Goal: Task Accomplishment & Management: Manage account settings

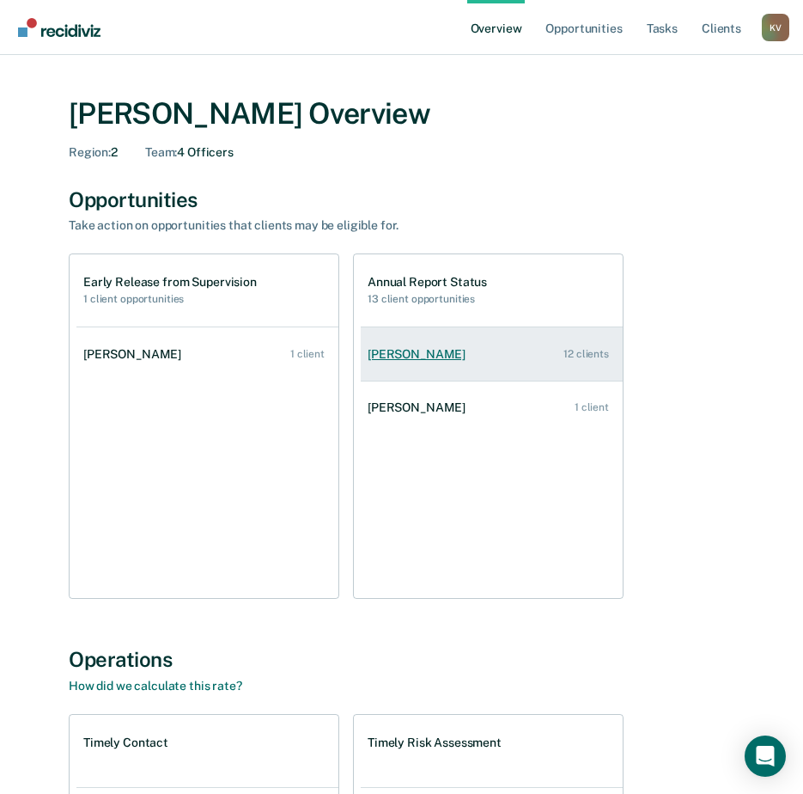
click at [449, 351] on div "[PERSON_NAME]" at bounding box center [420, 354] width 105 height 15
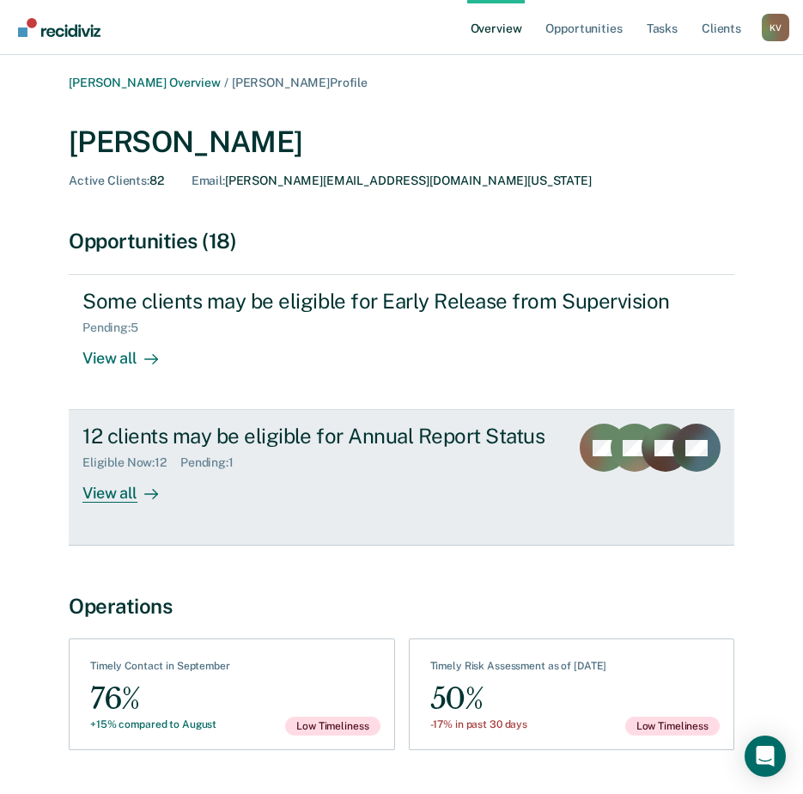
click at [125, 486] on div "View all" at bounding box center [130, 487] width 96 height 34
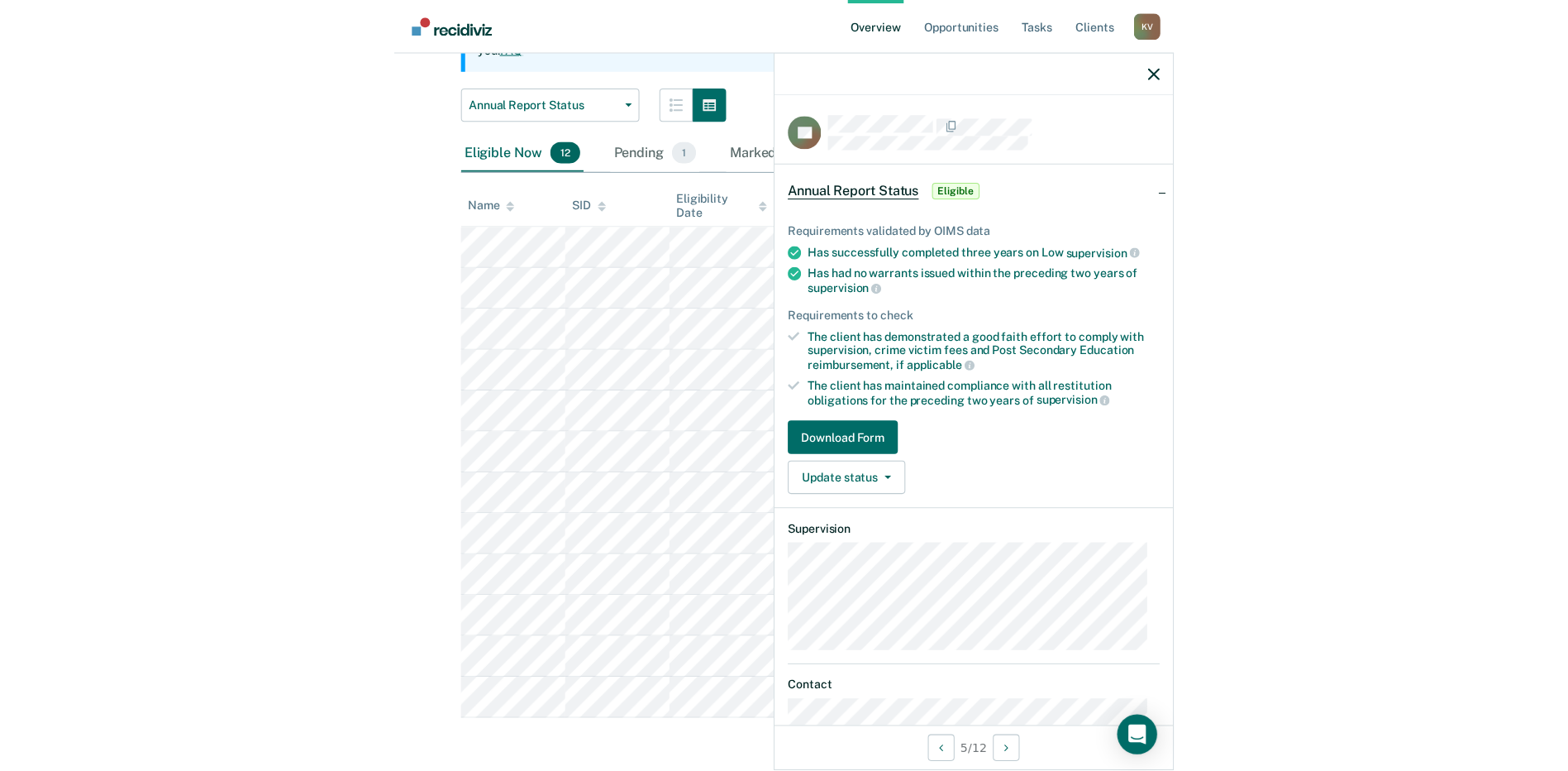
scroll to position [168, 0]
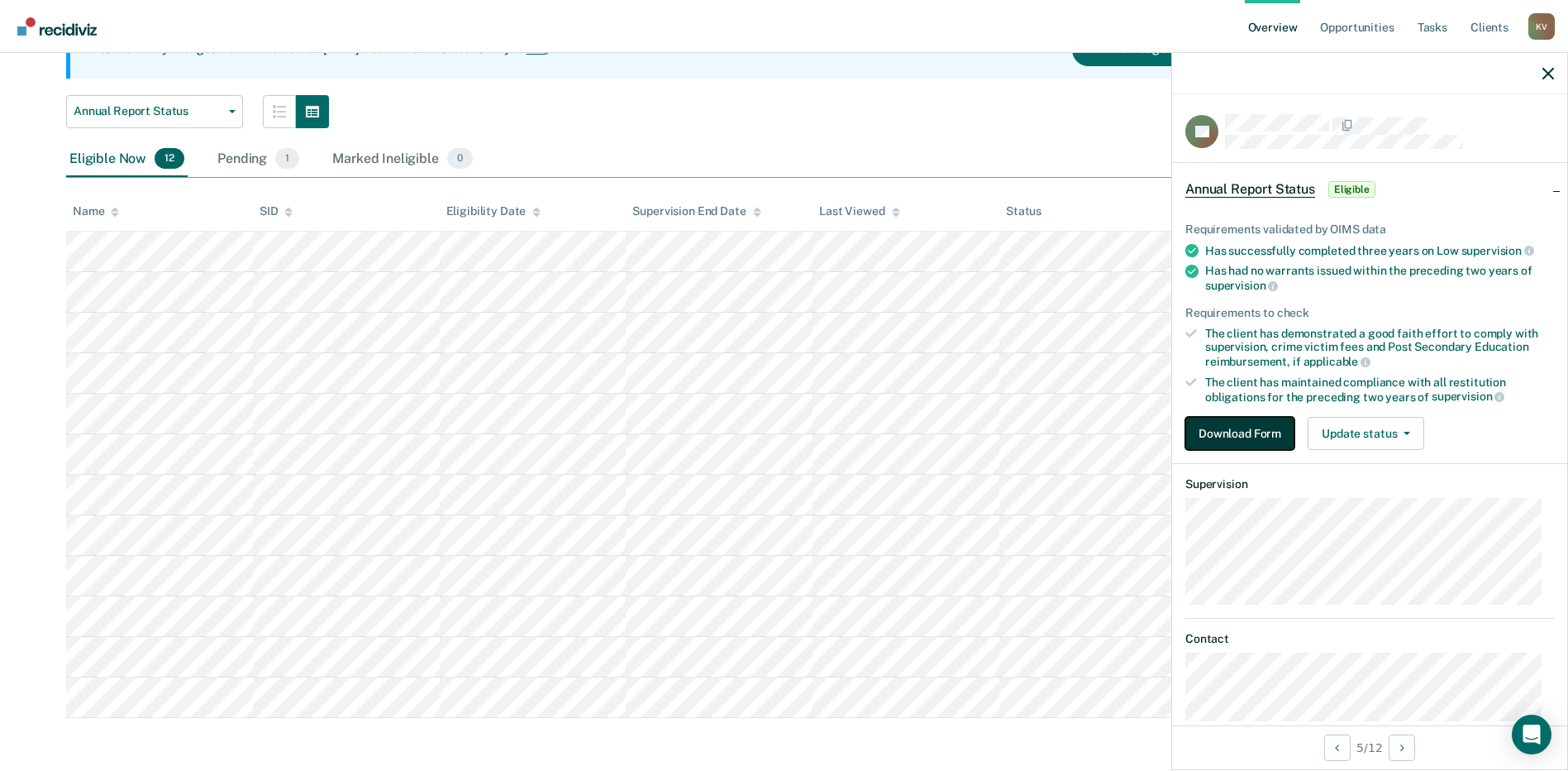
click at [784, 435] on button "Download Form" at bounding box center [1239, 433] width 109 height 33
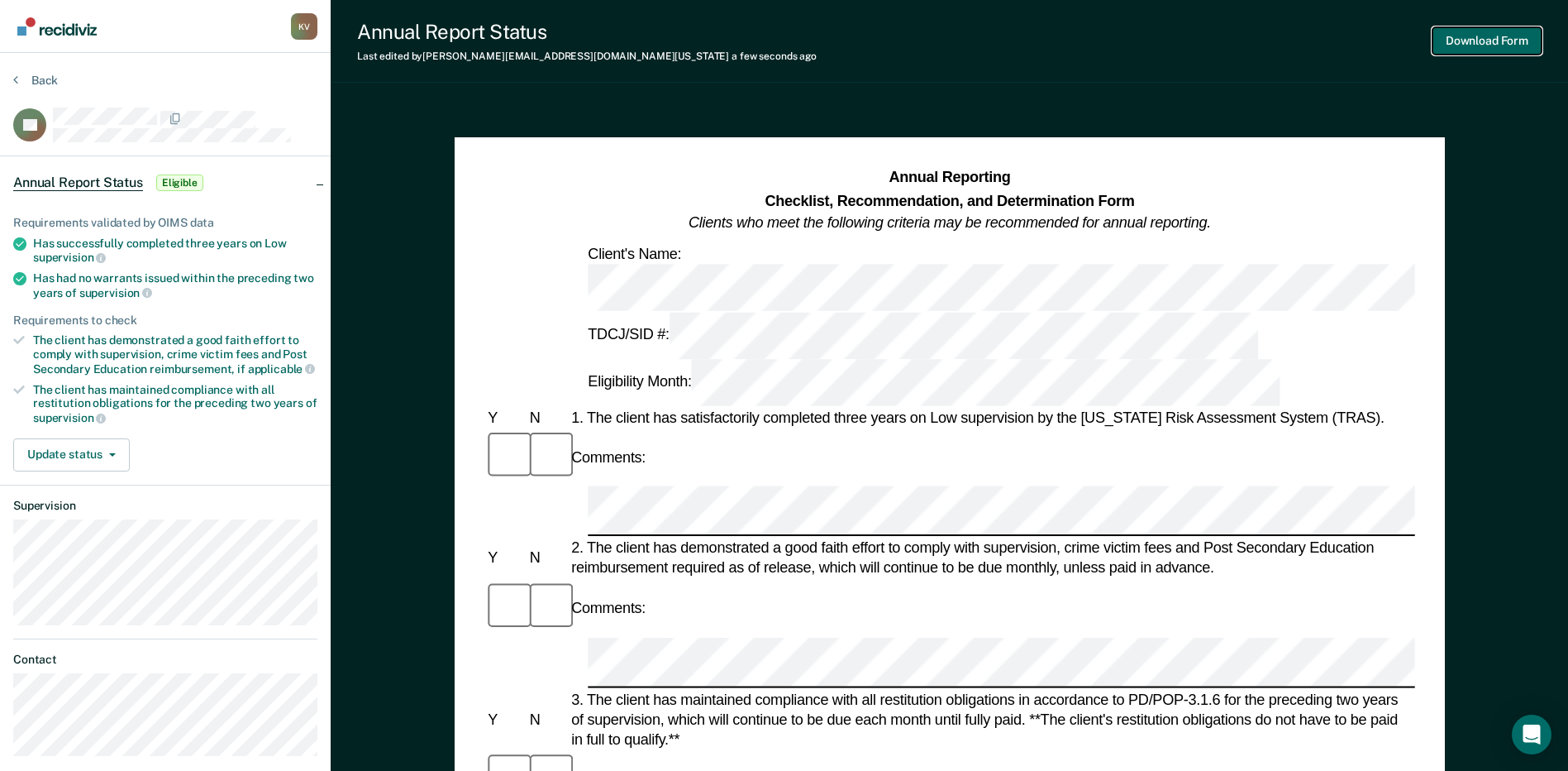
click at [784, 44] on button "Download Form" at bounding box center [1486, 40] width 109 height 27
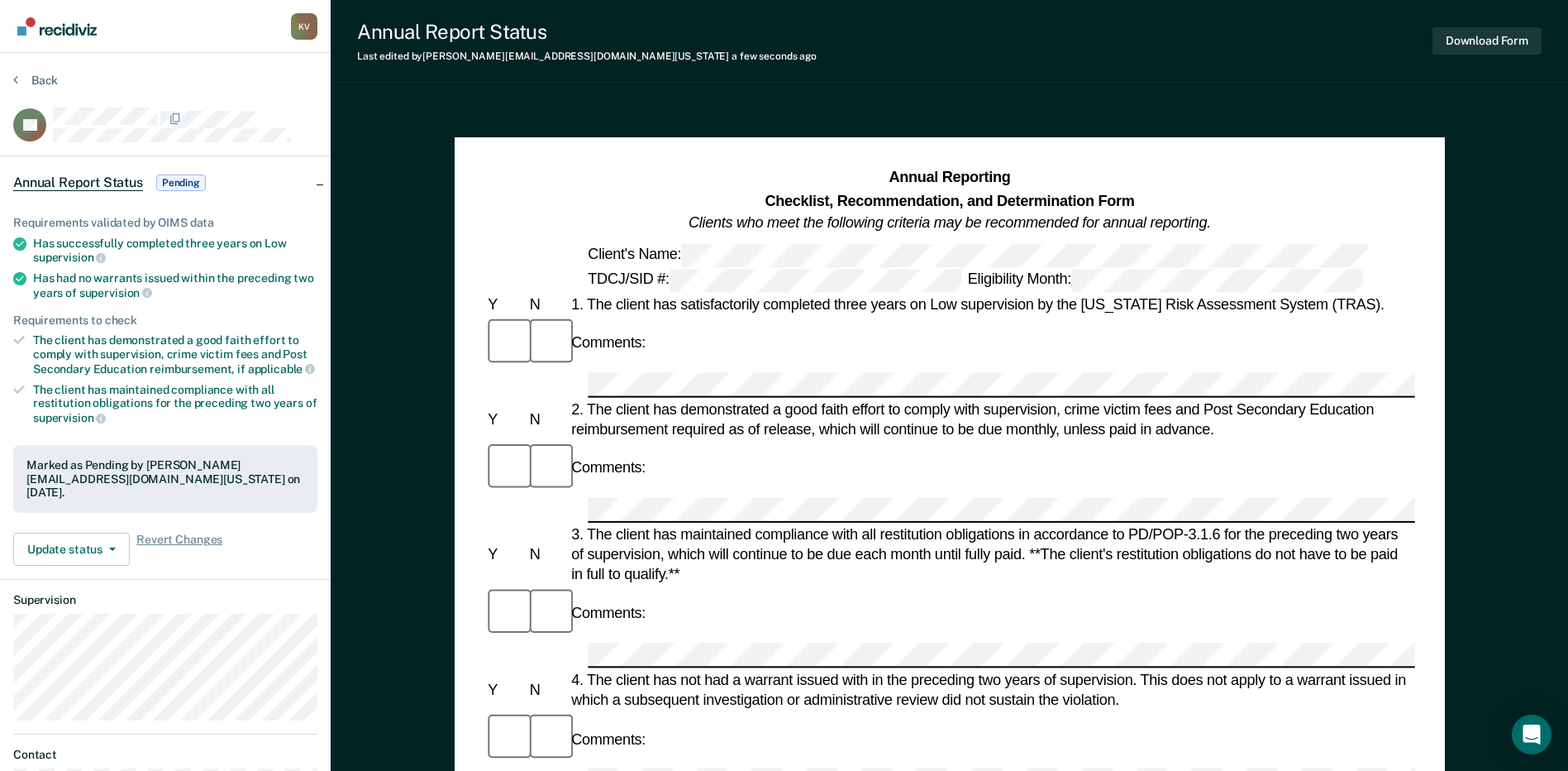
scroll to position [128, 0]
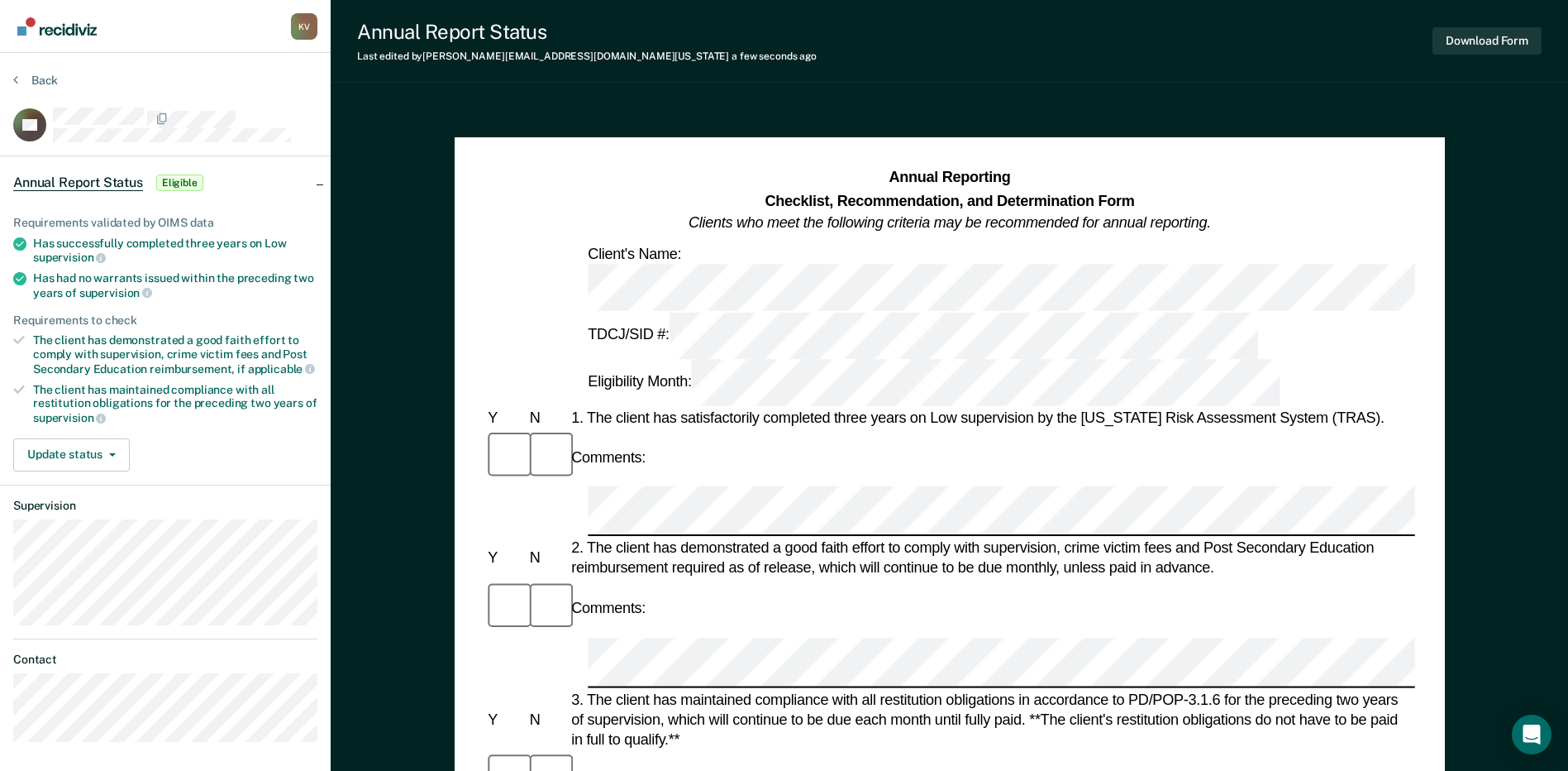
click at [461, 437] on div "Annual Reporting Checklist, Recommendation, and Determination Form Clients who …" at bounding box center [949, 783] width 990 height 1291
click at [784, 580] on div "Comments:" at bounding box center [949, 608] width 930 height 56
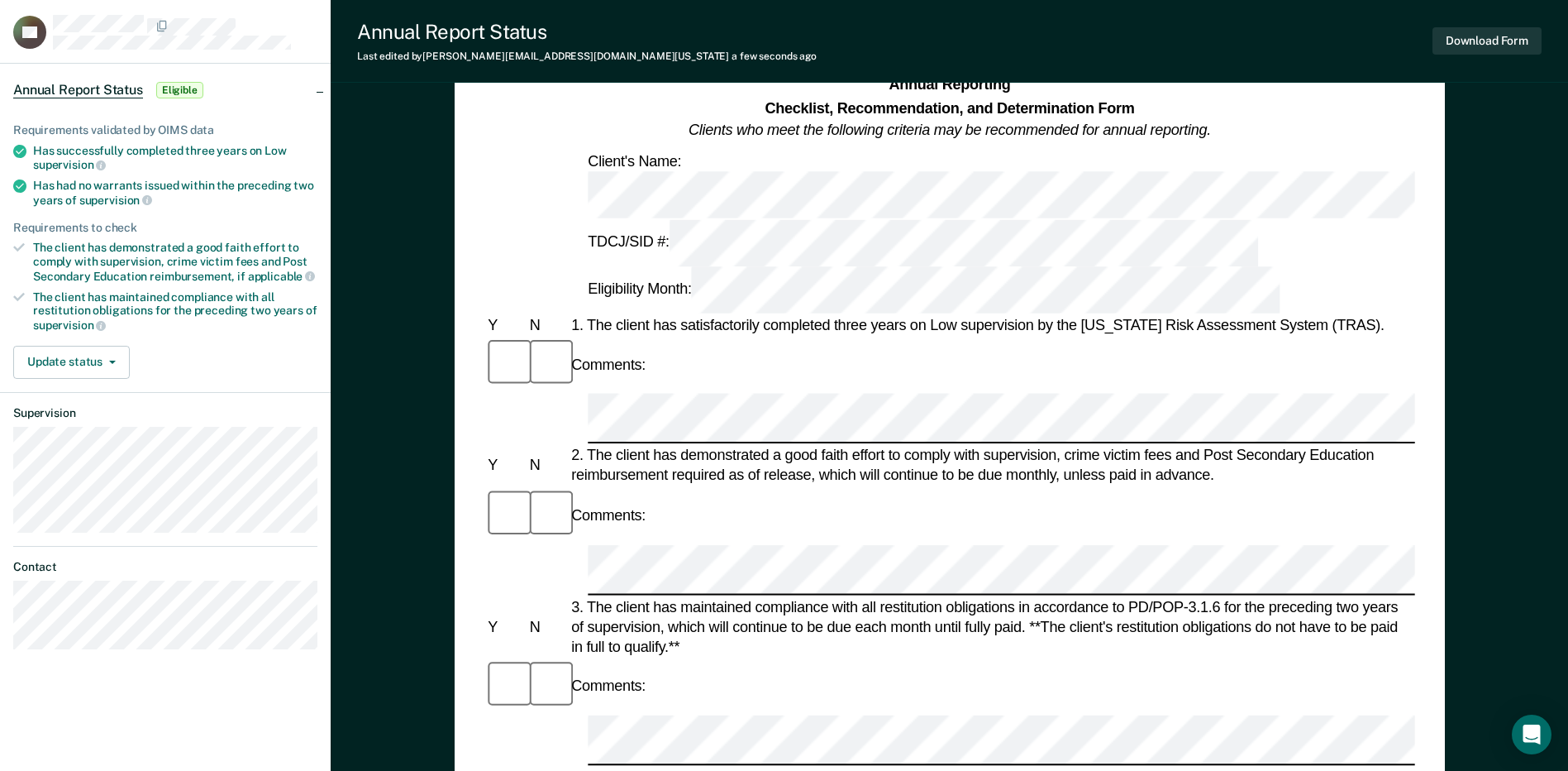
scroll to position [166, 0]
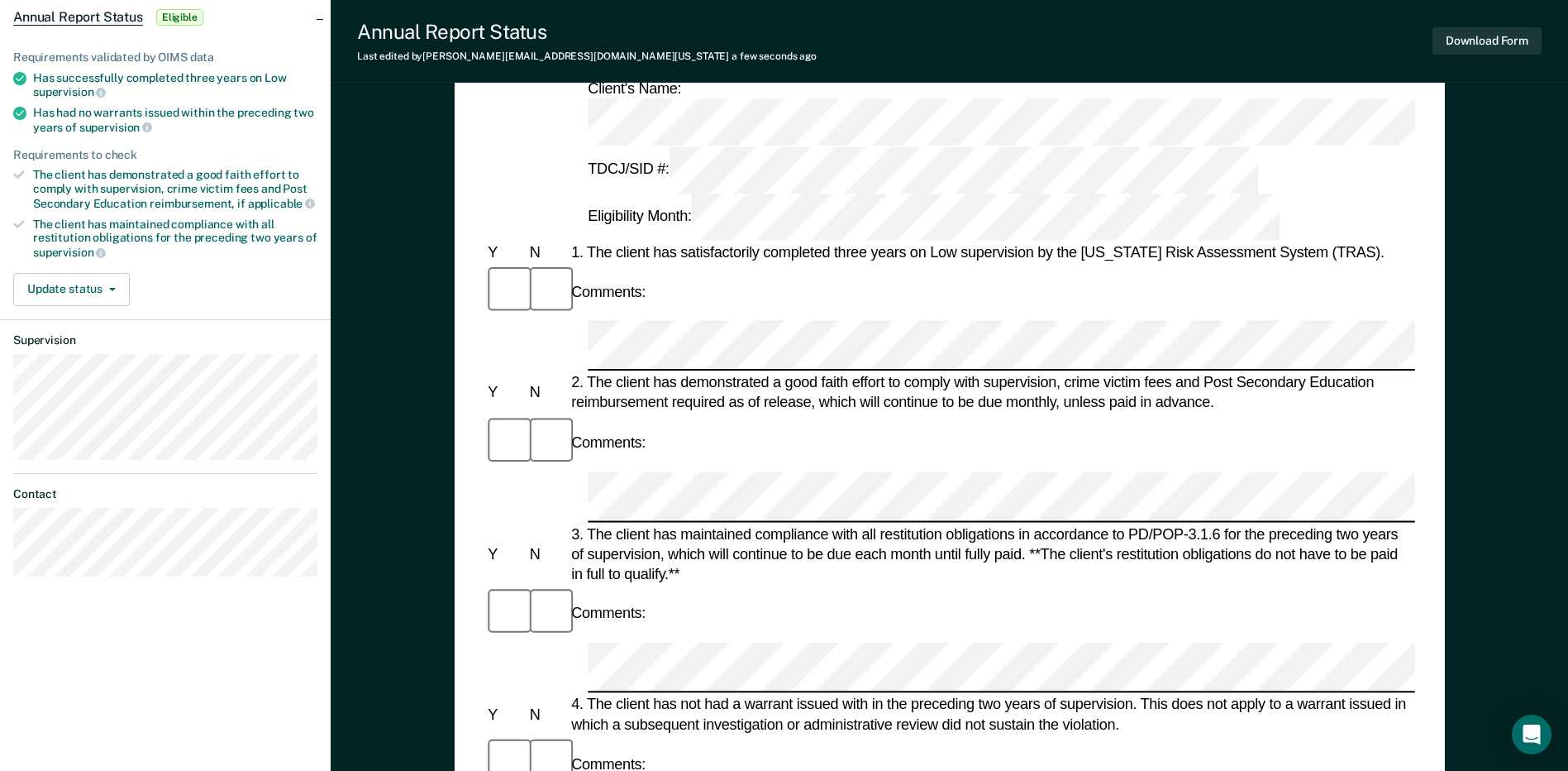
click at [784, 585] on div "Comments:" at bounding box center [949, 613] width 930 height 56
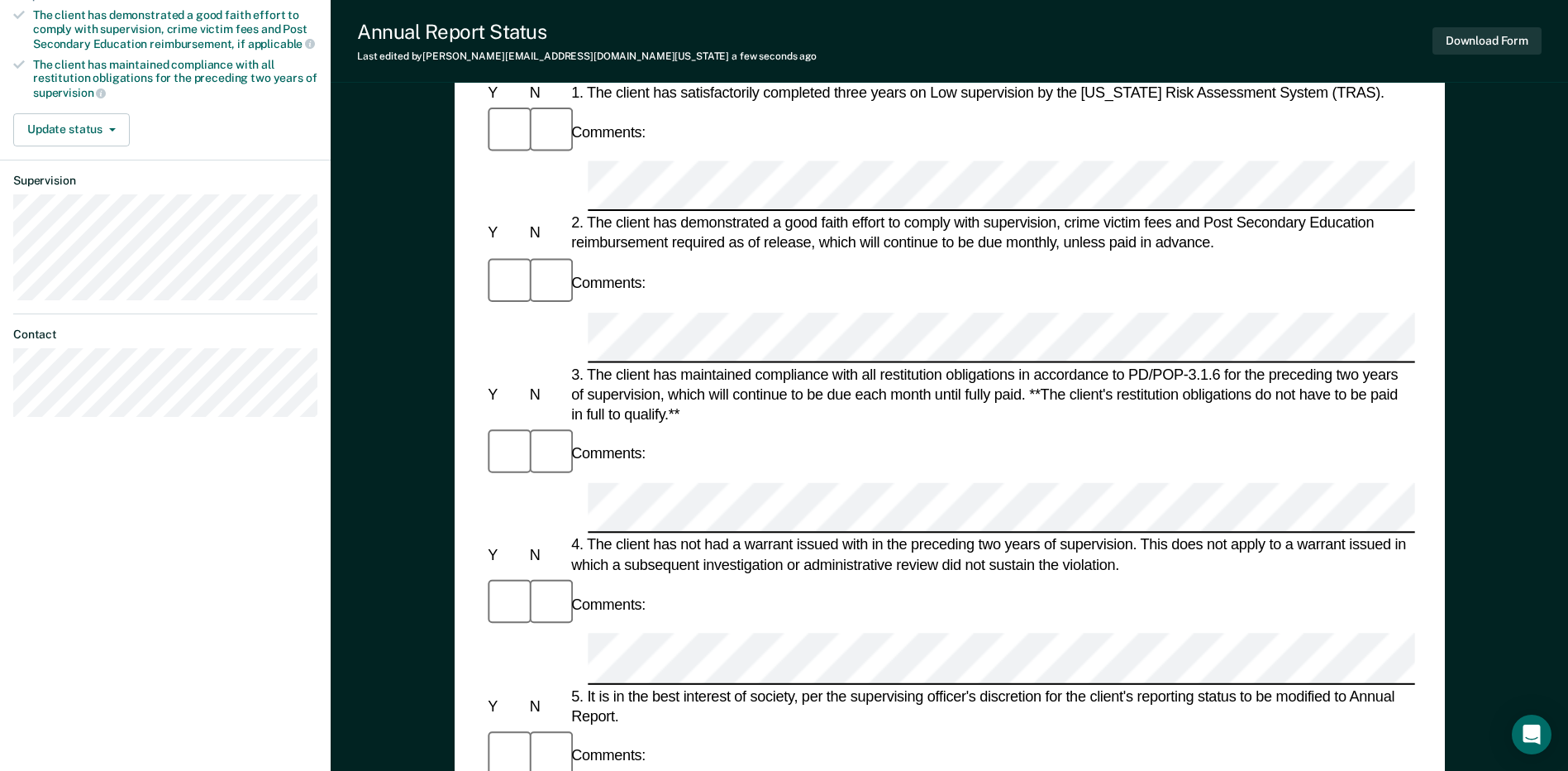
scroll to position [414, 0]
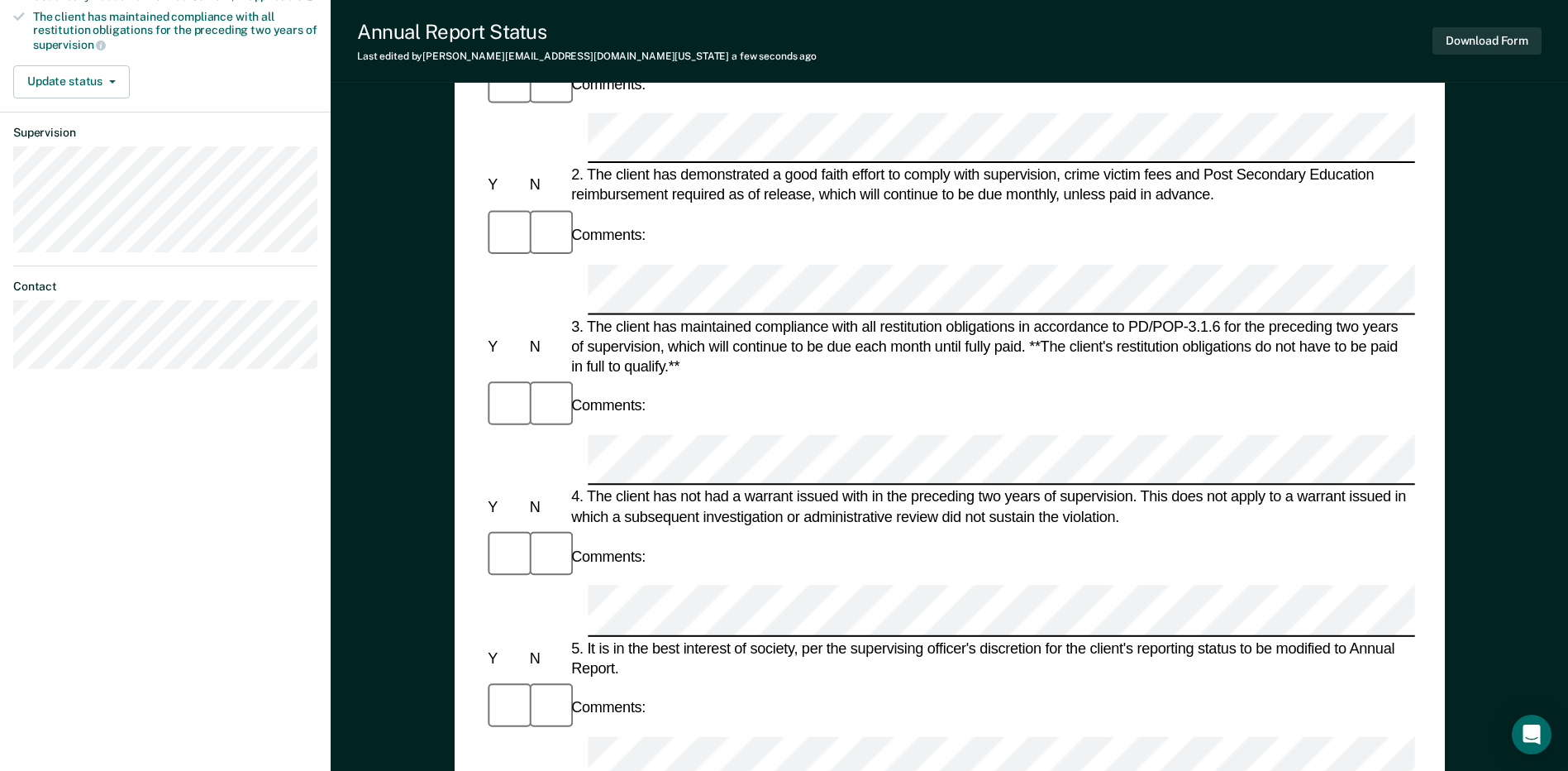
scroll to position [0, 0]
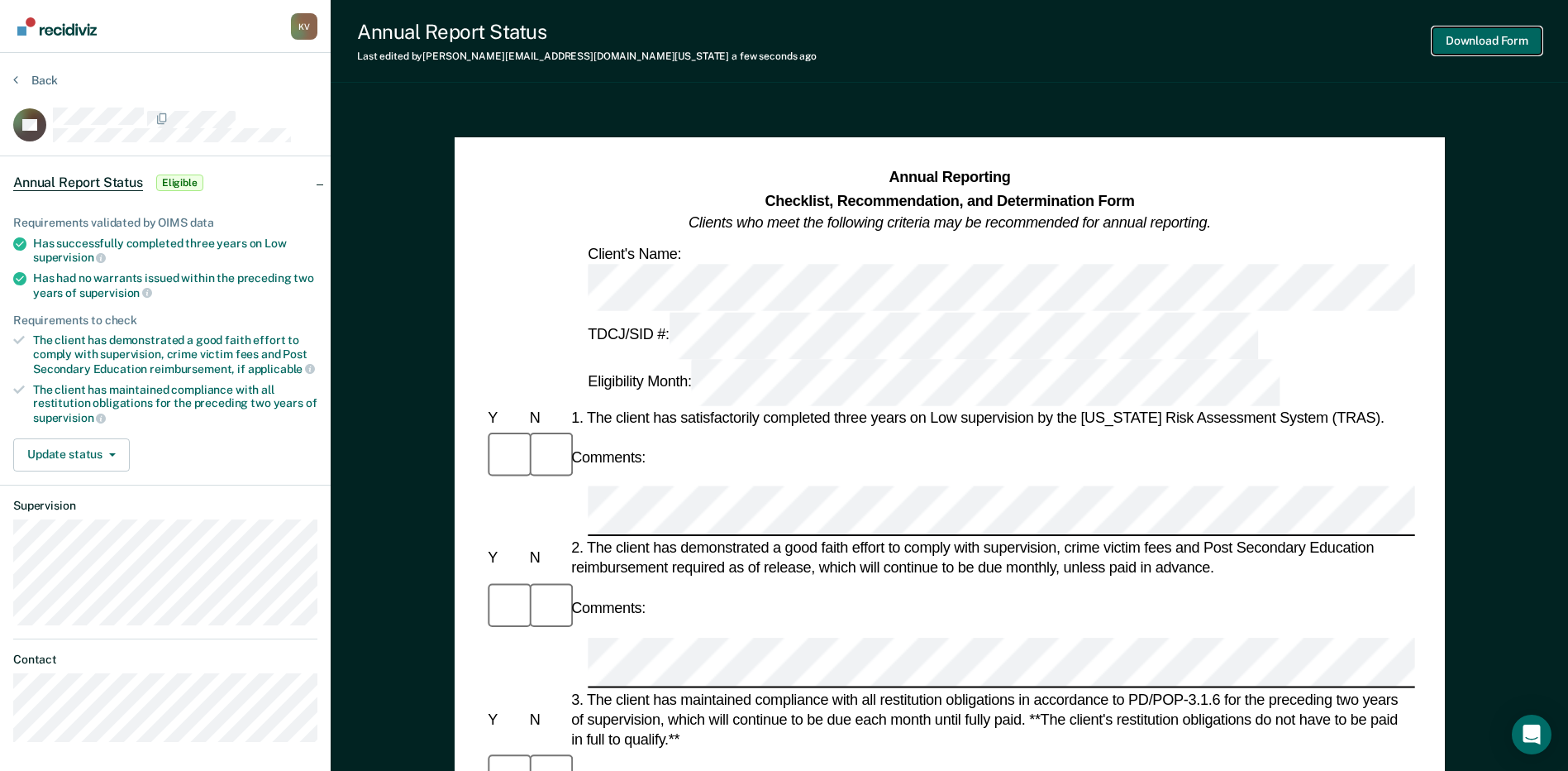
click at [784, 41] on button "Download Form" at bounding box center [1486, 40] width 109 height 27
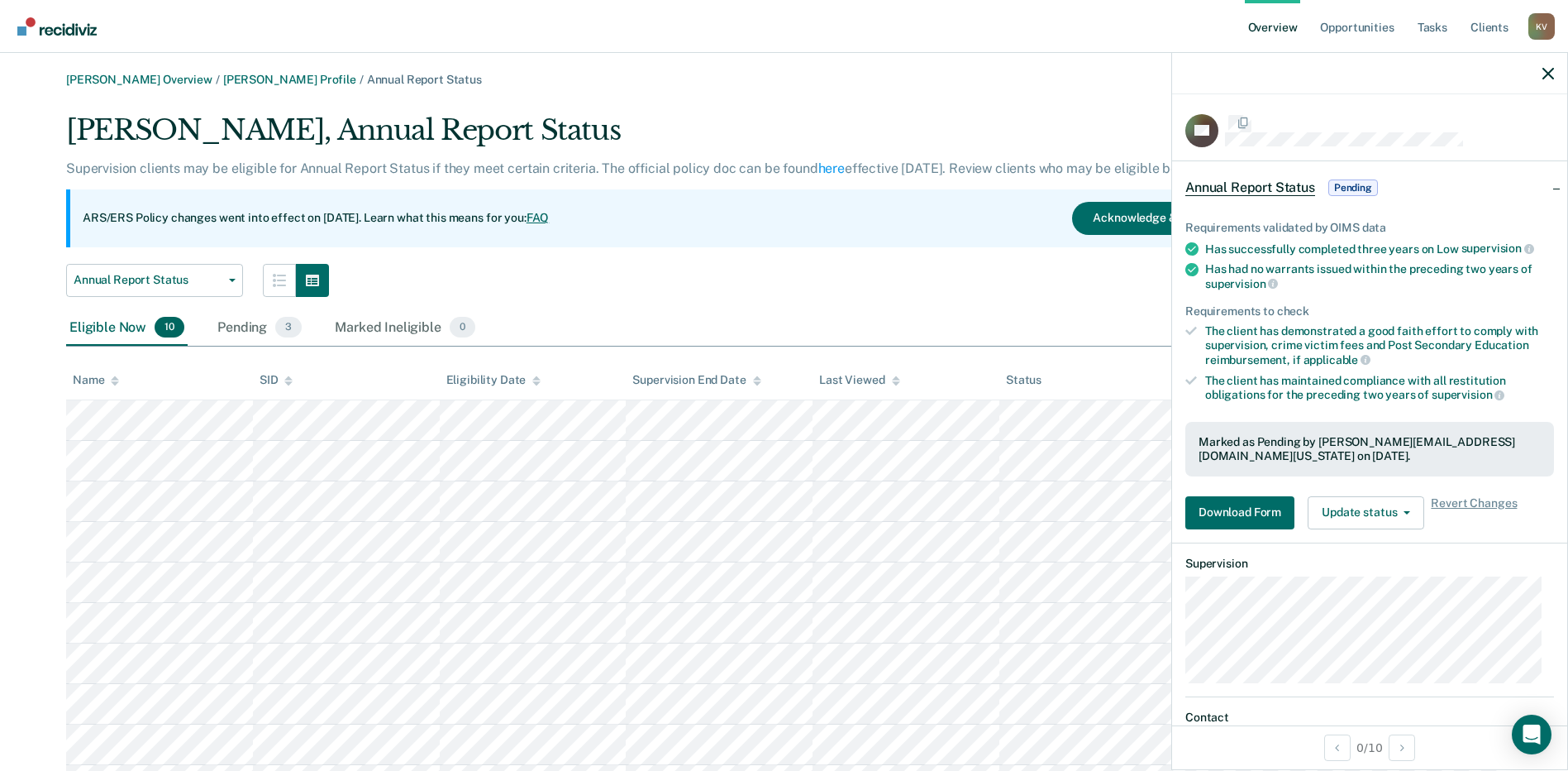
scroll to position [88, 0]
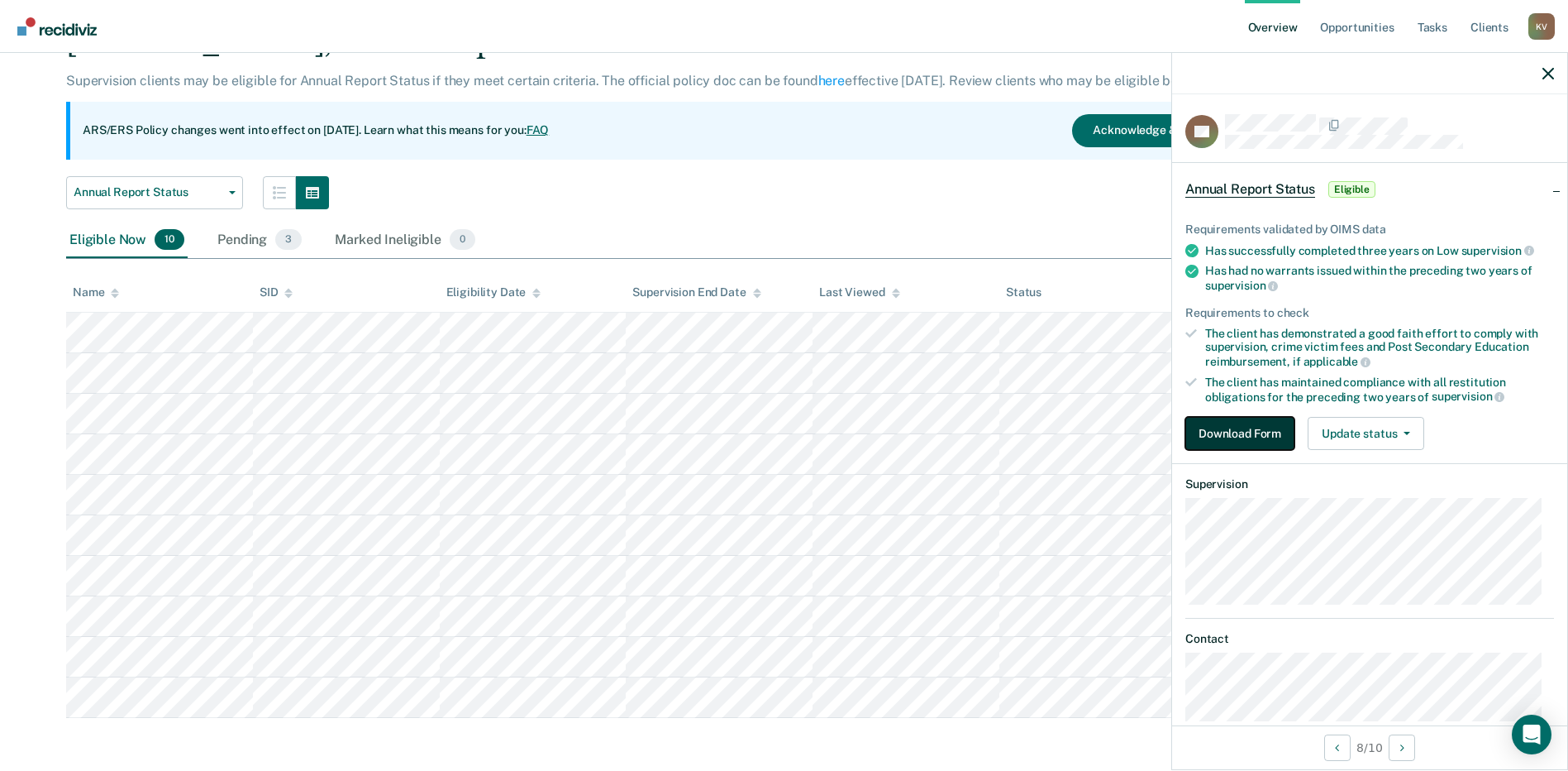
click at [784, 424] on button "Download Form" at bounding box center [1239, 433] width 109 height 33
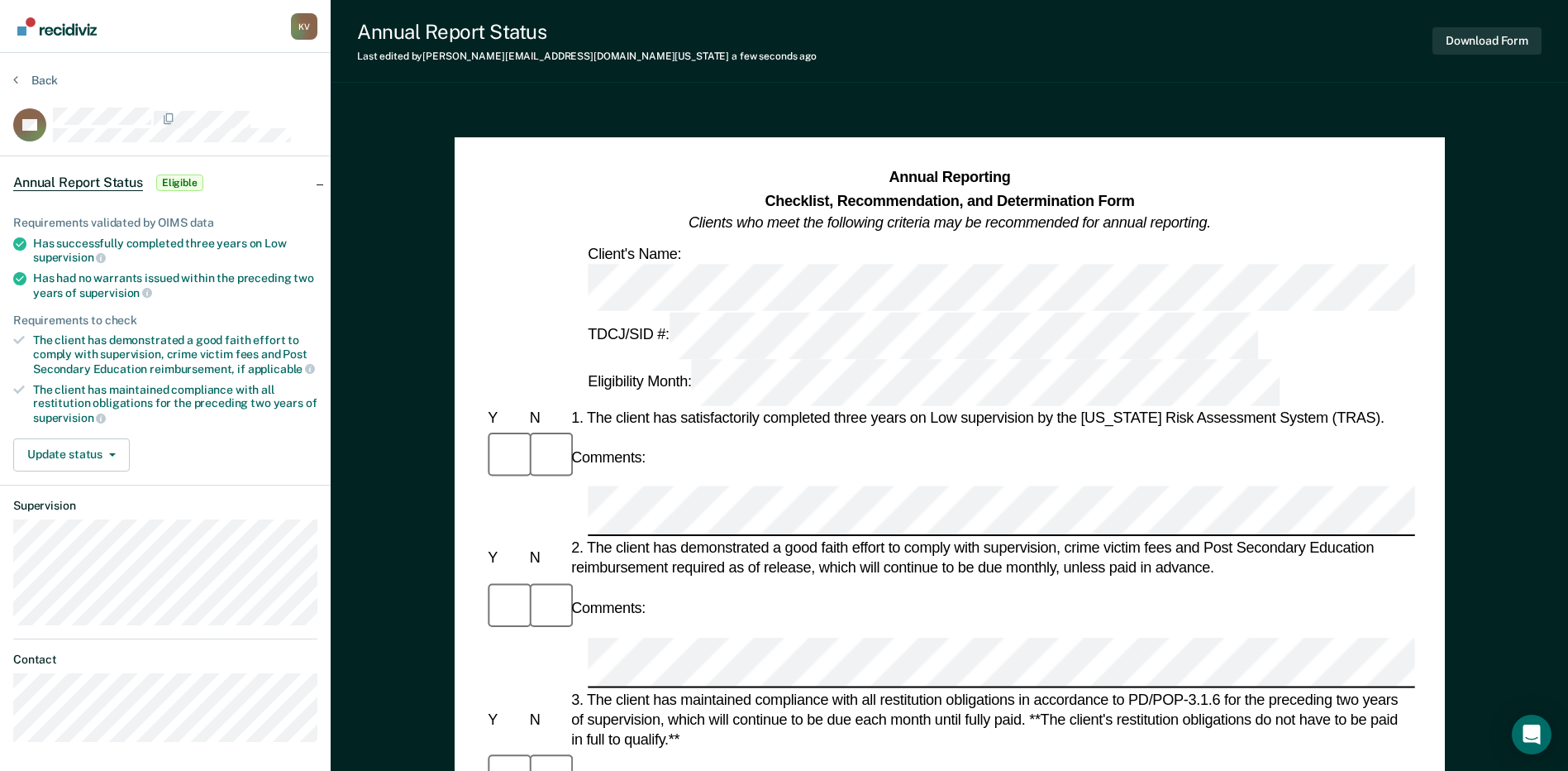
click at [652, 689] on div "3. The client has maintained compliance with all restitution obligations in acc…" at bounding box center [991, 719] width 847 height 61
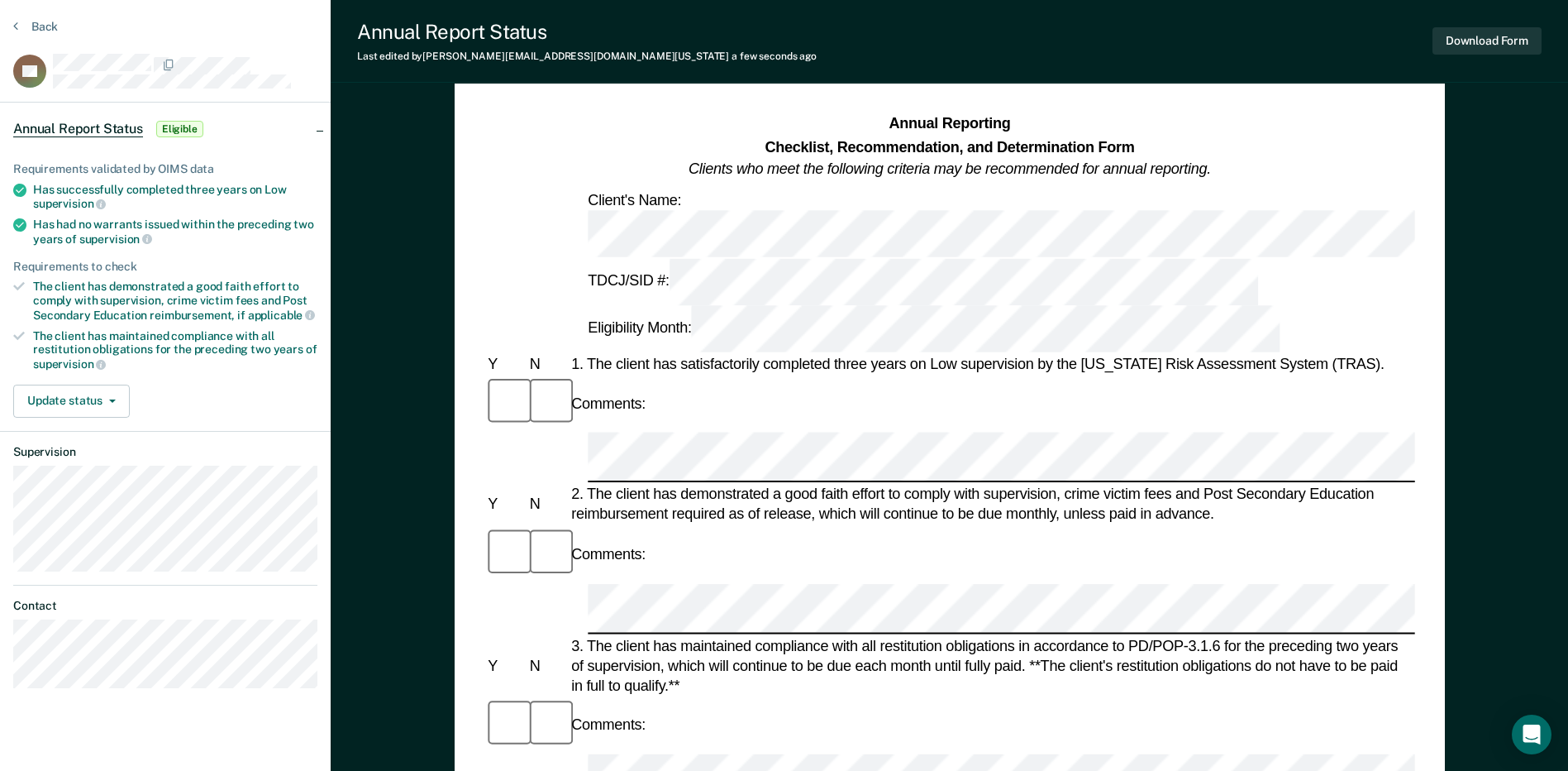
scroll to position [166, 0]
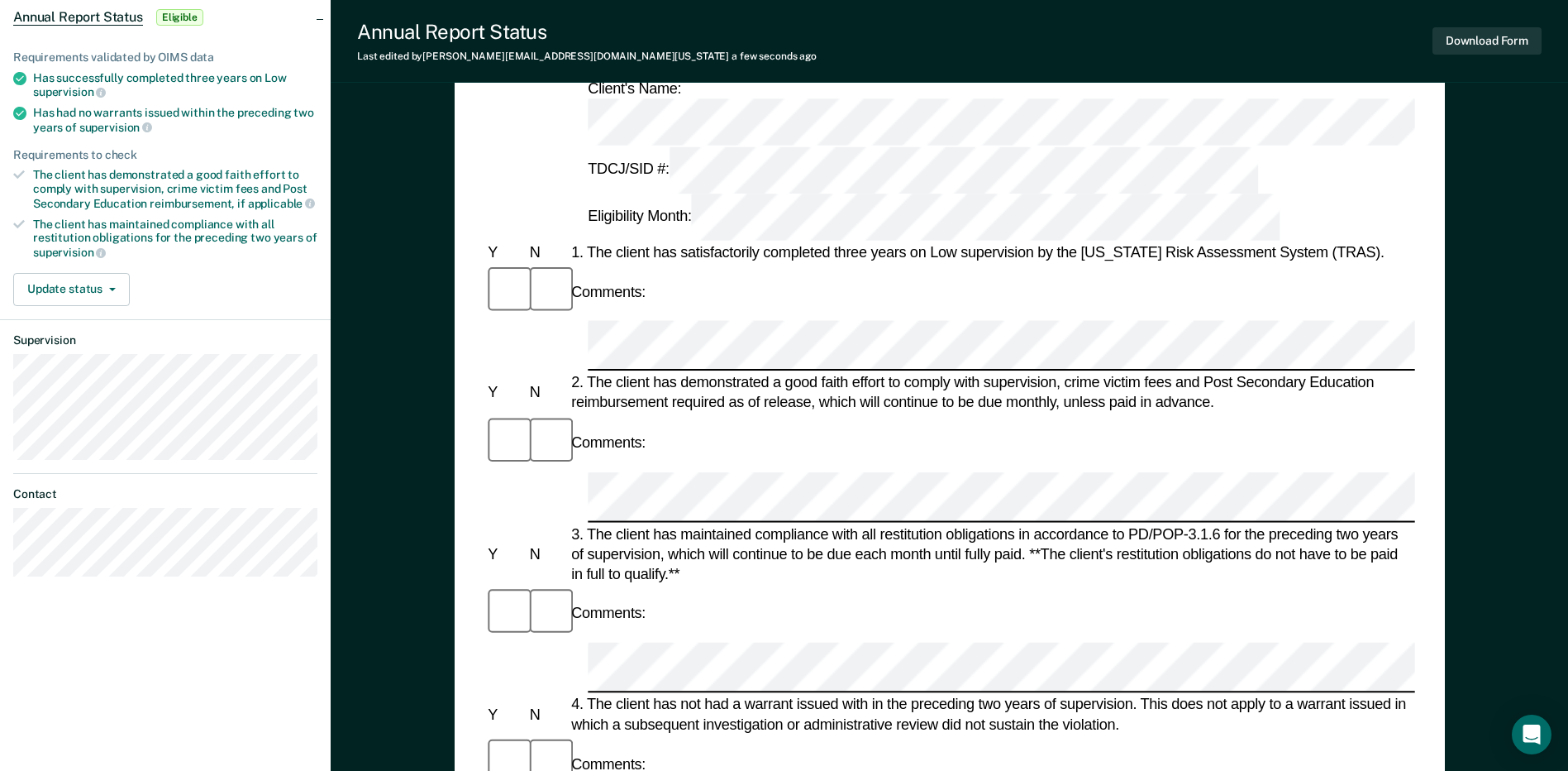
click at [713, 695] on div "4. The client has not had a warrant issued with in the preceding two years of s…" at bounding box center [991, 714] width 847 height 39
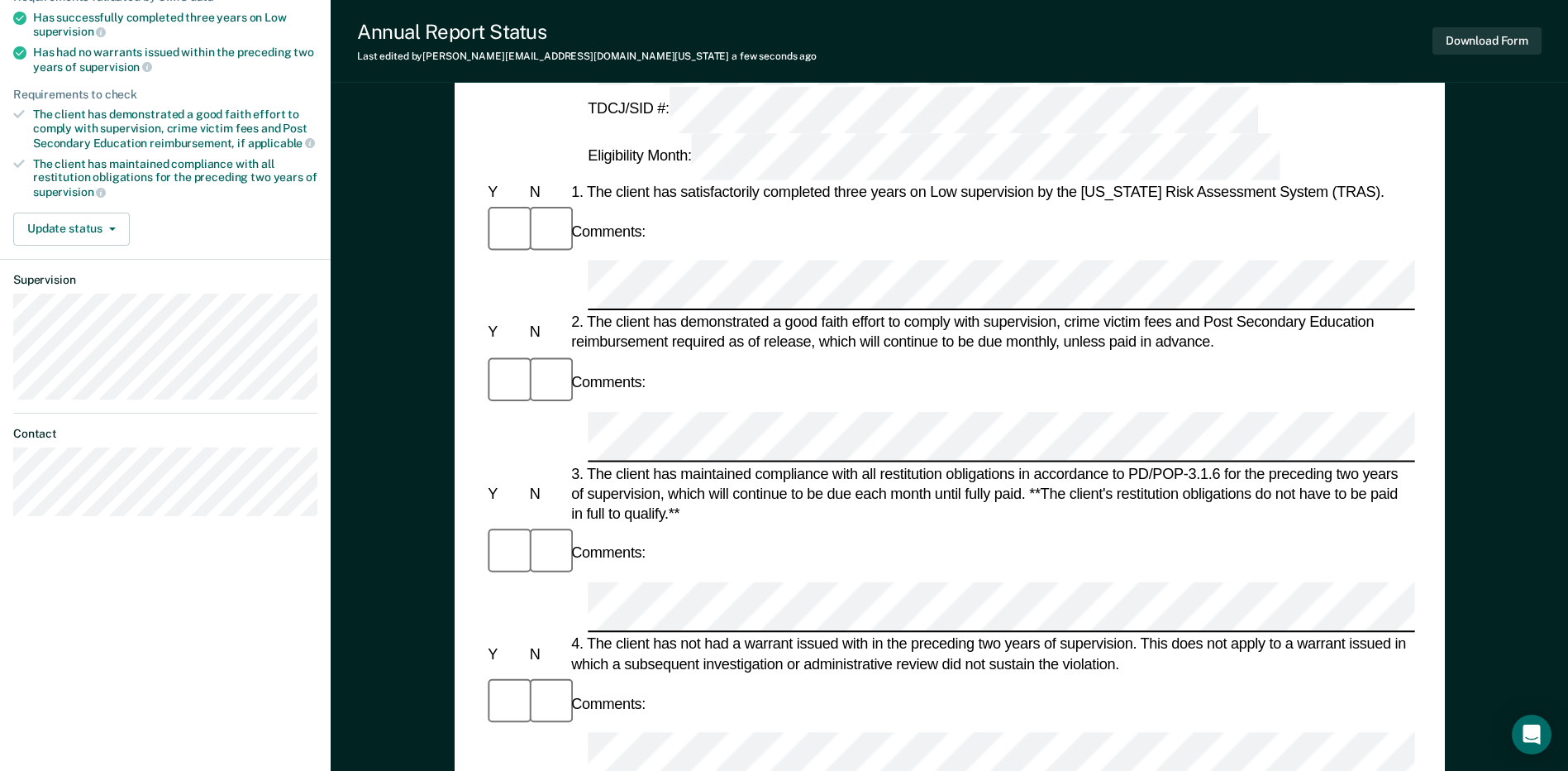
scroll to position [331, 0]
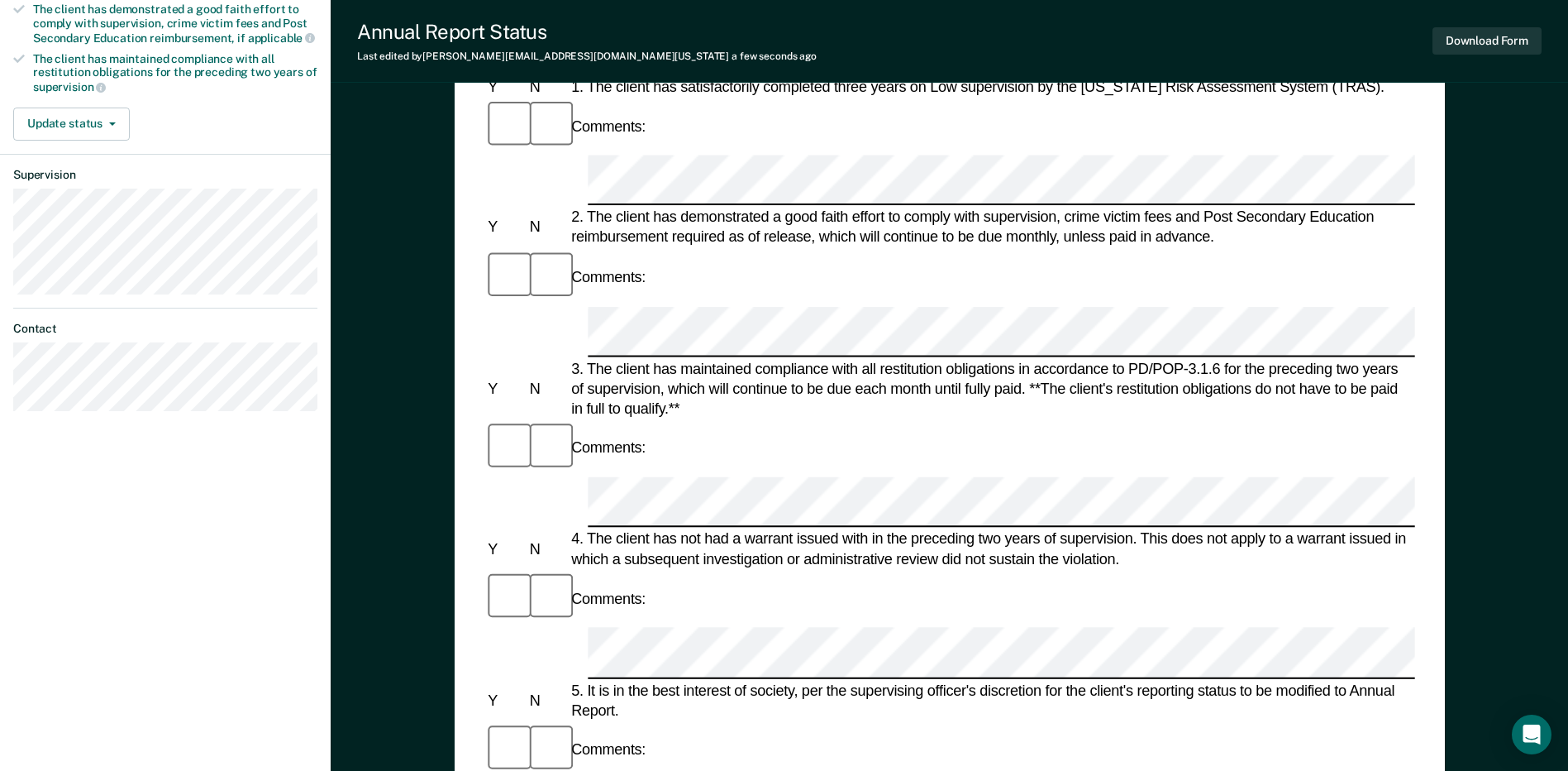
click at [784, 571] on div "Comments:" at bounding box center [949, 599] width 930 height 56
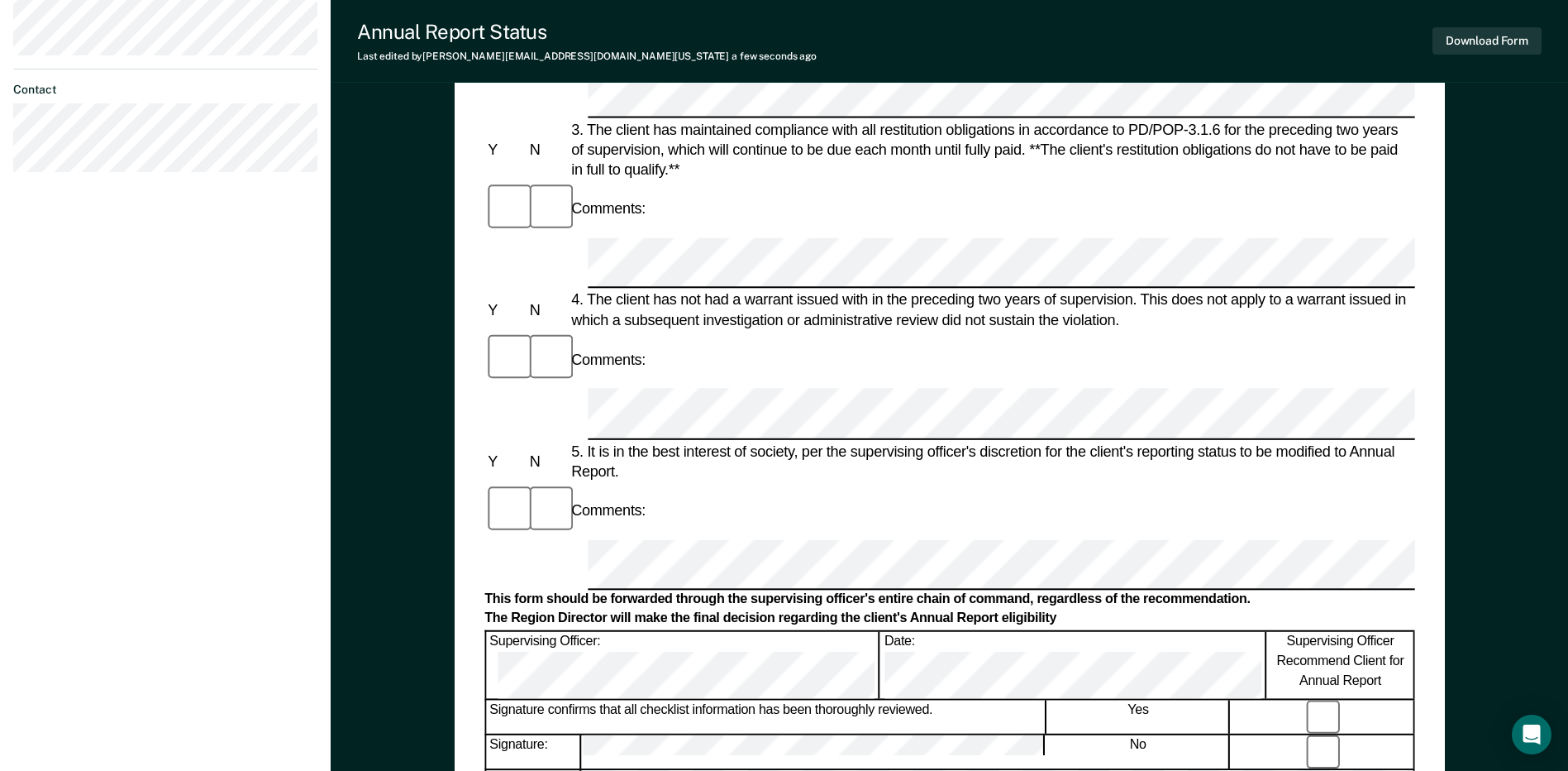
scroll to position [579, 0]
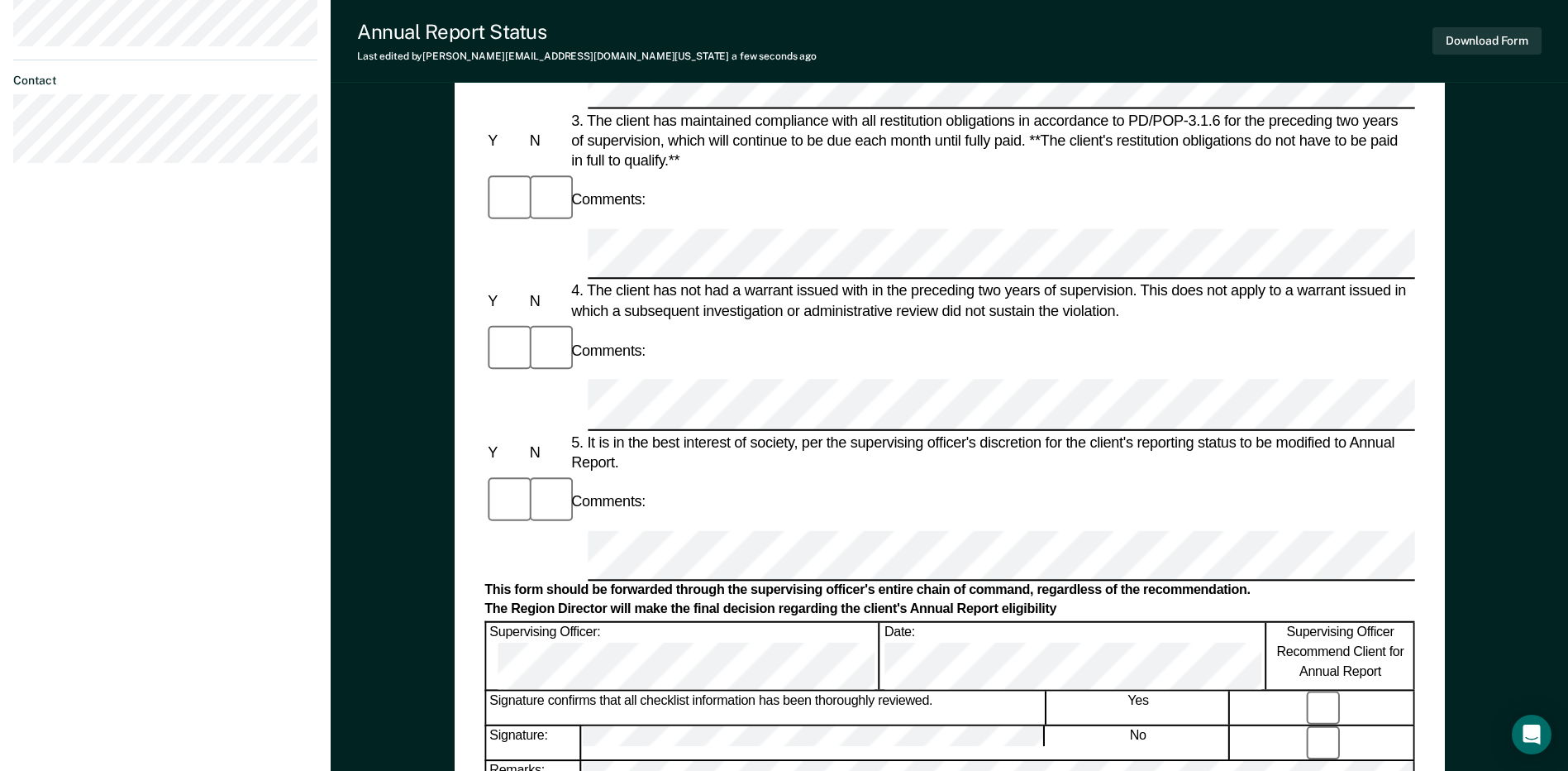
click at [781, 725] on div "Signature: No" at bounding box center [949, 742] width 930 height 36
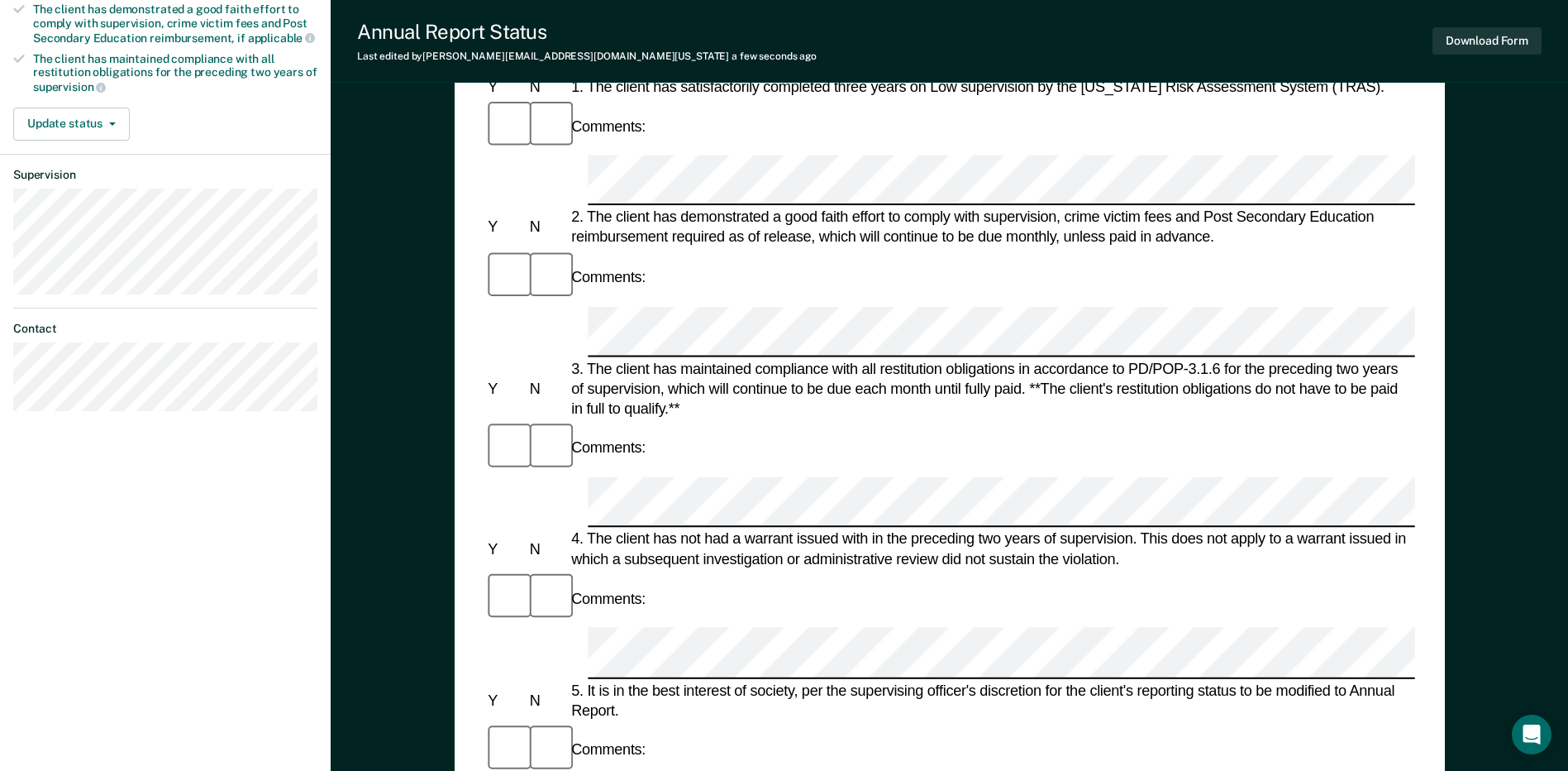
scroll to position [83, 0]
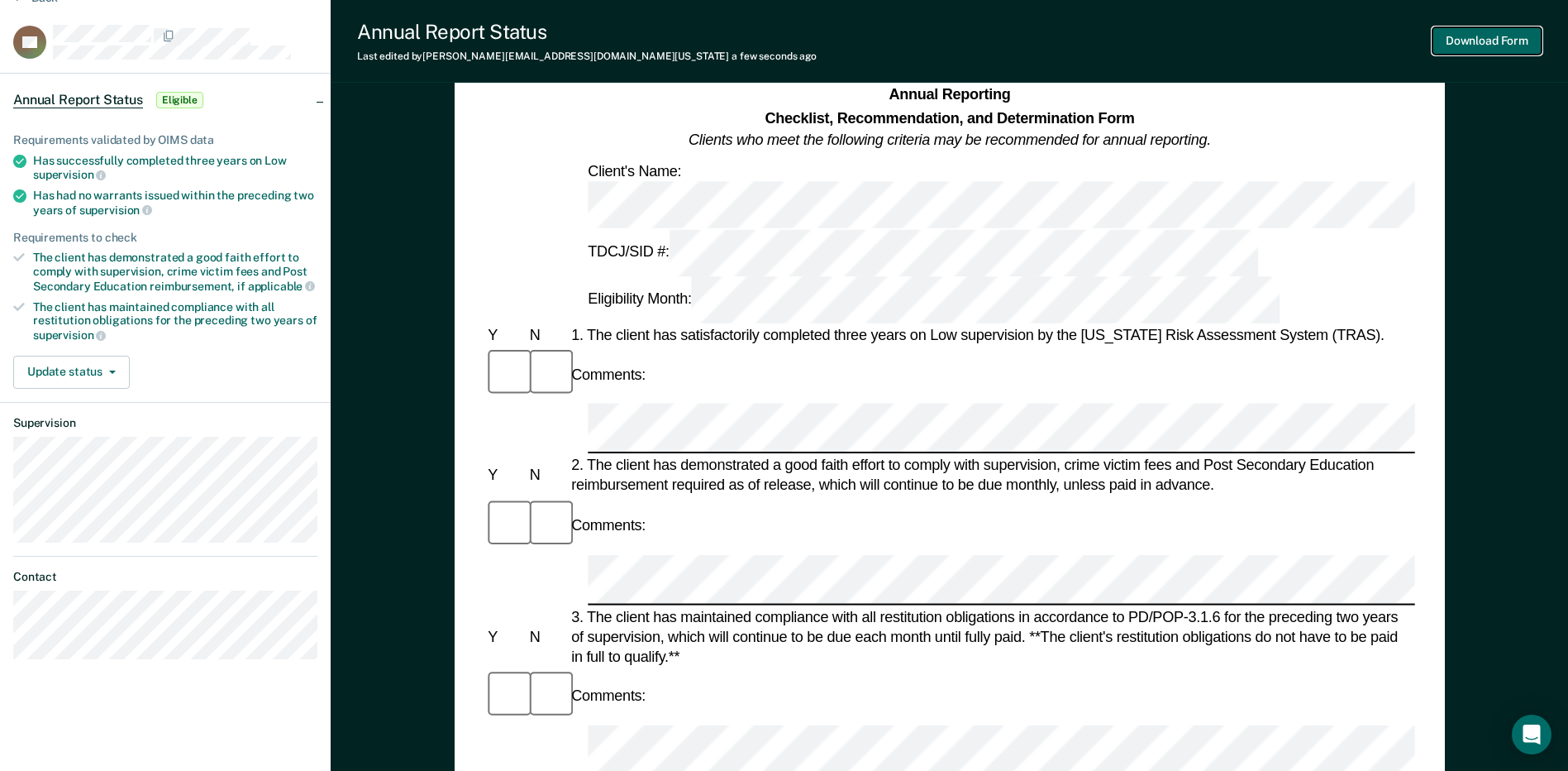
click at [784, 47] on button "Download Form" at bounding box center [1486, 40] width 109 height 27
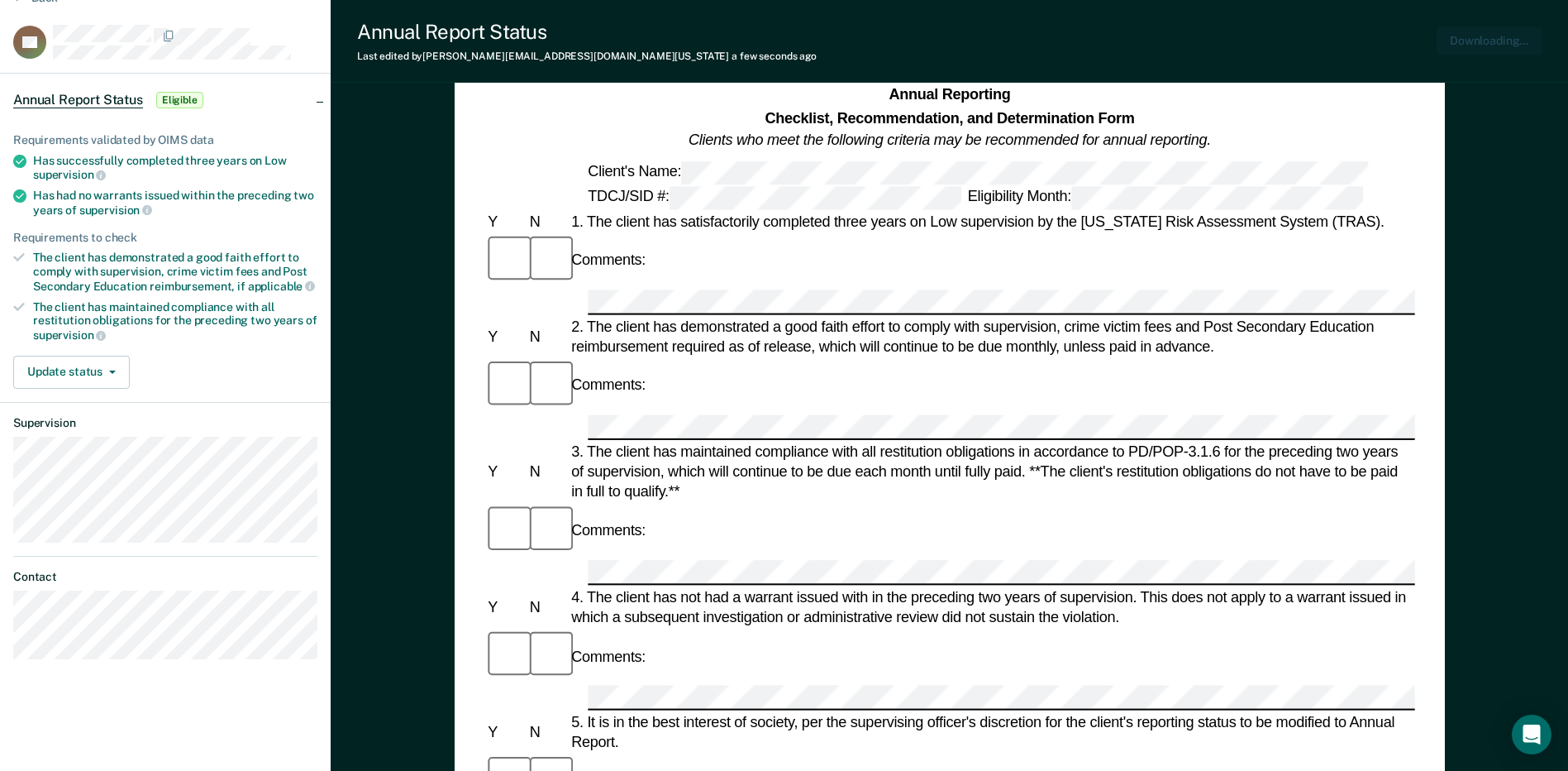
scroll to position [0, 0]
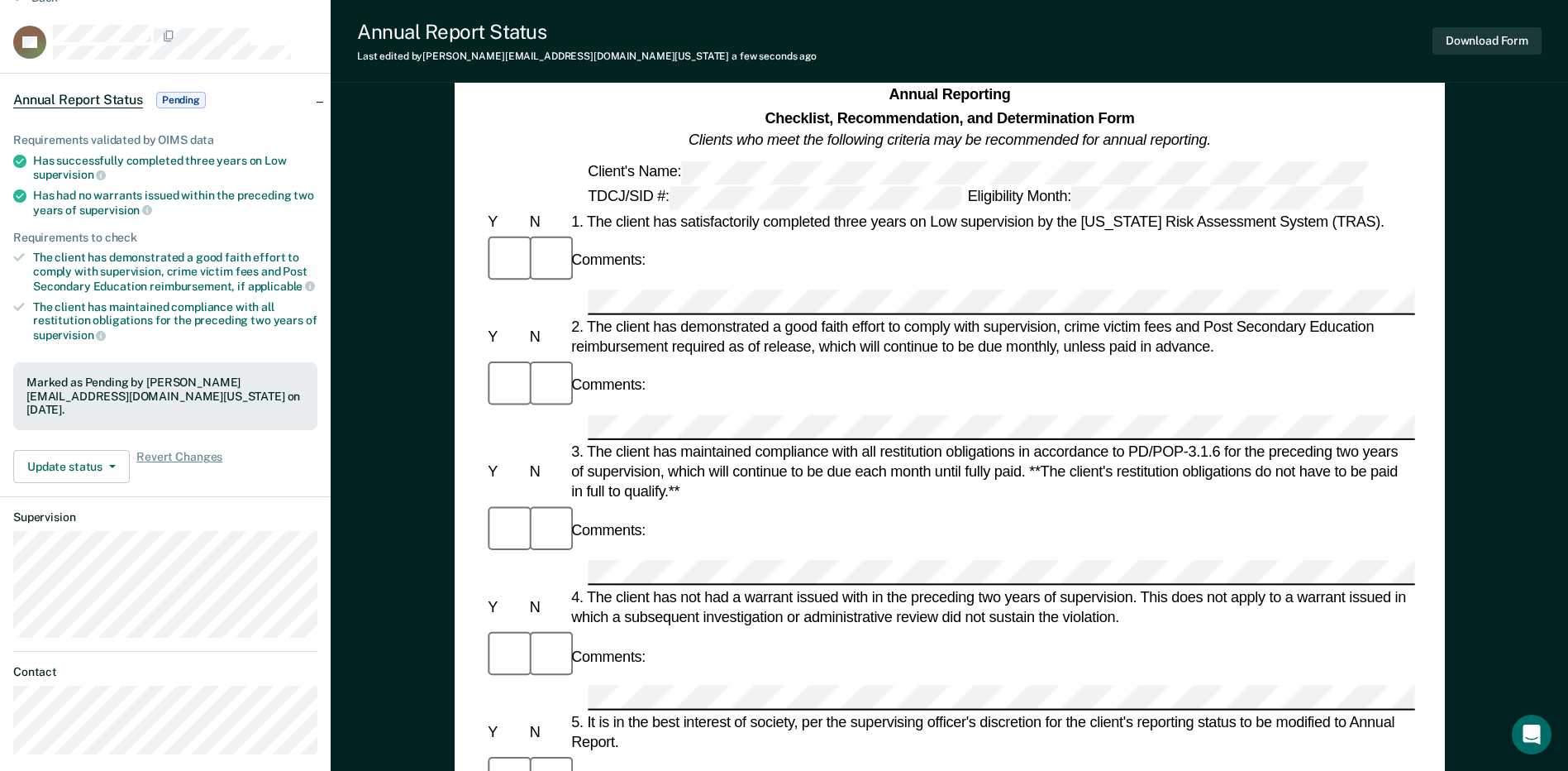
drag, startPoint x: 966, startPoint y: 58, endPoint x: 771, endPoint y: 42, distance: 195.7
click at [784, 58] on div "Annual Report Status Last edited by [PERSON_NAME][EMAIL_ADDRESS][DOMAIN_NAME][U…" at bounding box center [949, 41] width 1237 height 83
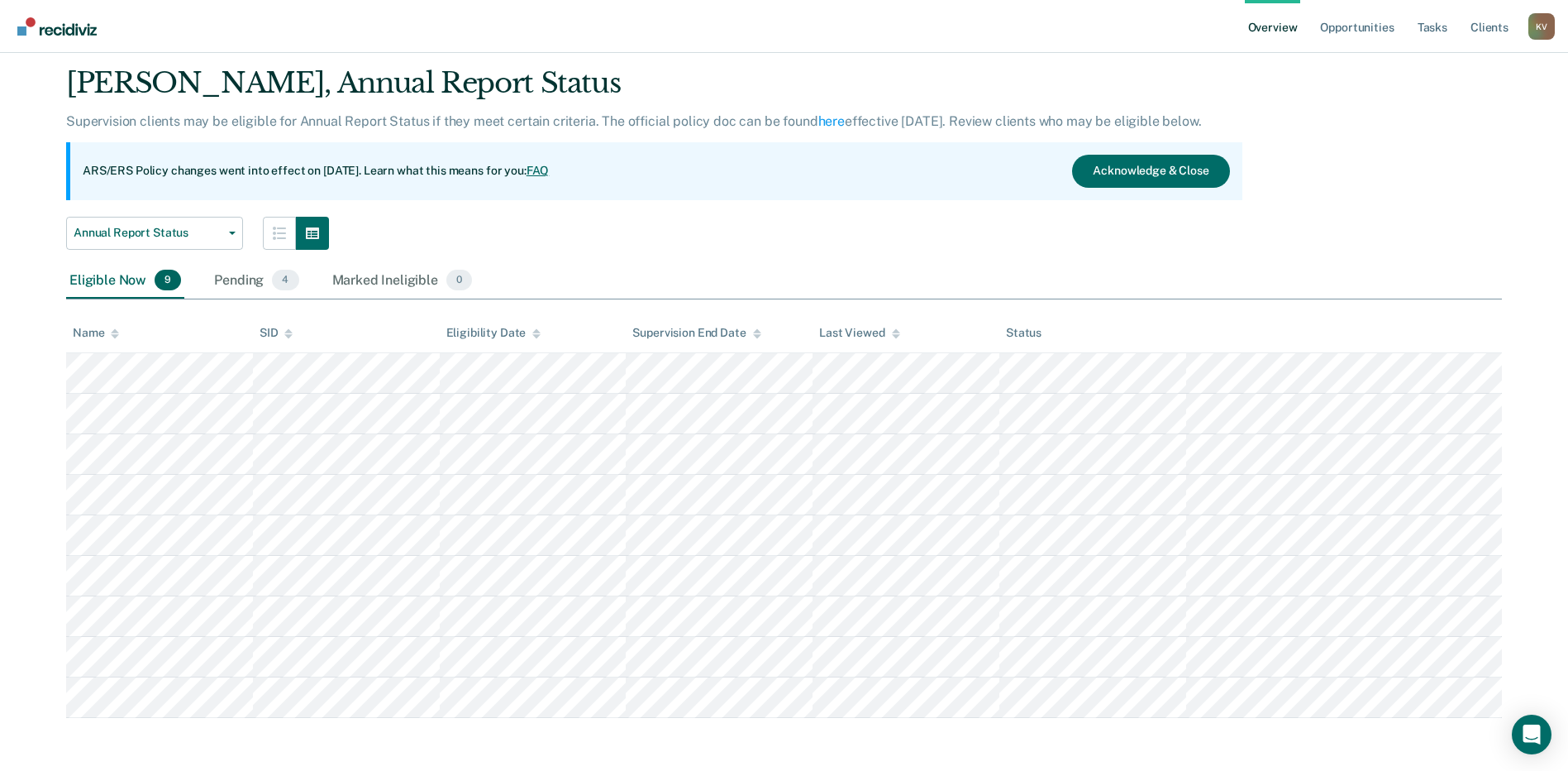
scroll to position [47, 0]
click at [249, 280] on div "Pending 4" at bounding box center [256, 281] width 91 height 37
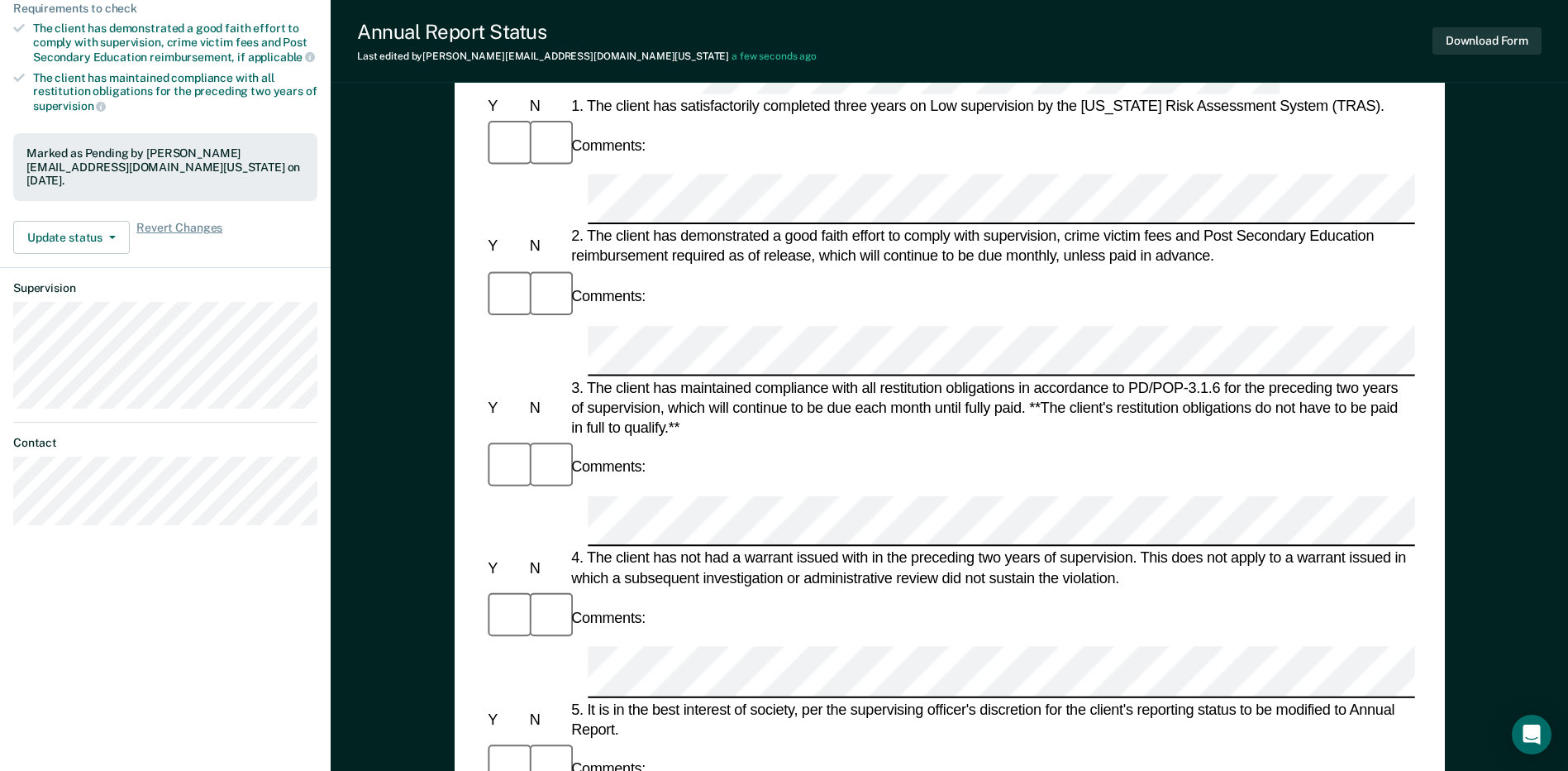
scroll to position [331, 0]
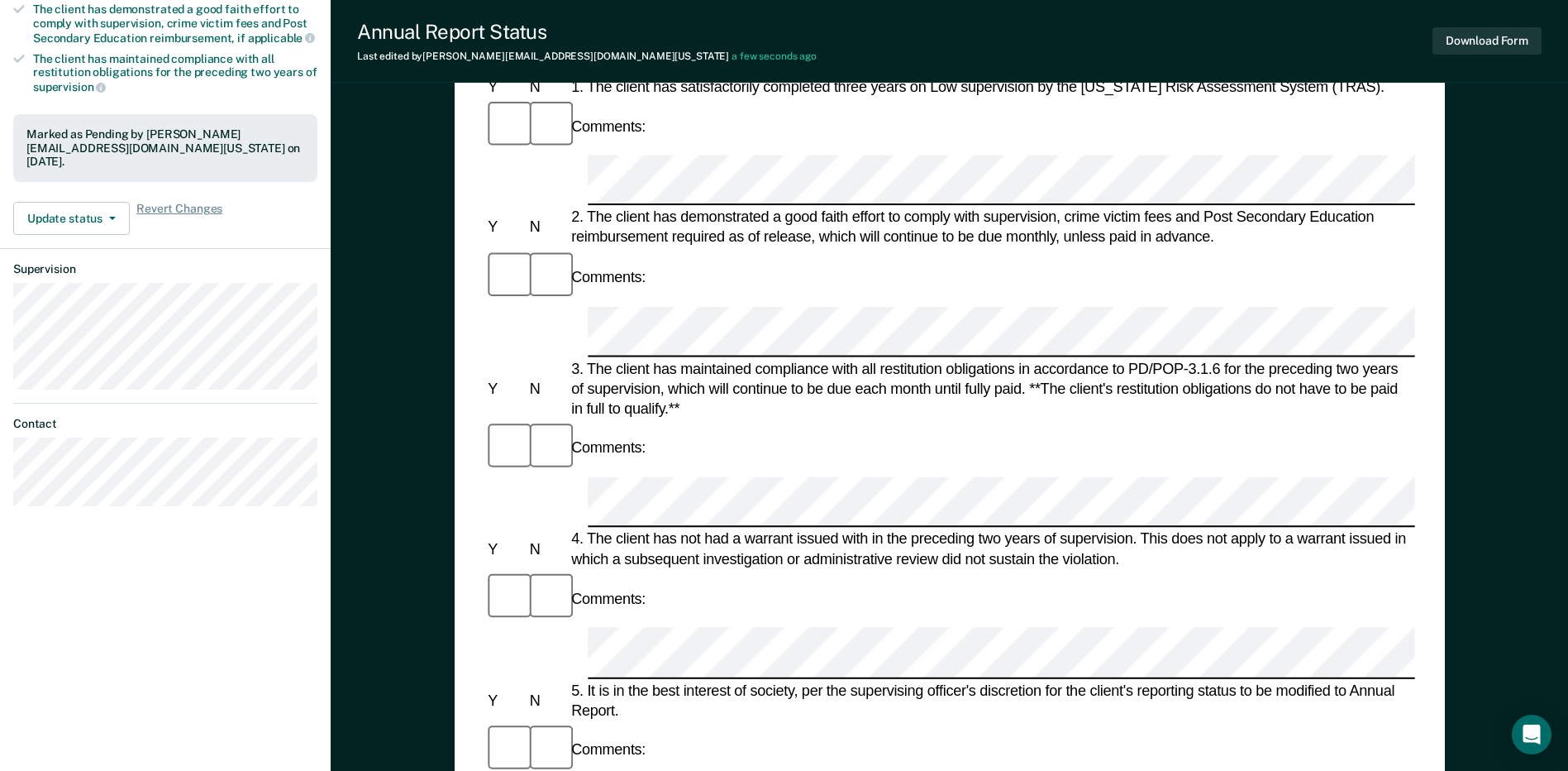
click at [569, 739] on div "Comments:" at bounding box center [608, 749] width 81 height 20
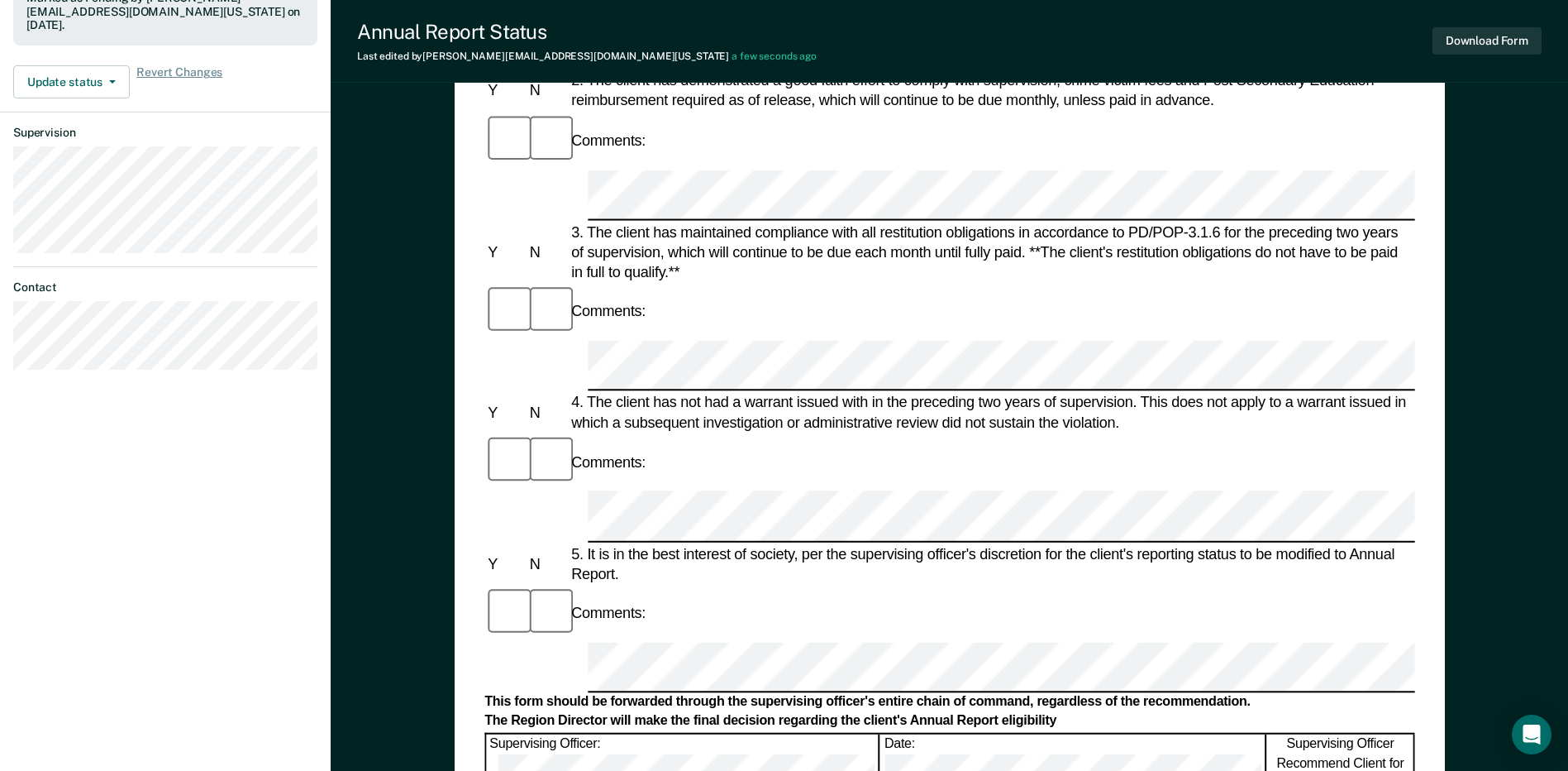
scroll to position [497, 0]
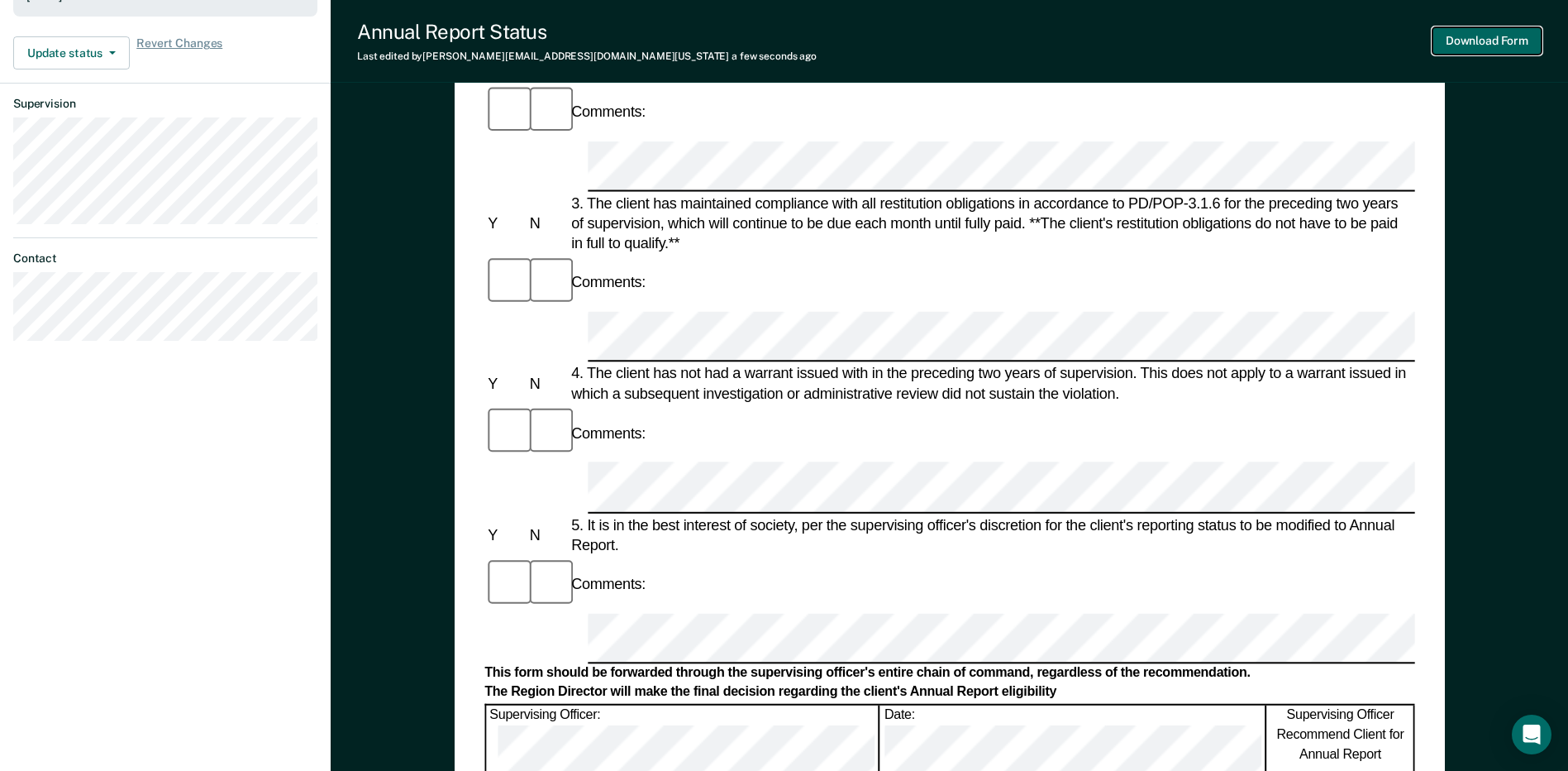
click at [784, 34] on button "Download Form" at bounding box center [1486, 40] width 109 height 27
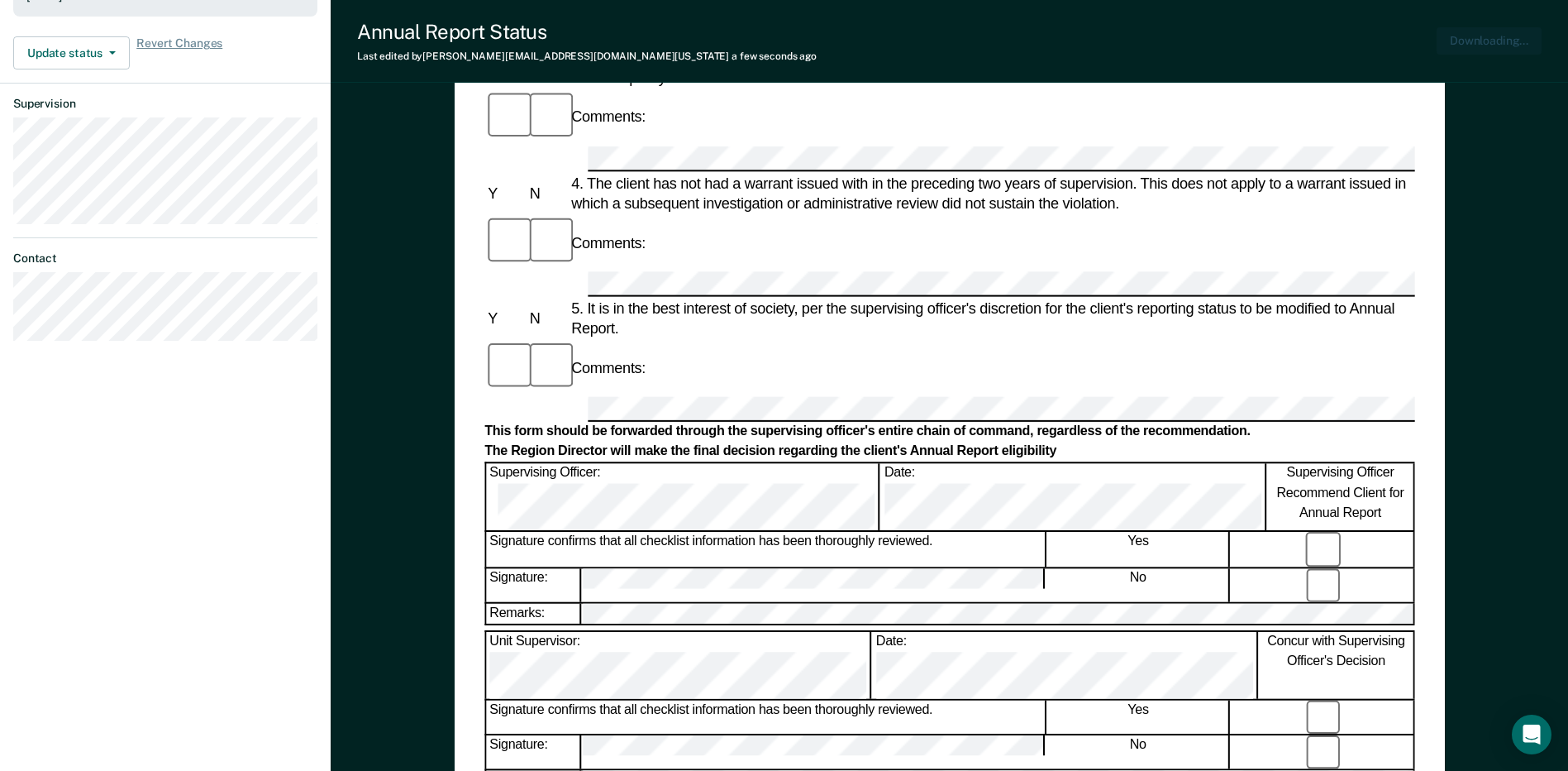
scroll to position [0, 0]
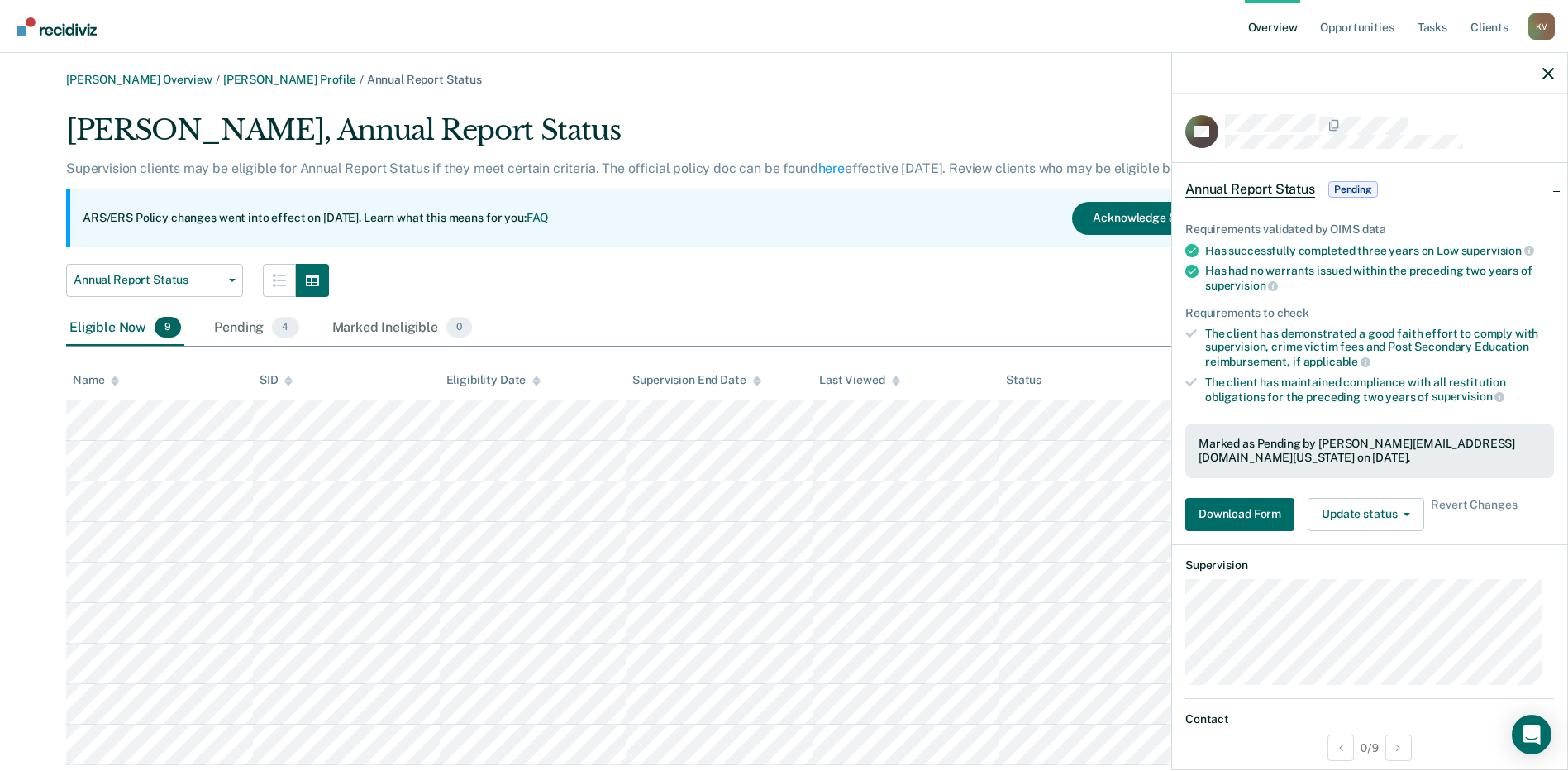
click at [132, 326] on div "Eligible Now 9" at bounding box center [125, 328] width 118 height 37
click at [672, 277] on div "Annual Report Status Annual Report Status Early Release from Supervision" at bounding box center [654, 280] width 1176 height 33
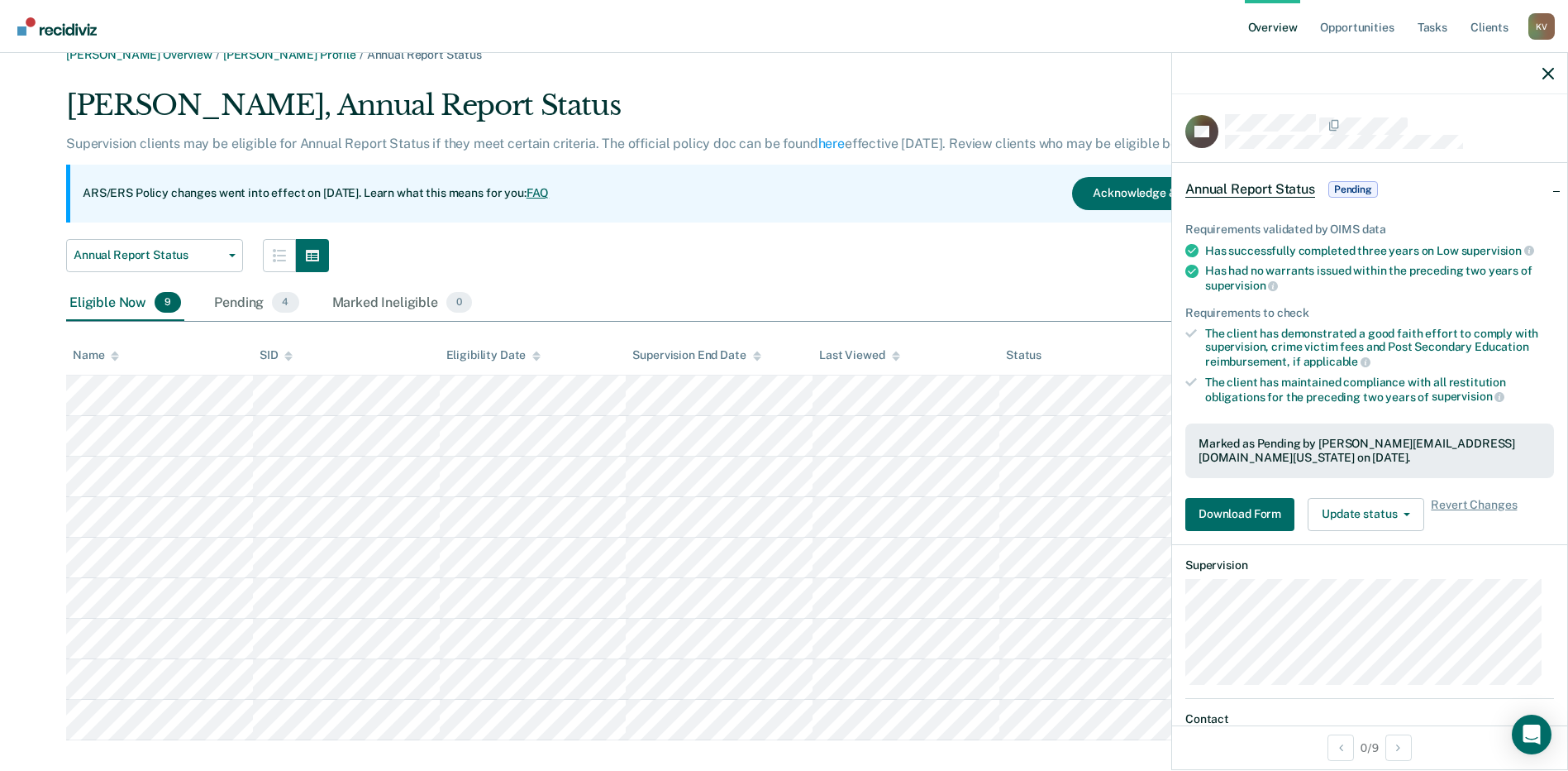
scroll to position [47, 0]
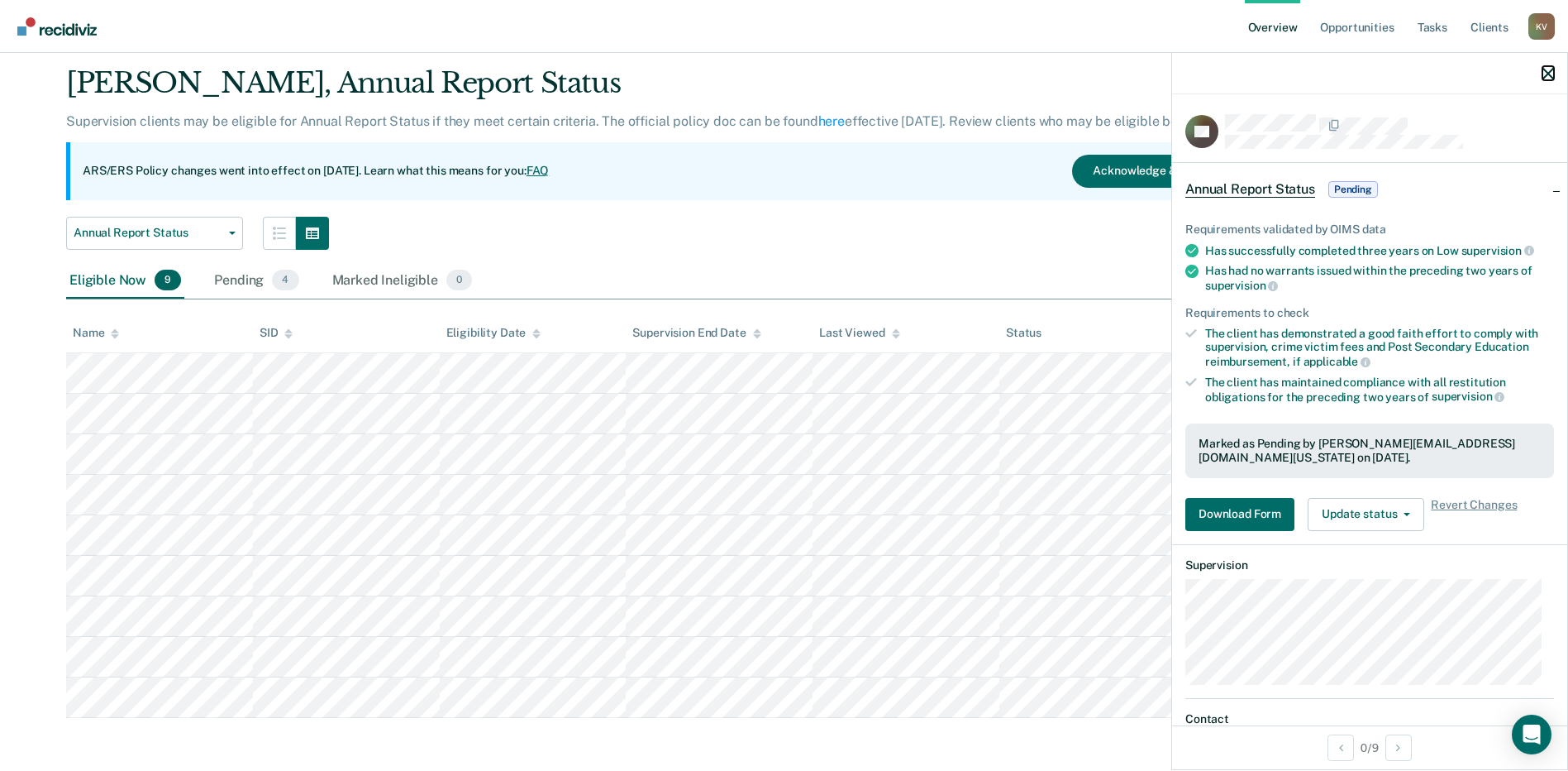
click at [784, 75] on icon "button" at bounding box center [1548, 73] width 12 height 12
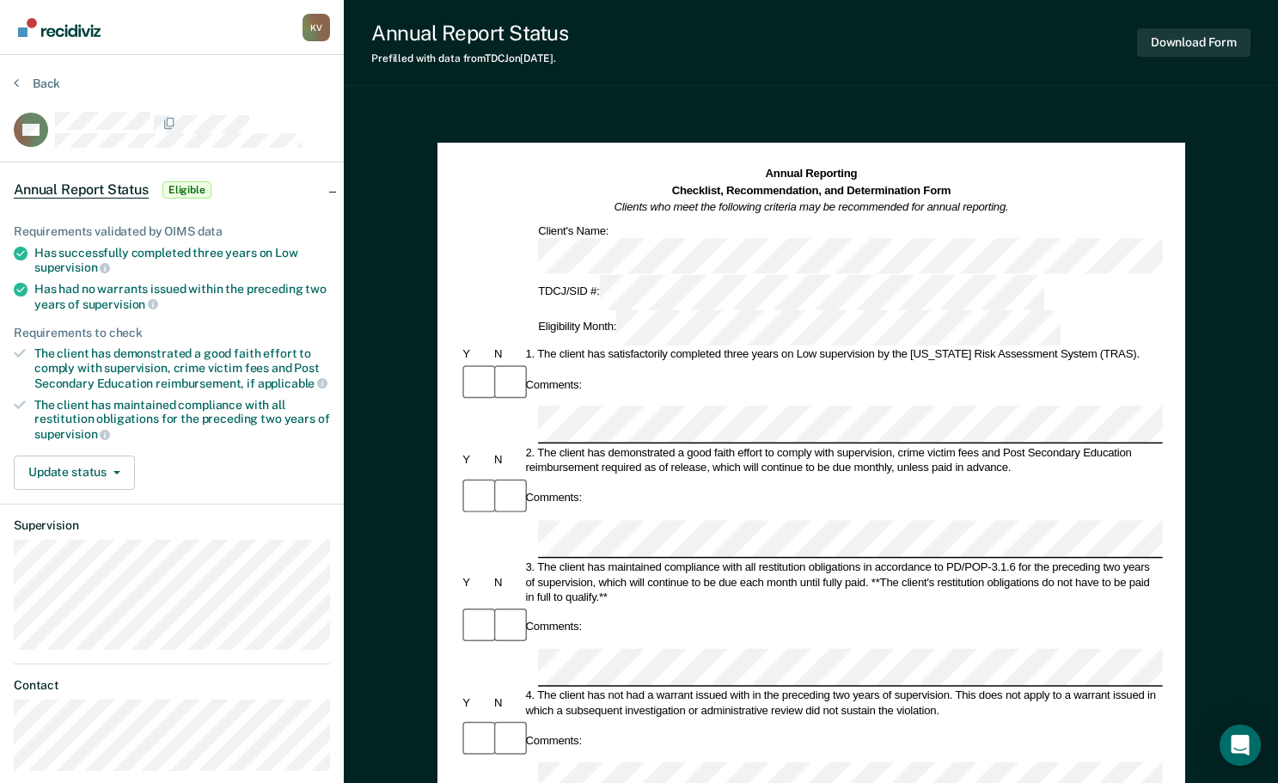
click at [702, 445] on div "2. The client has demonstrated a good faith effort to comply with supervision, …" at bounding box center [841, 460] width 639 height 30
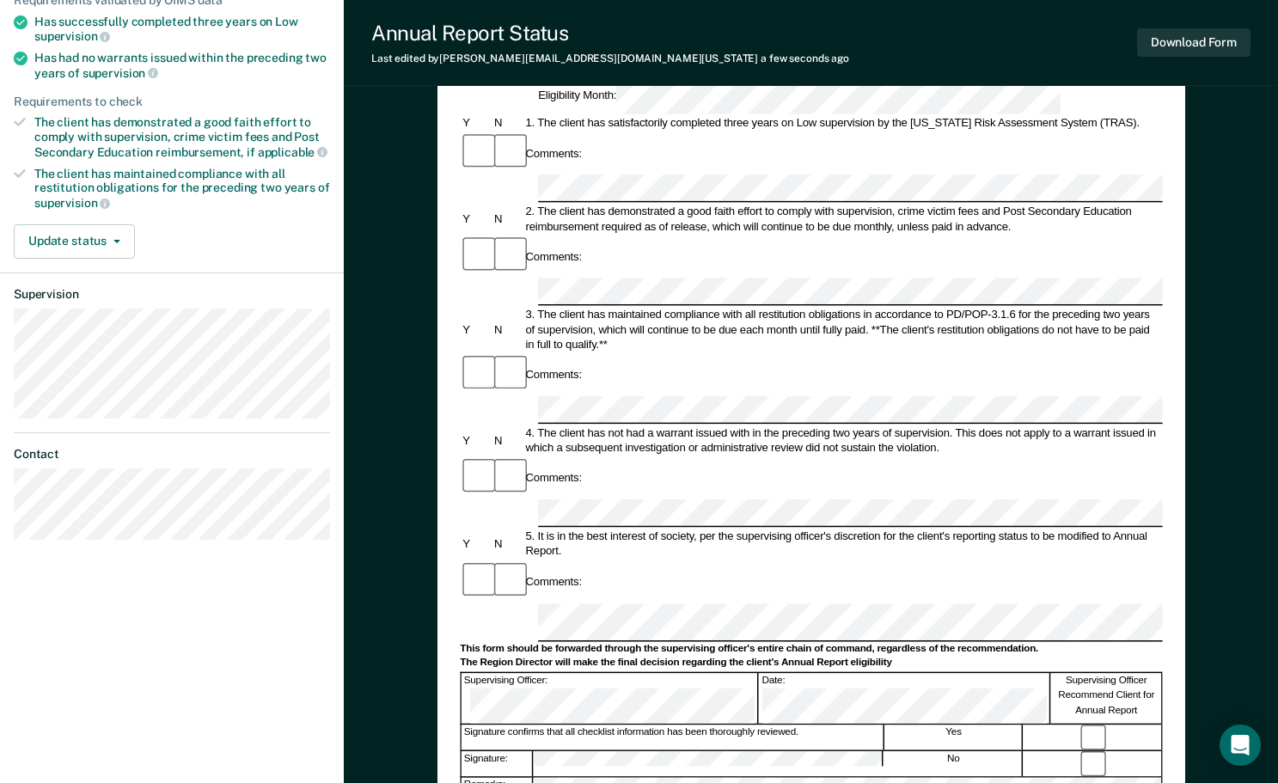
scroll to position [258, 0]
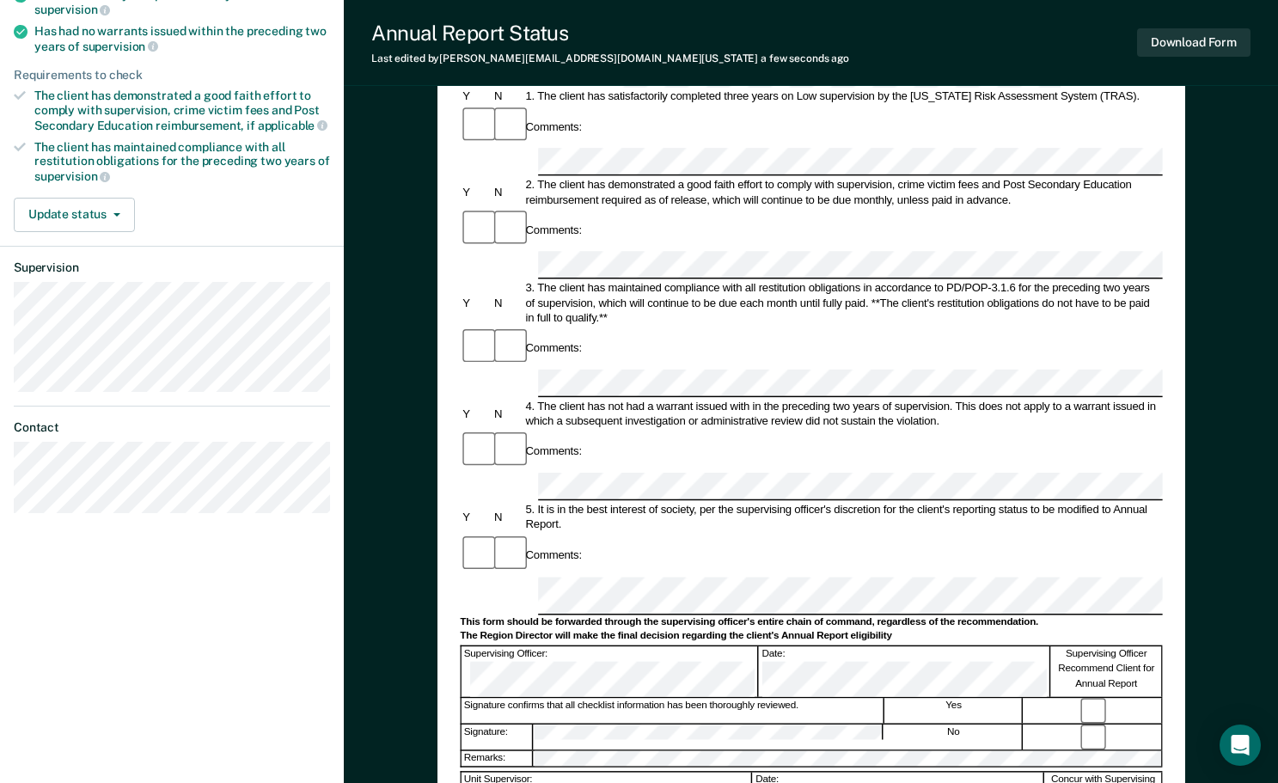
click at [718, 534] on div "Comments:" at bounding box center [811, 555] width 702 height 42
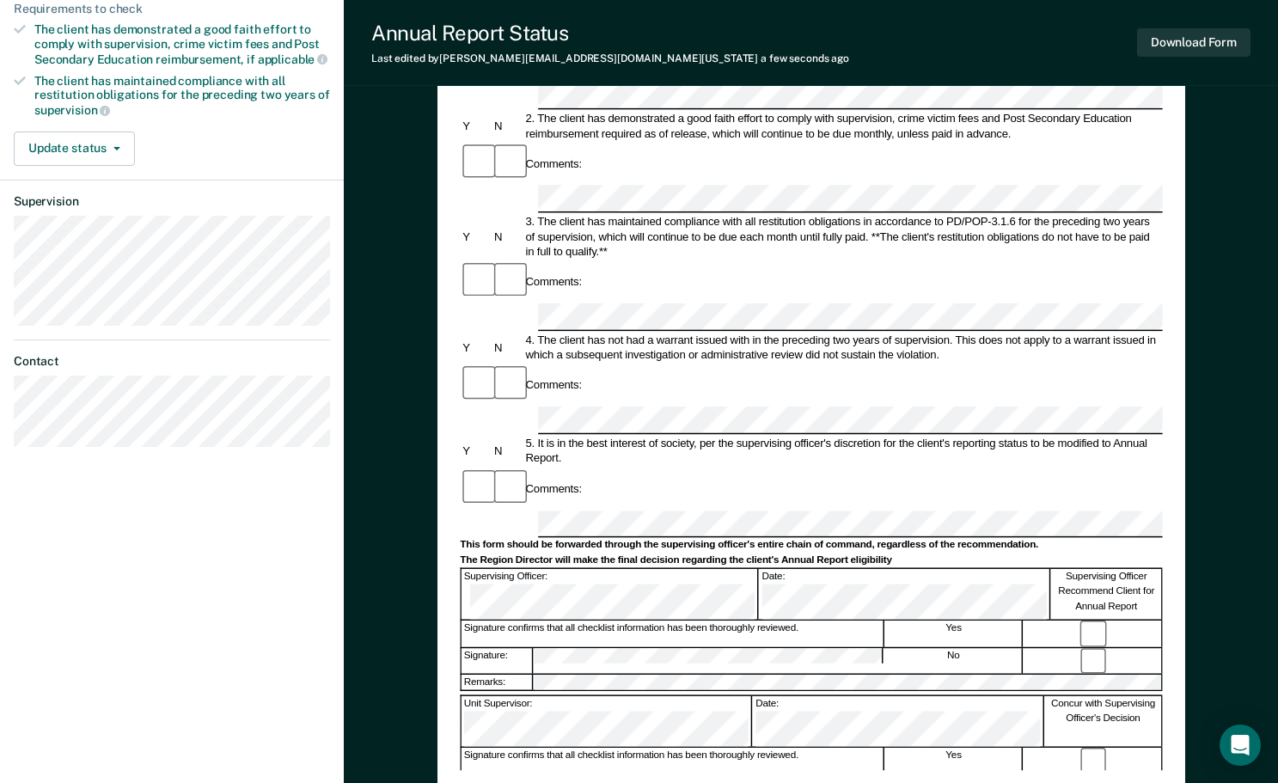
scroll to position [344, 0]
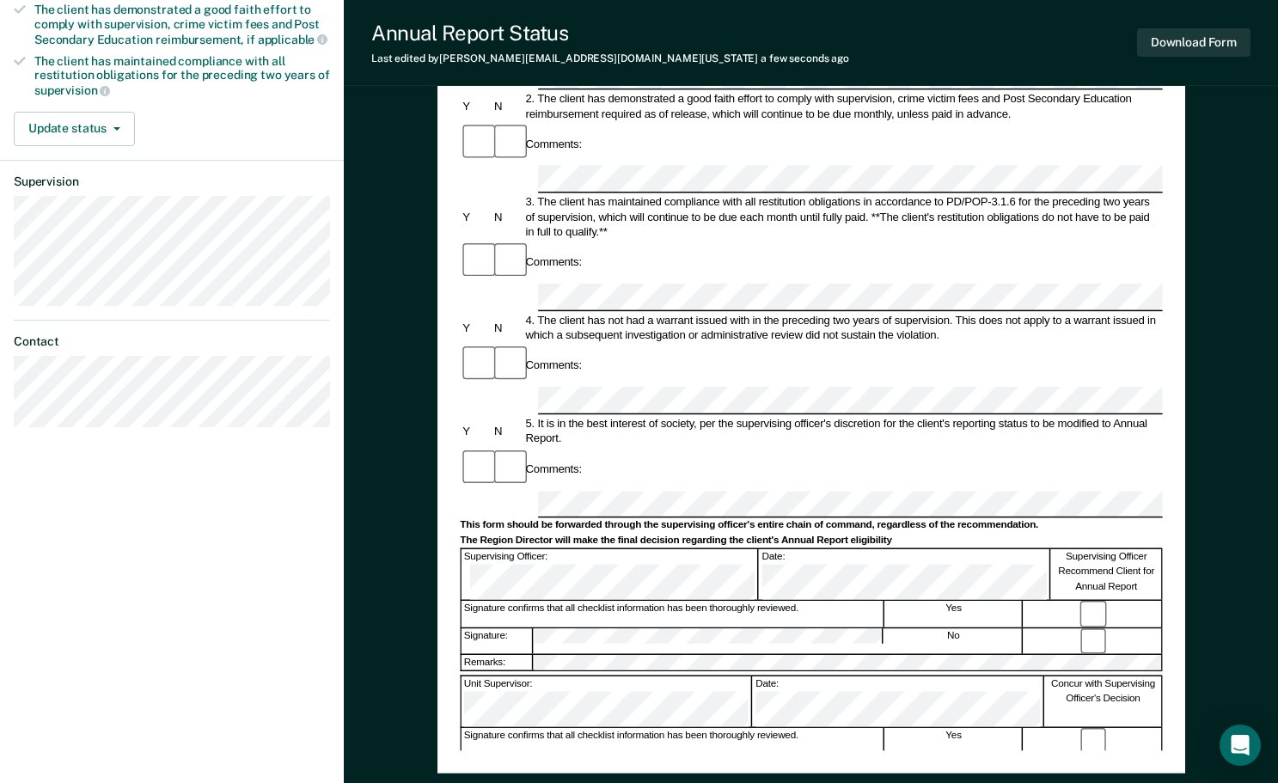
click at [780, 602] on div "Signature confirms that all checklist information has been thoroughly reviewed." at bounding box center [672, 614] width 423 height 25
click at [694, 676] on div "Unit Supervisor:" at bounding box center [606, 701] width 290 height 51
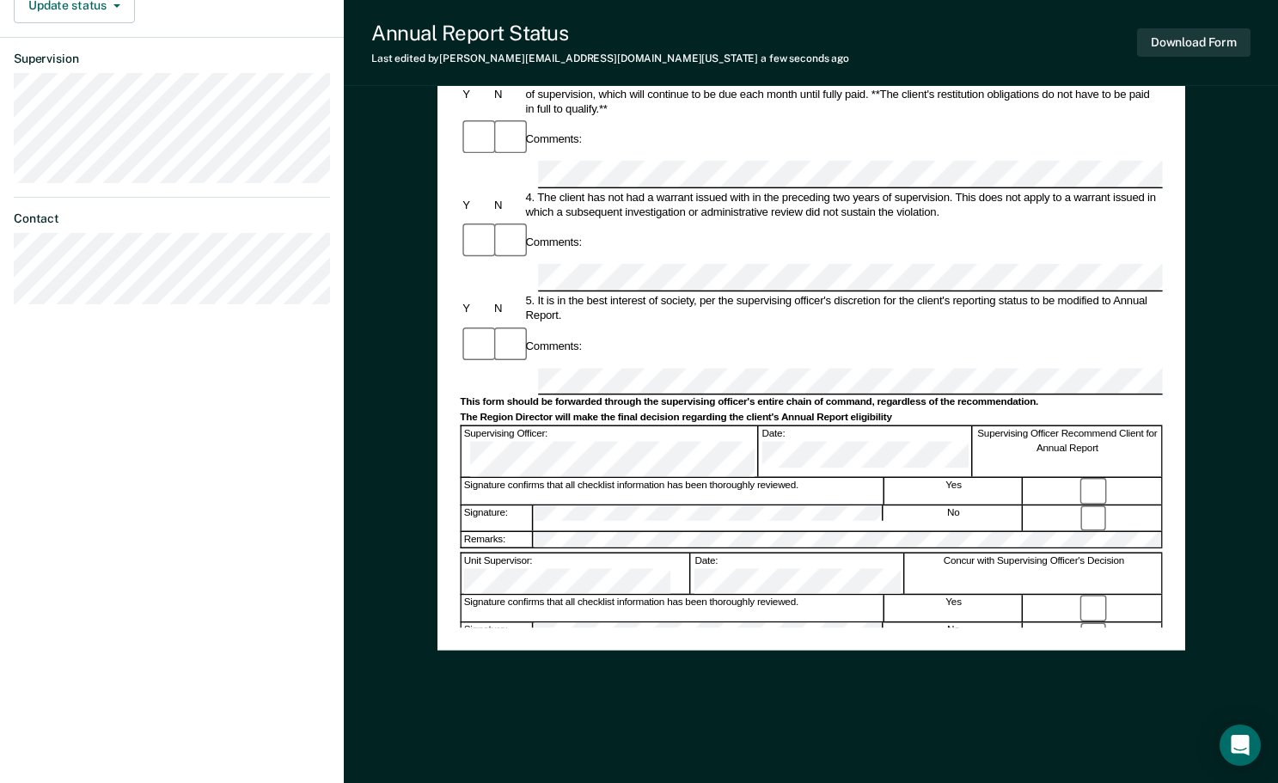
scroll to position [468, 0]
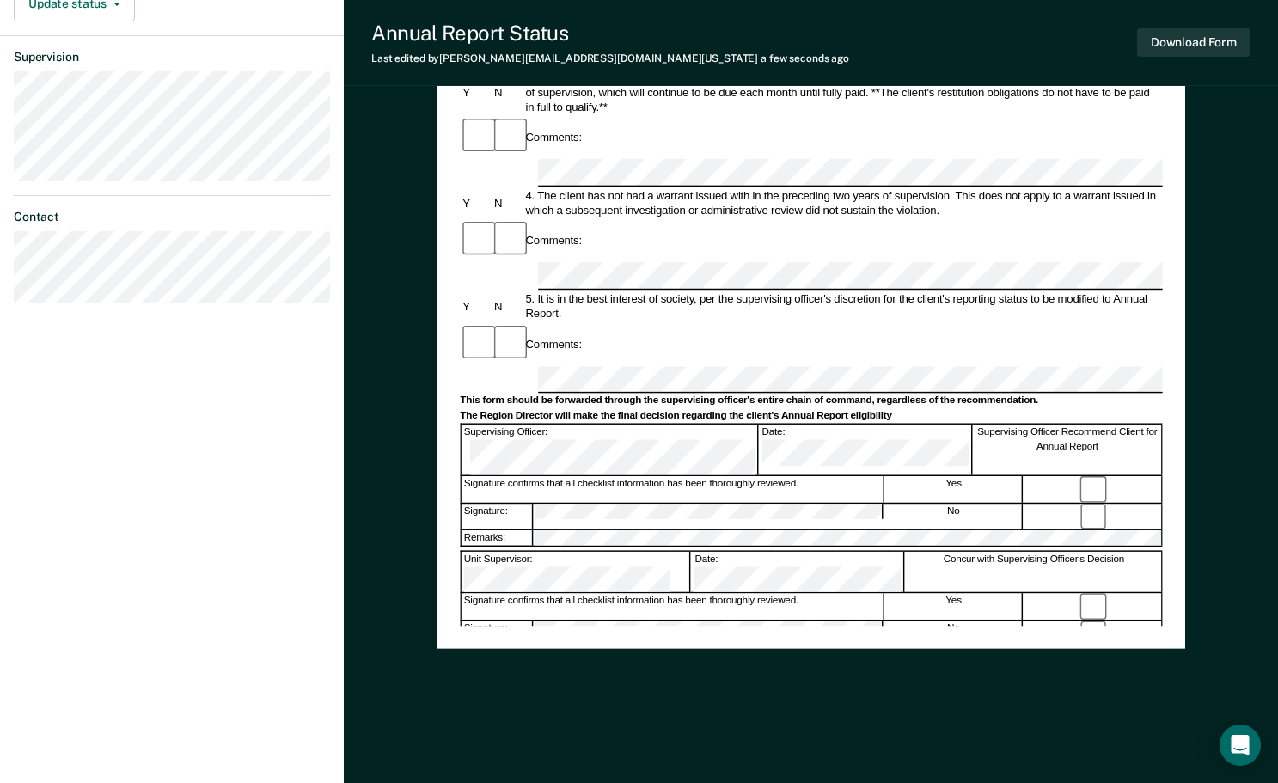
click at [750, 668] on div "Parole Supervisor: Date: Concur with Supervising Officer's Decision" at bounding box center [811, 689] width 702 height 42
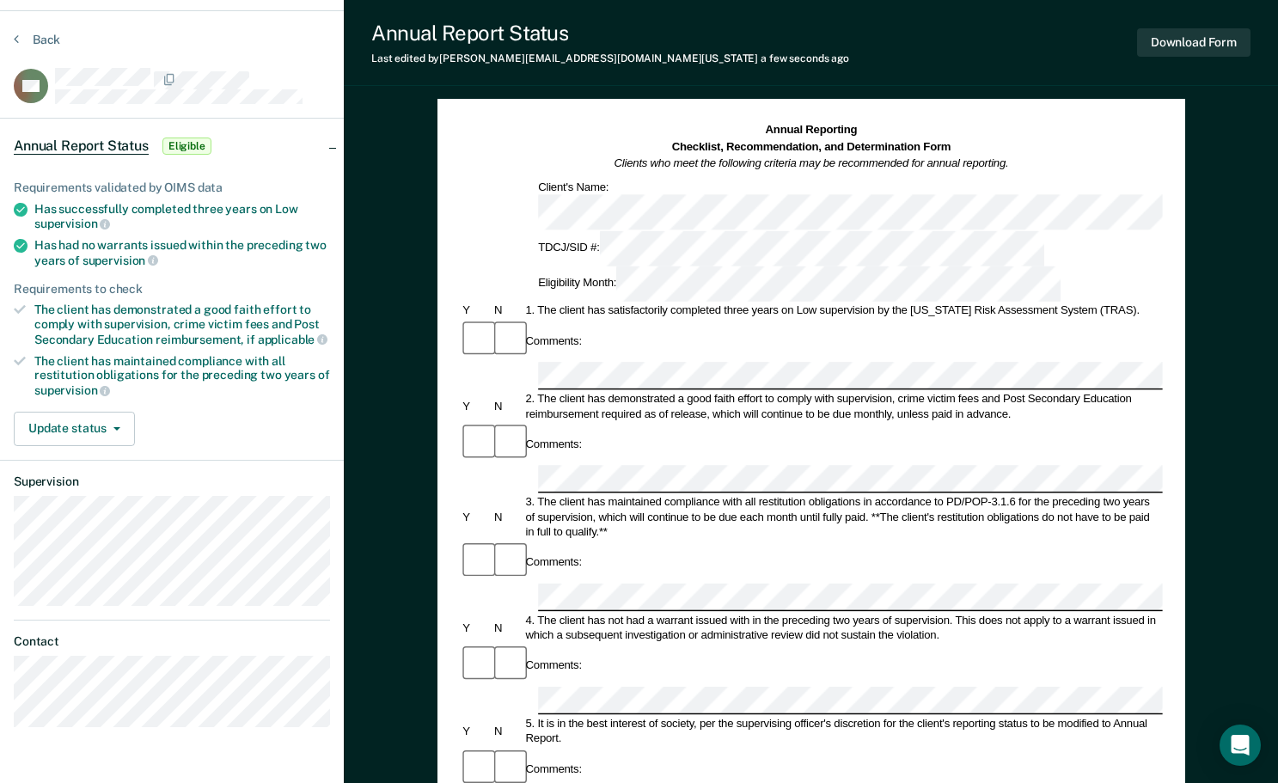
scroll to position [0, 0]
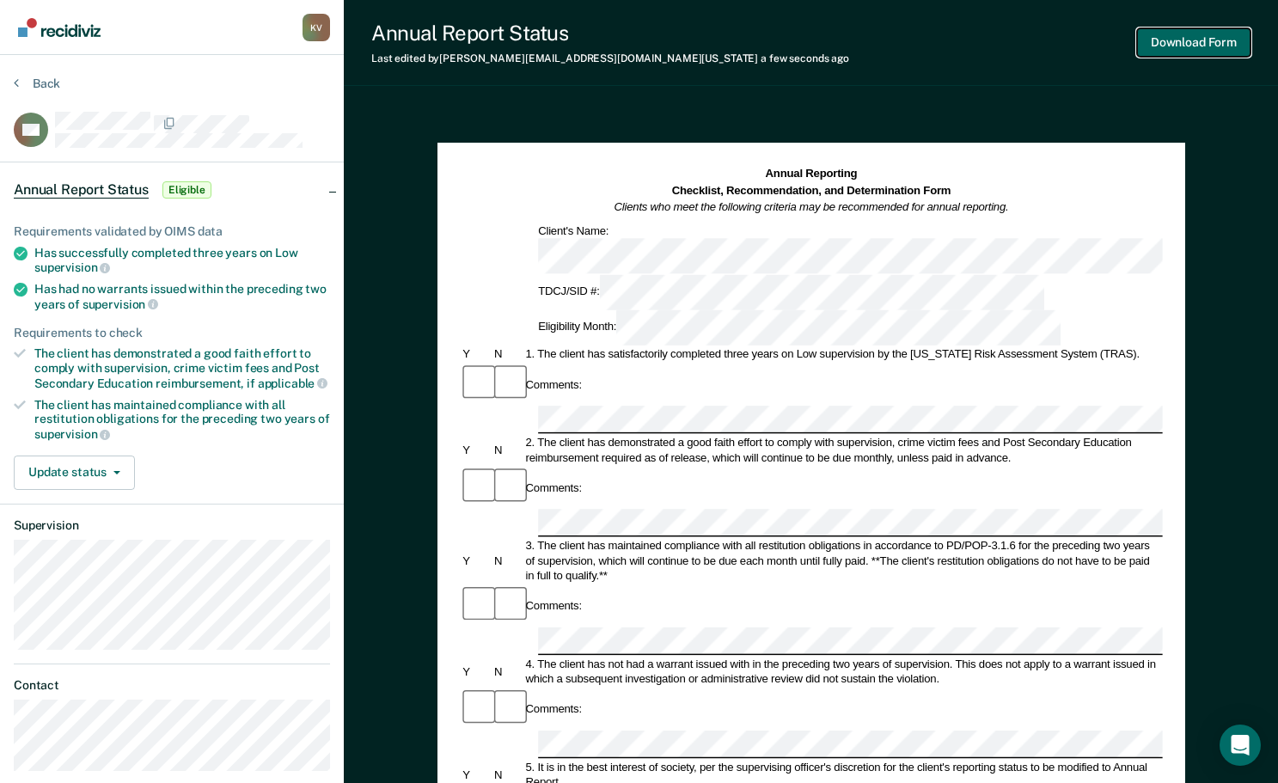
click at [815, 40] on button "Download Form" at bounding box center [1193, 42] width 113 height 28
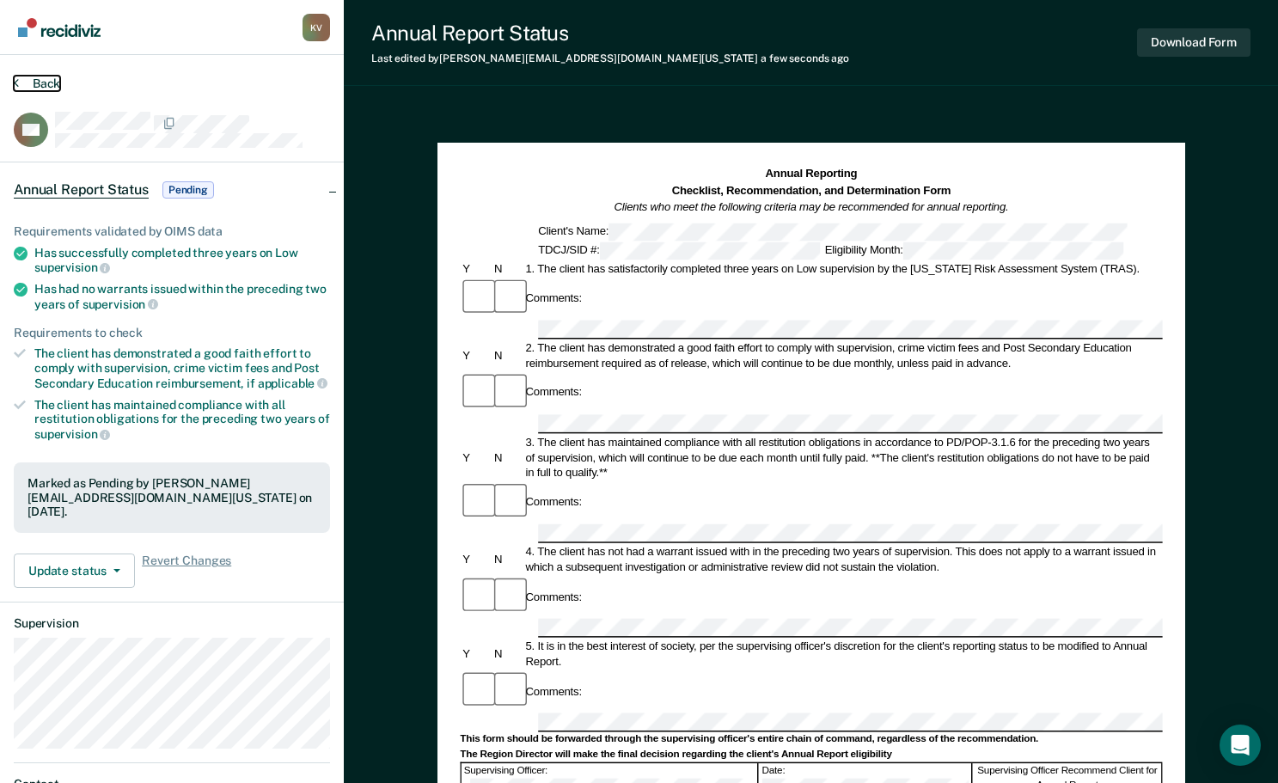
click at [20, 81] on button "Back" at bounding box center [37, 83] width 46 height 15
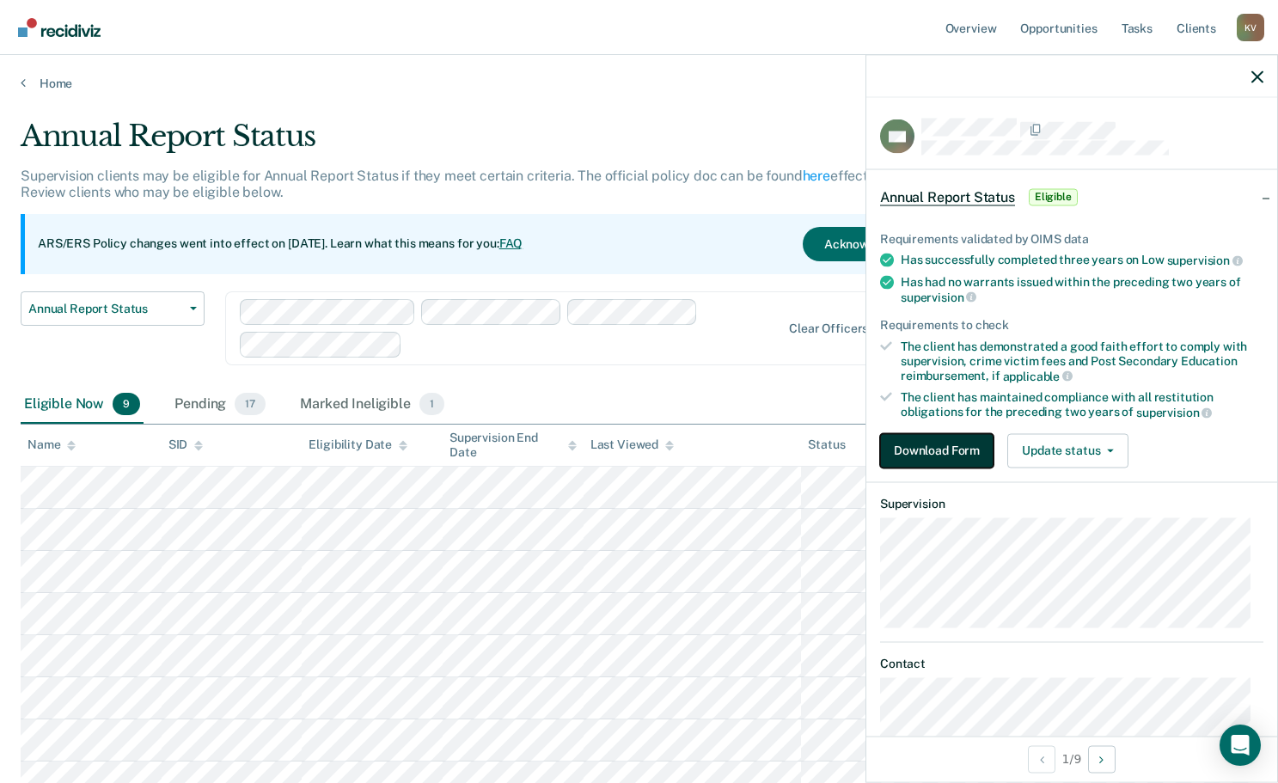
click at [815, 451] on button "Download Form" at bounding box center [936, 450] width 113 height 34
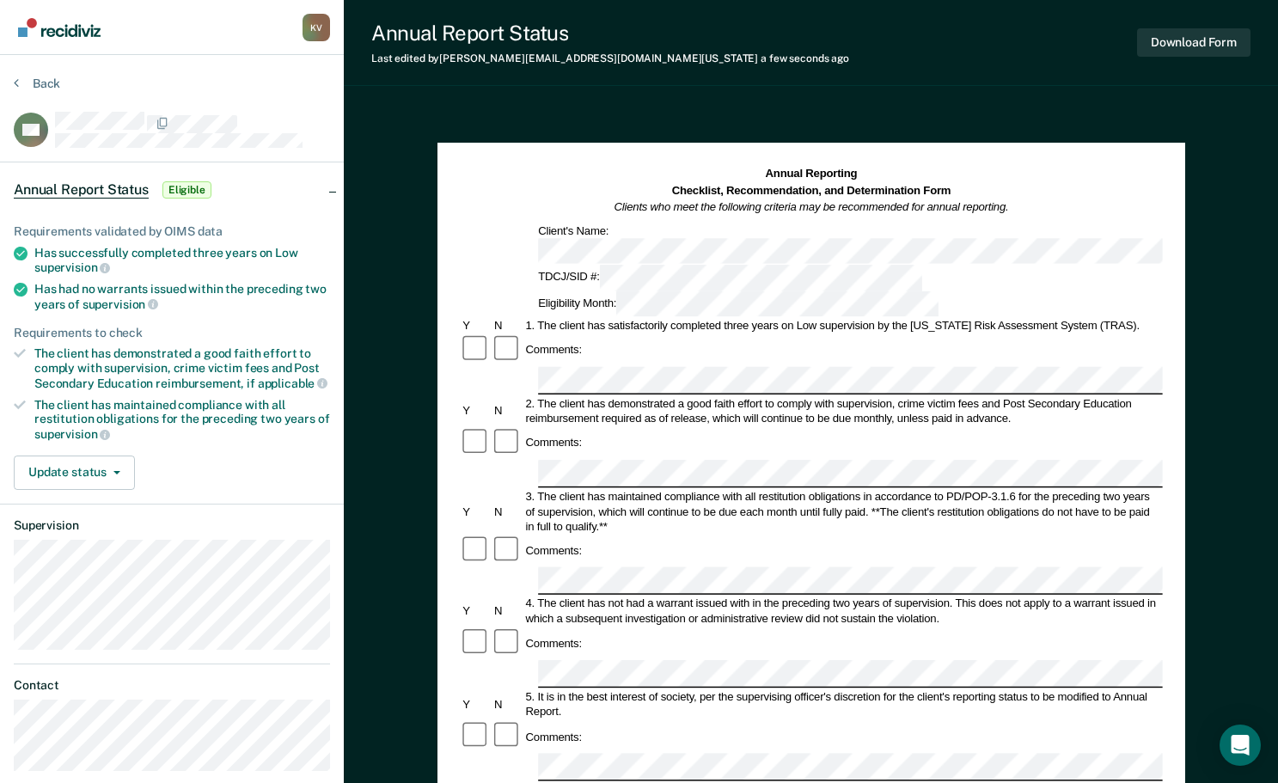
click at [711, 628] on div "Comments:" at bounding box center [811, 643] width 702 height 31
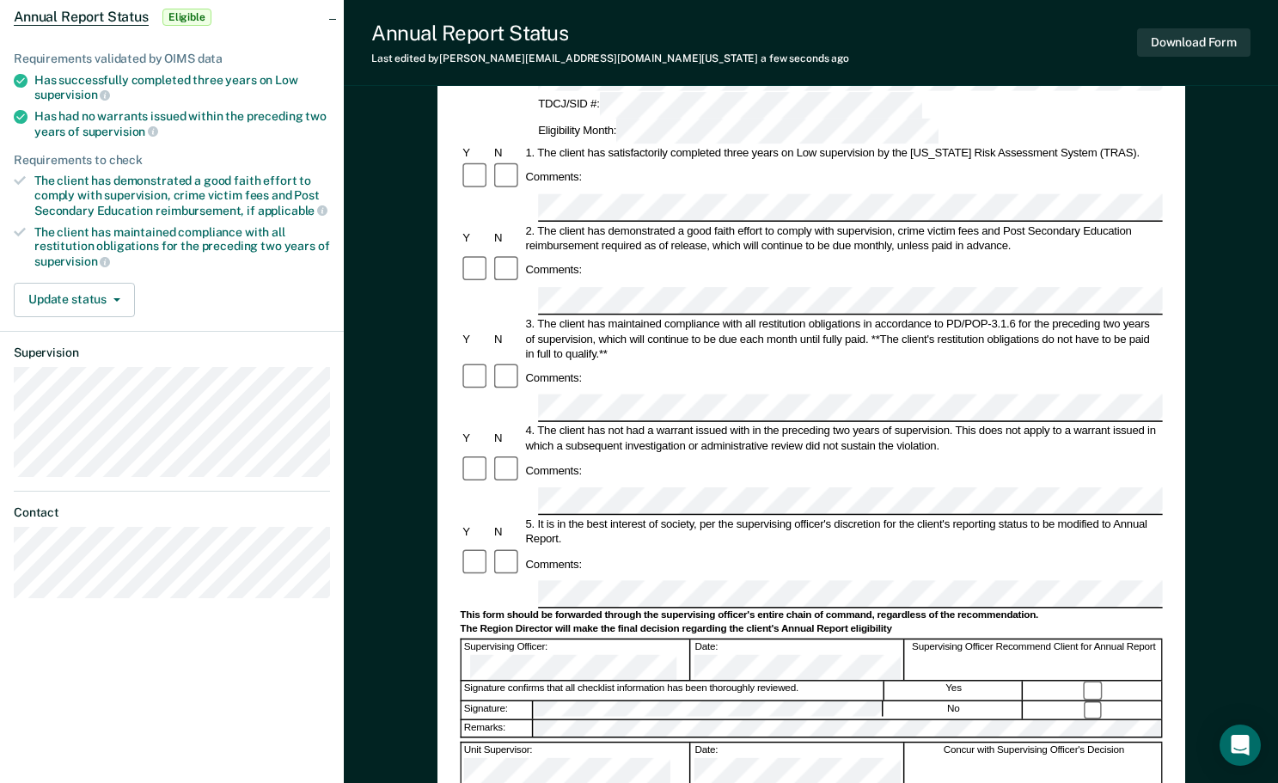
scroll to position [172, 0]
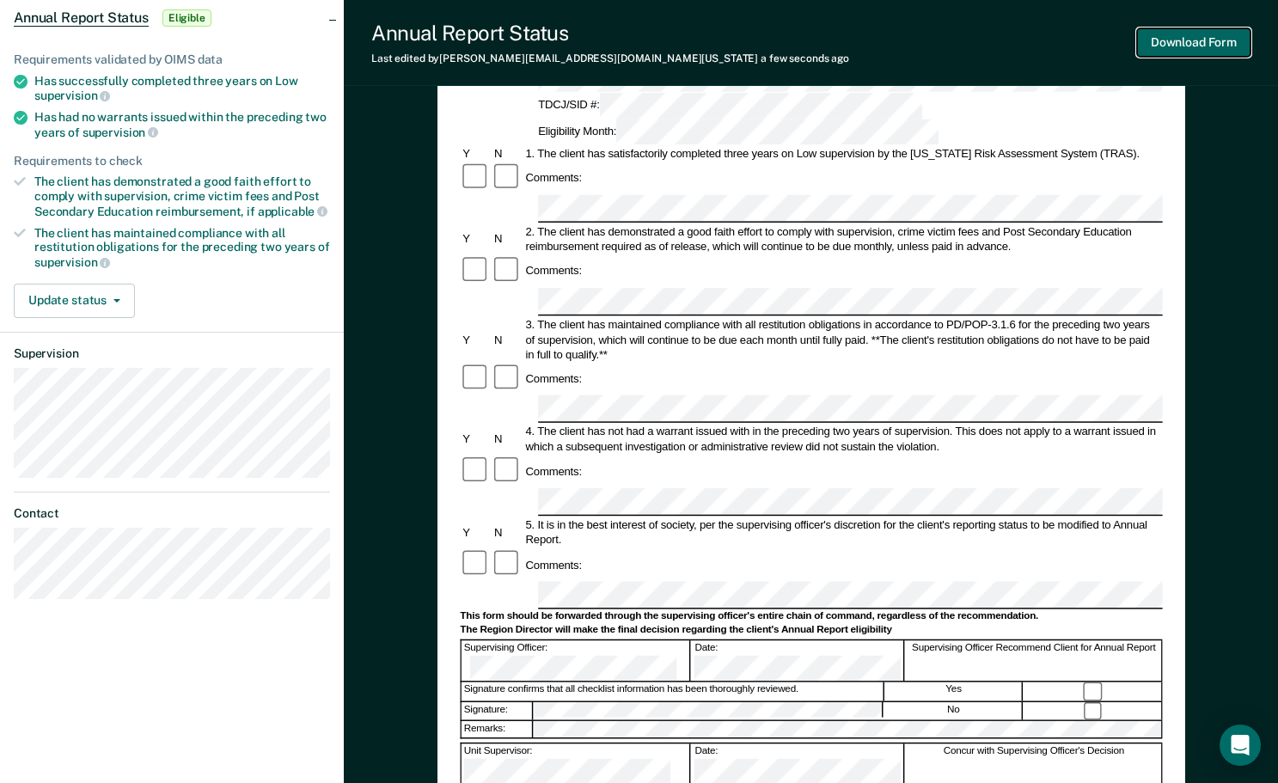
click at [815, 43] on button "Download Form" at bounding box center [1193, 42] width 113 height 28
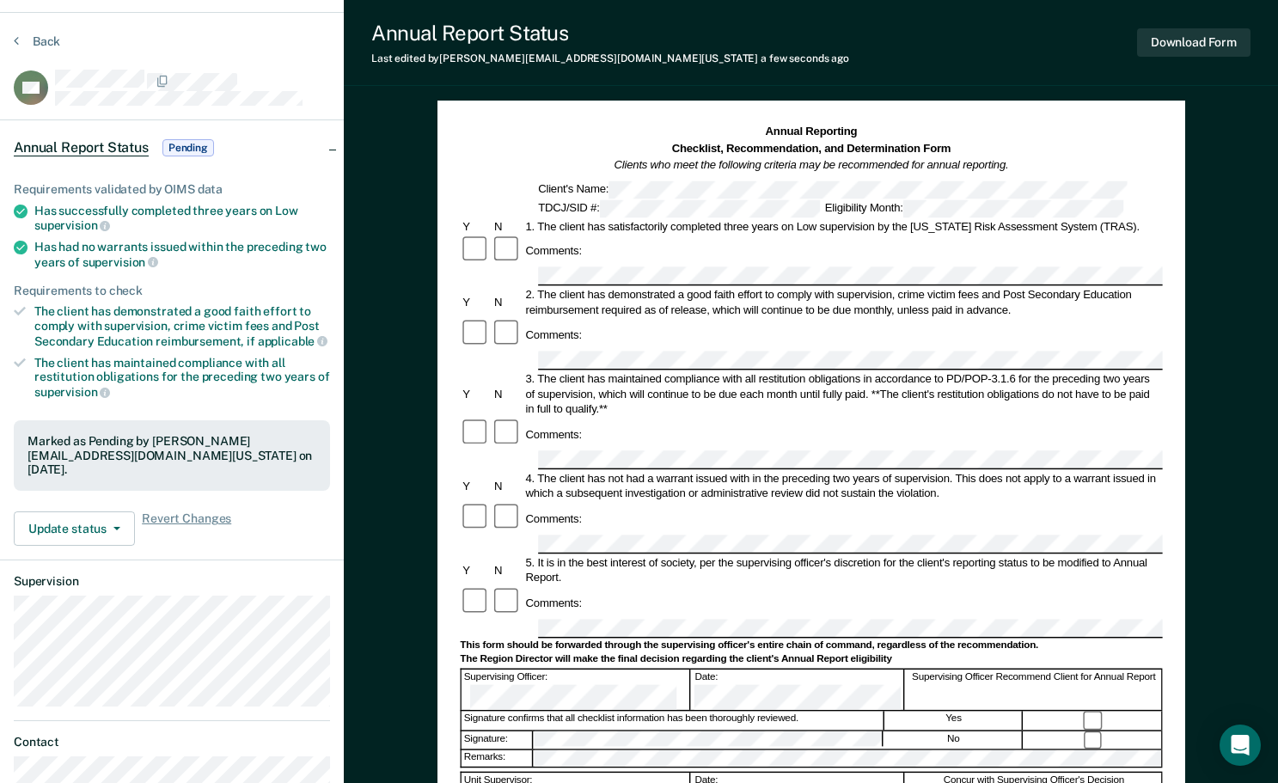
scroll to position [0, 0]
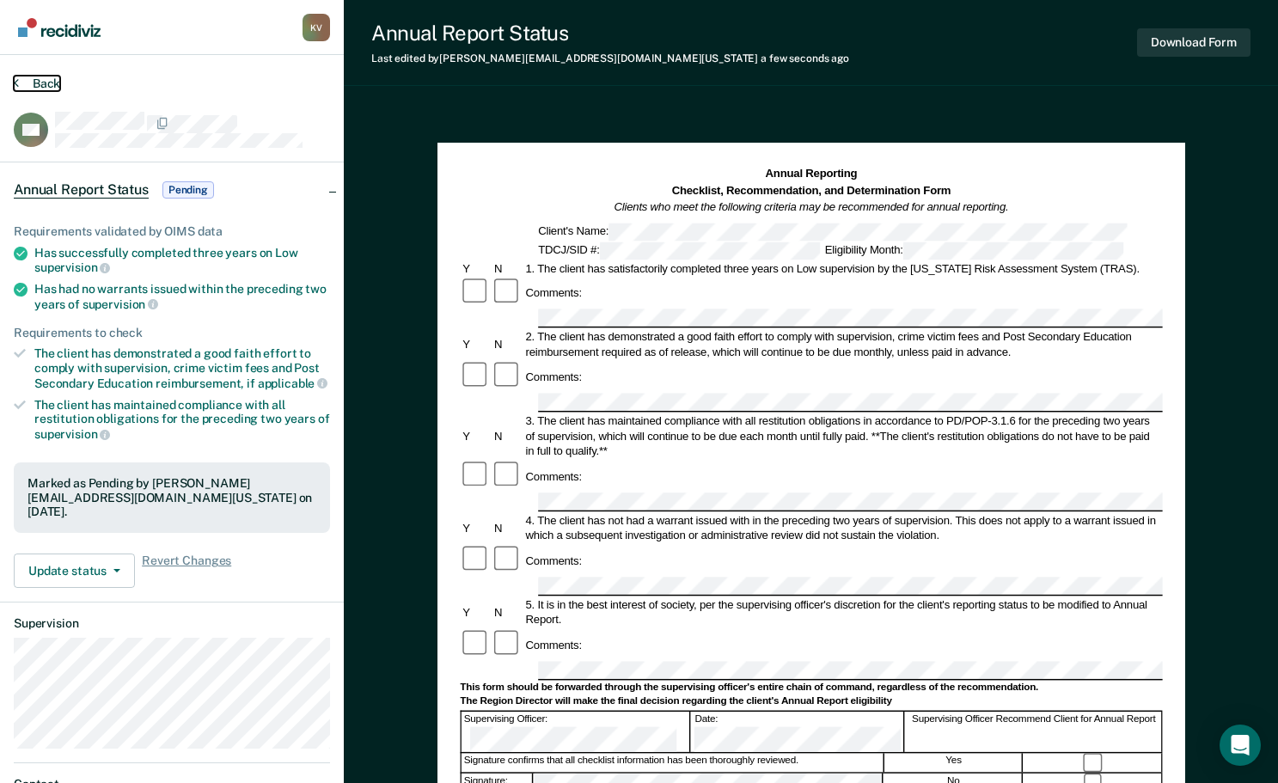
click at [15, 80] on icon at bounding box center [16, 83] width 5 height 14
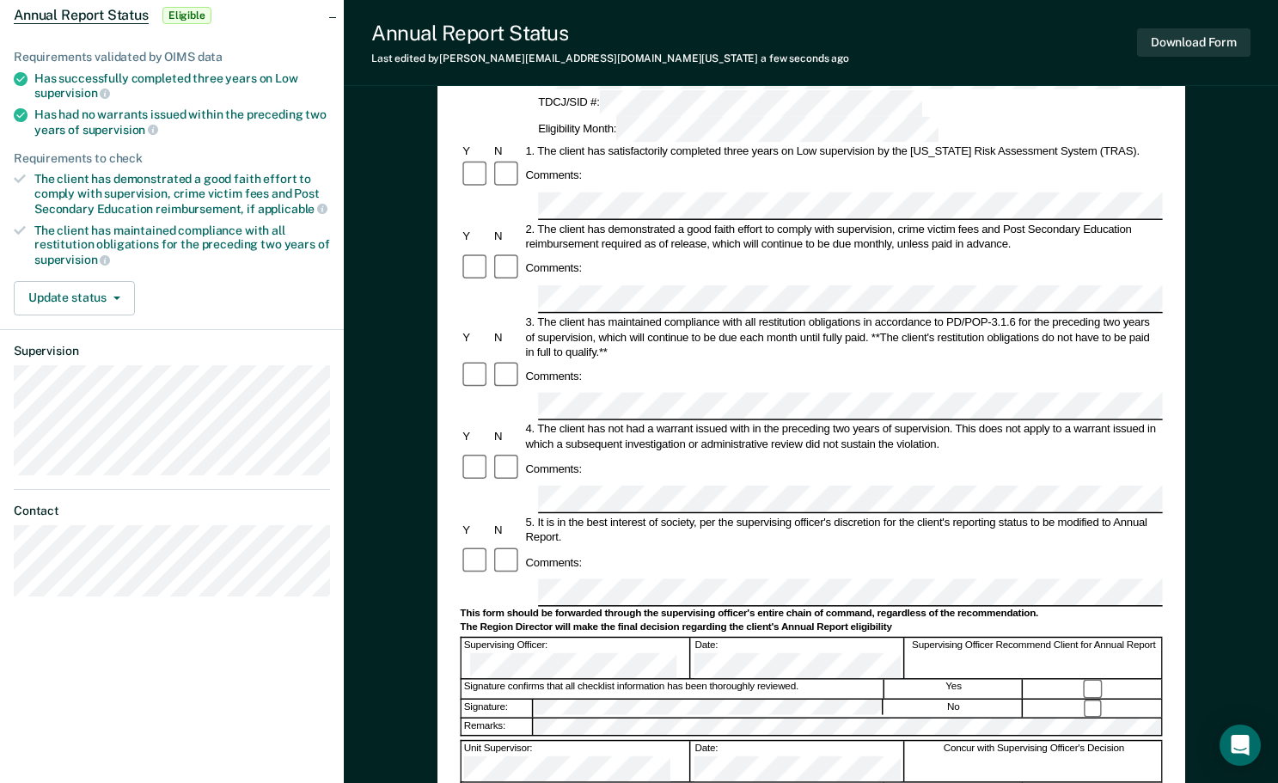
scroll to position [172, 0]
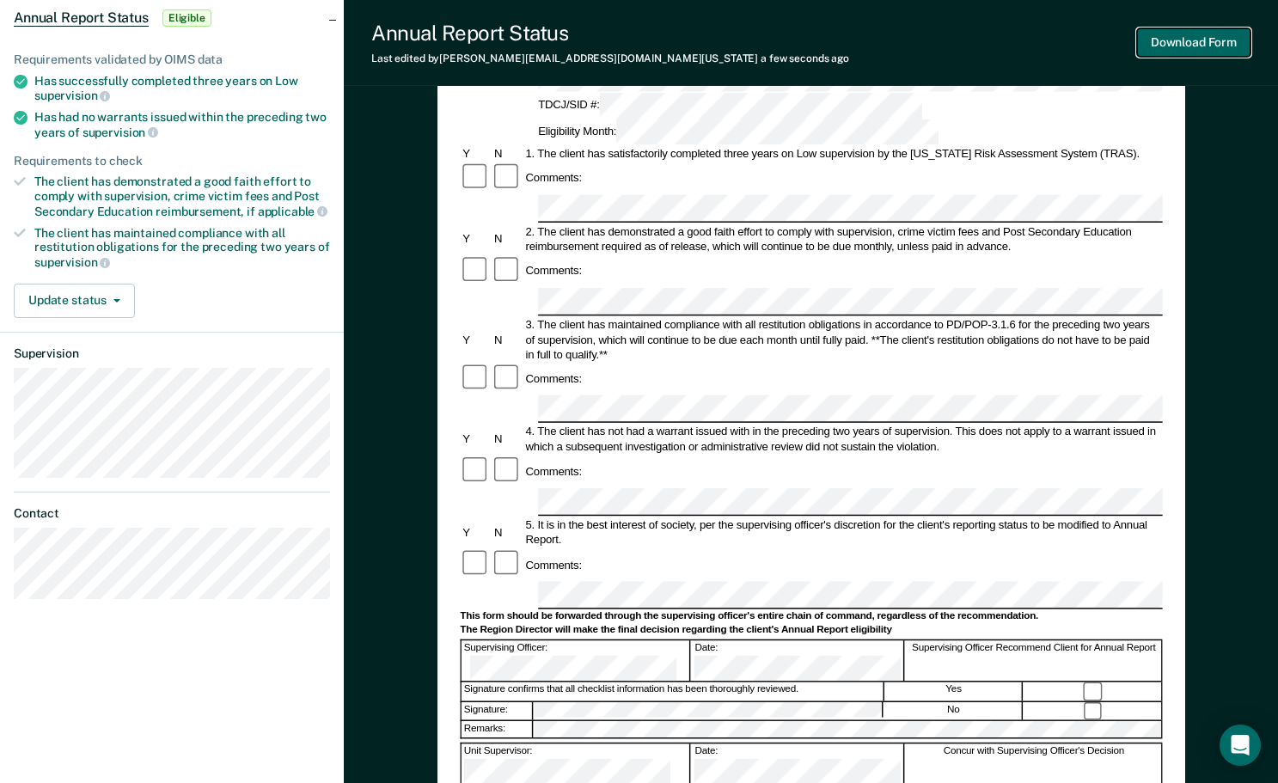
click at [815, 45] on button "Download Form" at bounding box center [1193, 42] width 113 height 28
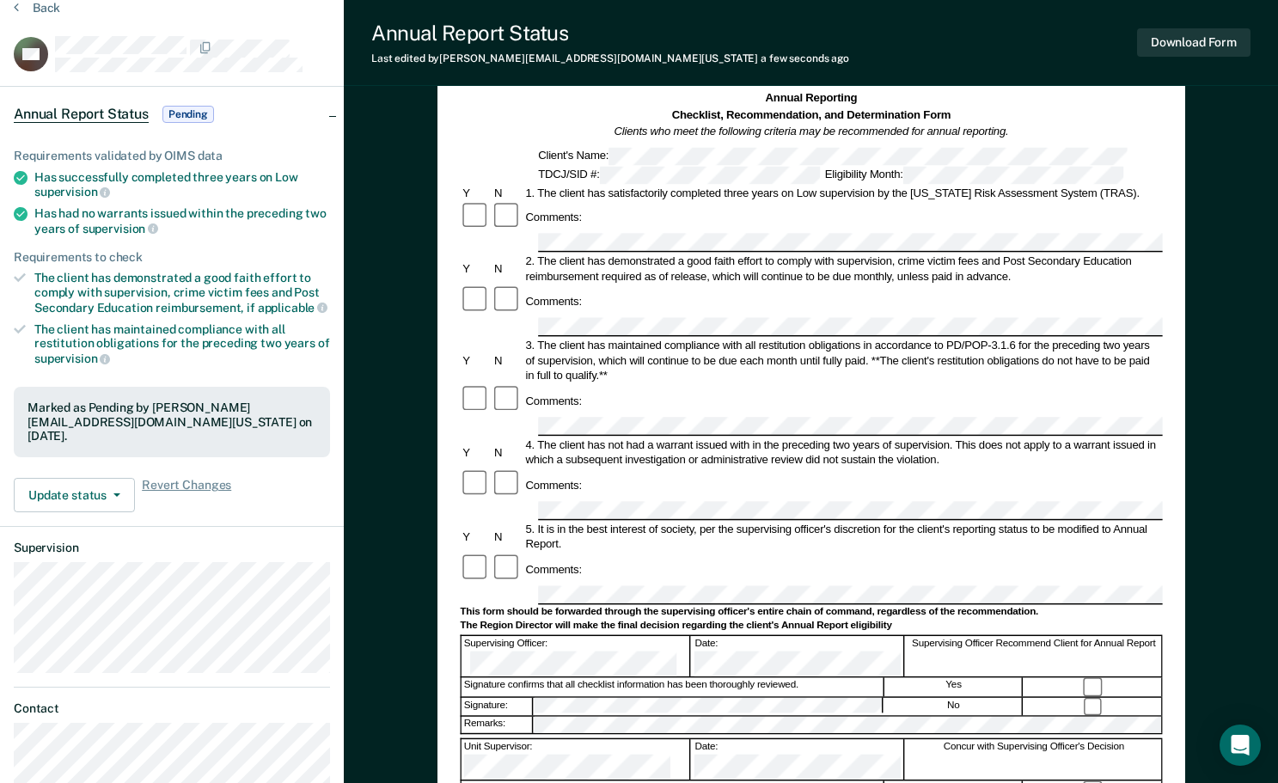
scroll to position [0, 0]
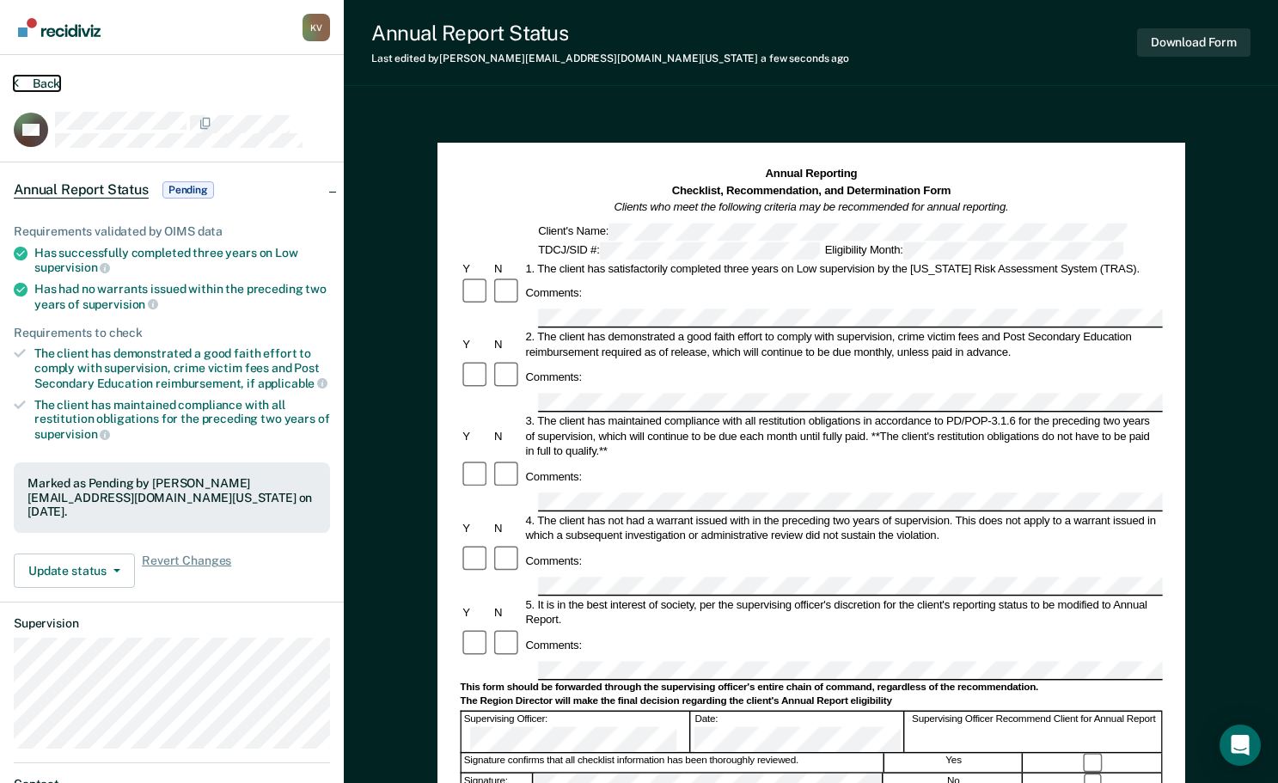
click at [24, 82] on button "Back" at bounding box center [37, 83] width 46 height 15
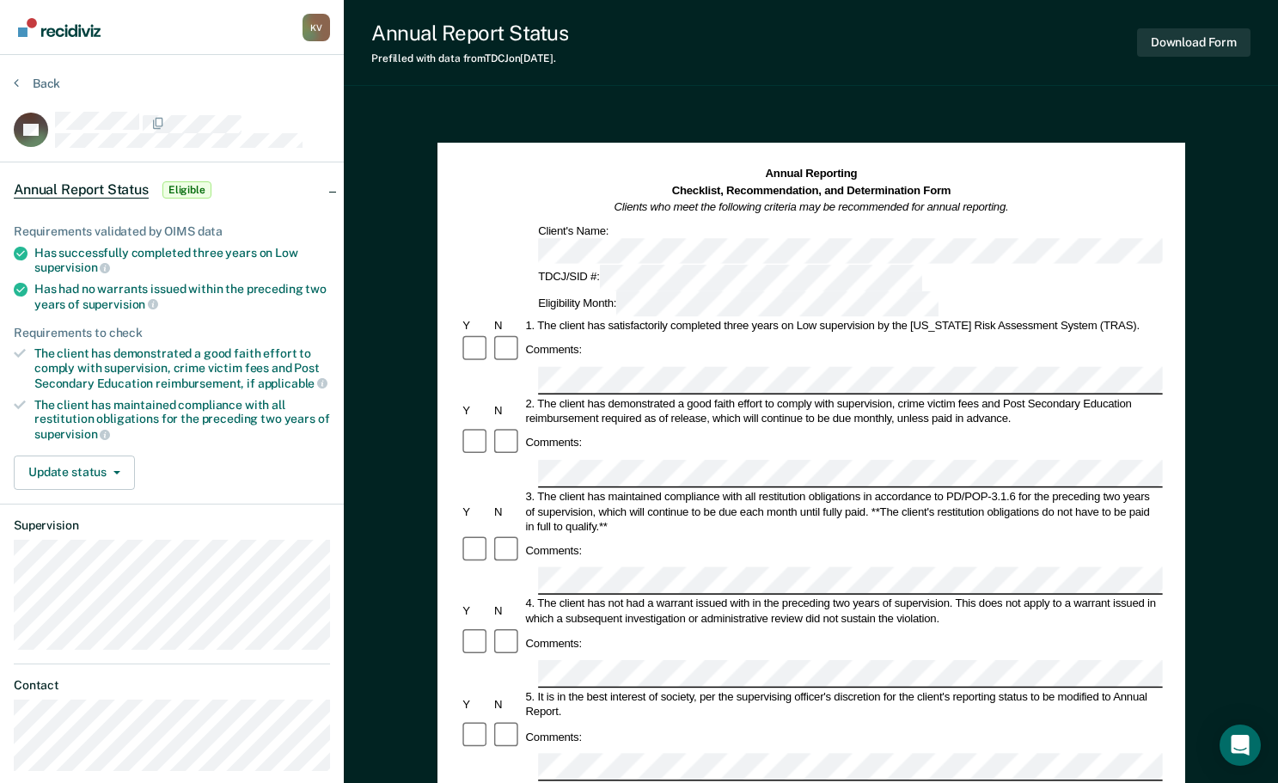
click at [796, 334] on div "Comments:" at bounding box center [811, 349] width 702 height 31
click at [779, 782] on div "This form should be forwarded through the supervising officer's entire chain of…" at bounding box center [811, 788] width 702 height 13
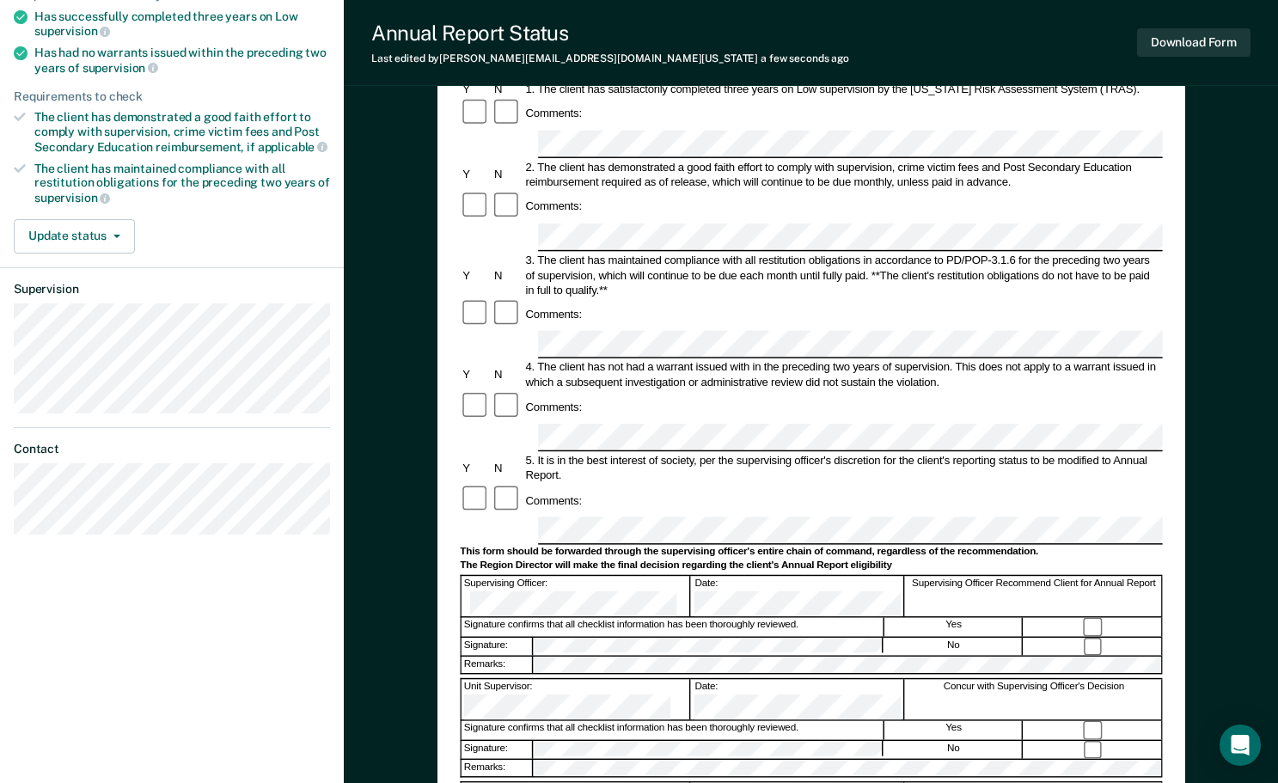
scroll to position [258, 0]
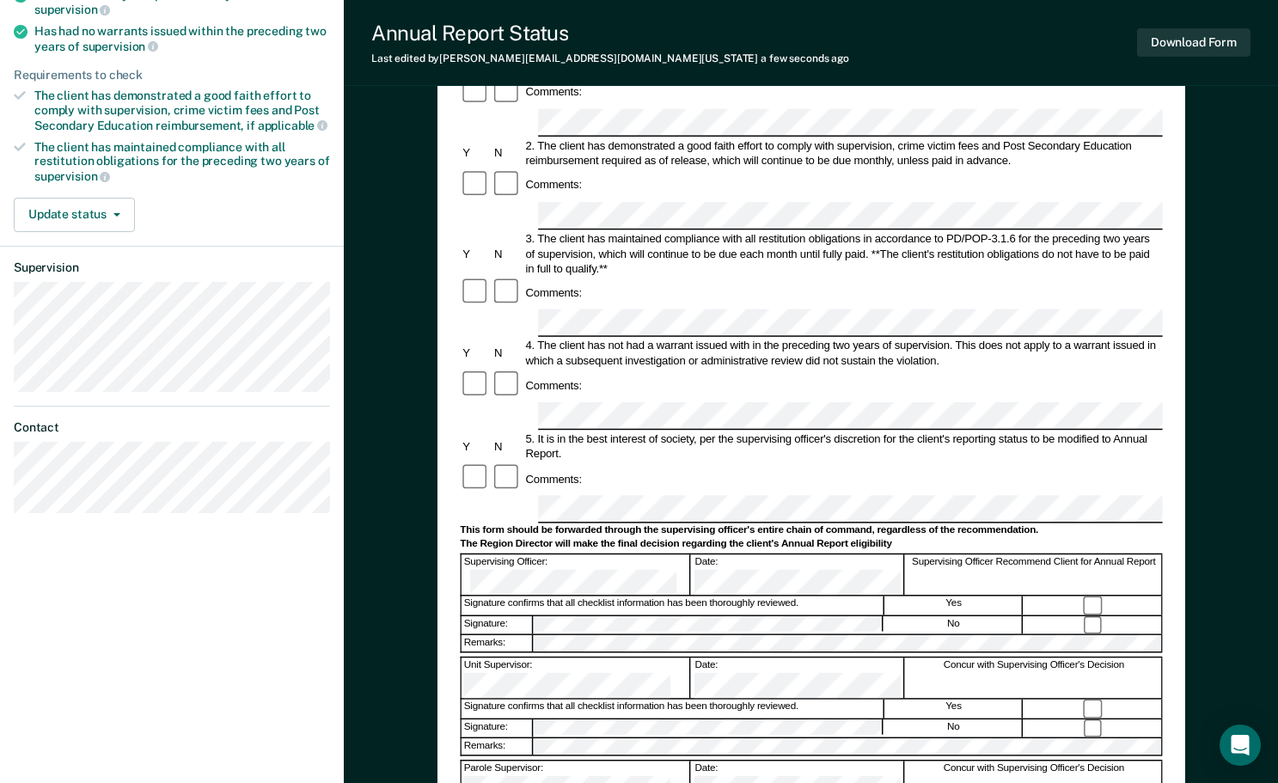
click at [624, 652] on div at bounding box center [811, 653] width 702 height 3
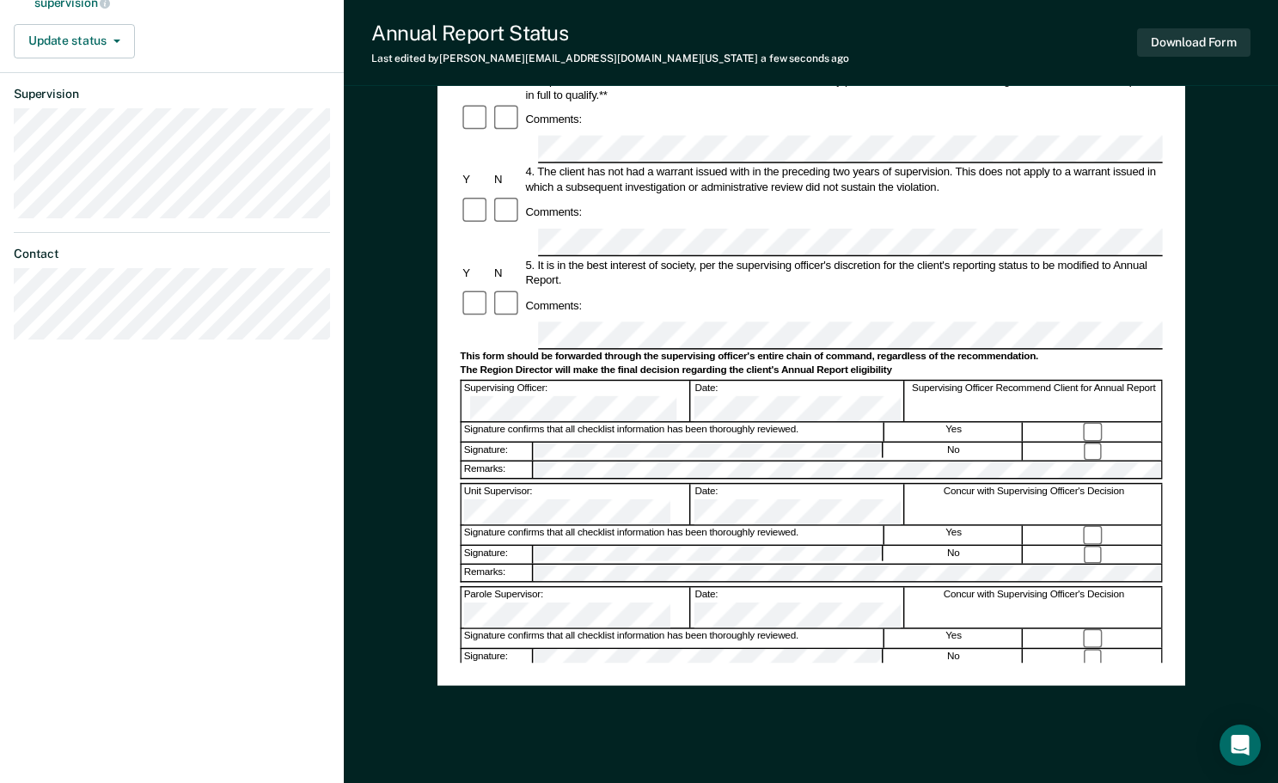
scroll to position [468, 0]
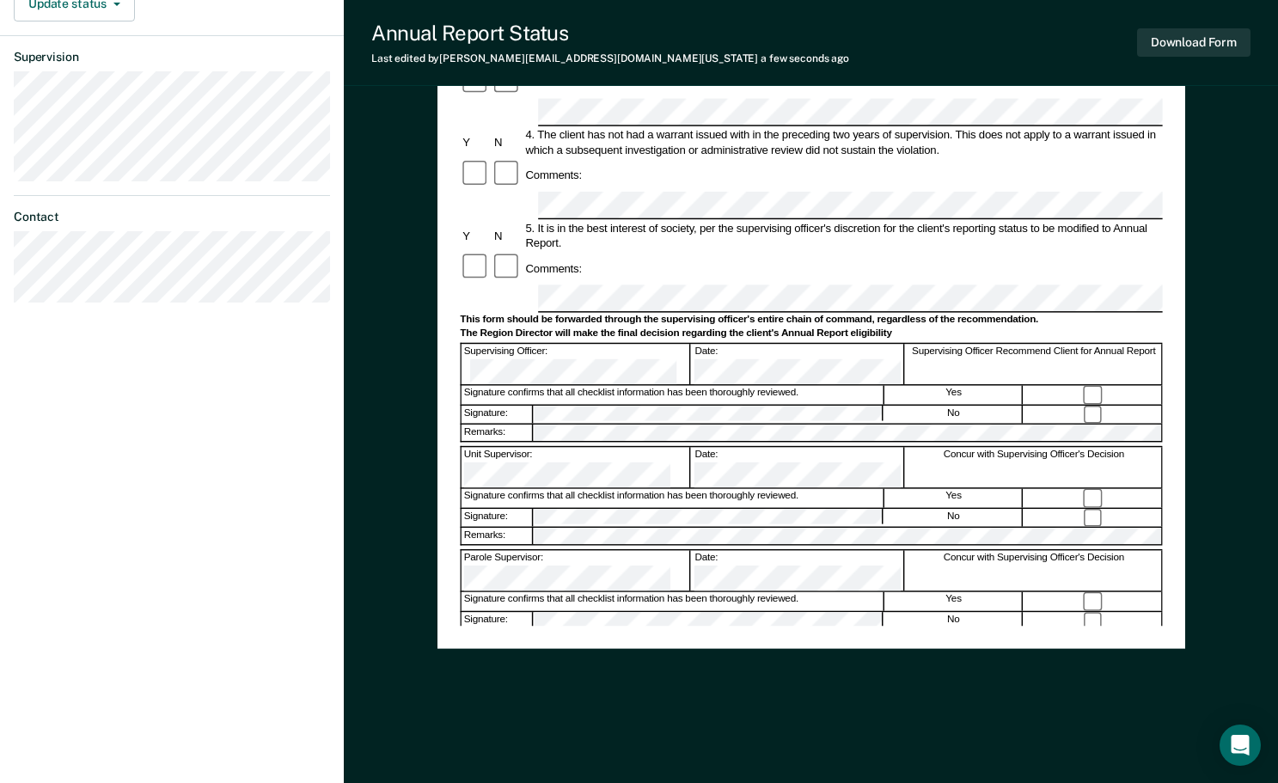
click at [553, 653] on div "Assistant Region Director:" at bounding box center [575, 673] width 229 height 41
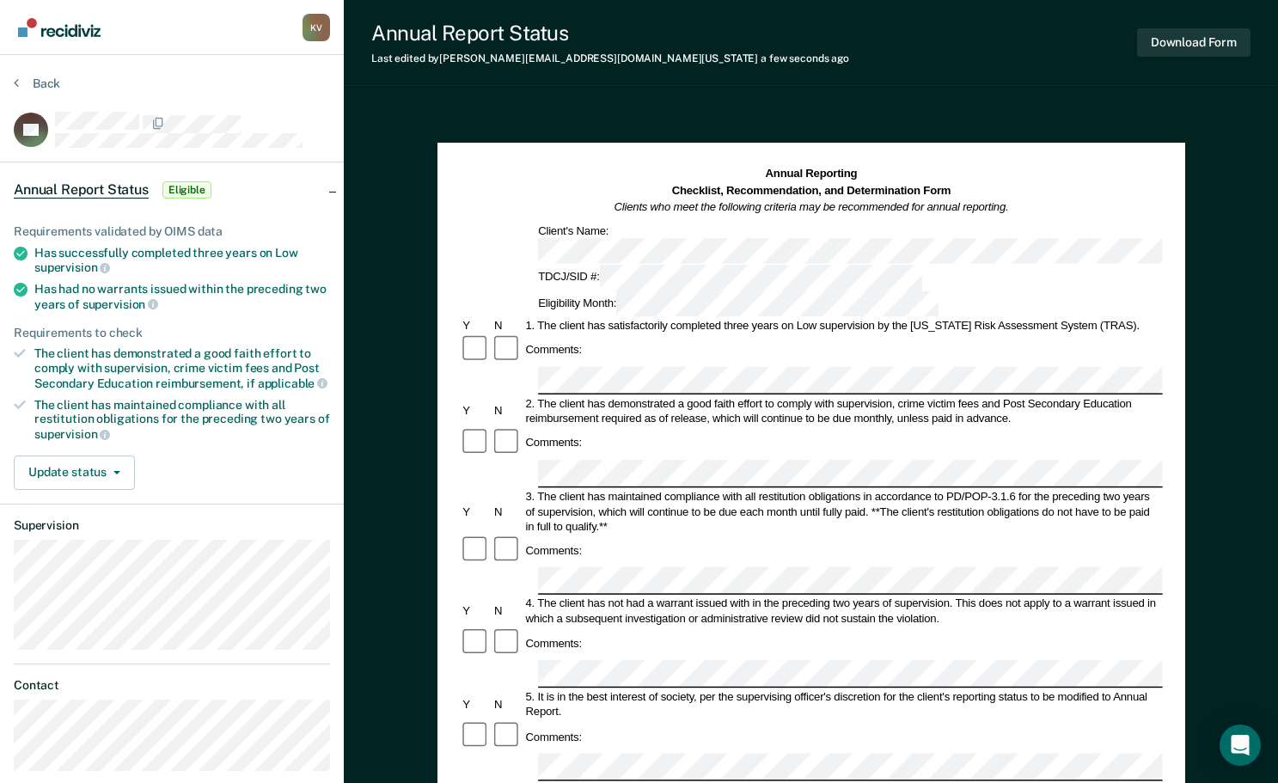
scroll to position [258, 0]
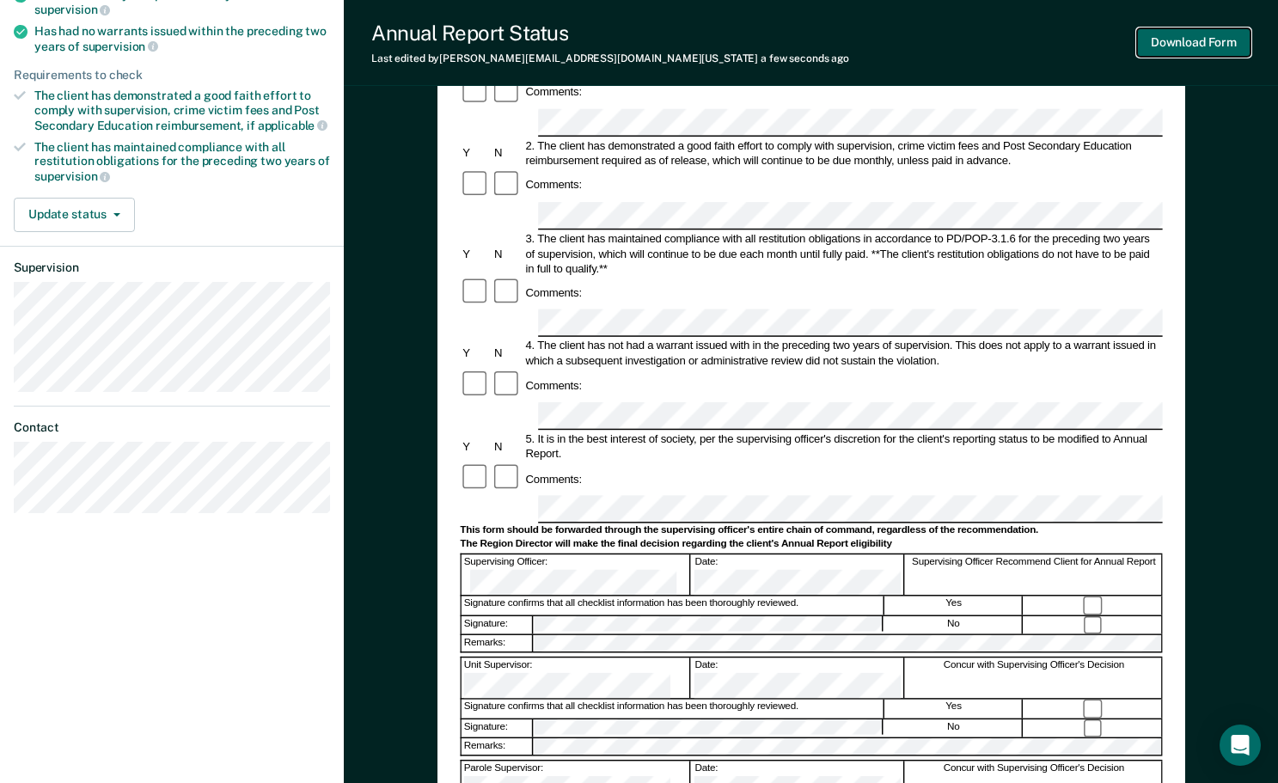
click at [815, 47] on button "Download Form" at bounding box center [1193, 42] width 113 height 28
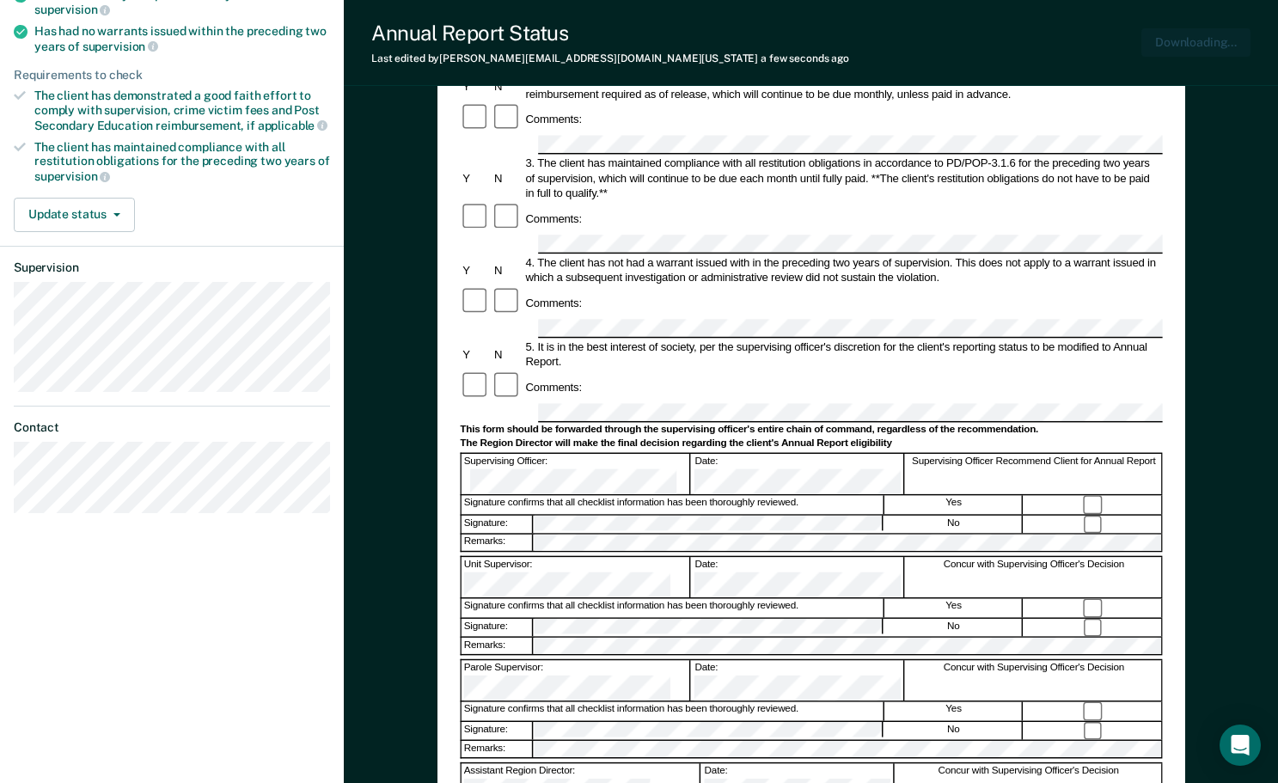
scroll to position [0, 0]
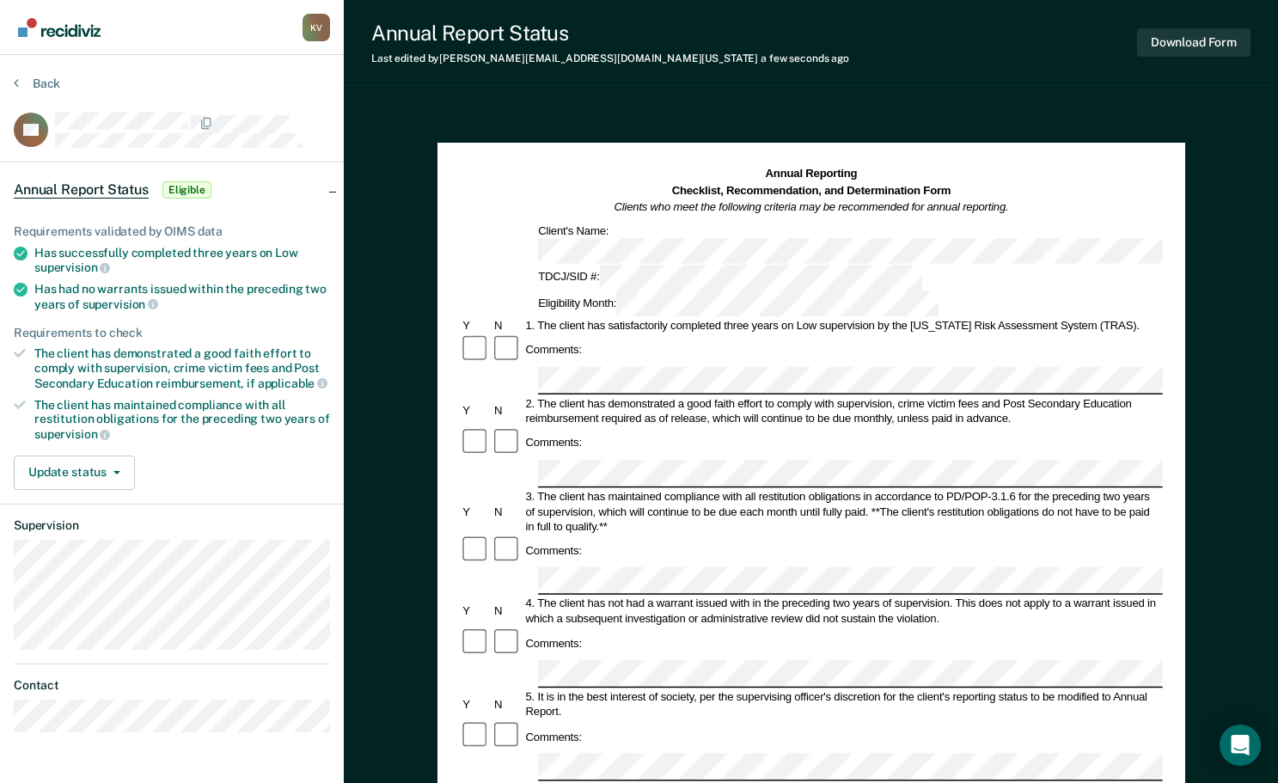
click at [815, 234] on div "Annual Reporting Checklist, Recommendation, and Determination Form Clients who …" at bounding box center [811, 679] width 934 height 1145
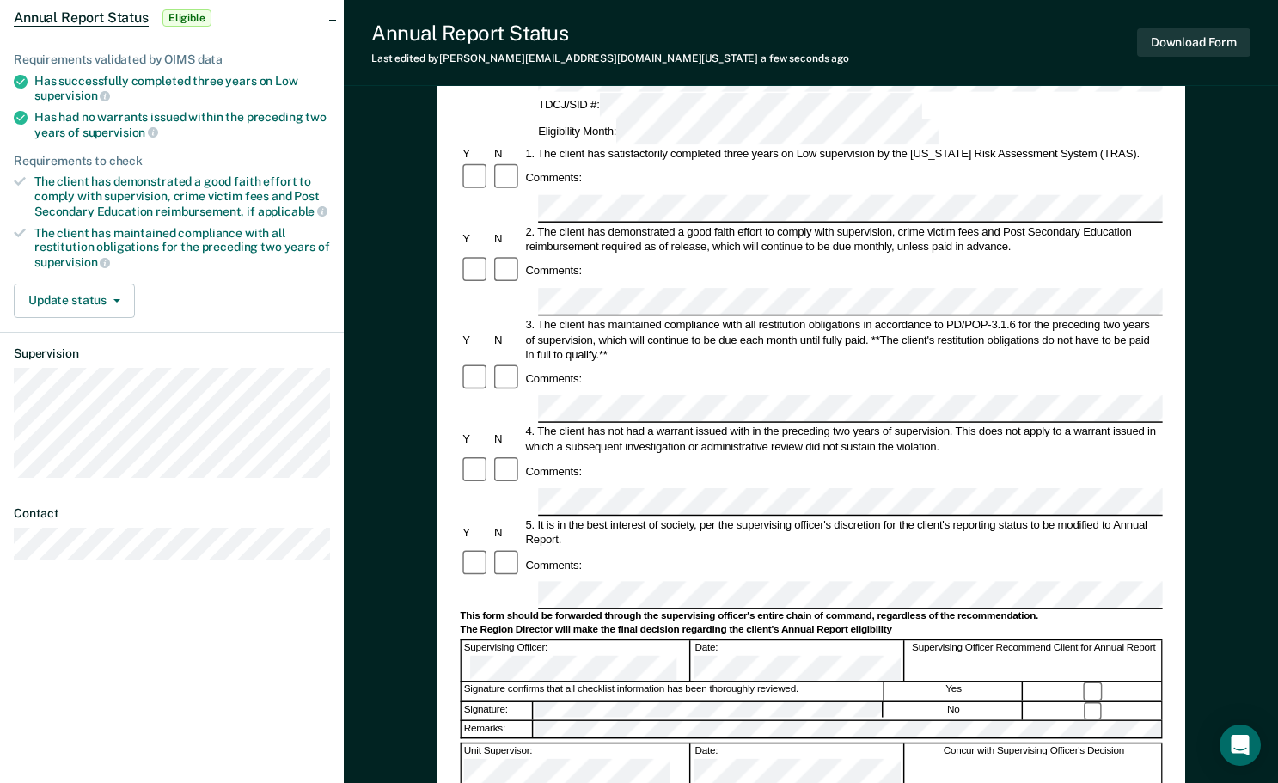
click at [815, 456] on div "Comments:" at bounding box center [811, 471] width 702 height 31
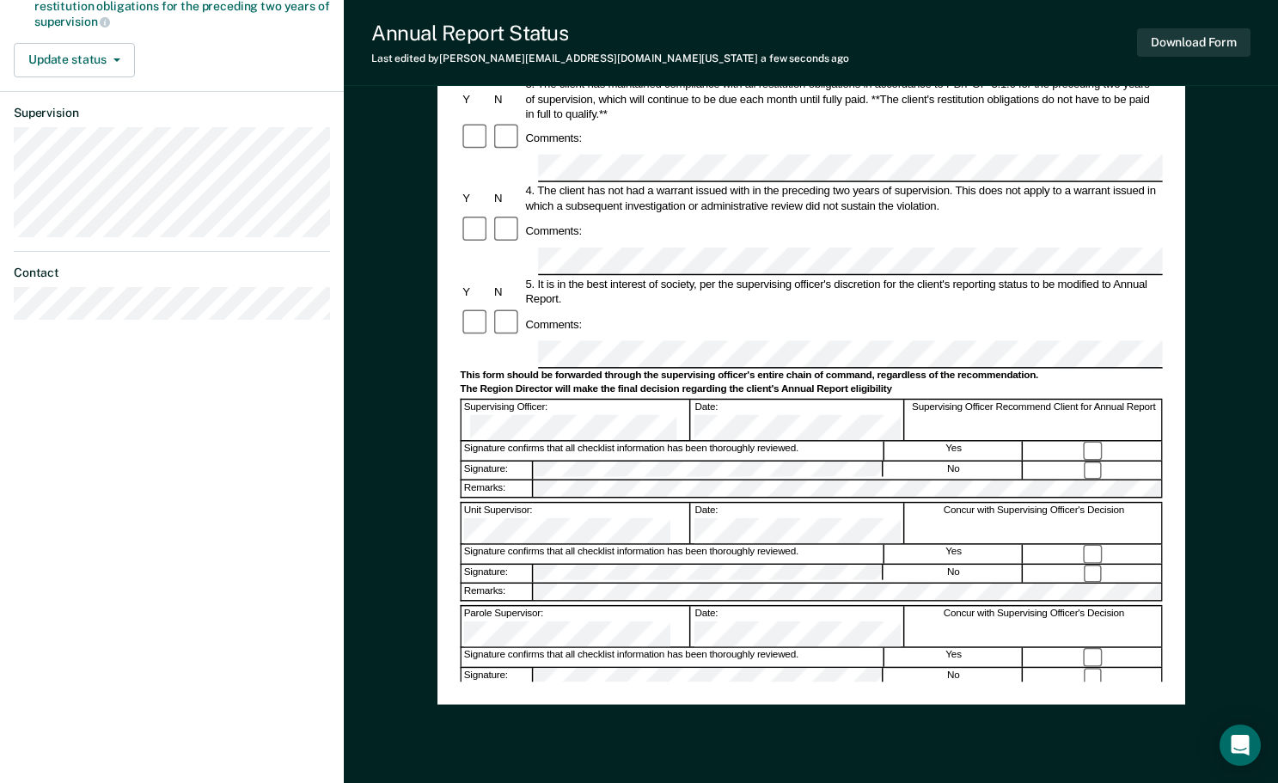
scroll to position [430, 0]
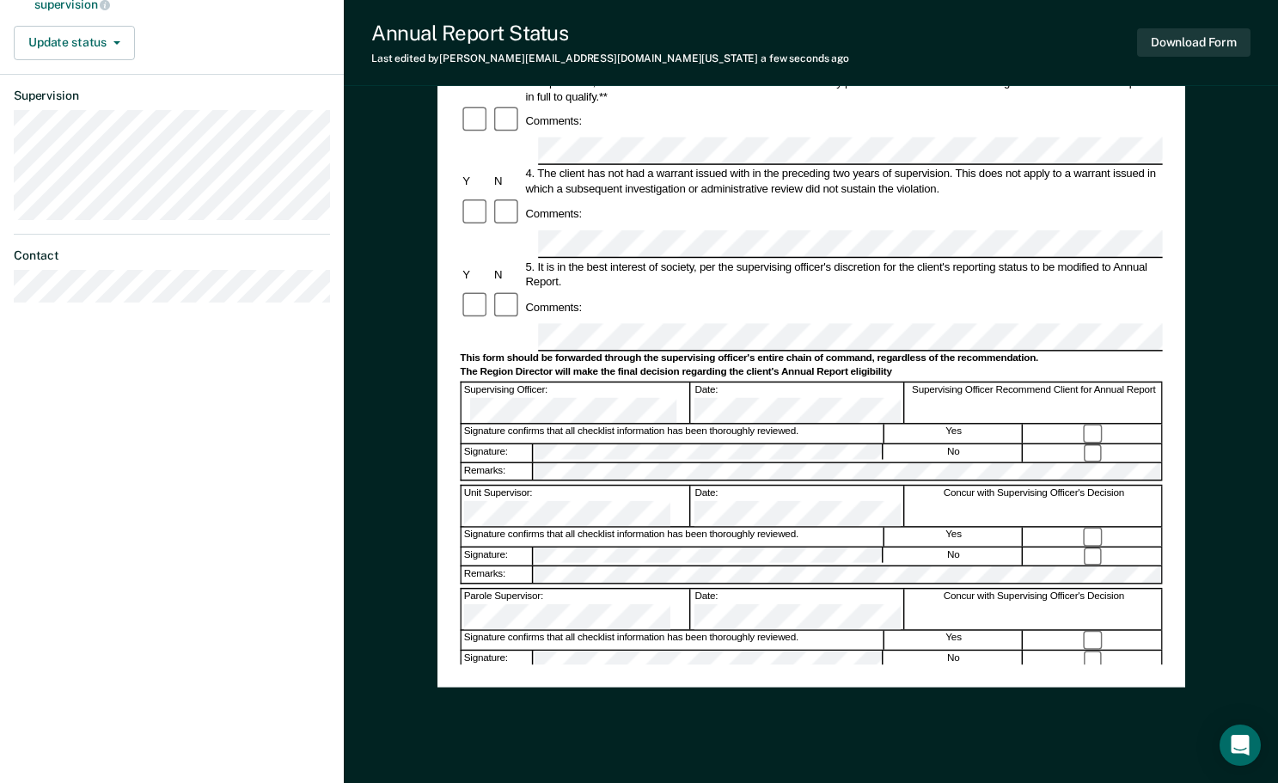
click at [815, 24] on div "Download Form" at bounding box center [1193, 43] width 113 height 44
click at [815, 23] on div "Download Form" at bounding box center [1193, 43] width 113 height 44
drag, startPoint x: 1222, startPoint y: 23, endPoint x: 1221, endPoint y: 42, distance: 18.9
click at [815, 42] on button "Download Form" at bounding box center [1193, 42] width 113 height 28
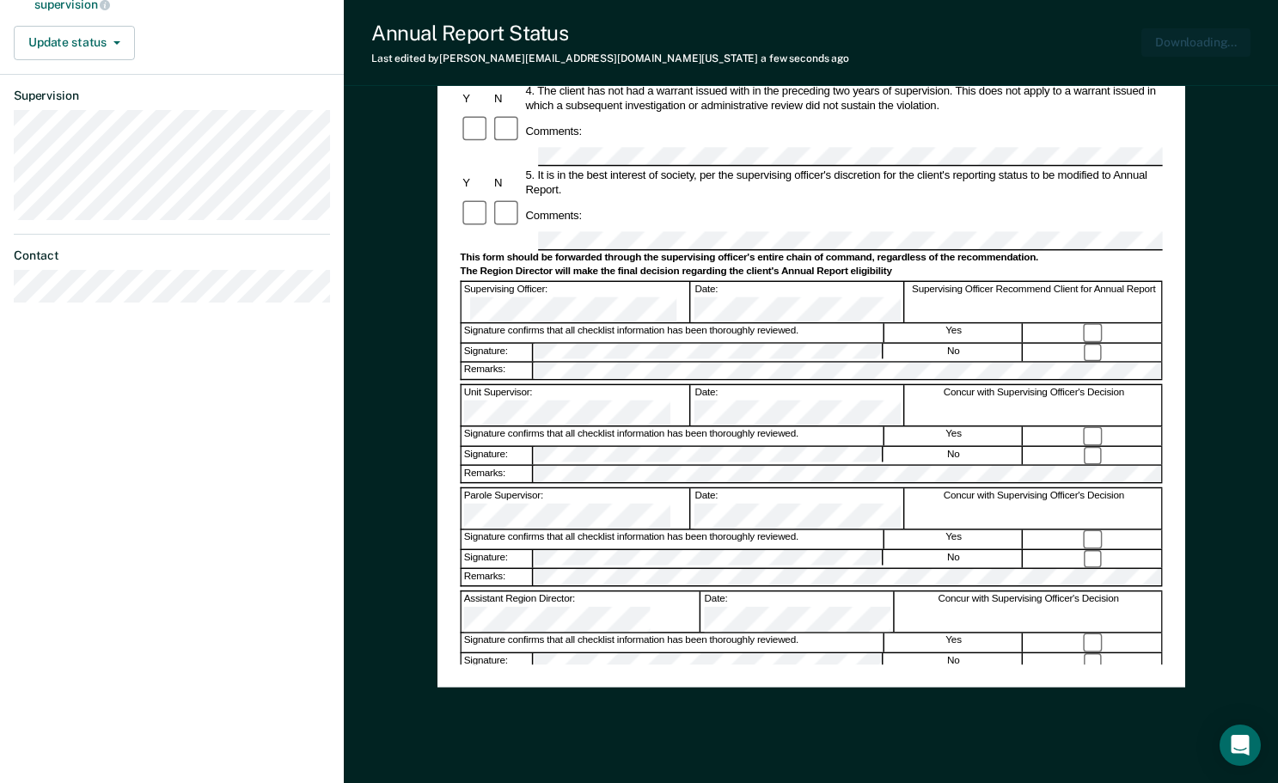
scroll to position [0, 0]
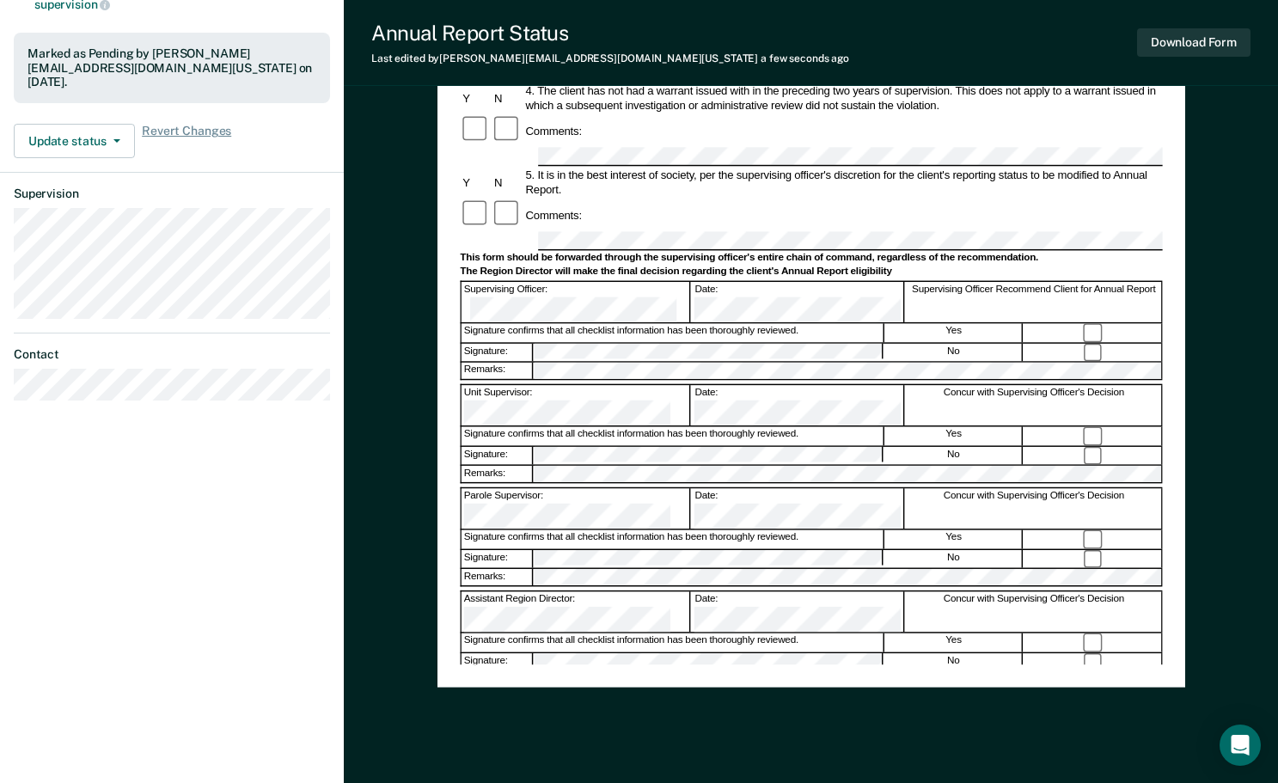
click at [776, 322] on div "Signature confirms that all checklist information has been thoroughly reviewed.…" at bounding box center [811, 332] width 702 height 20
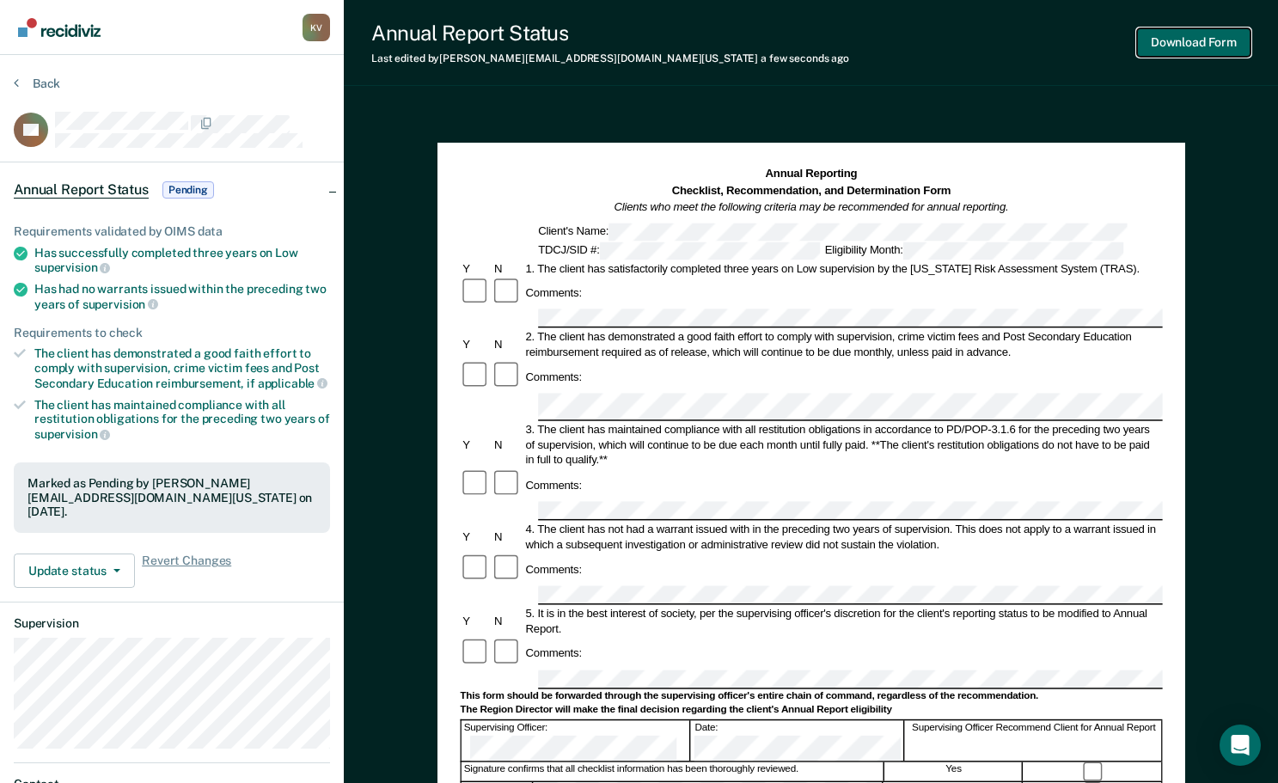
click at [815, 37] on button "Download Form" at bounding box center [1193, 42] width 113 height 28
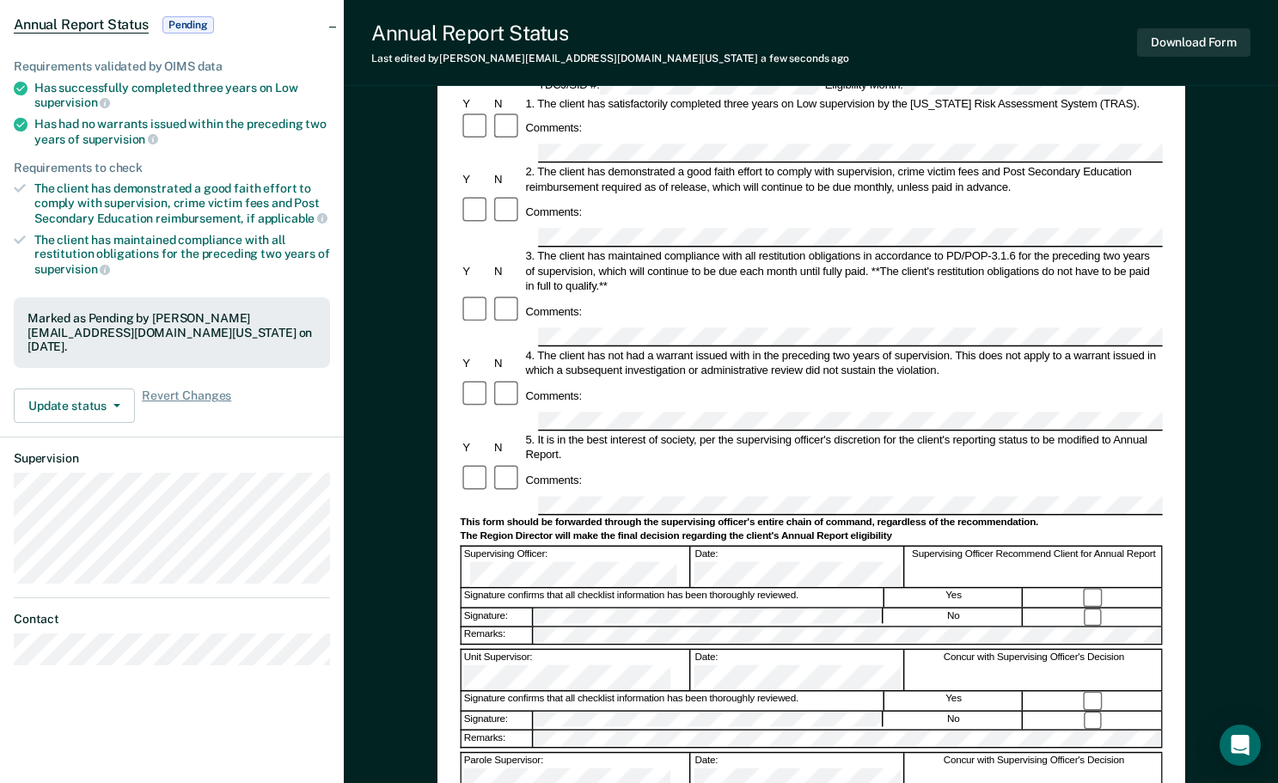
scroll to position [172, 0]
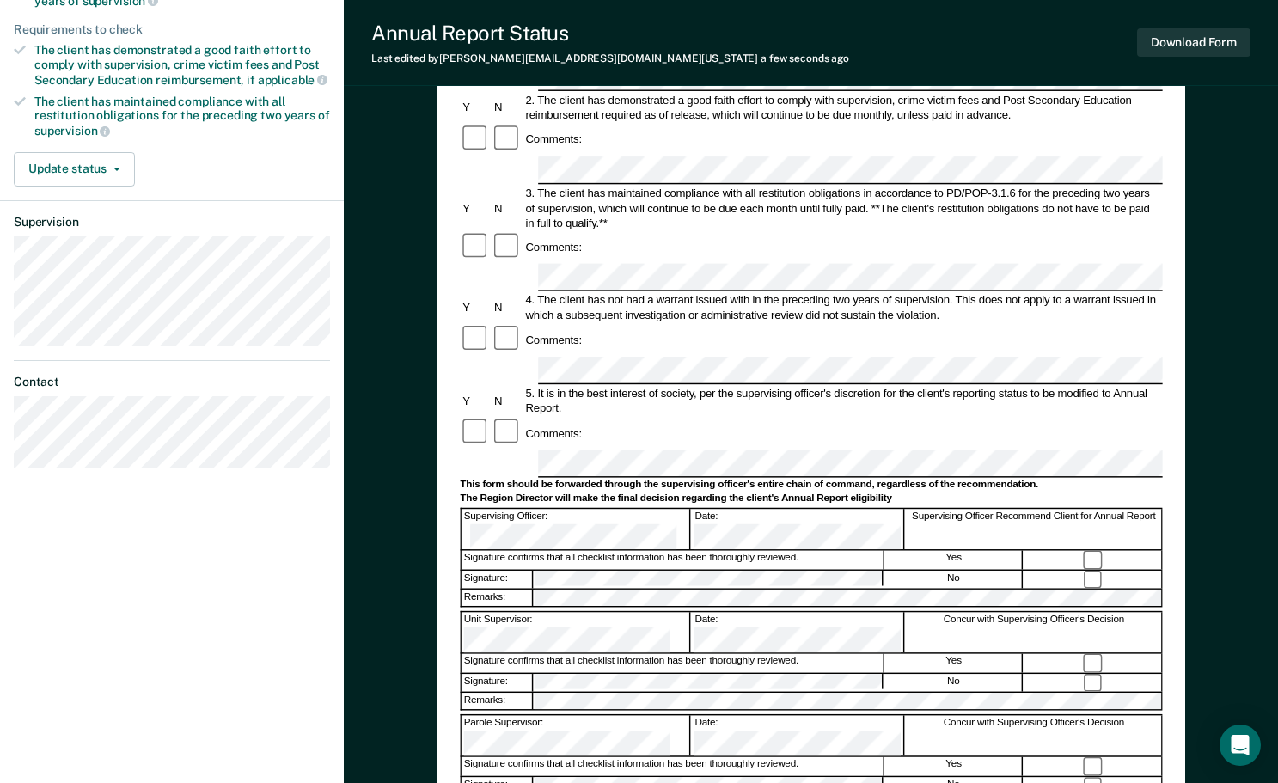
scroll to position [344, 0]
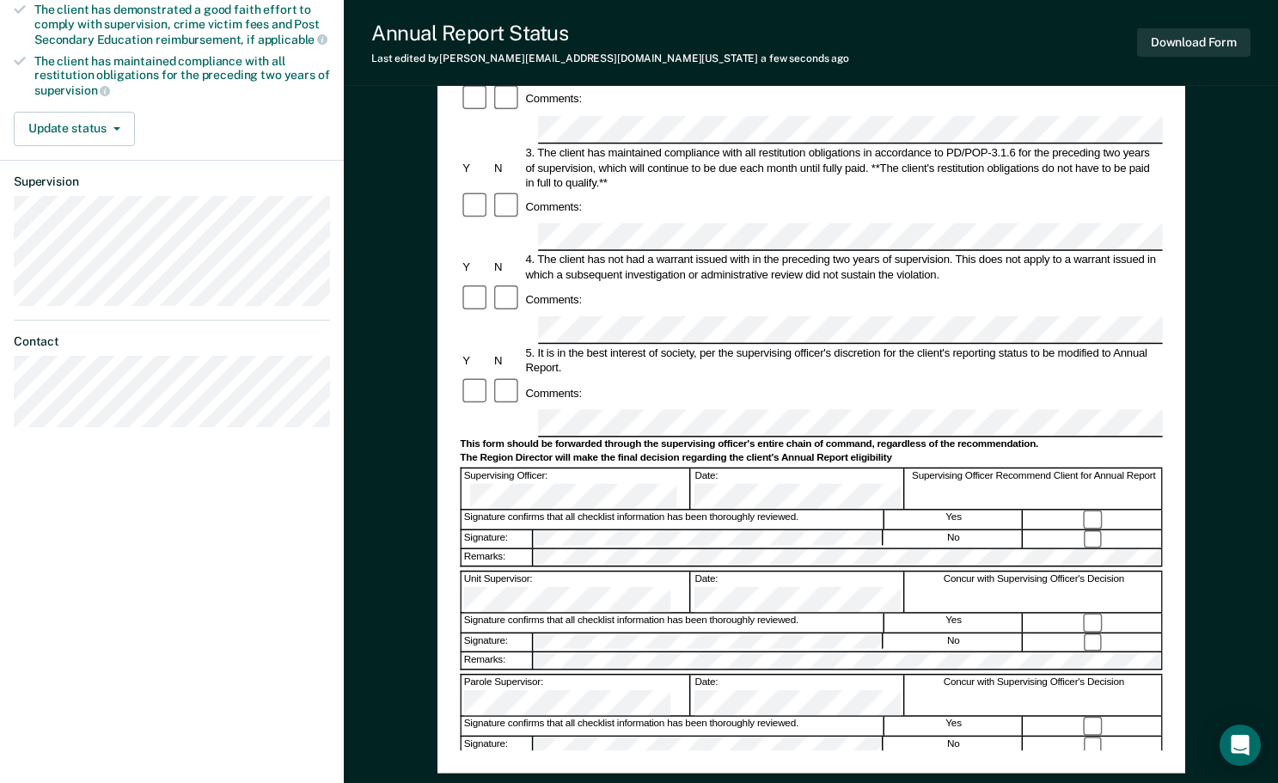
click at [614, 716] on div "Signature confirms that all checklist information has been thoroughly reviewed.…" at bounding box center [811, 726] width 702 height 20
drag, startPoint x: 812, startPoint y: 667, endPoint x: 974, endPoint y: 663, distance: 161.6
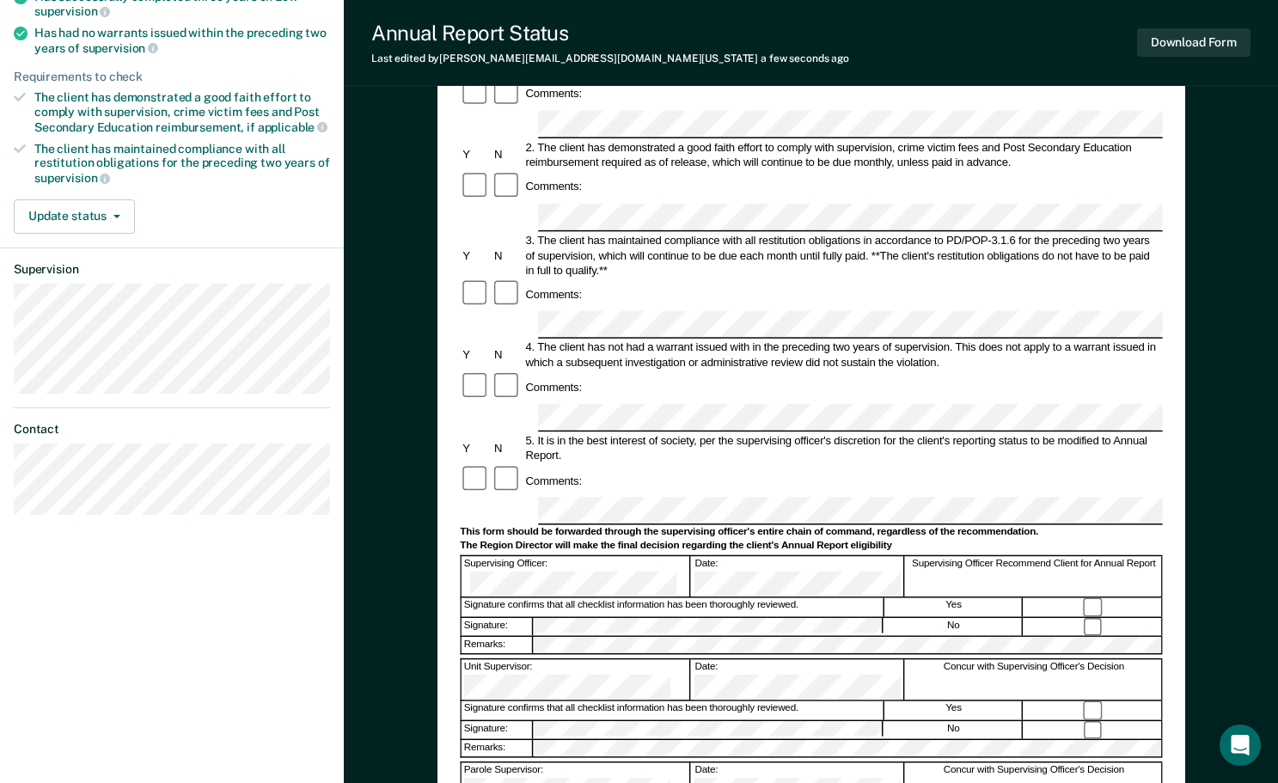
scroll to position [86, 0]
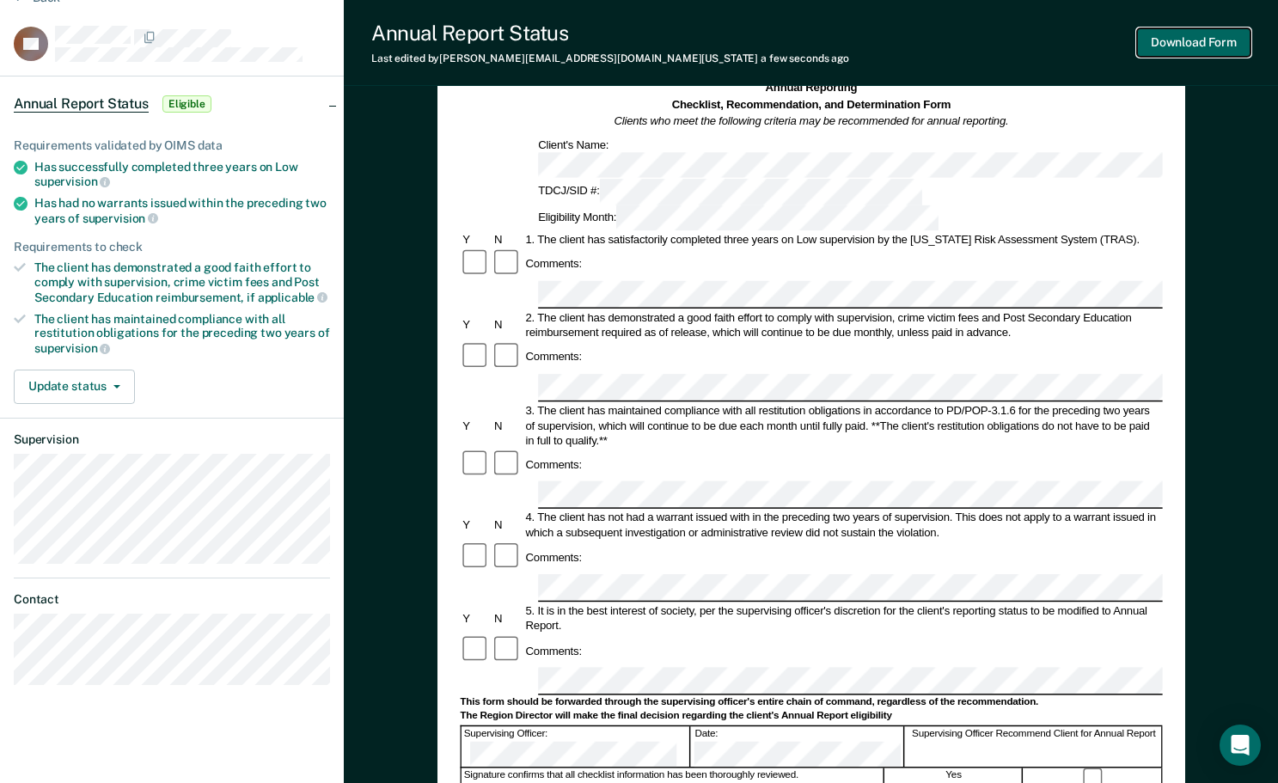
click at [815, 37] on button "Download Form" at bounding box center [1193, 42] width 113 height 28
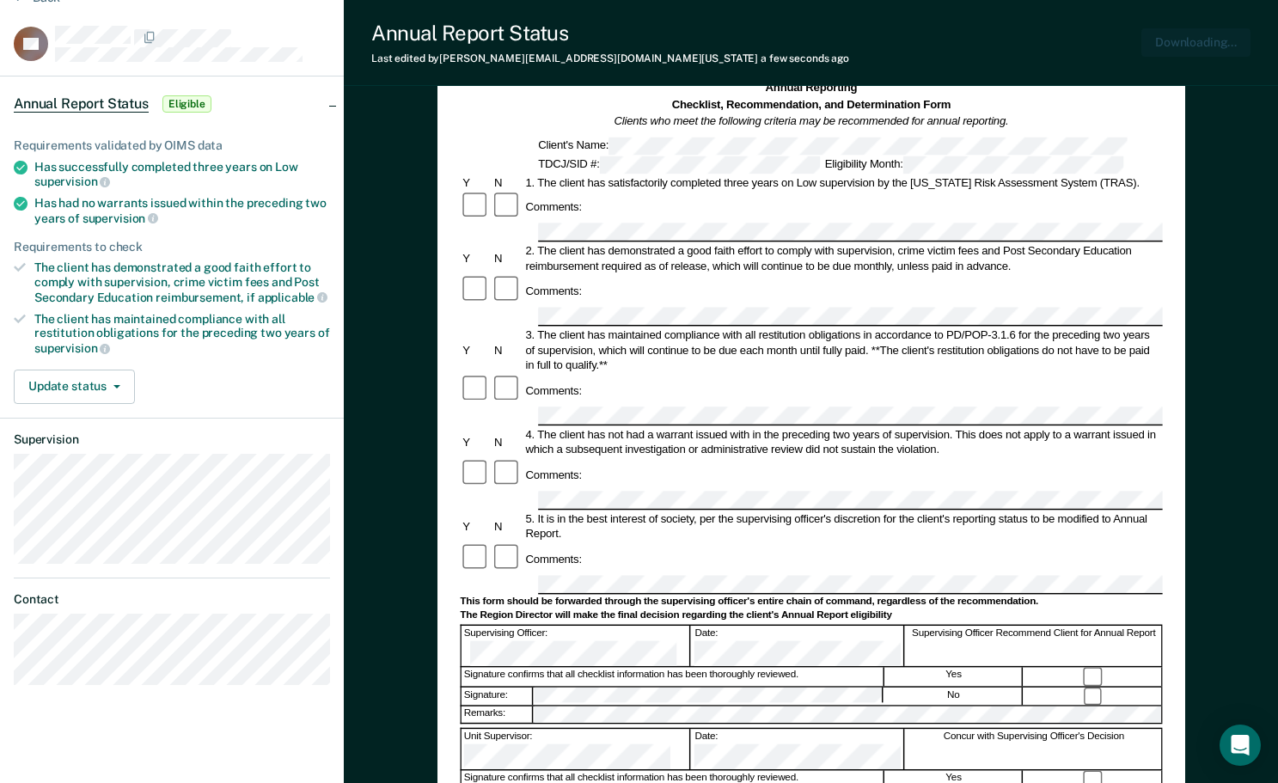
scroll to position [0, 0]
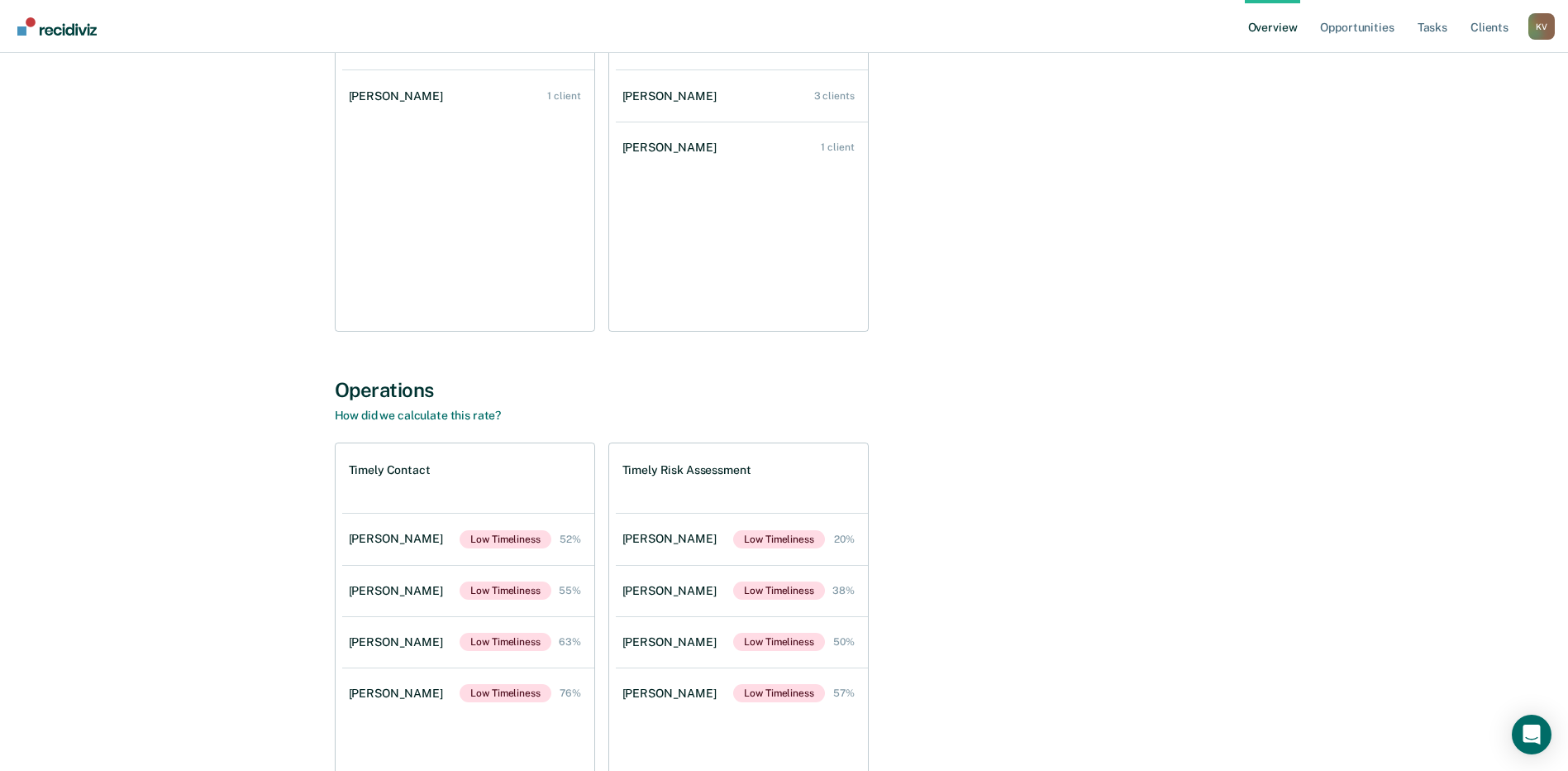
scroll to position [248, 0]
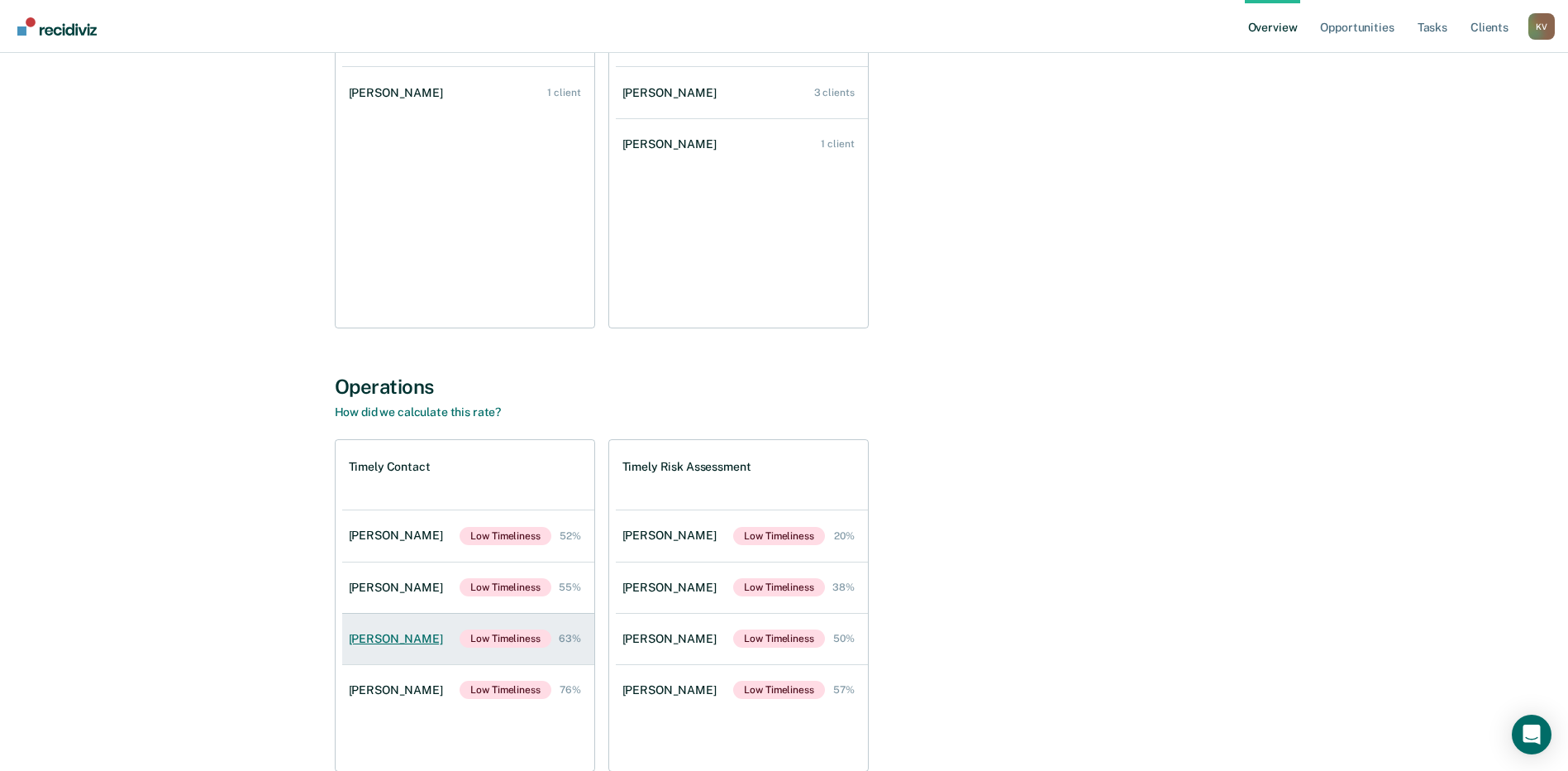
click at [404, 644] on div "[PERSON_NAME]" at bounding box center [399, 639] width 101 height 14
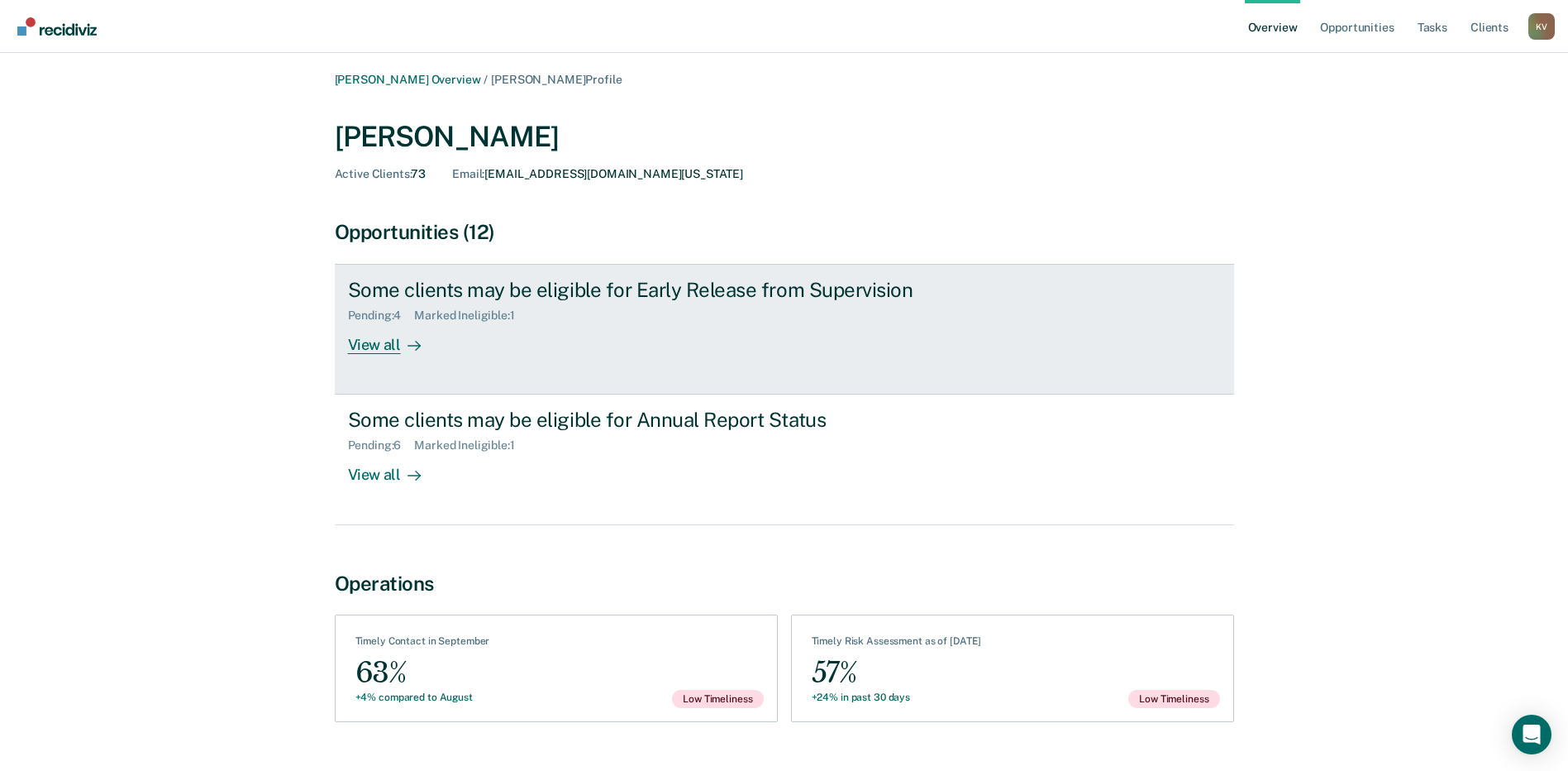
click at [402, 347] on div at bounding box center [411, 346] width 20 height 19
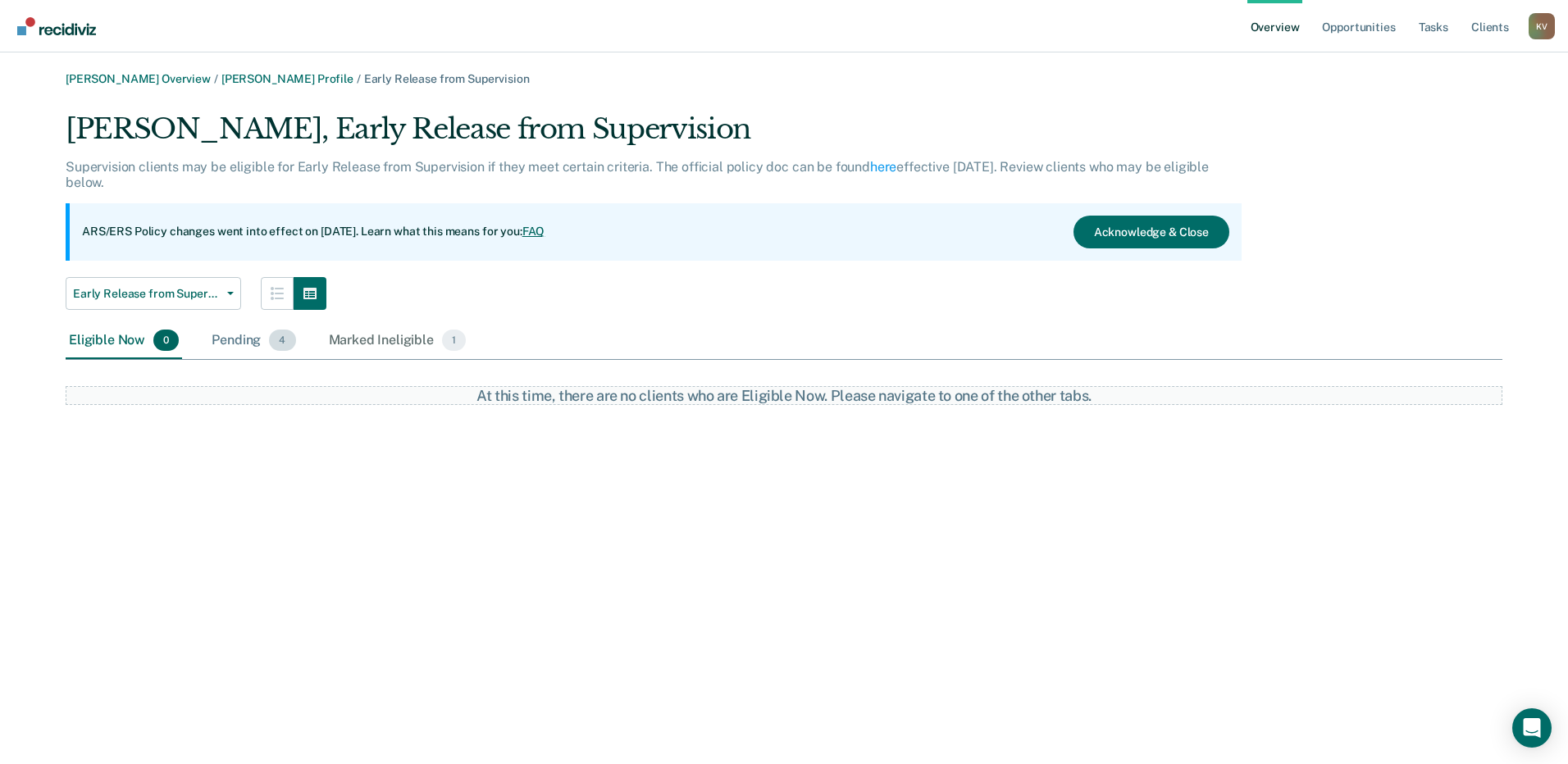
click at [254, 349] on div "Pending 4" at bounding box center [253, 341] width 91 height 36
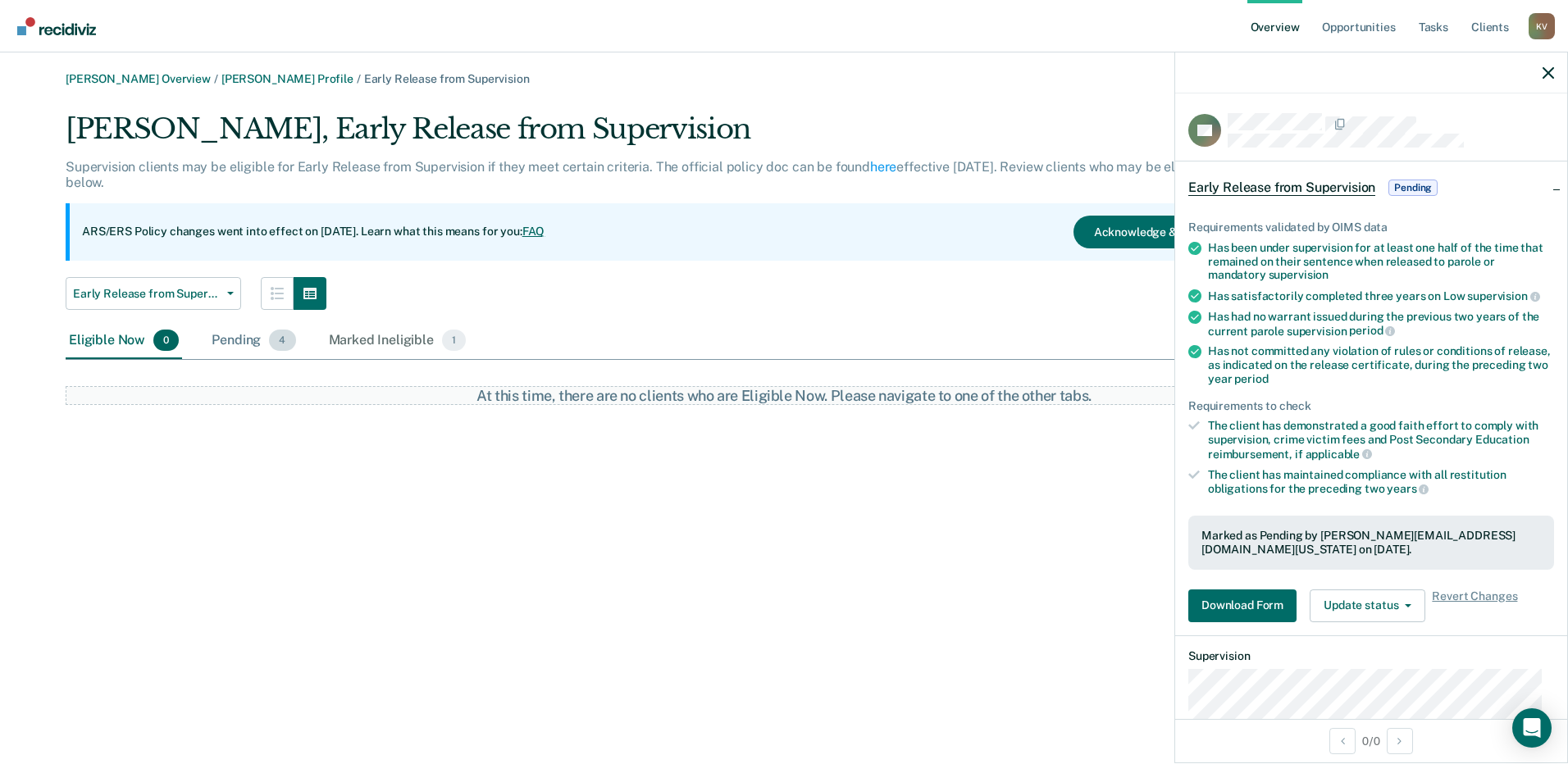
click at [232, 336] on div "Pending 4" at bounding box center [253, 341] width 91 height 36
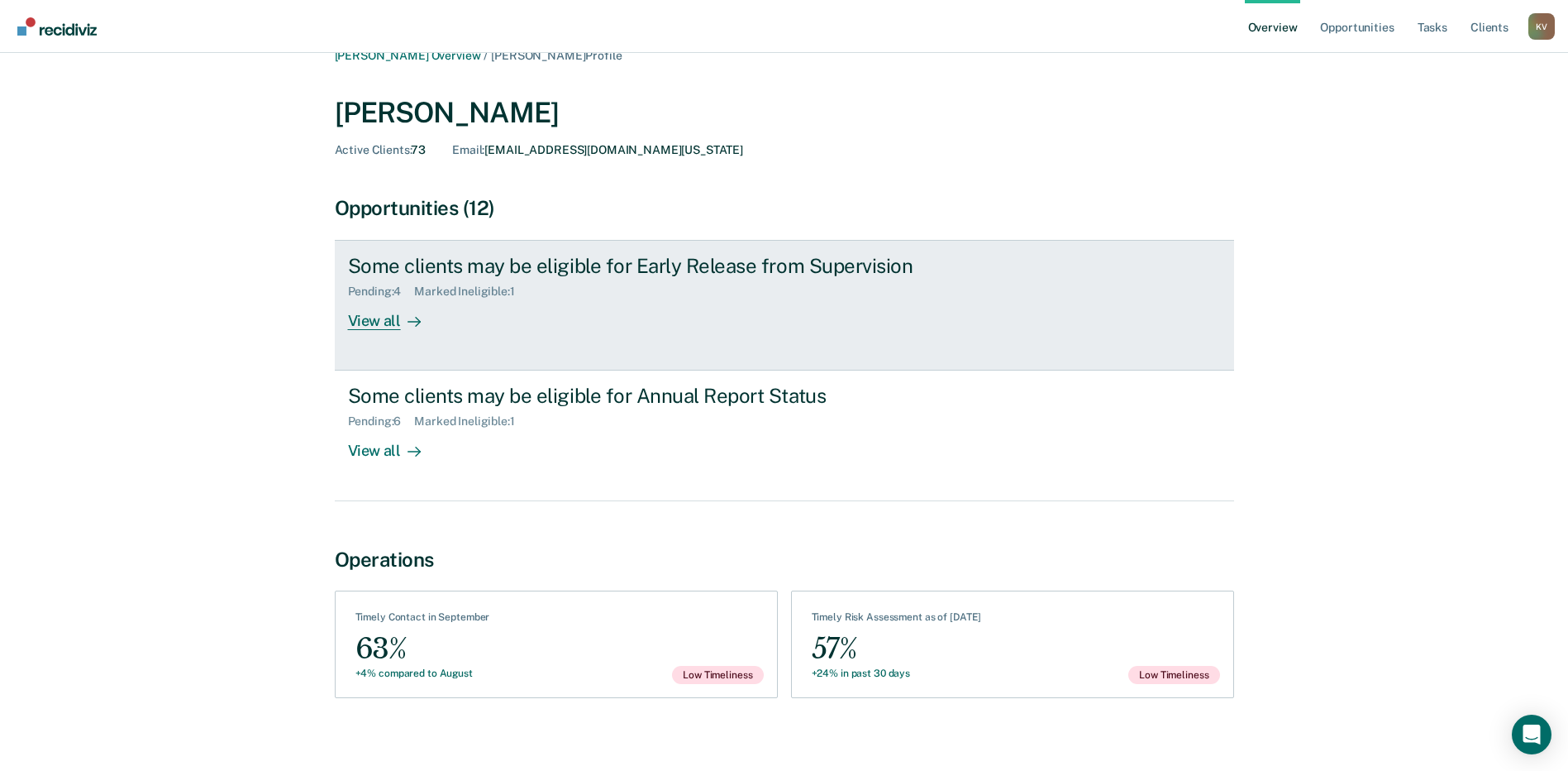
scroll to position [38, 0]
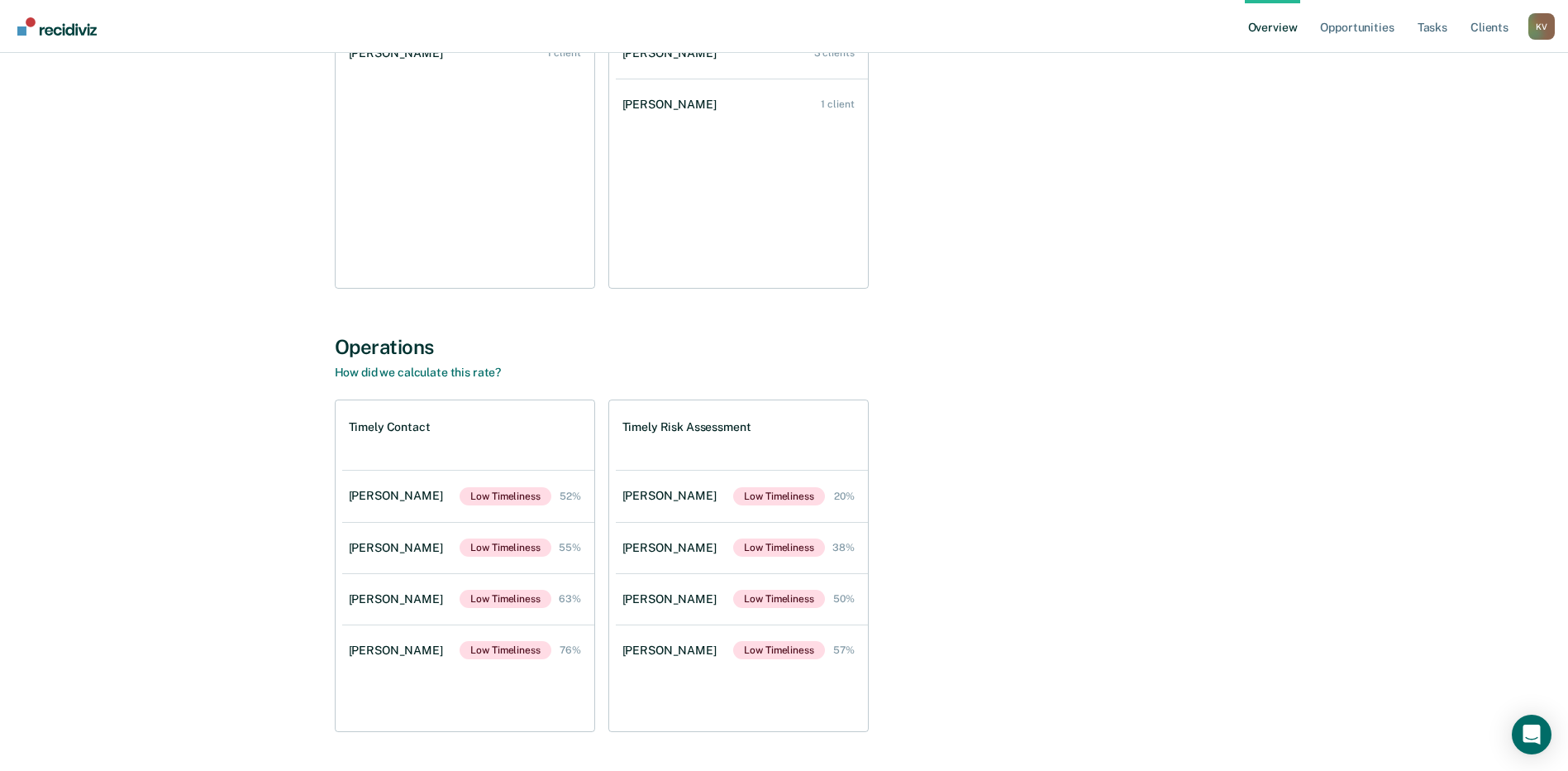
scroll to position [331, 0]
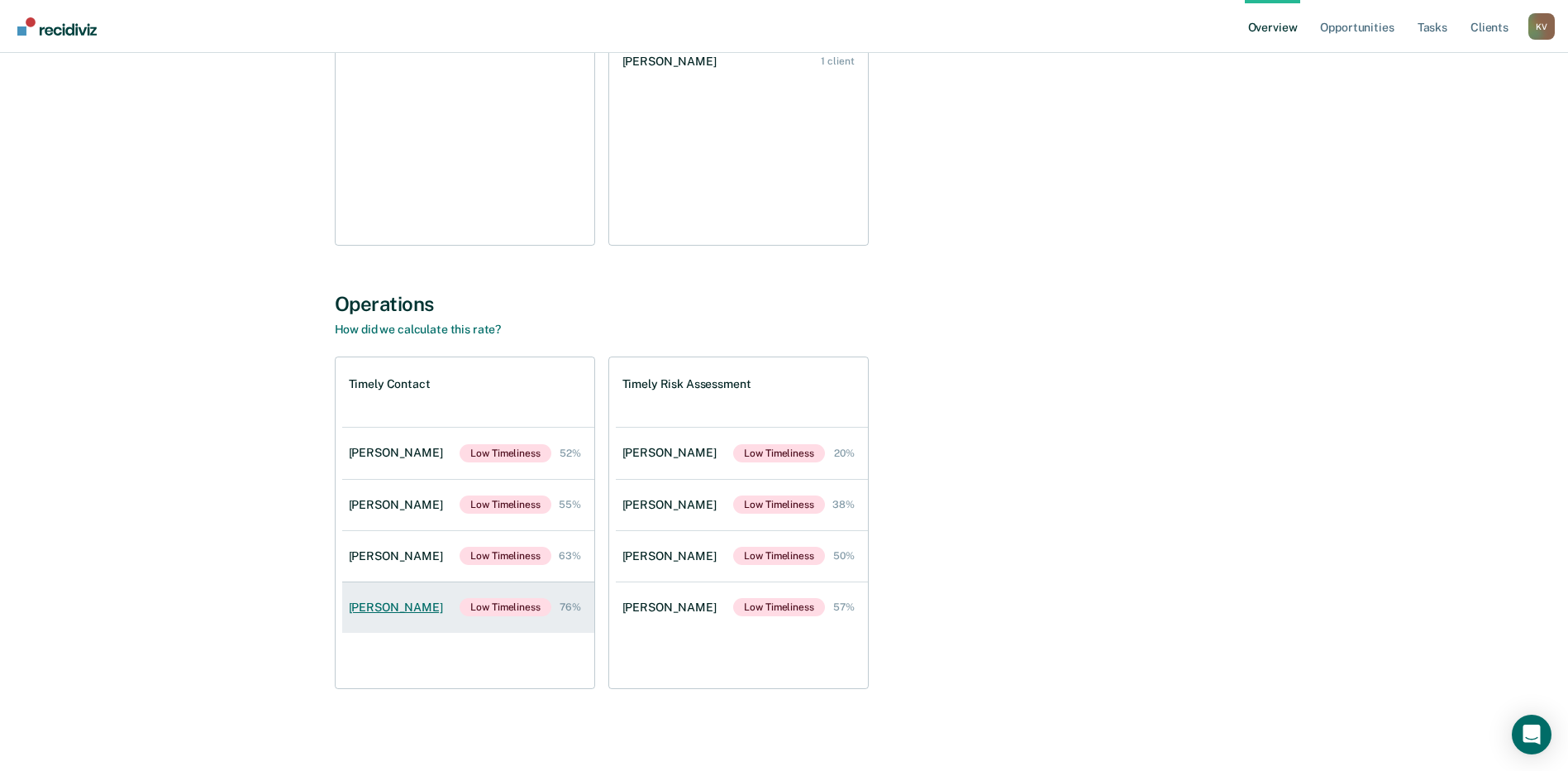
click at [415, 608] on div "[PERSON_NAME]" at bounding box center [399, 607] width 101 height 14
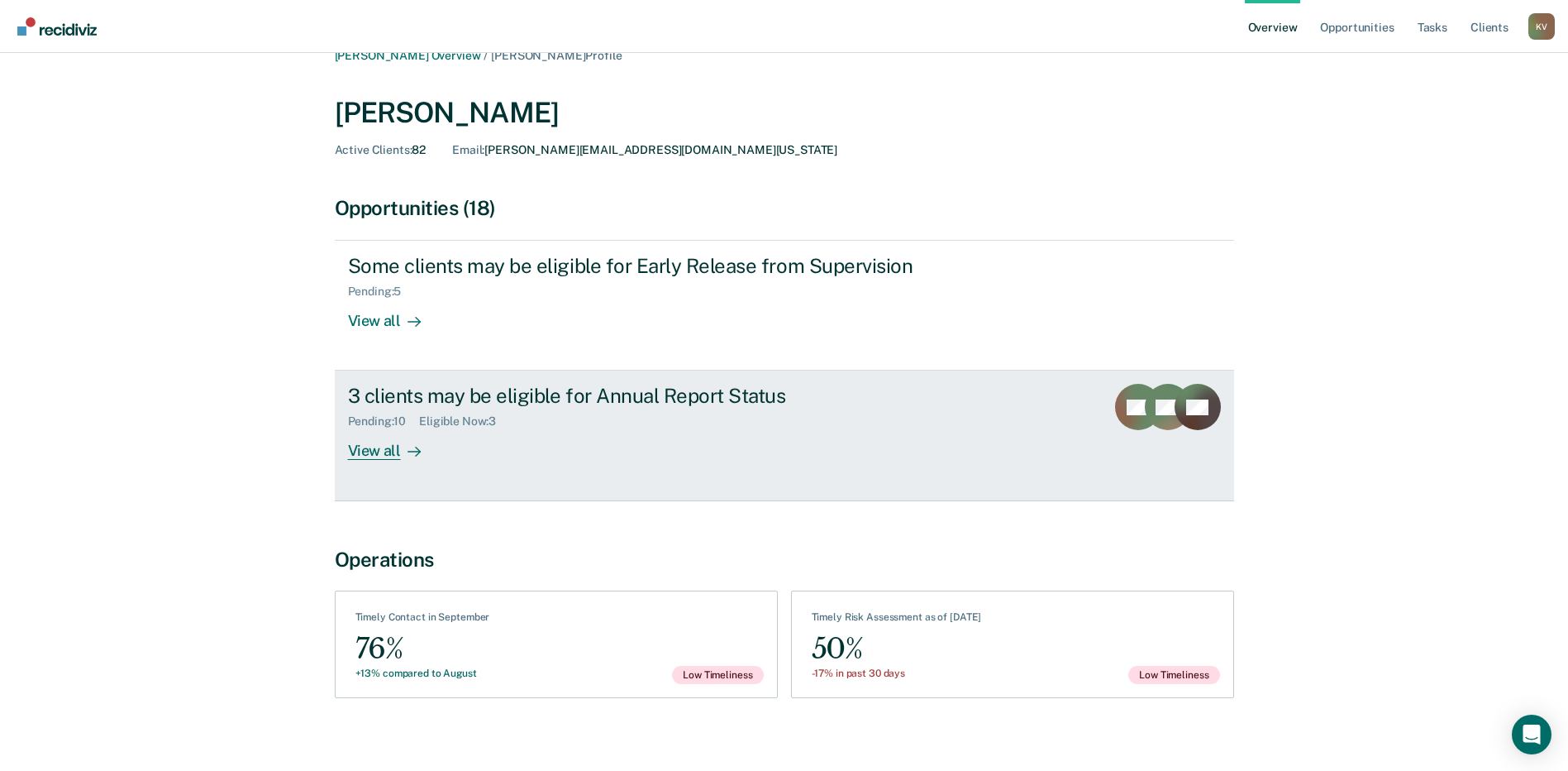
scroll to position [38, 0]
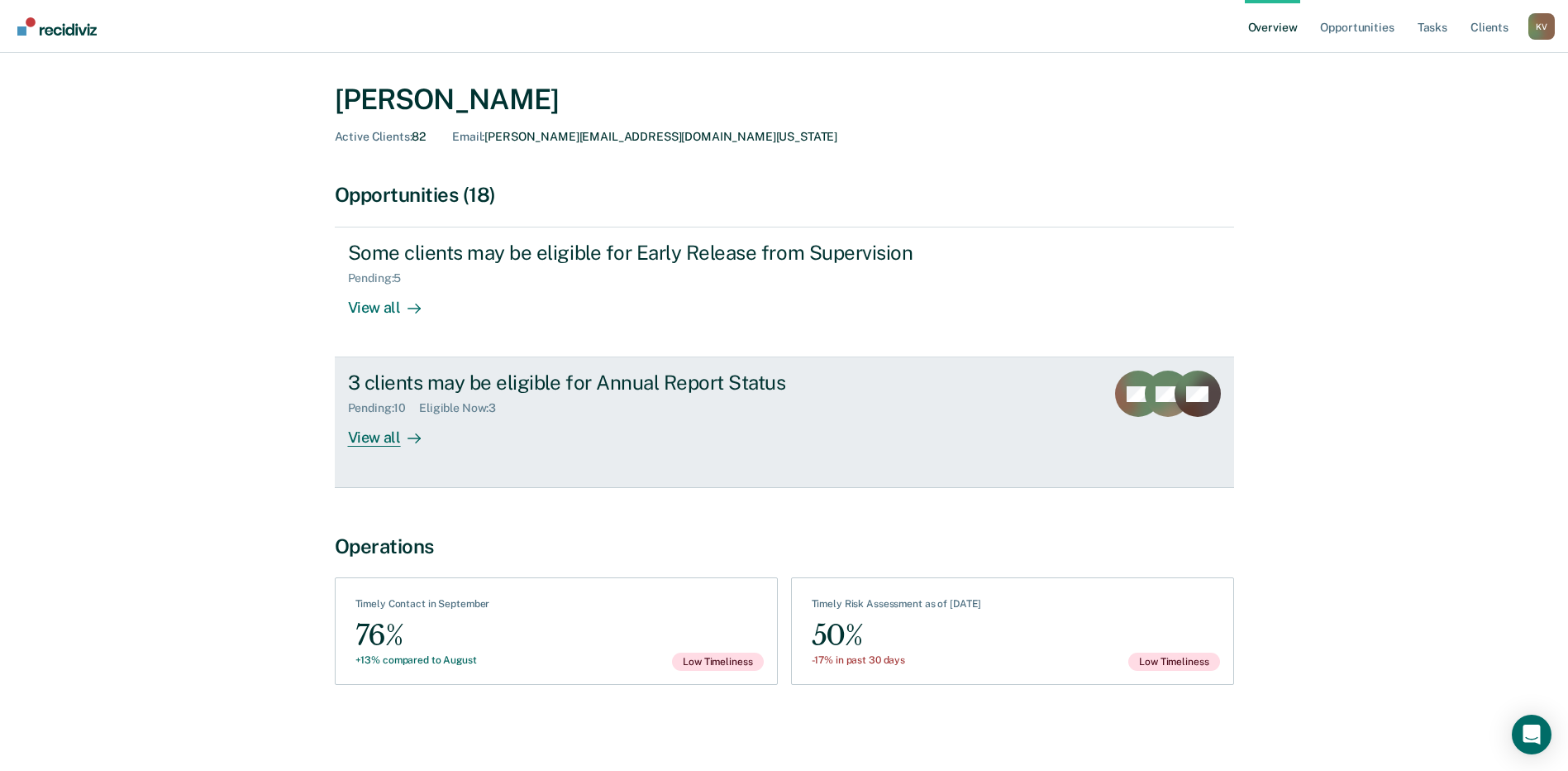
click at [483, 437] on div "3 clients may be eligible for Annual Report Status Pending : 10 Eligible Now : …" at bounding box center [658, 408] width 620 height 76
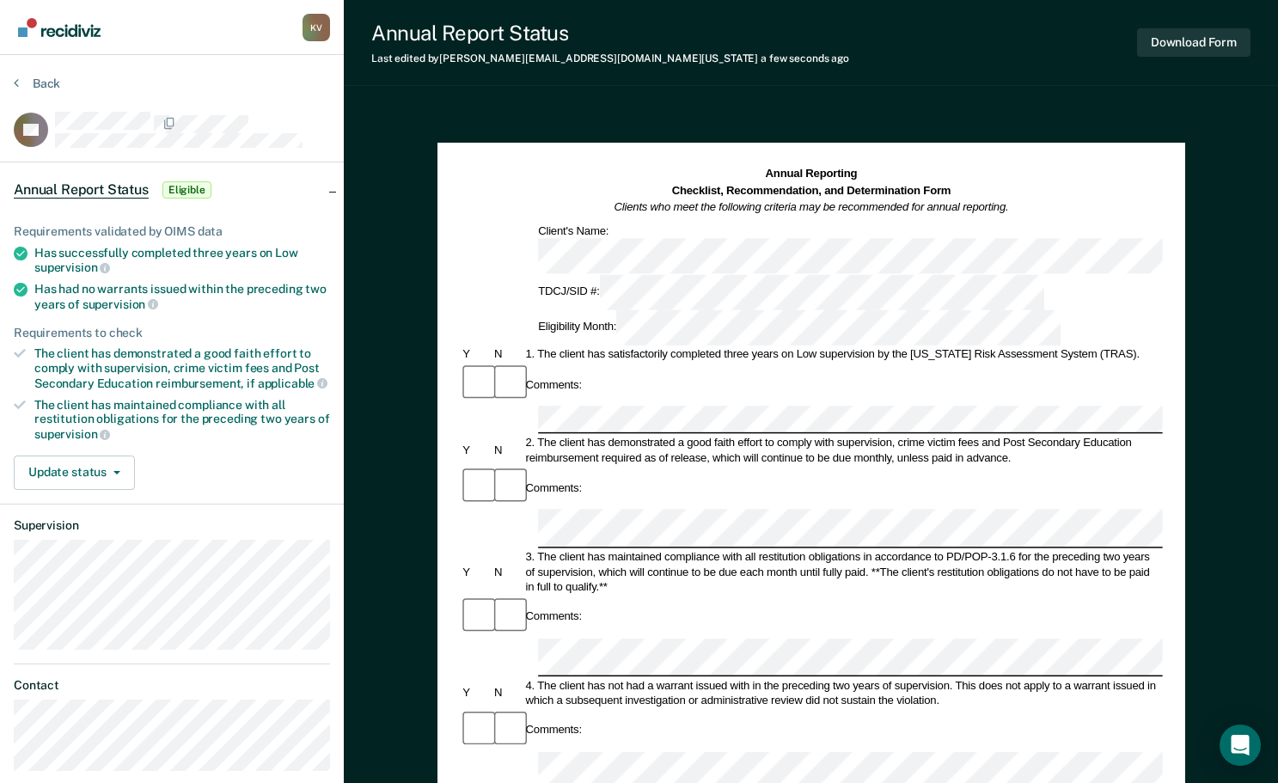
click at [732, 467] on div "Comments:" at bounding box center [811, 488] width 702 height 42
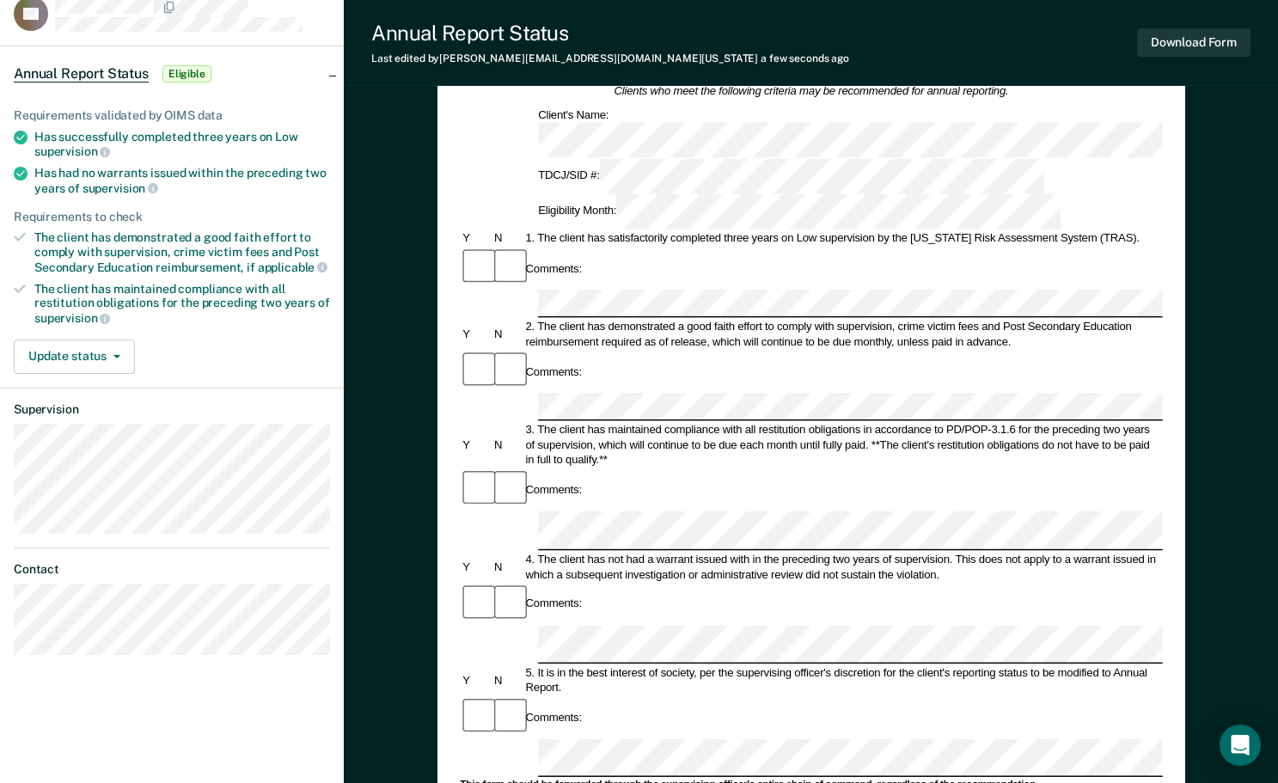
scroll to position [172, 0]
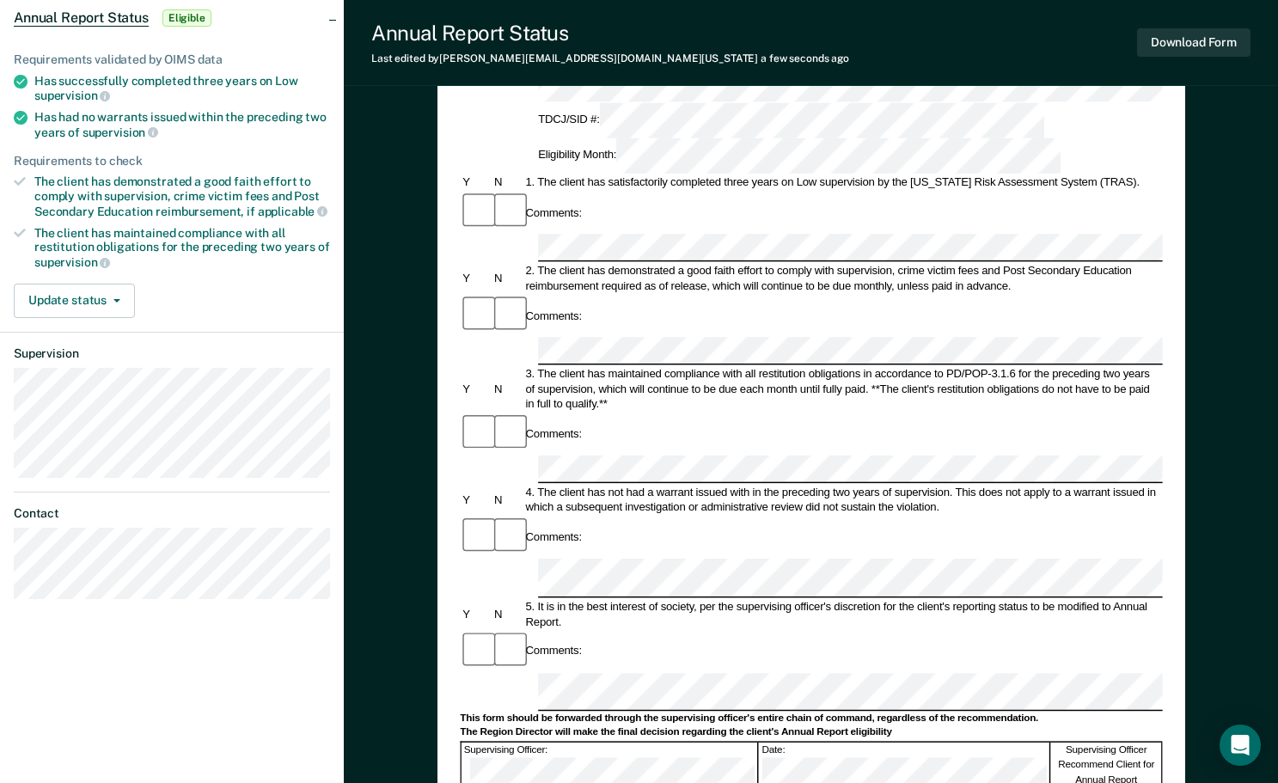
click at [707, 516] on div "Comments:" at bounding box center [811, 537] width 702 height 42
click at [701, 516] on div "Comments:" at bounding box center [811, 537] width 702 height 42
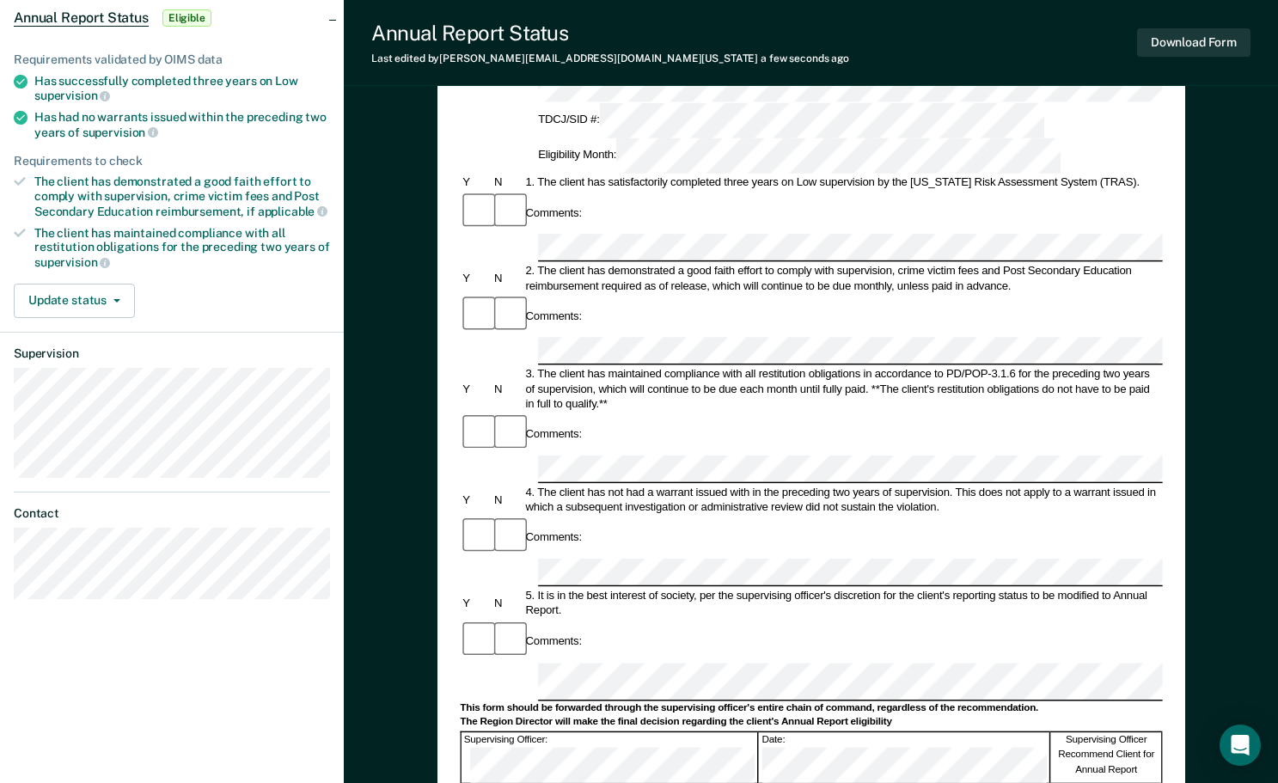
click at [786, 702] on div "This form should be forwarded through the supervising officer's entire chain of…" at bounding box center [811, 708] width 702 height 13
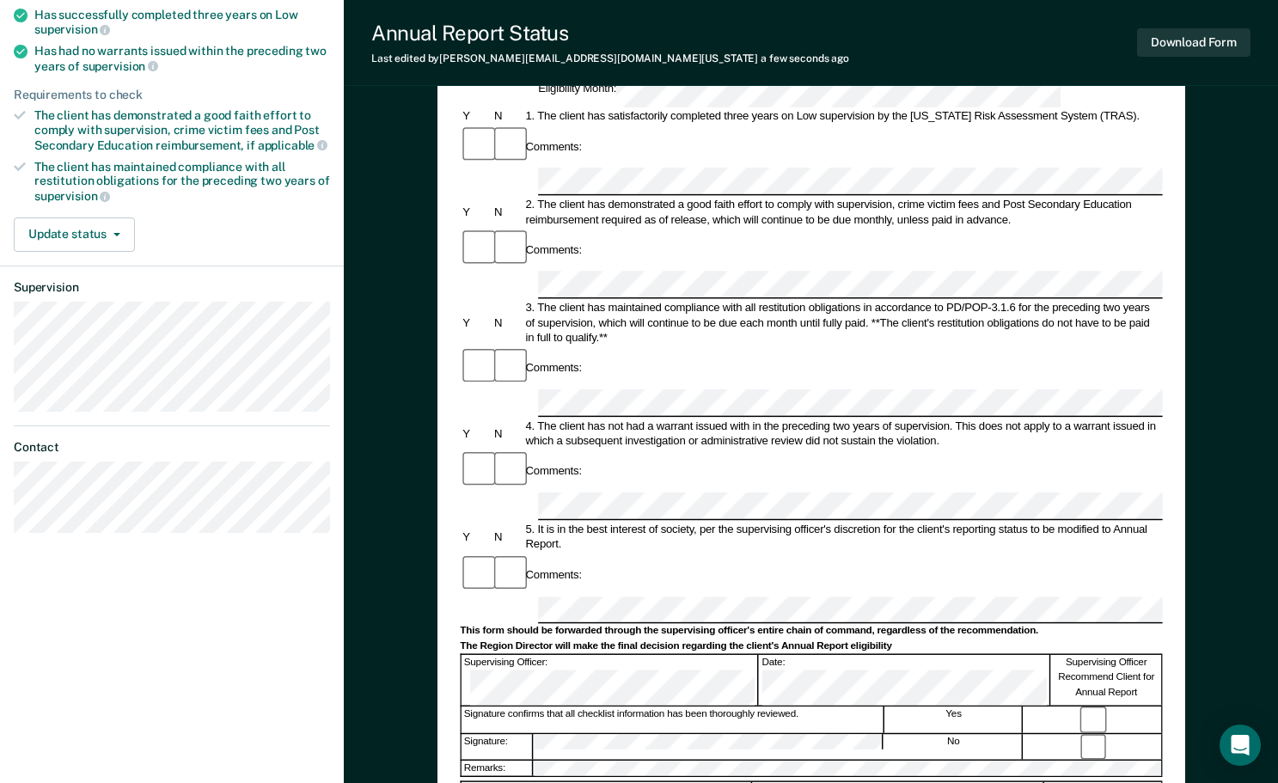
scroll to position [258, 0]
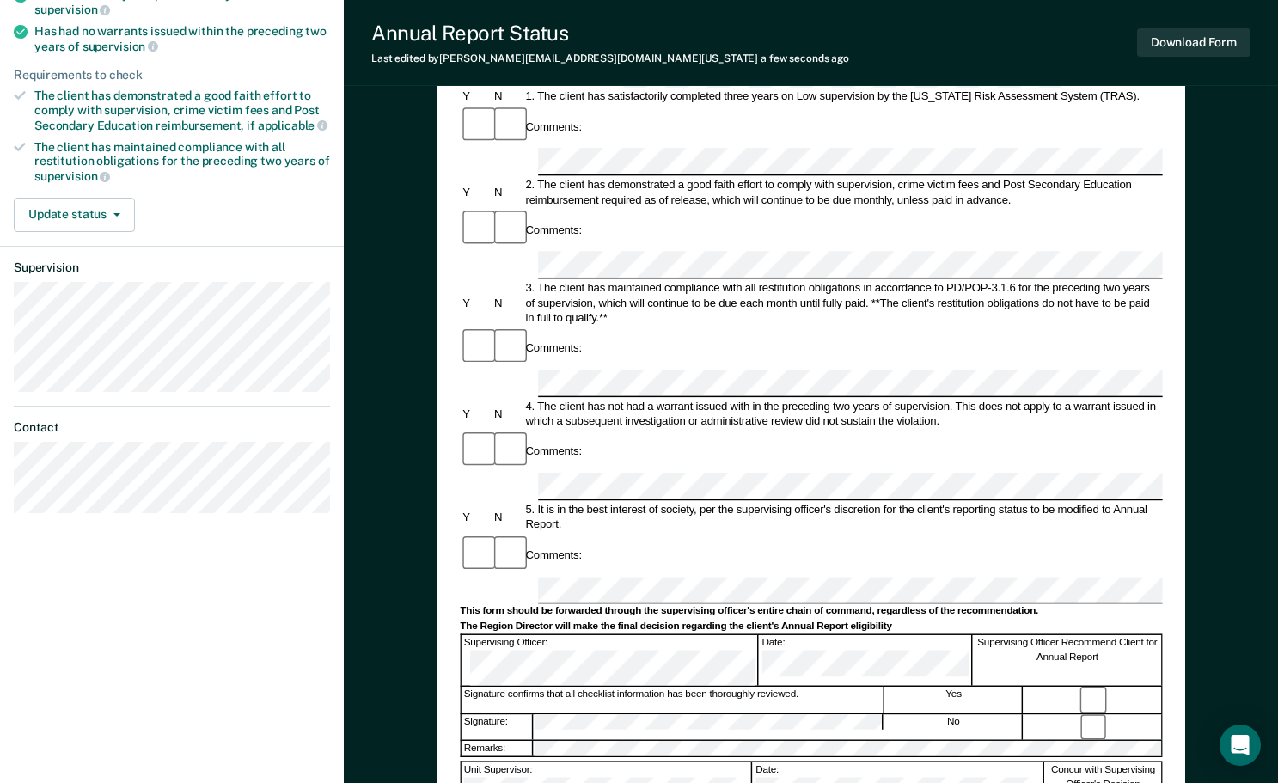
click at [1093, 714] on div at bounding box center [1093, 726] width 138 height 25
click at [648, 739] on div "Remarks:" at bounding box center [811, 748] width 702 height 18
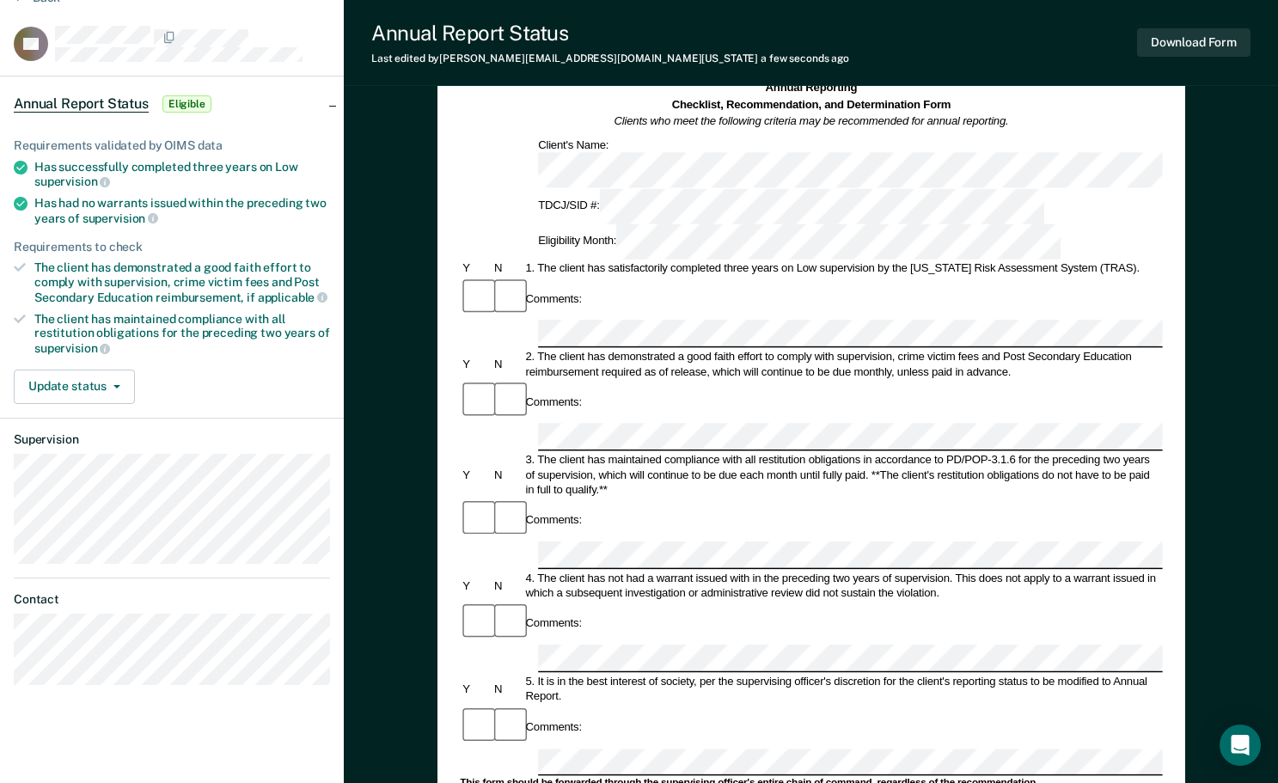
scroll to position [0, 0]
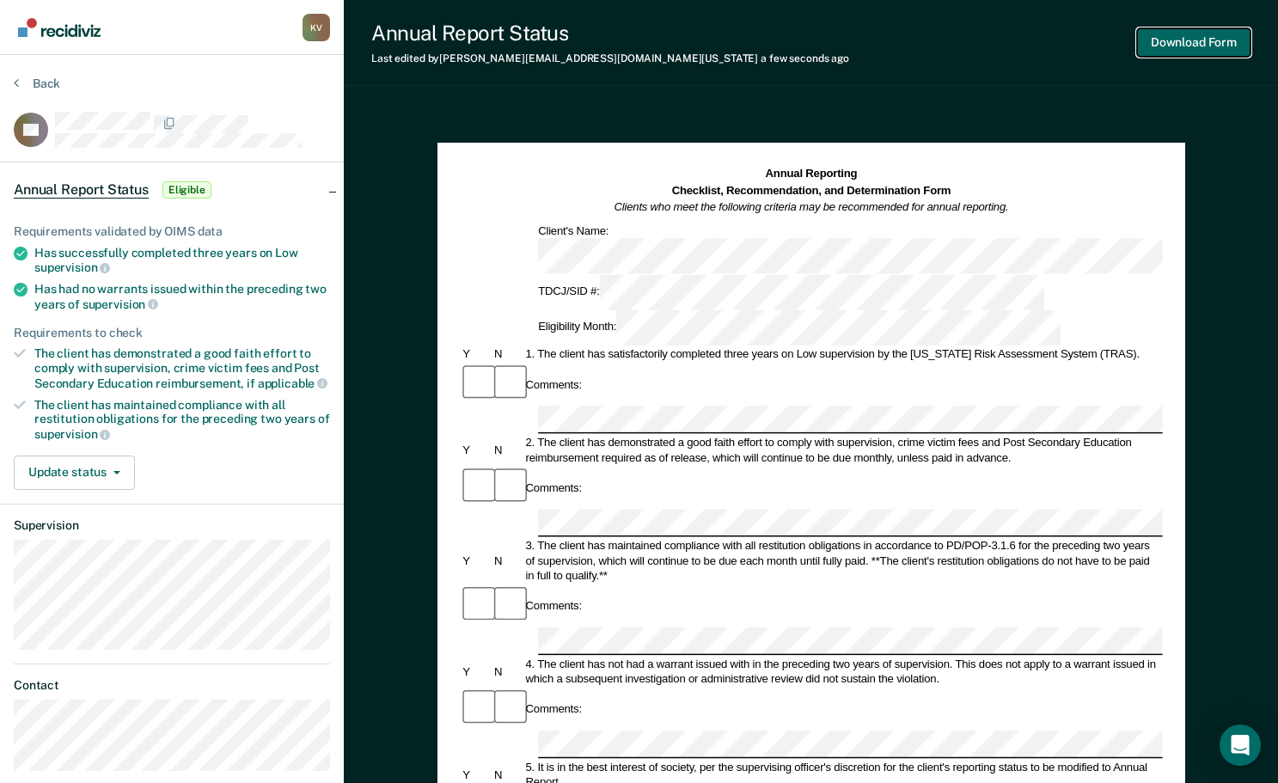
click at [1235, 45] on button "Download Form" at bounding box center [1193, 42] width 113 height 28
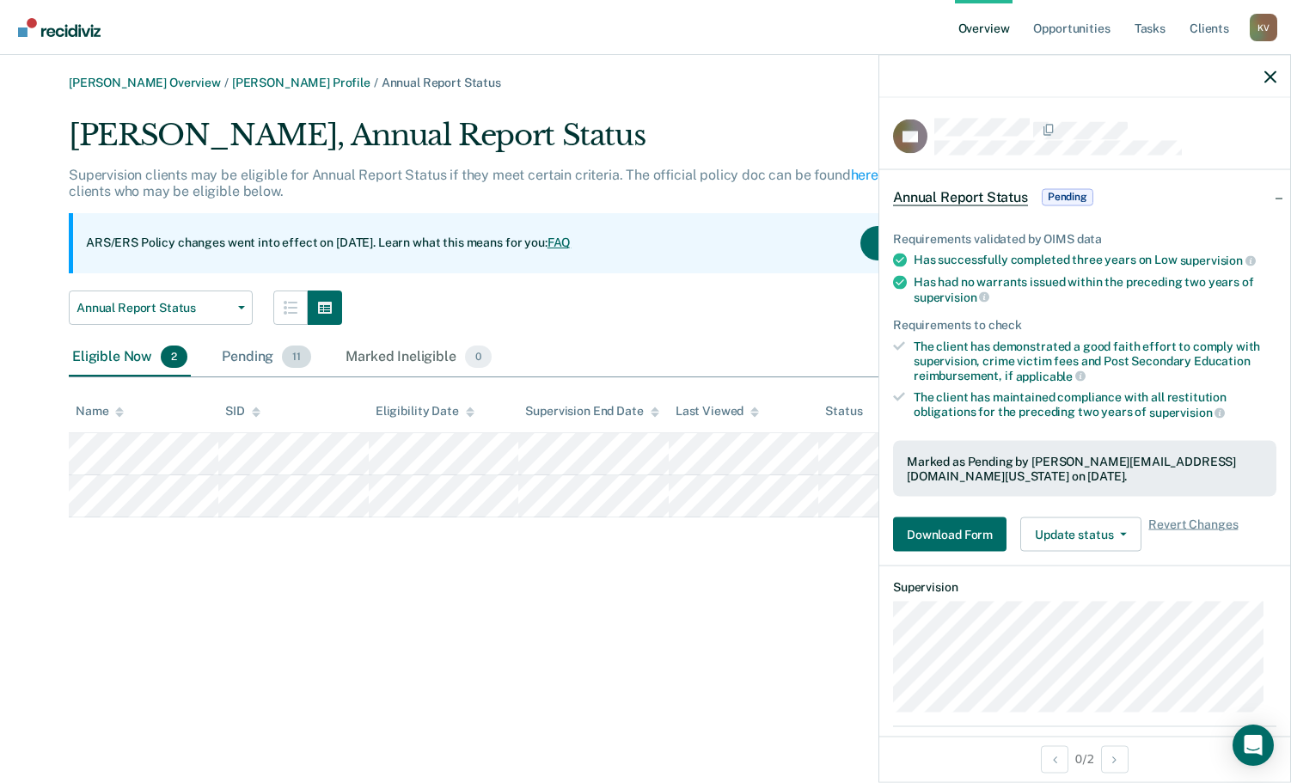
click at [238, 372] on div "Pending 11" at bounding box center [266, 358] width 96 height 38
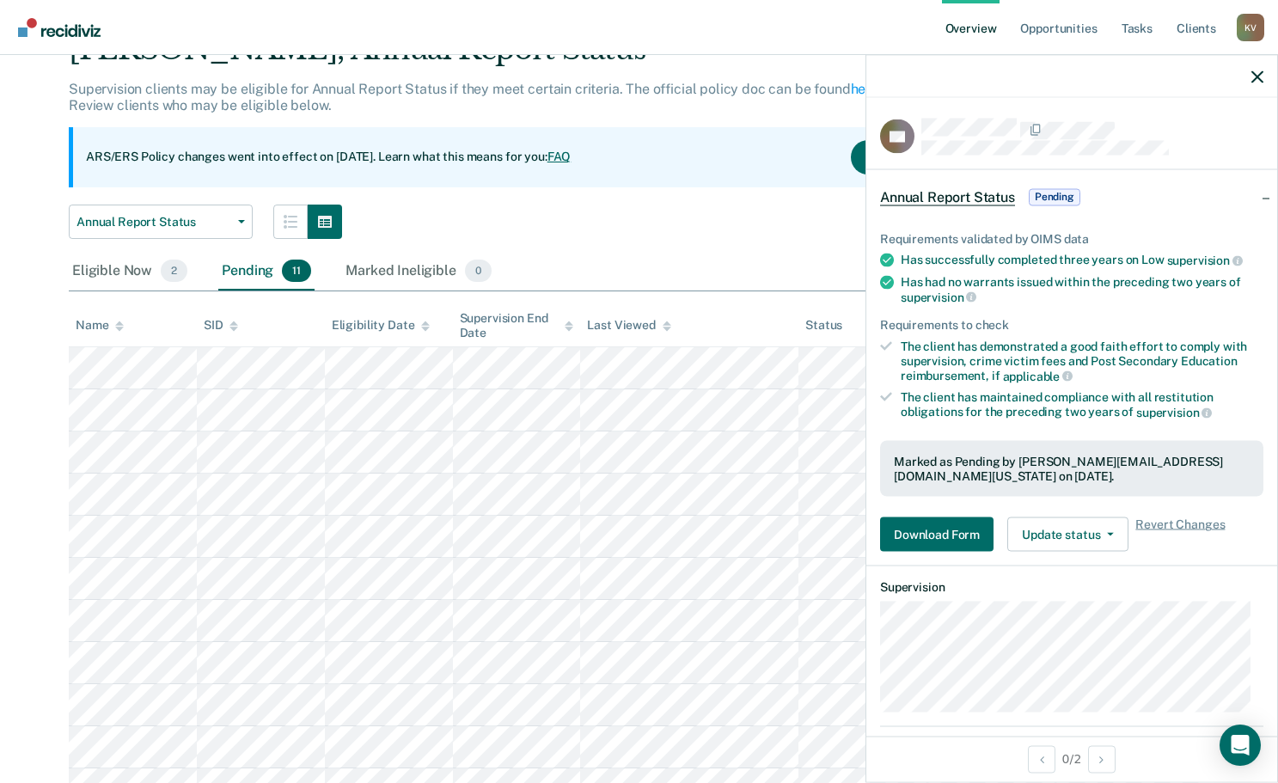
scroll to position [168, 0]
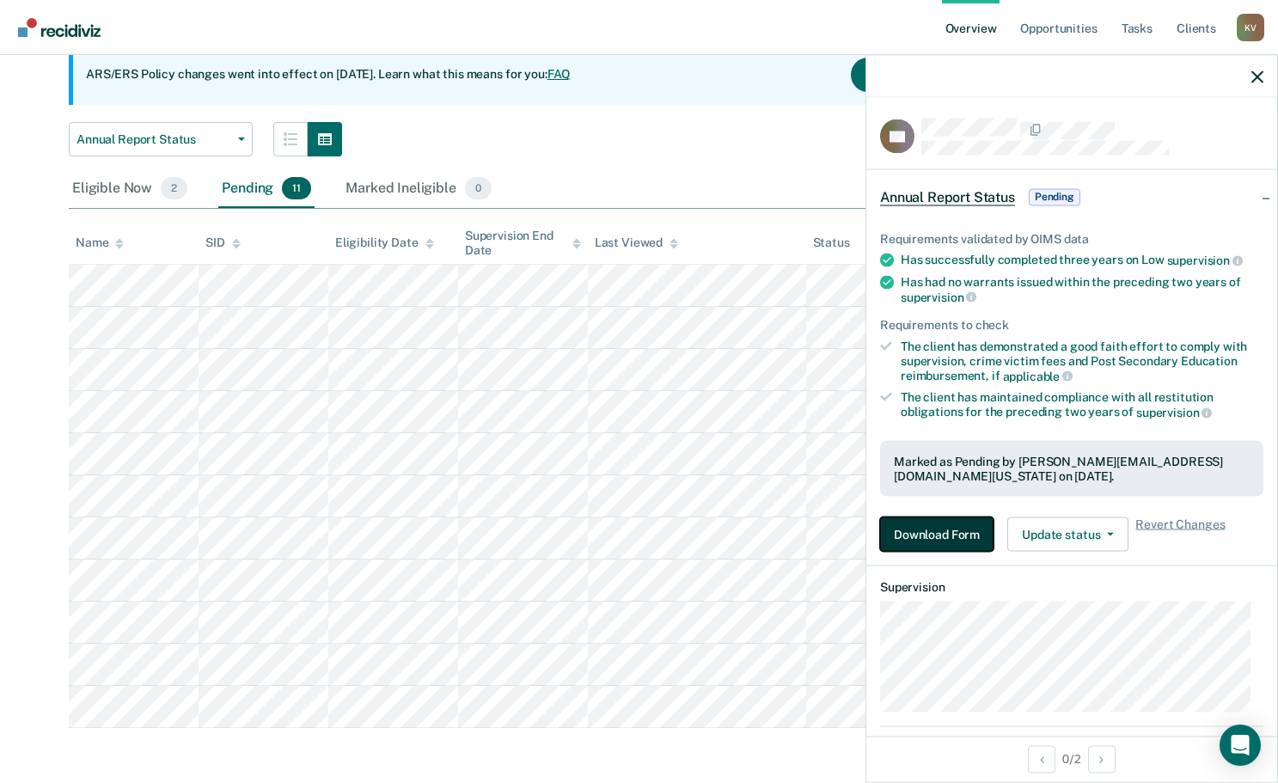
click at [919, 522] on button "Download Form" at bounding box center [936, 534] width 113 height 34
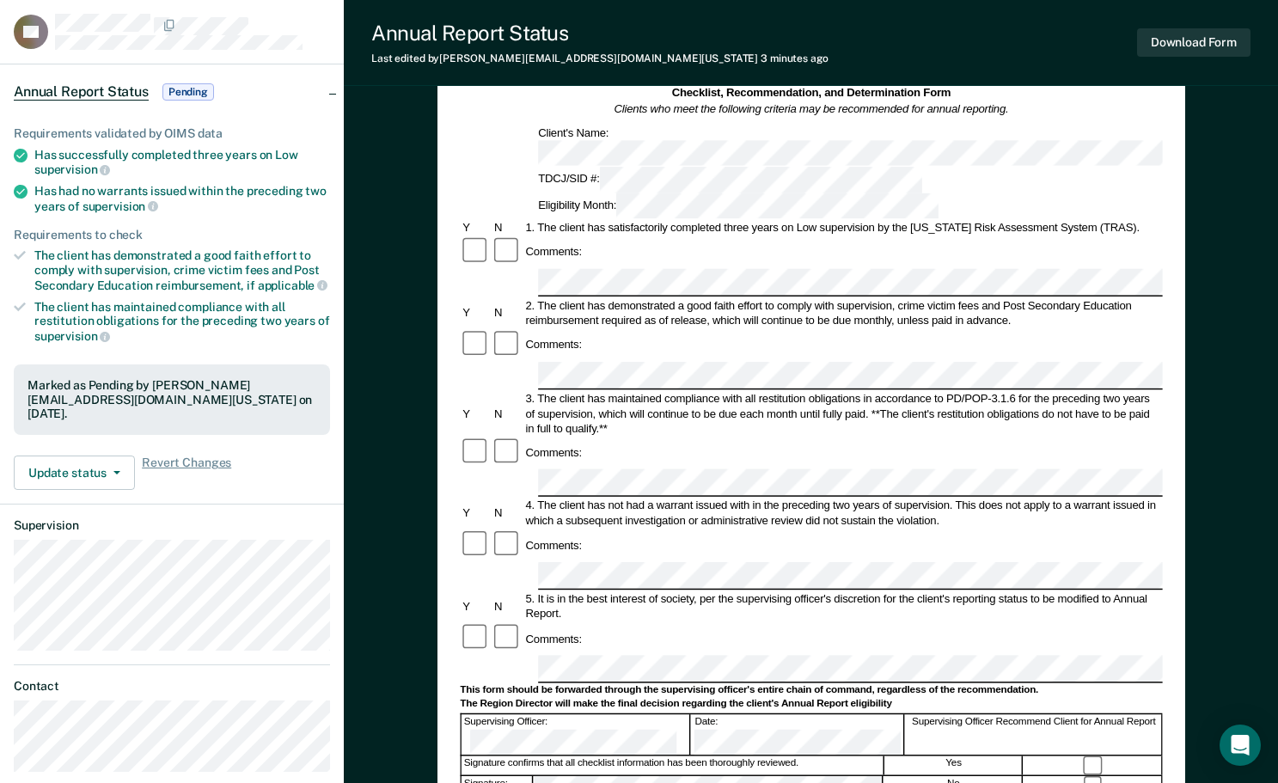
scroll to position [344, 0]
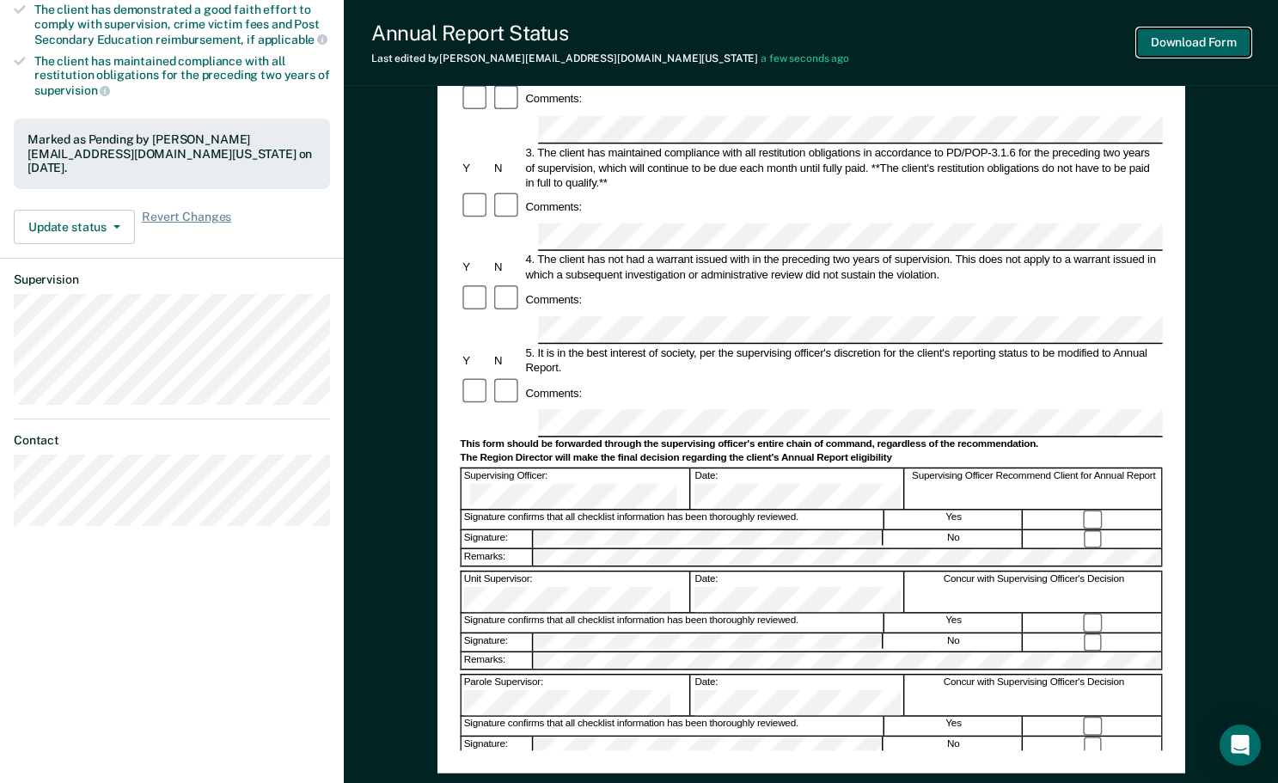
click at [1179, 34] on button "Download Form" at bounding box center [1193, 42] width 113 height 28
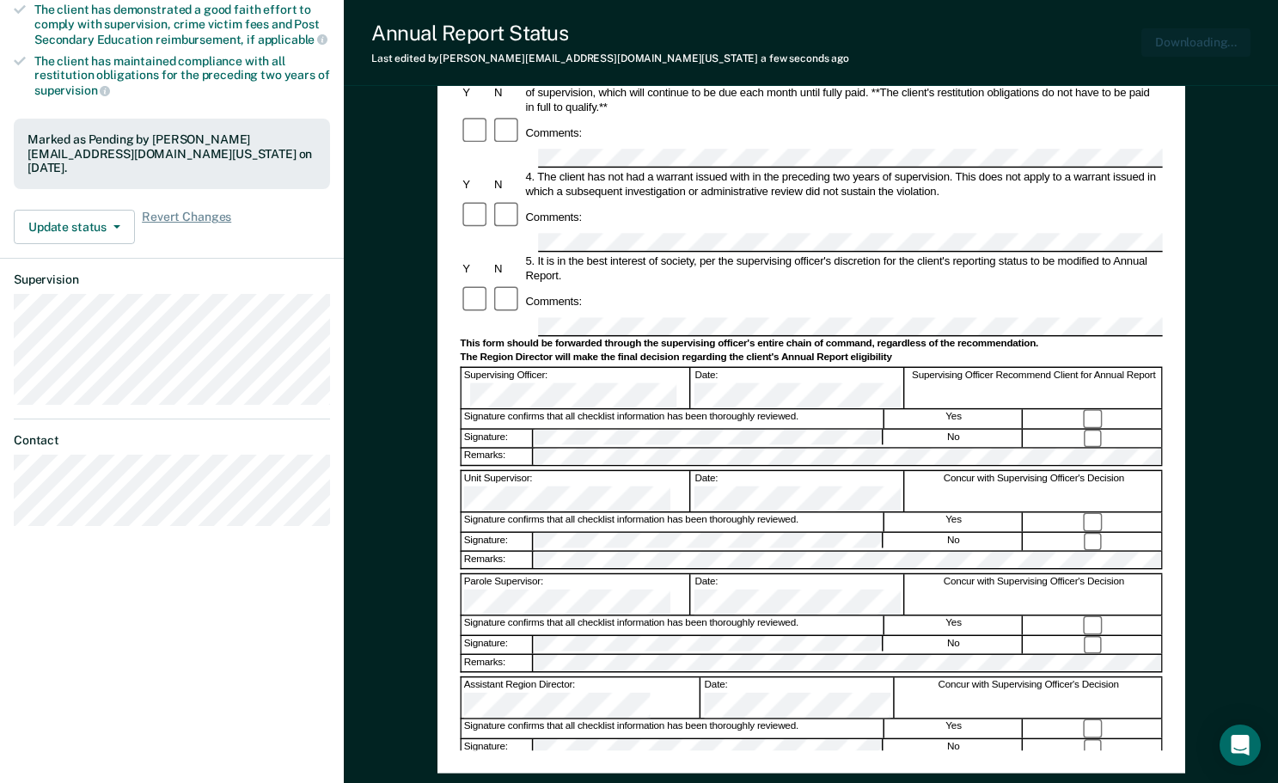
scroll to position [0, 0]
click at [82, 210] on button "Update status" at bounding box center [74, 227] width 121 height 34
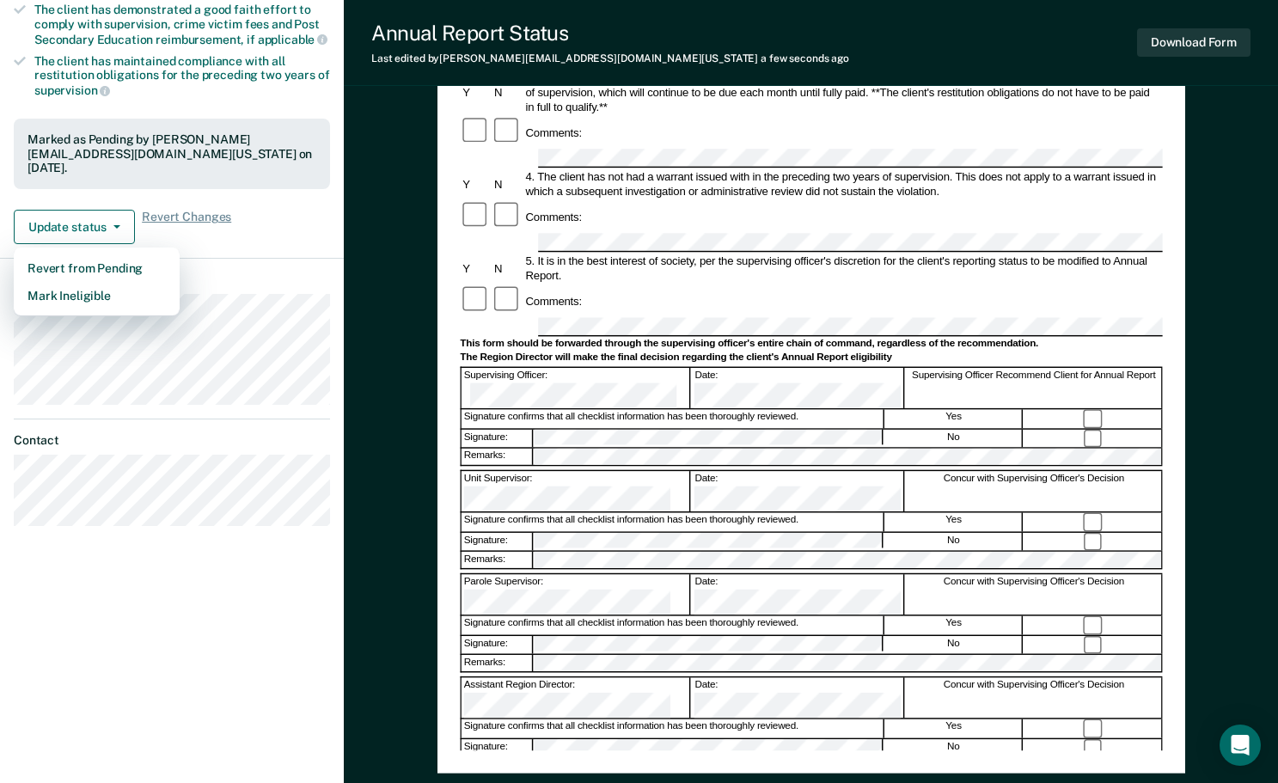
click at [247, 253] on div "Requirements validated by OIMS data Has successfully completed three years on L…" at bounding box center [172, 55] width 344 height 405
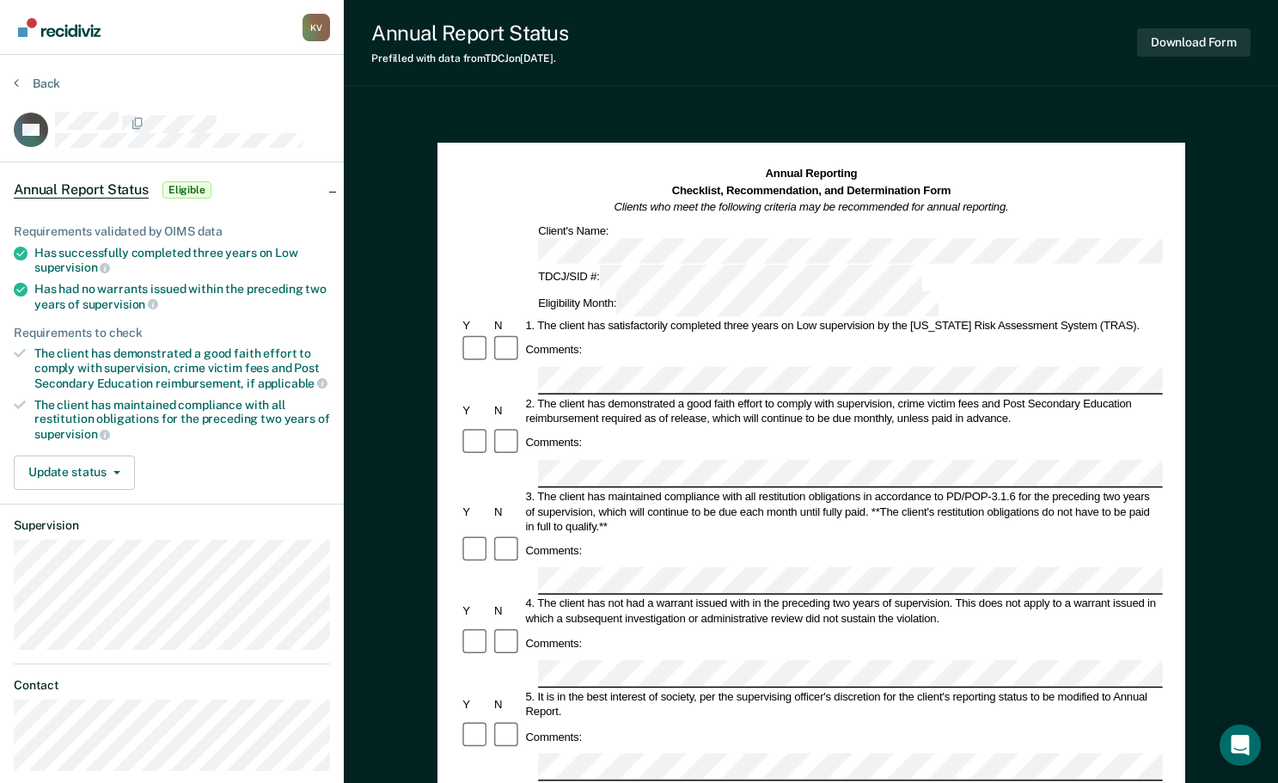
click at [613, 334] on div "Comments:" at bounding box center [811, 349] width 702 height 31
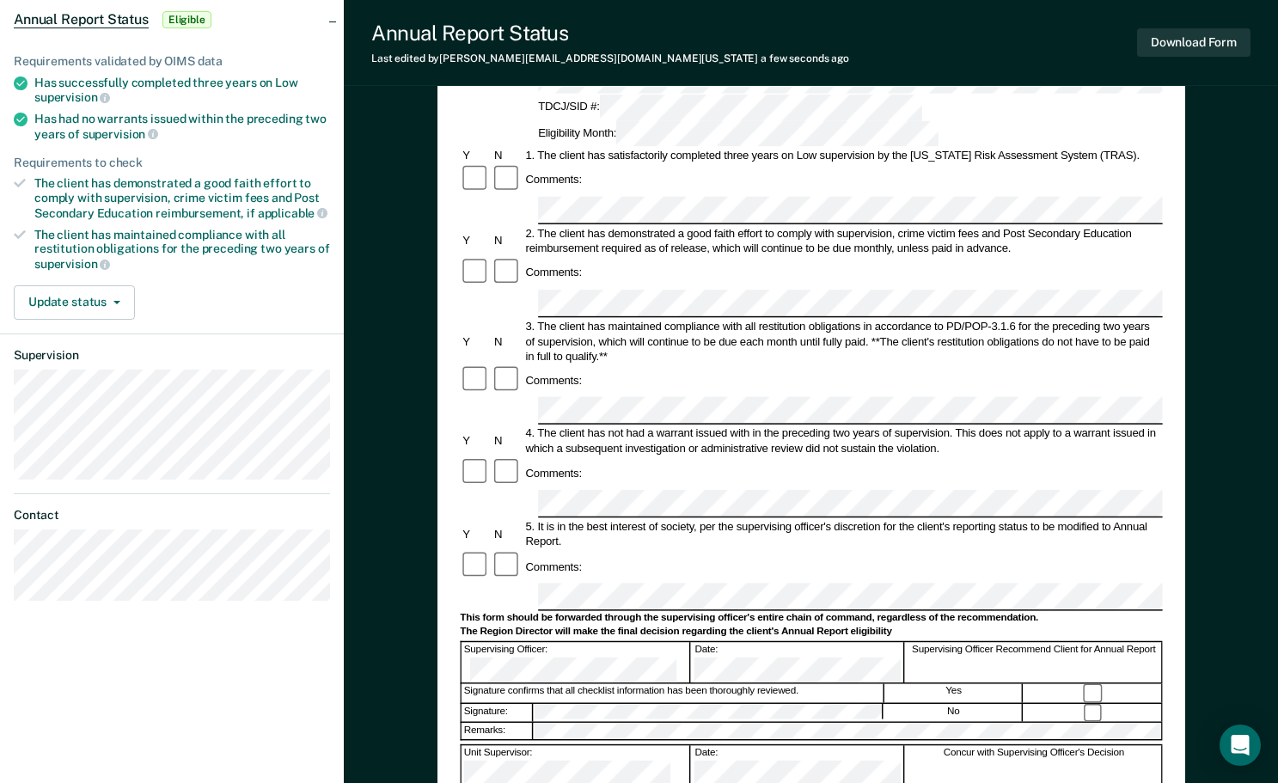
scroll to position [172, 0]
click at [511, 255] on div at bounding box center [508, 270] width 32 height 31
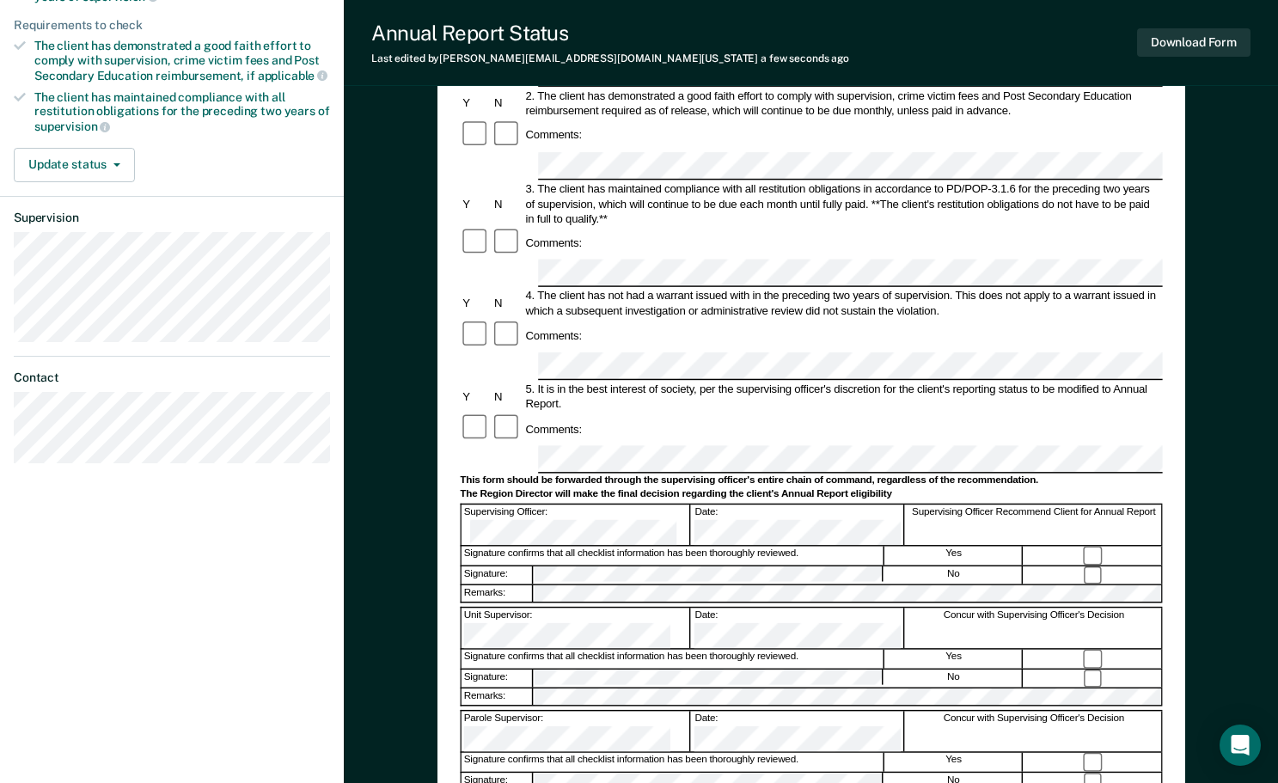
scroll to position [468, 0]
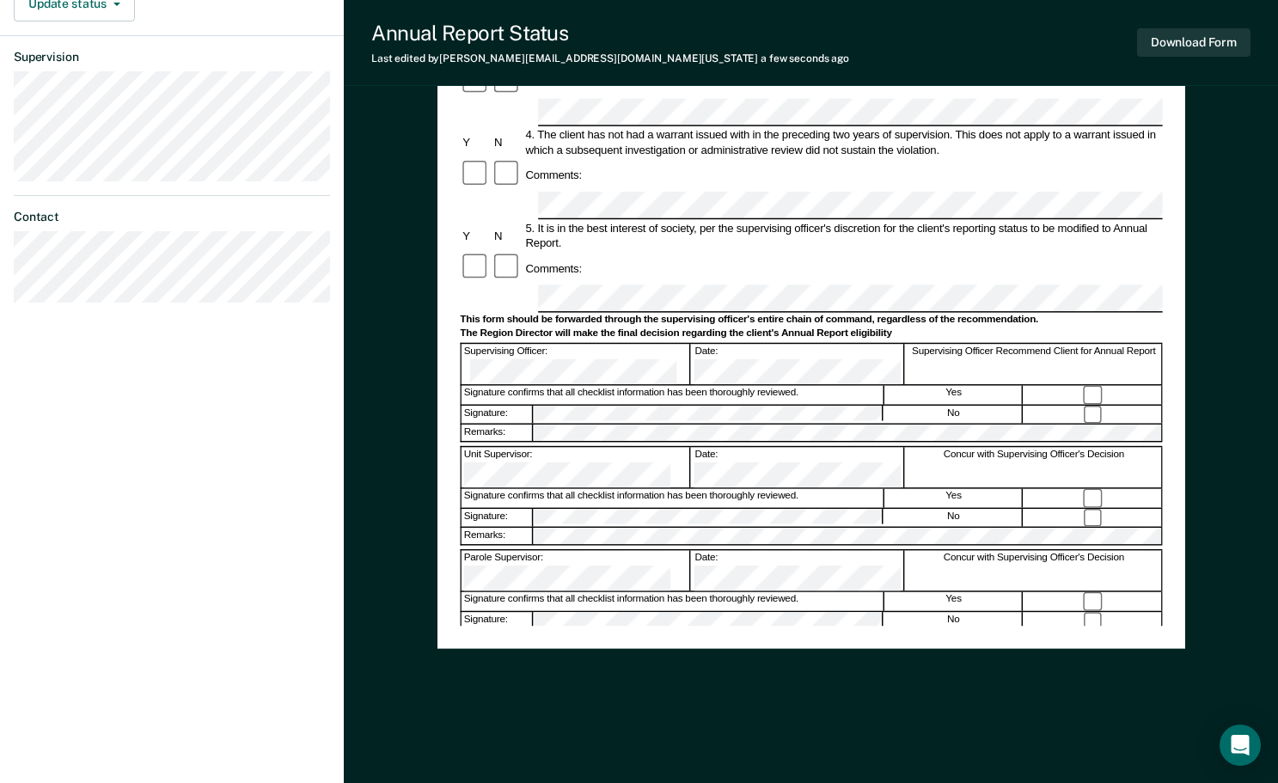
click at [594, 446] on div "Unit Supervisor: Date: Concur with Supervising Officer's Decision" at bounding box center [811, 467] width 702 height 42
click at [601, 653] on div "Assistant Region Director:" at bounding box center [575, 673] width 229 height 41
click at [1214, 40] on button "Download Form" at bounding box center [1193, 42] width 113 height 28
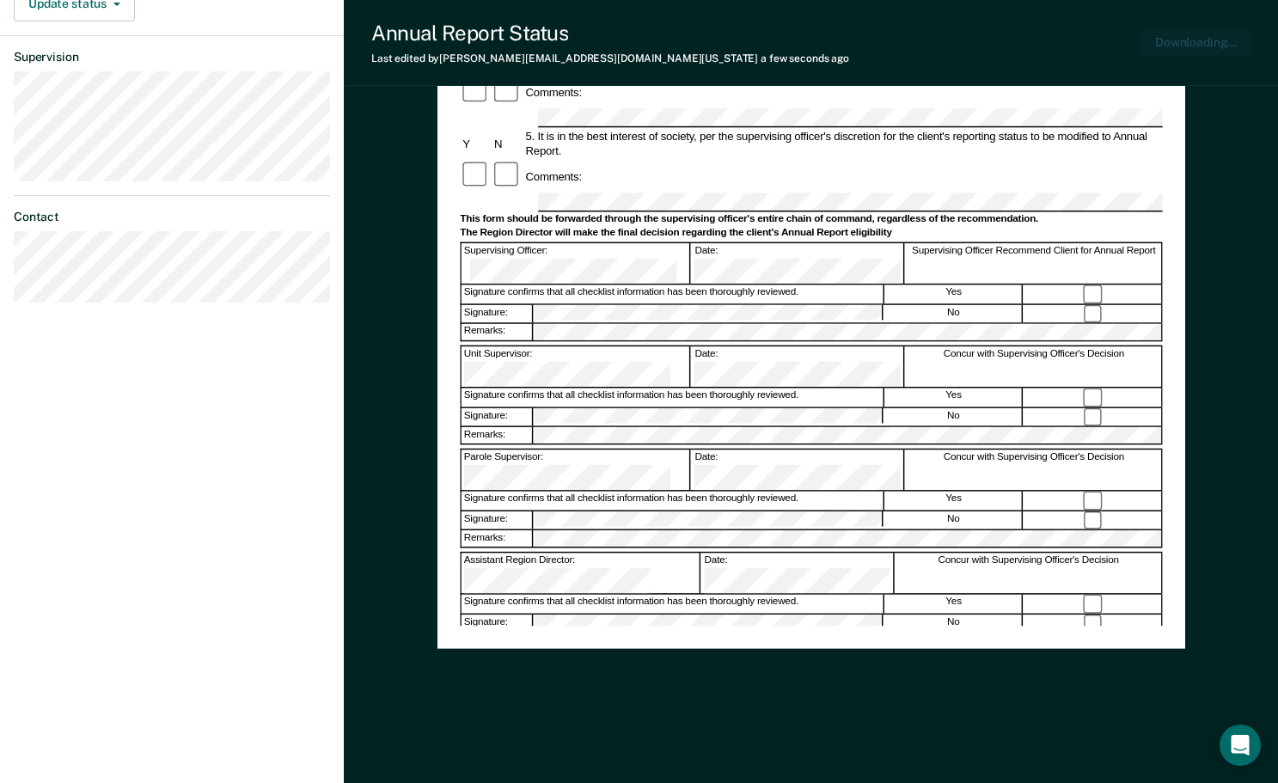
scroll to position [0, 0]
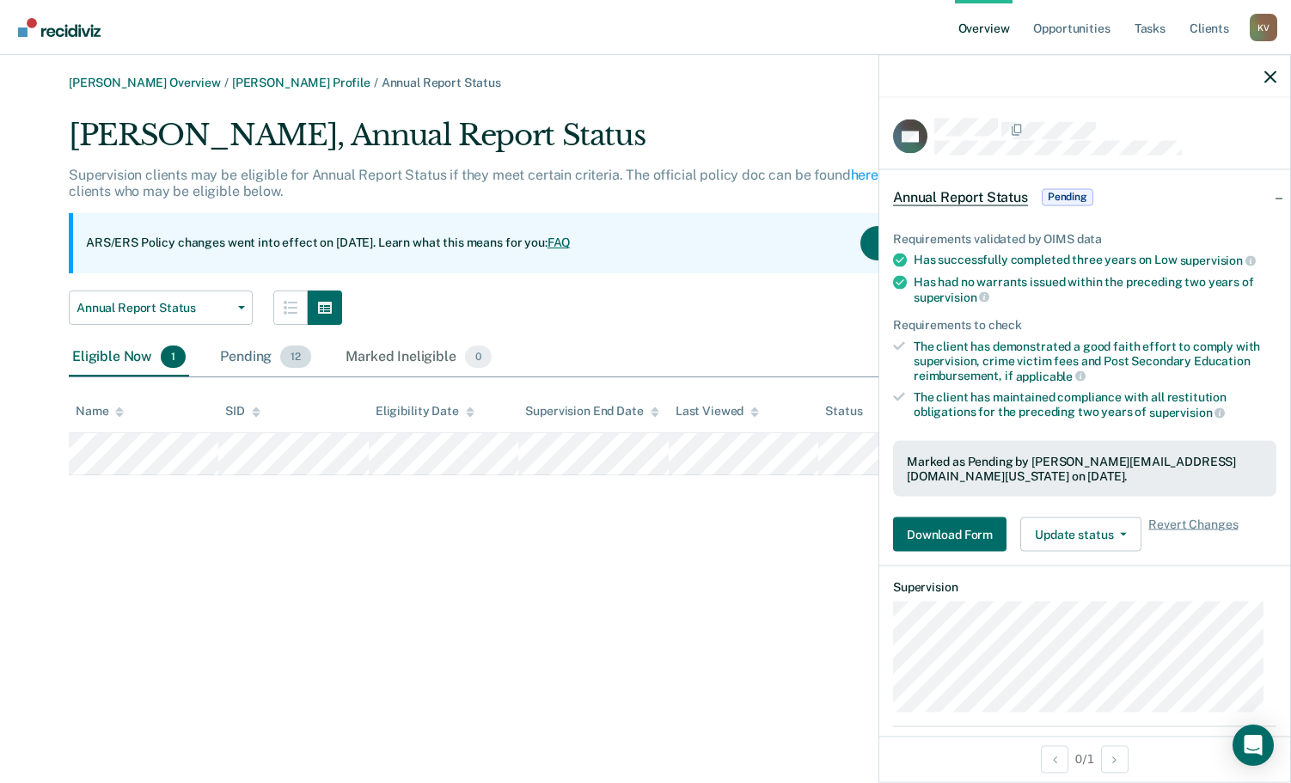
click at [265, 375] on div "Pending 12" at bounding box center [266, 358] width 98 height 38
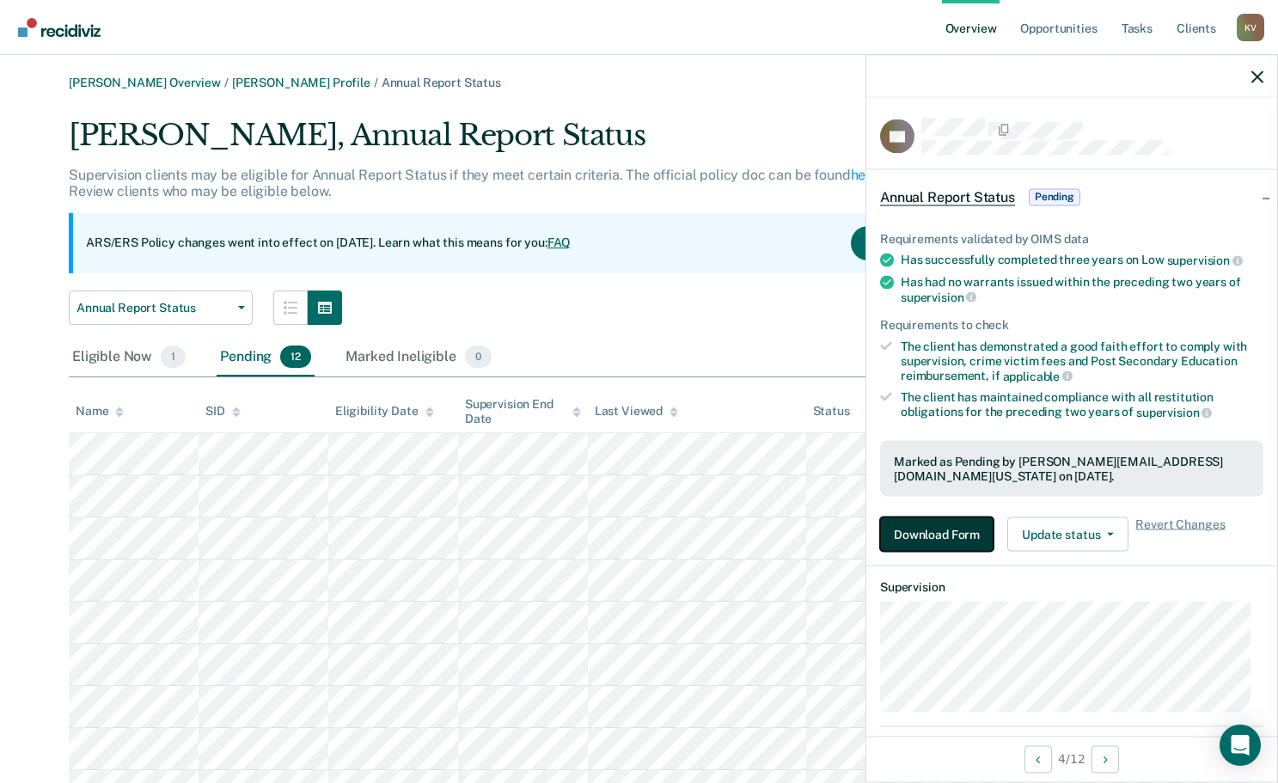
click at [938, 542] on button "Download Form" at bounding box center [936, 534] width 113 height 34
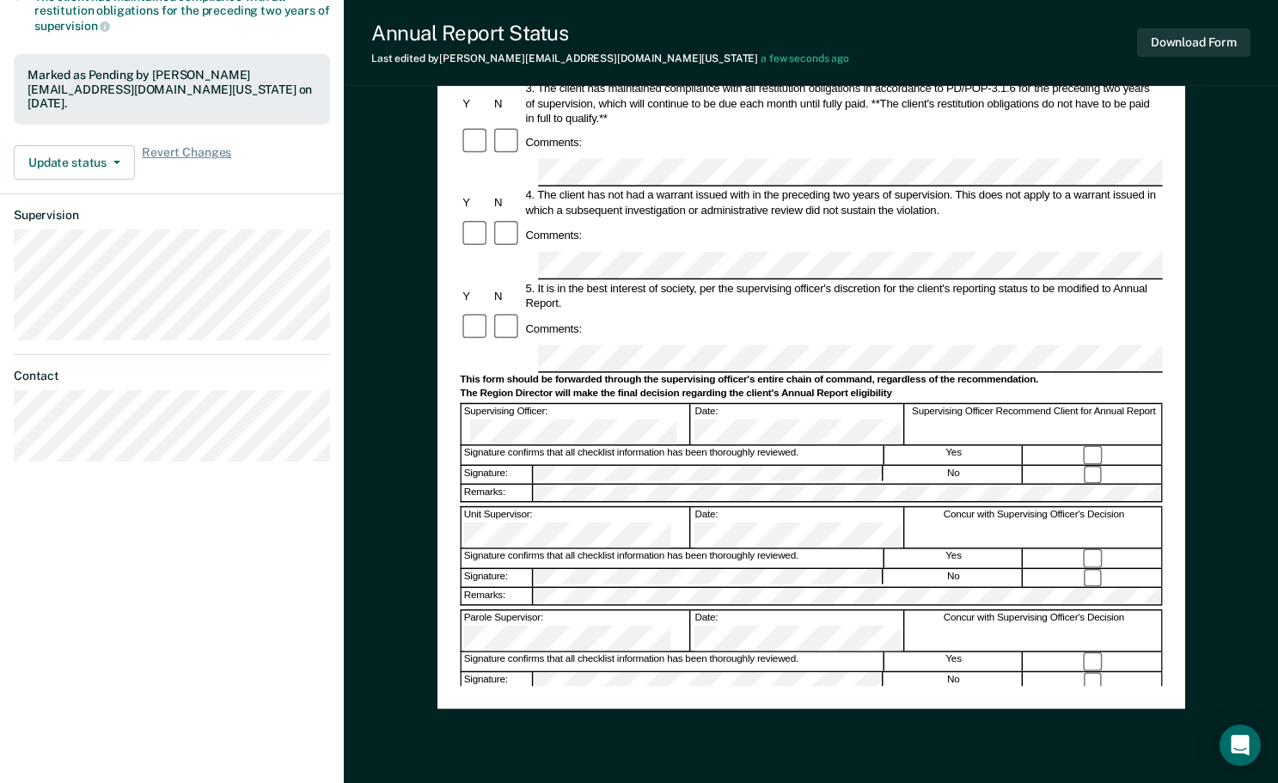
scroll to position [430, 0]
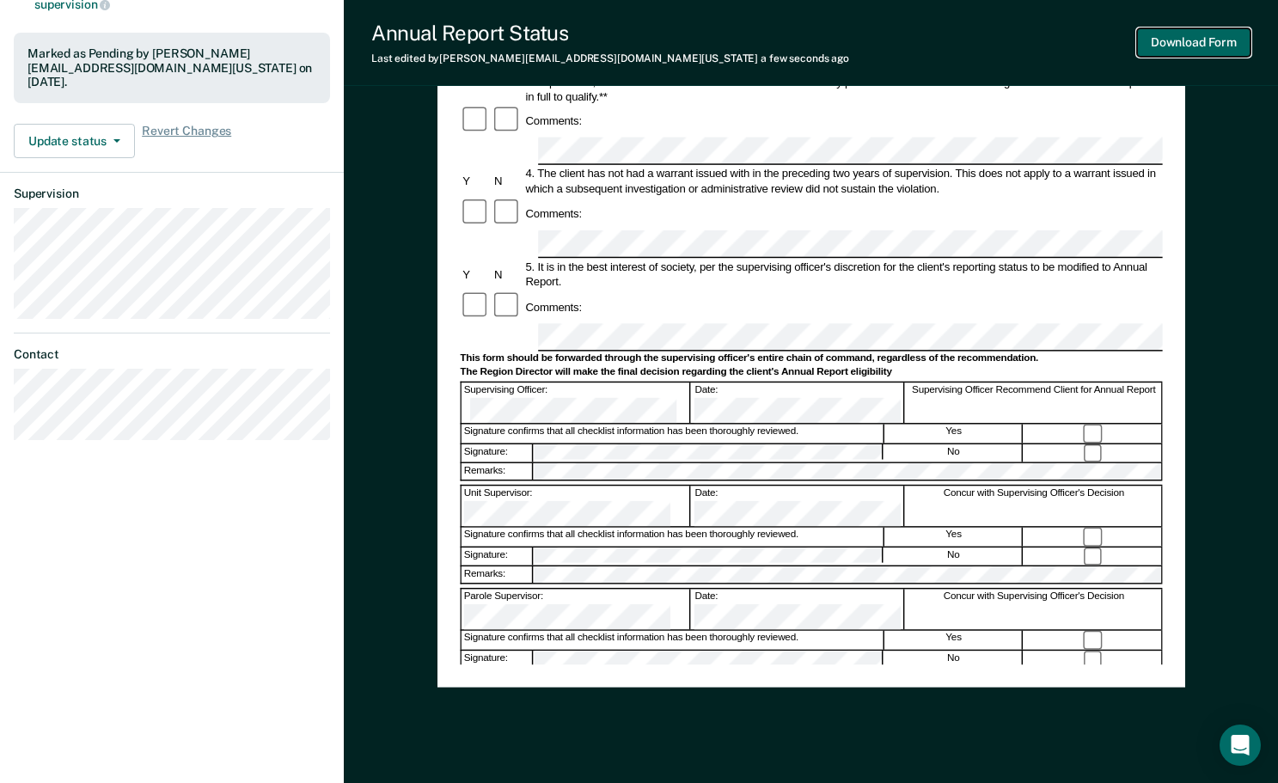
click at [1175, 45] on button "Download Form" at bounding box center [1193, 42] width 113 height 28
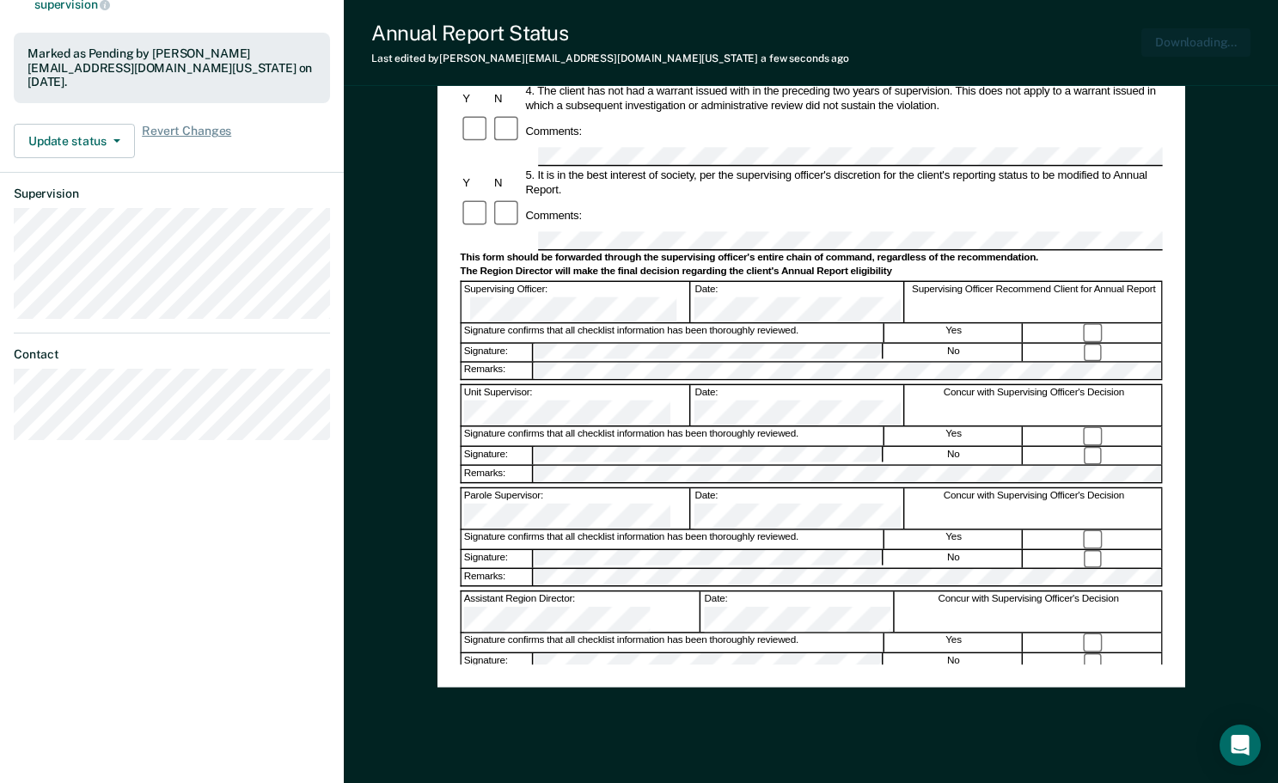
scroll to position [0, 0]
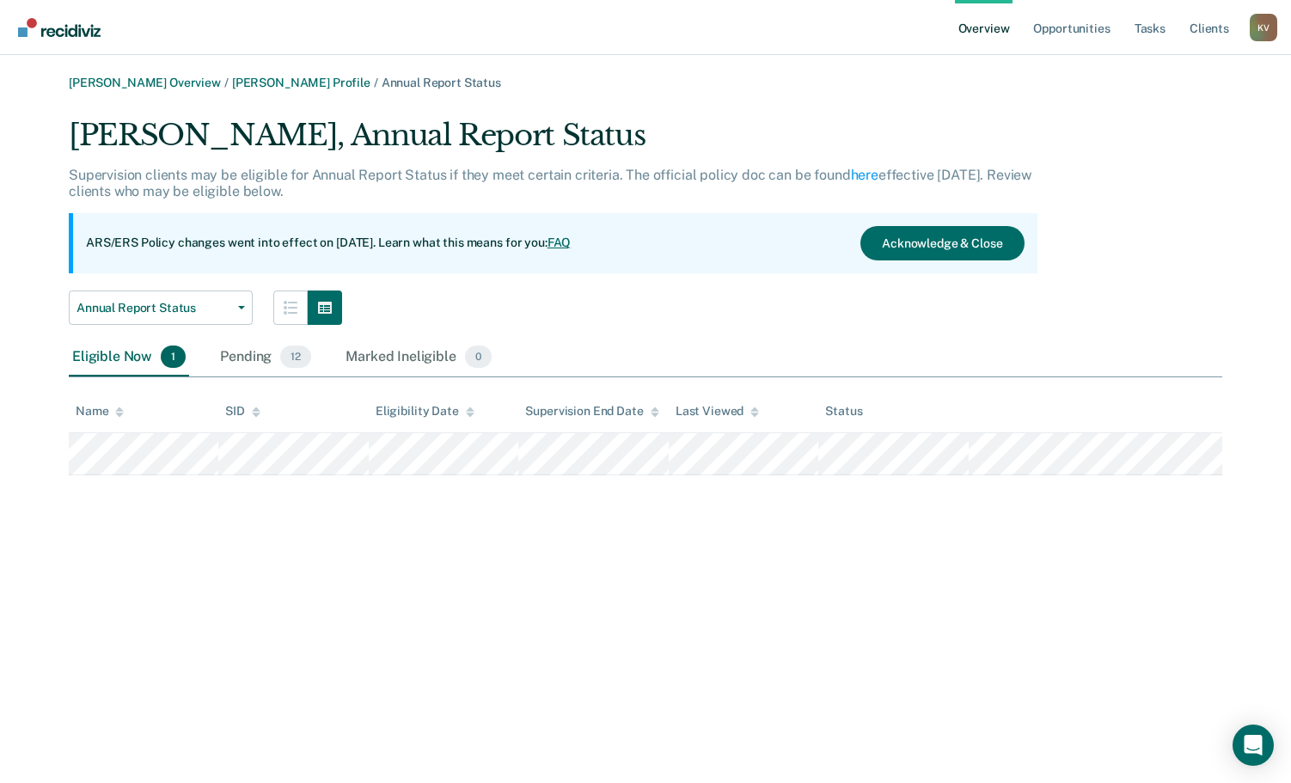
click at [152, 368] on div "Eligible Now 1" at bounding box center [129, 358] width 120 height 38
click at [147, 351] on div "Eligible Now 1" at bounding box center [129, 358] width 120 height 38
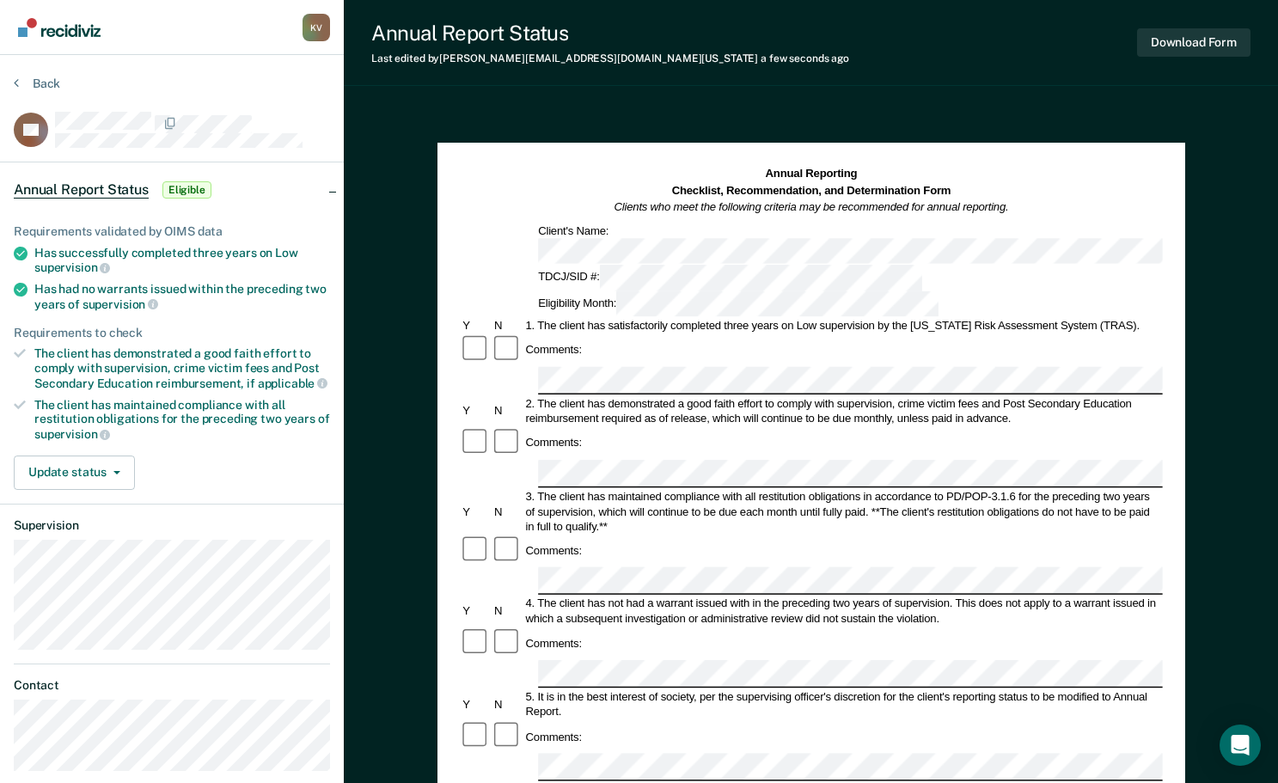
click at [797, 320] on form "Annual Reporting Checklist, Recommendation, and Determination Form Clients who …" at bounding box center [811, 752] width 702 height 1172
click at [625, 427] on div "Comments:" at bounding box center [811, 442] width 702 height 31
click at [761, 383] on form "Annual Reporting Checklist, Recommendation, and Determination Form Clients who …" at bounding box center [811, 752] width 702 height 1172
drag, startPoint x: 797, startPoint y: 398, endPoint x: 744, endPoint y: 541, distance: 153.1
click at [744, 541] on form "Annual Reporting Checklist, Recommendation, and Determination Form Clients who …" at bounding box center [811, 752] width 702 height 1172
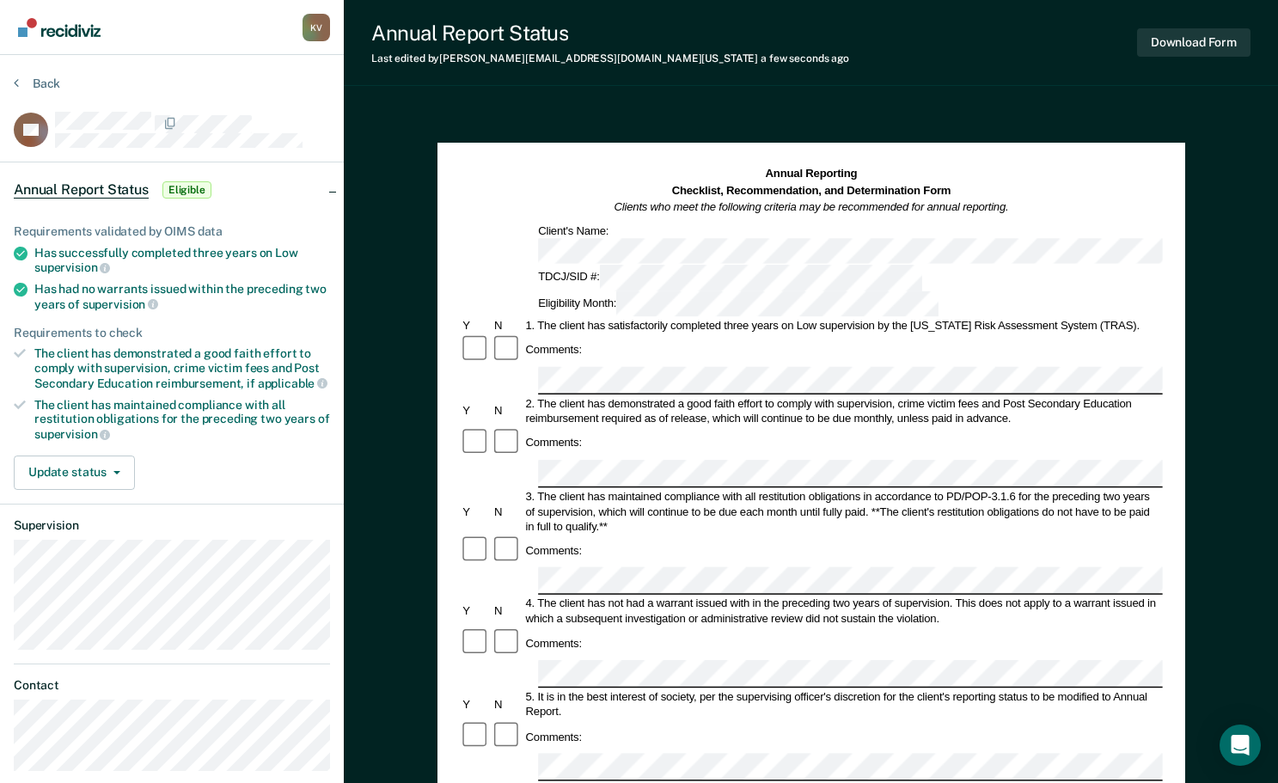
scroll to position [430, 0]
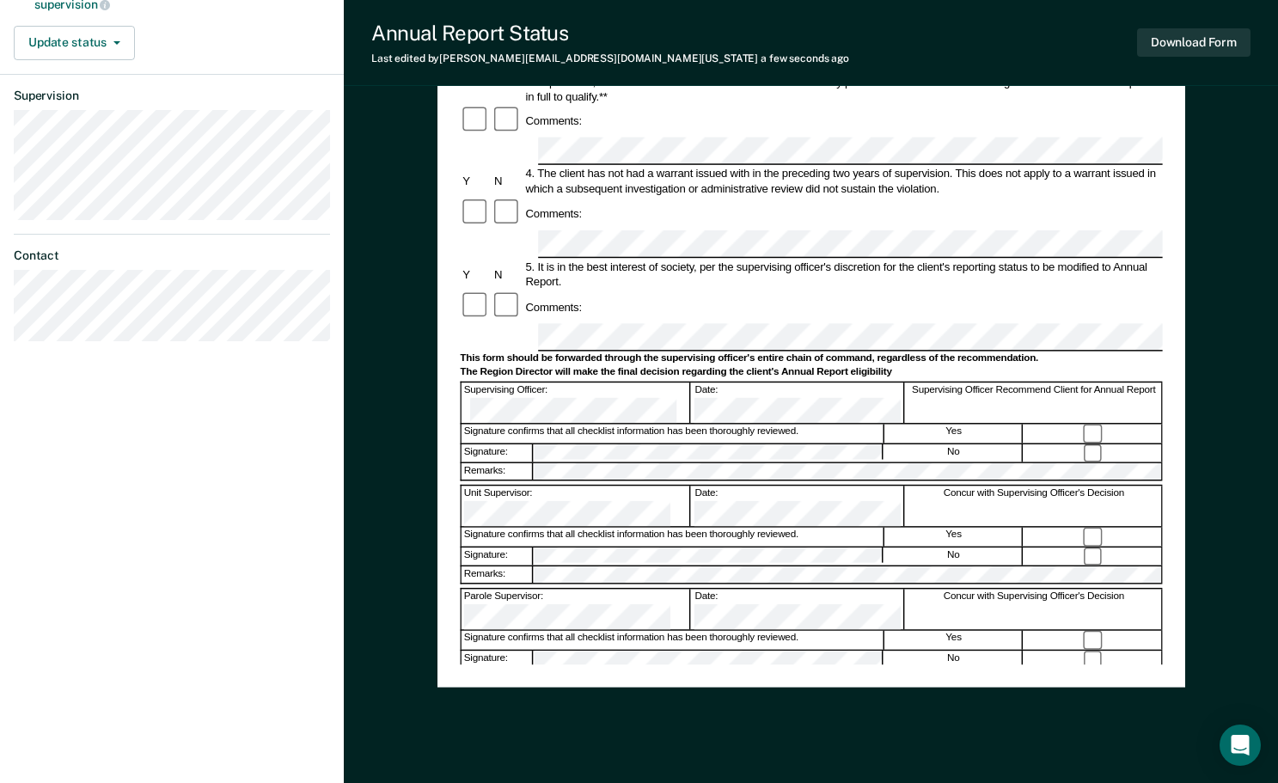
click at [769, 425] on div "Signature confirms that all checklist information has been thoroughly reviewed." at bounding box center [672, 434] width 423 height 18
click at [816, 367] on div "The Region Director will make the final decision regarding the client's Annual …" at bounding box center [811, 373] width 702 height 13
click at [539, 687] on div at bounding box center [811, 688] width 702 height 3
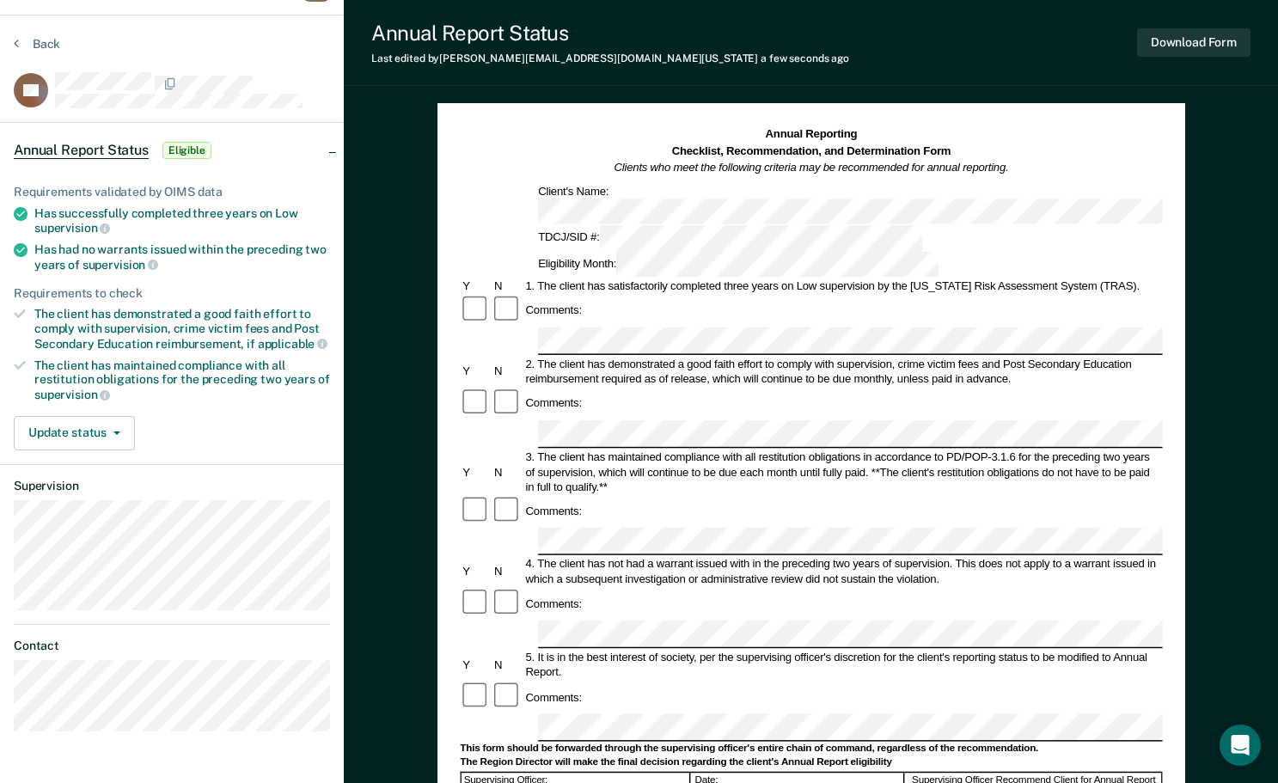
scroll to position [0, 0]
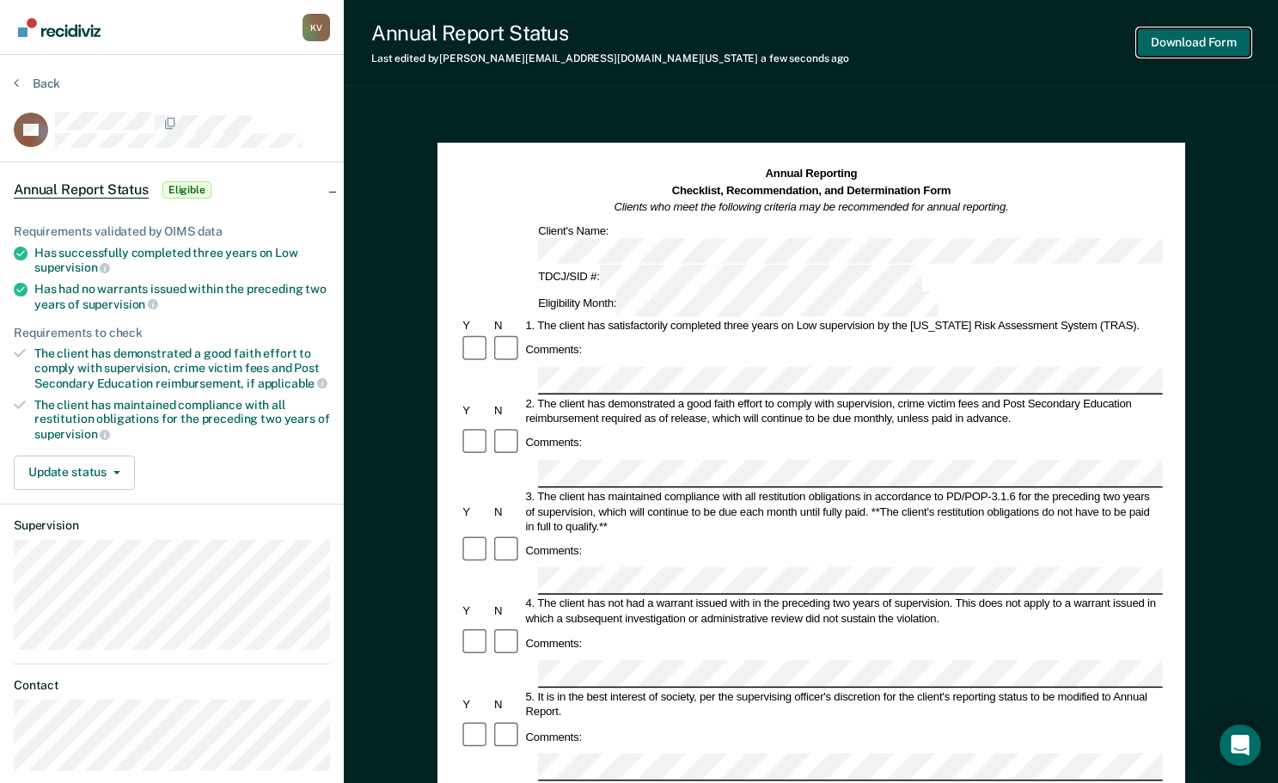
click at [1194, 38] on button "Download Form" at bounding box center [1193, 42] width 113 height 28
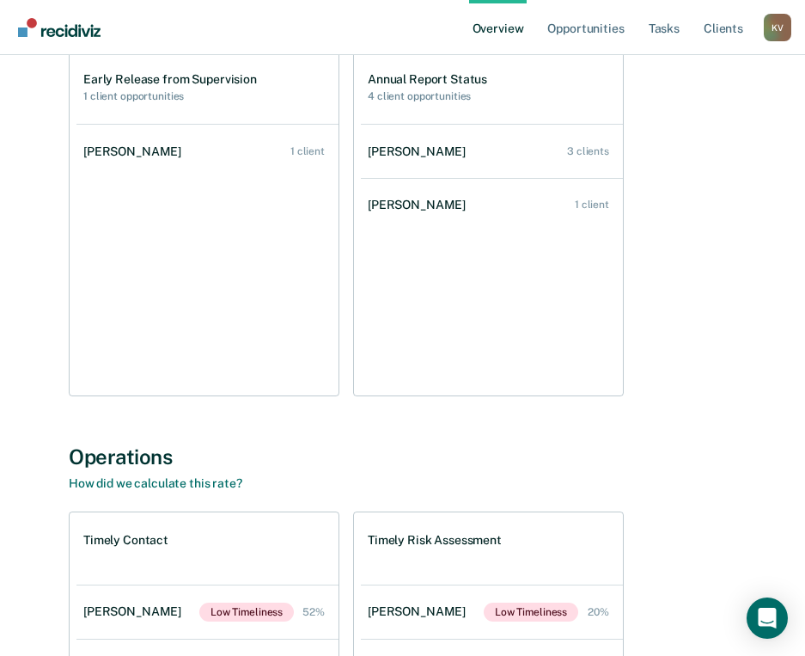
scroll to position [430, 0]
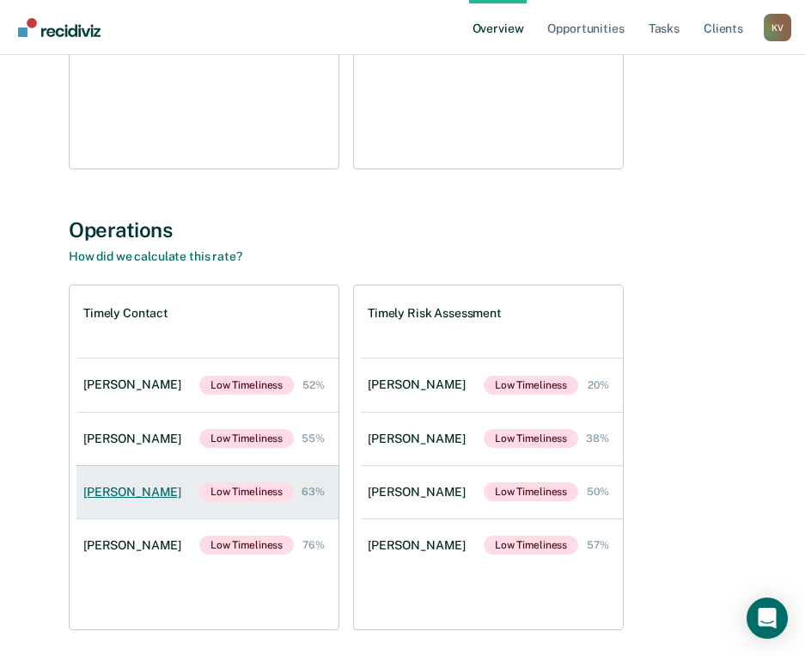
click at [128, 498] on div "[PERSON_NAME]" at bounding box center [135, 492] width 105 height 15
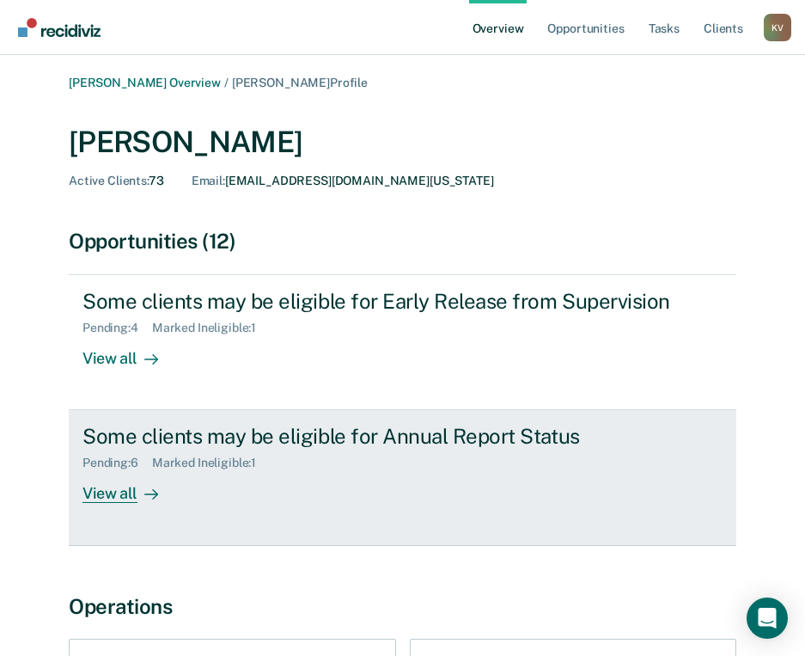
click at [127, 494] on div "View all" at bounding box center [130, 487] width 96 height 34
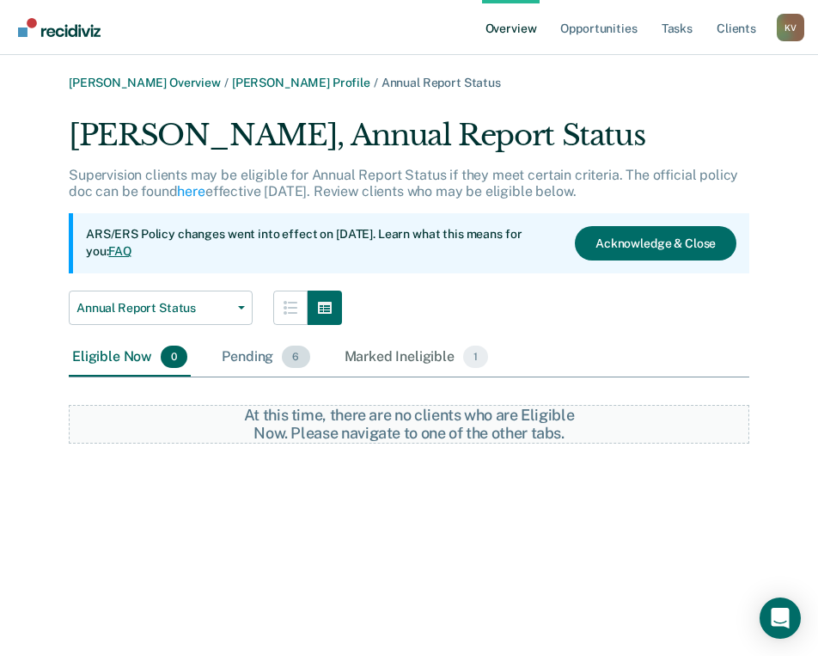
click at [256, 351] on div "Pending 6" at bounding box center [265, 358] width 95 height 38
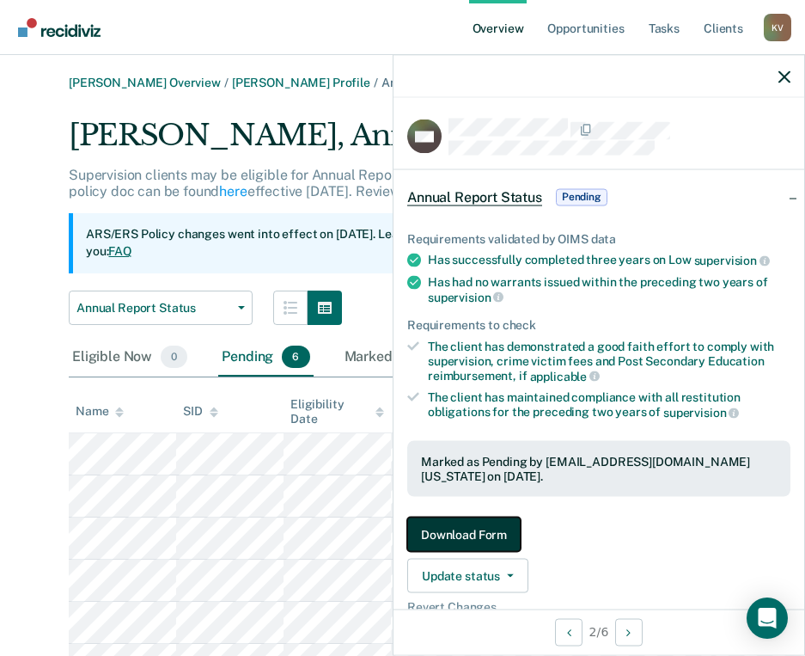
click at [472, 534] on button "Download Form" at bounding box center [463, 534] width 113 height 34
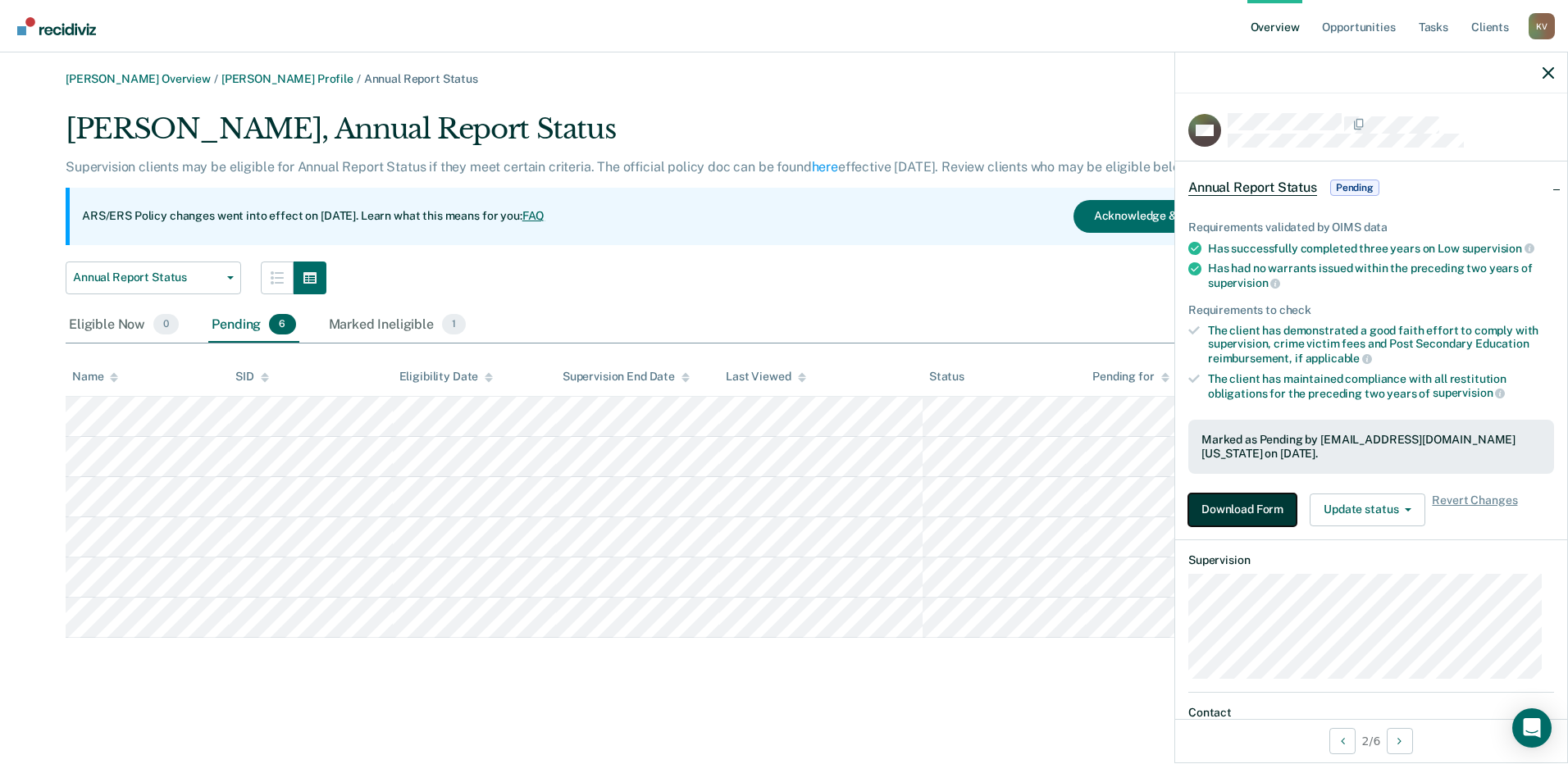
click at [780, 509] on button "Download Form" at bounding box center [1242, 509] width 108 height 32
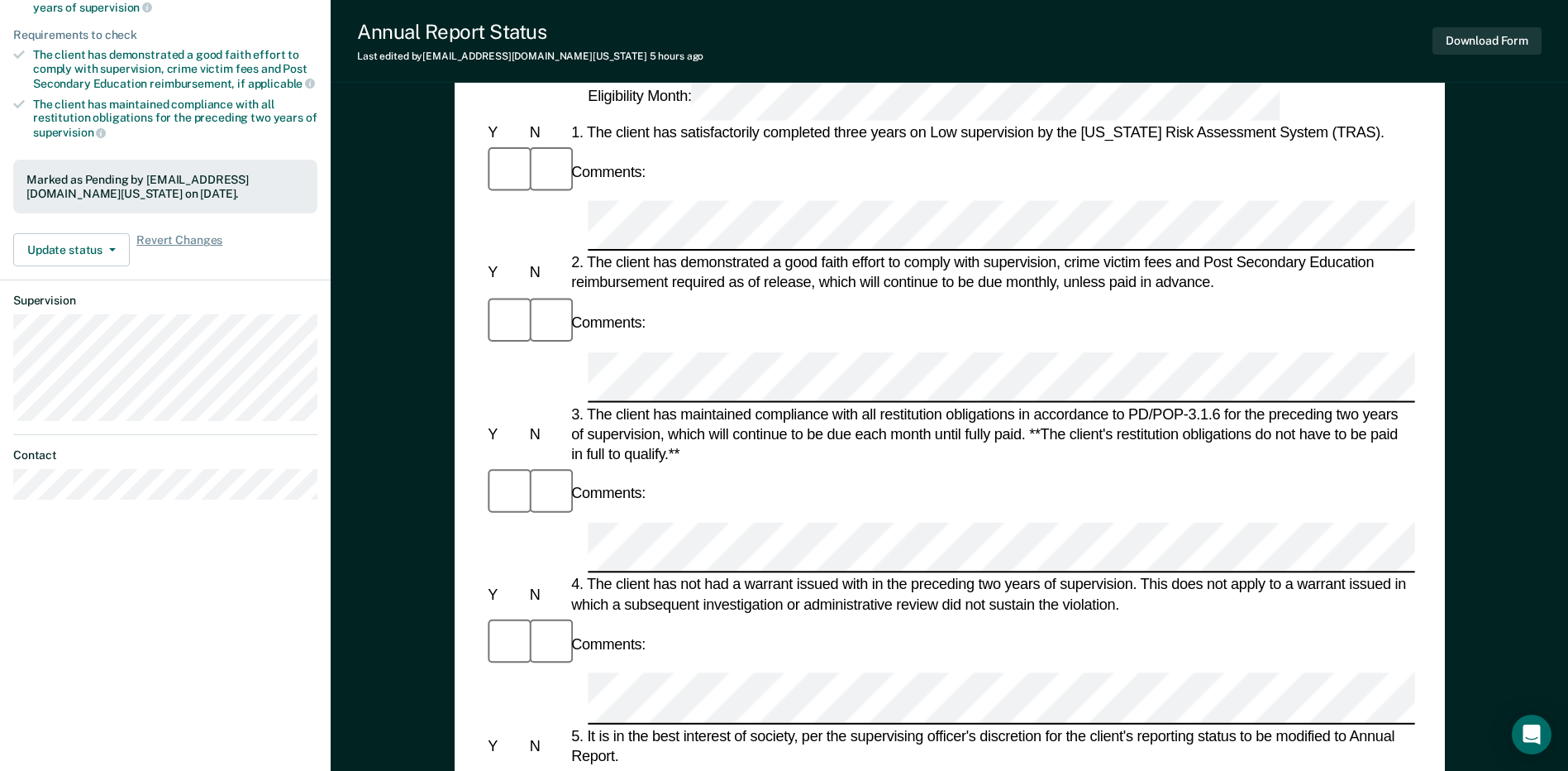
scroll to position [331, 0]
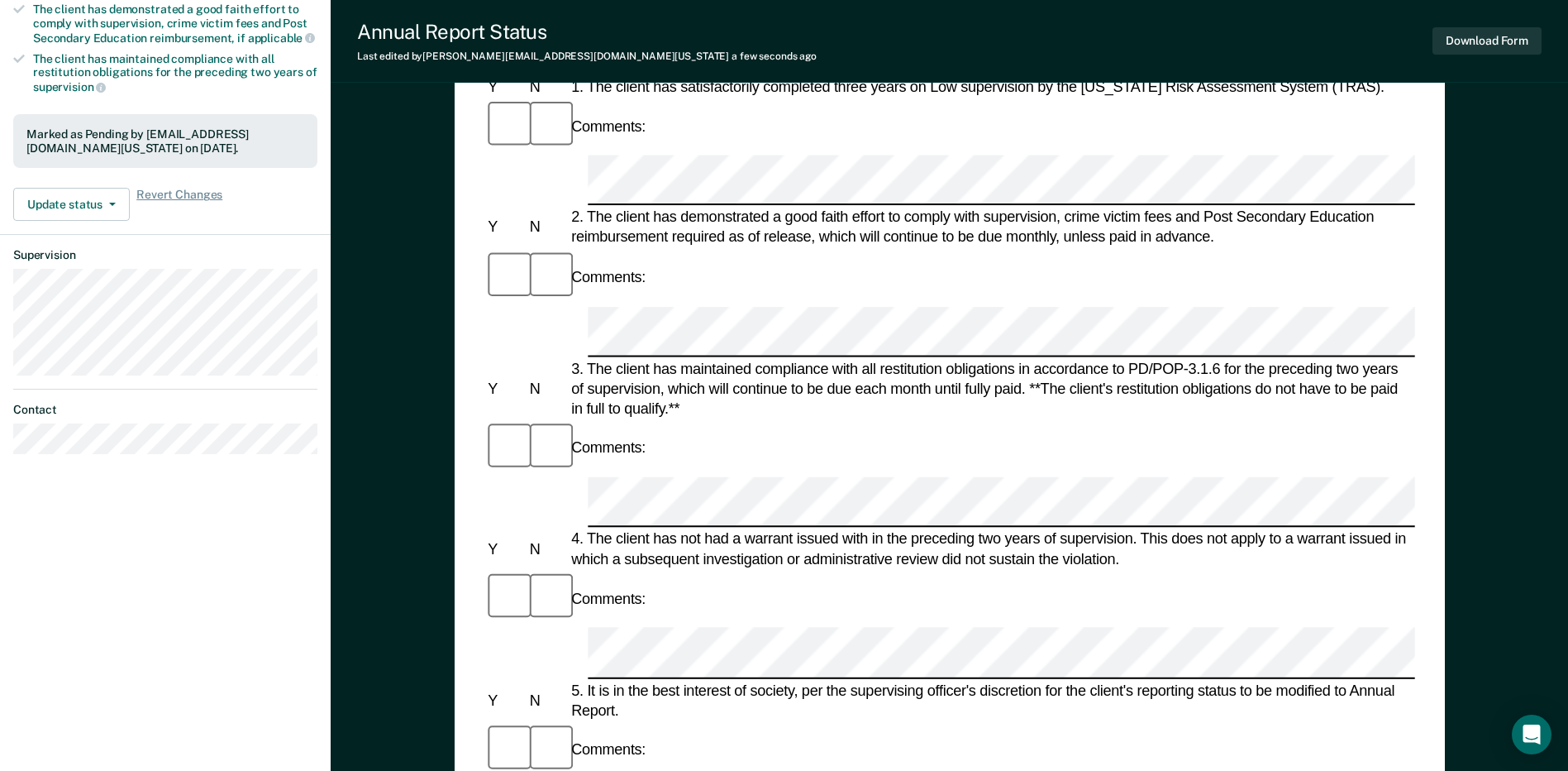
click at [786, 557] on form "Annual Reporting Checklist, Recommendation, and Determination Form Clients who …" at bounding box center [949, 780] width 930 height 1887
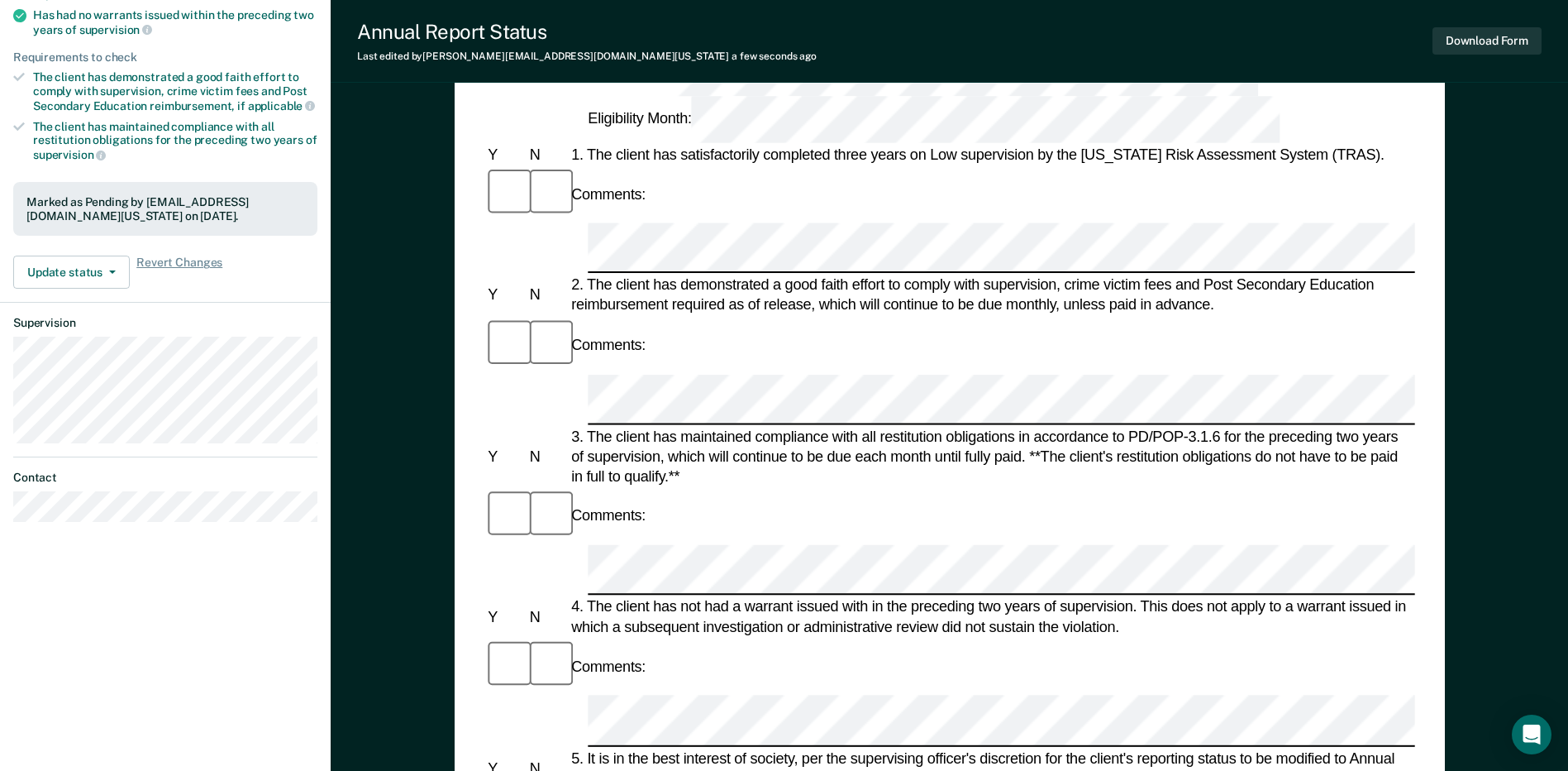
scroll to position [248, 0]
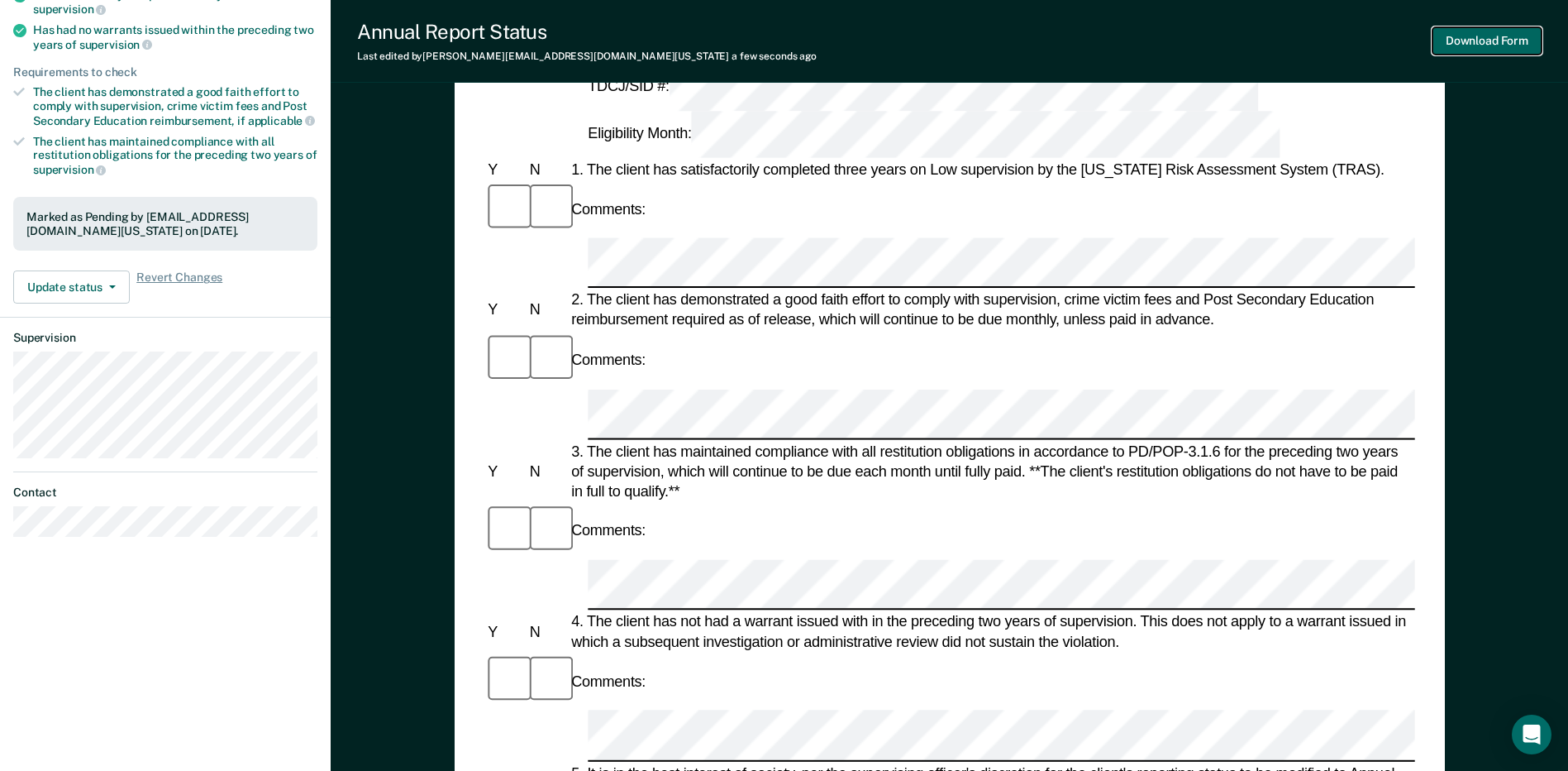
click at [786, 39] on button "Download Form" at bounding box center [1486, 40] width 109 height 27
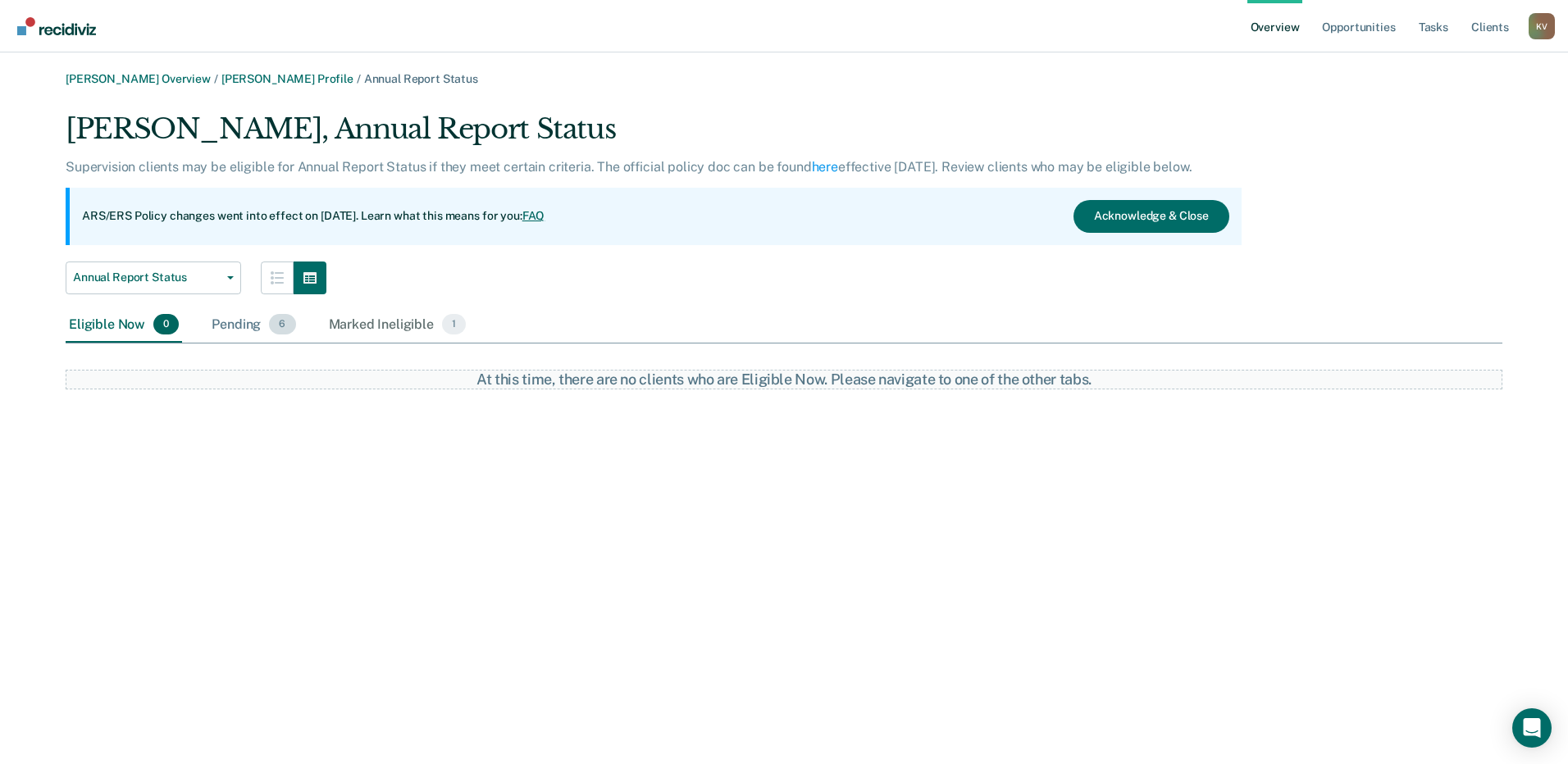
click at [244, 323] on div "Pending 6" at bounding box center [253, 325] width 91 height 36
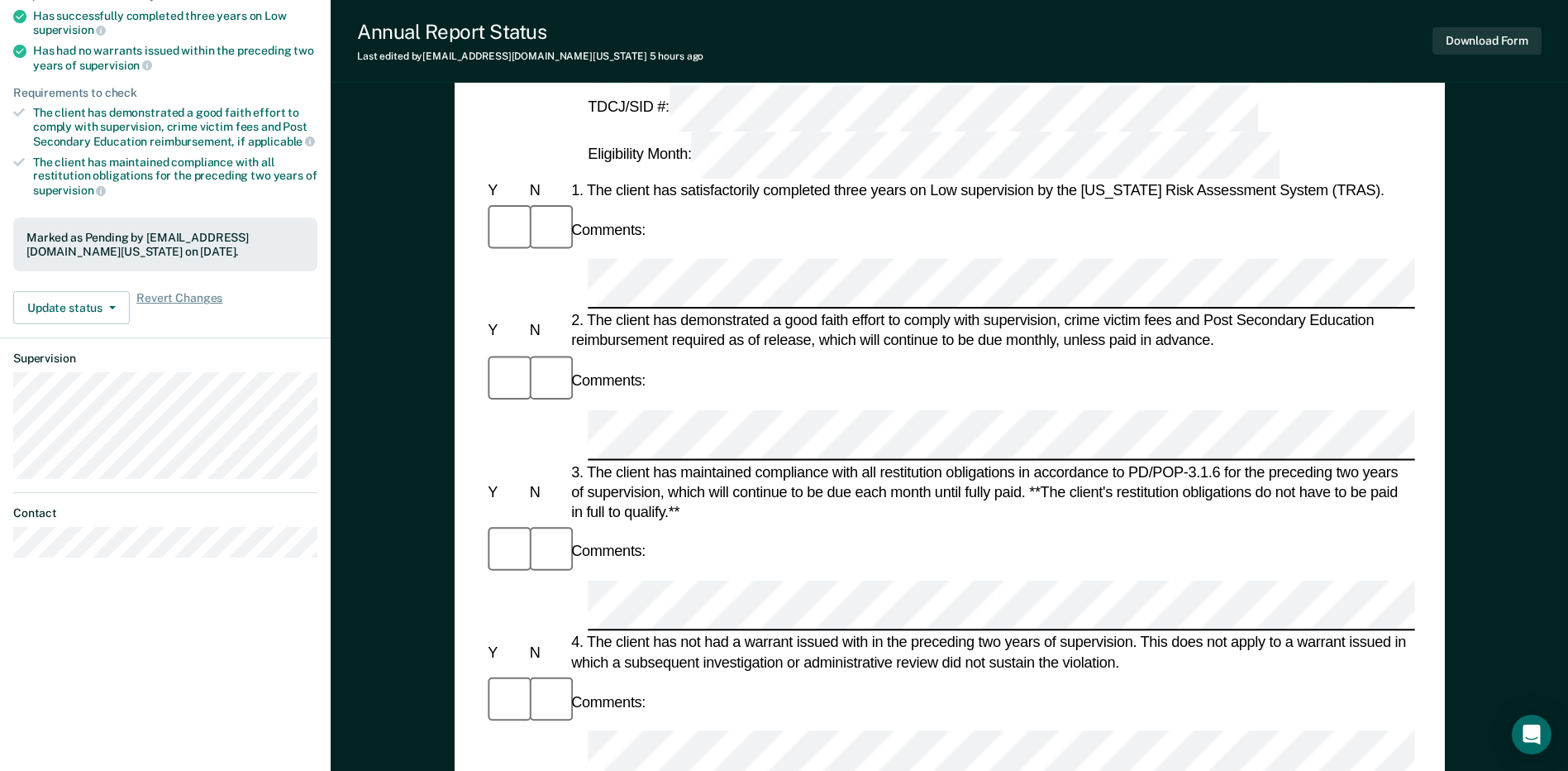
scroll to position [166, 0]
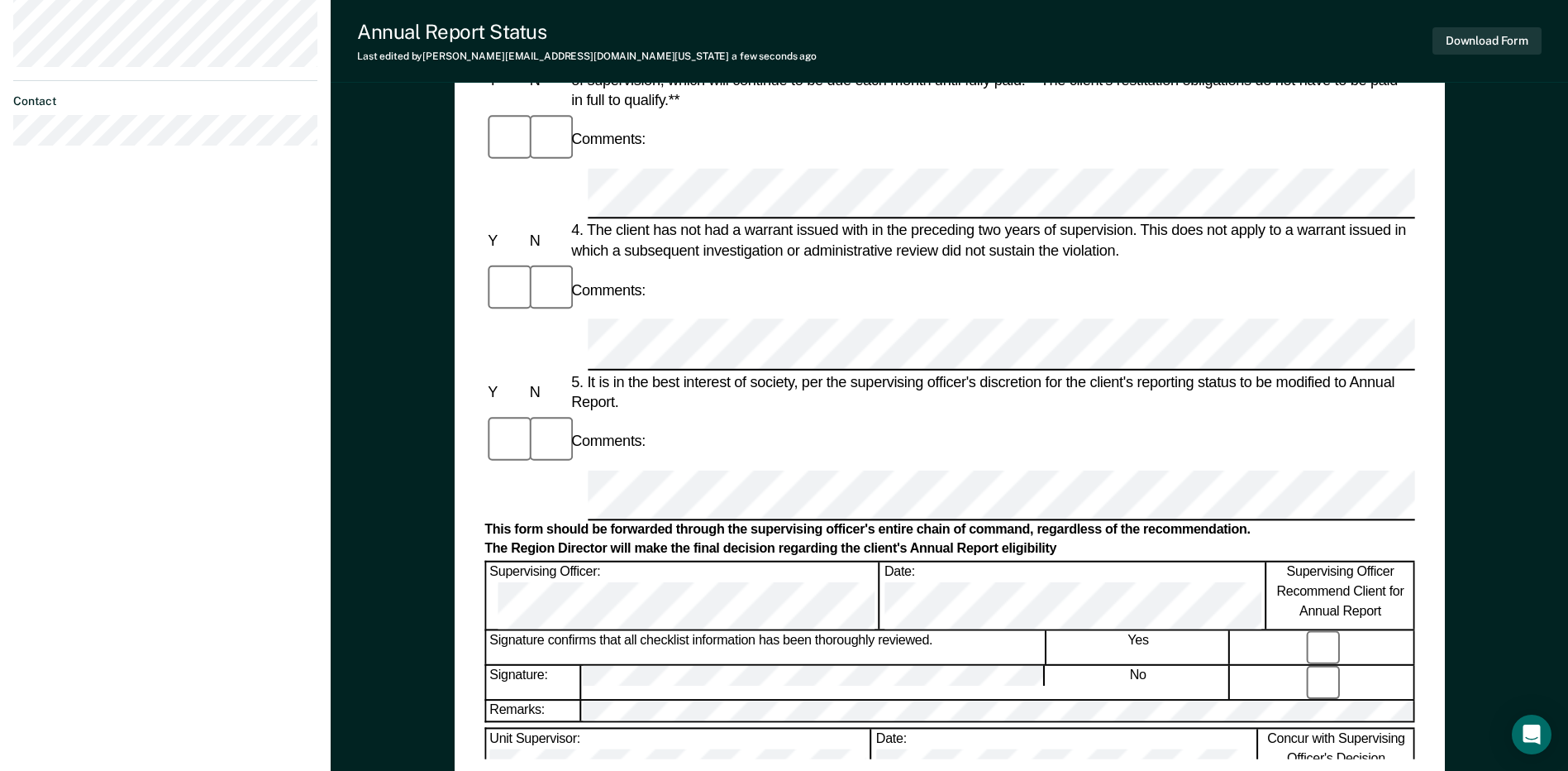
scroll to position [786, 0]
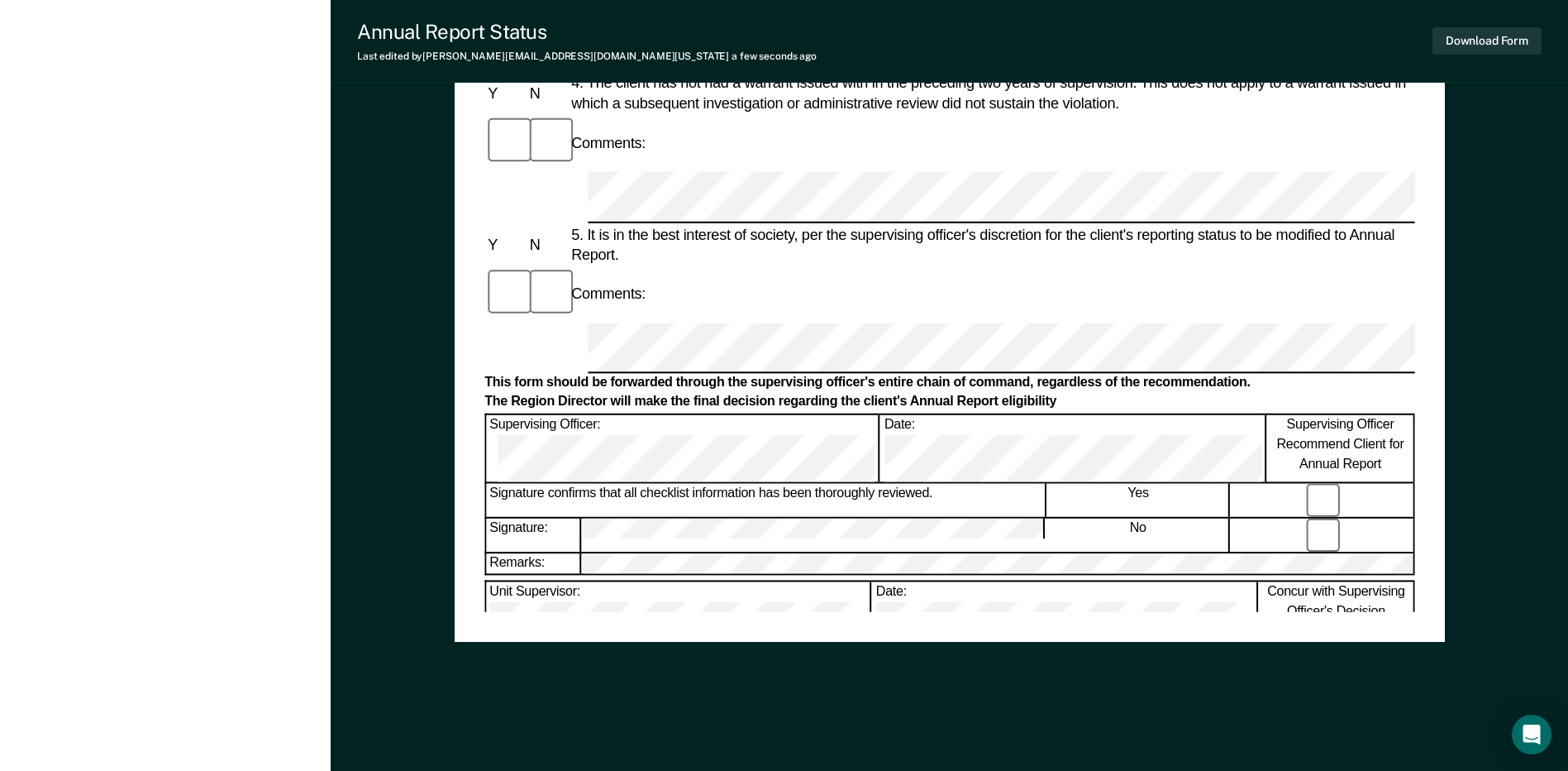
click at [786, 26] on div "Download Form" at bounding box center [1486, 41] width 109 height 42
click at [786, 40] on button "Download Form" at bounding box center [1486, 40] width 109 height 27
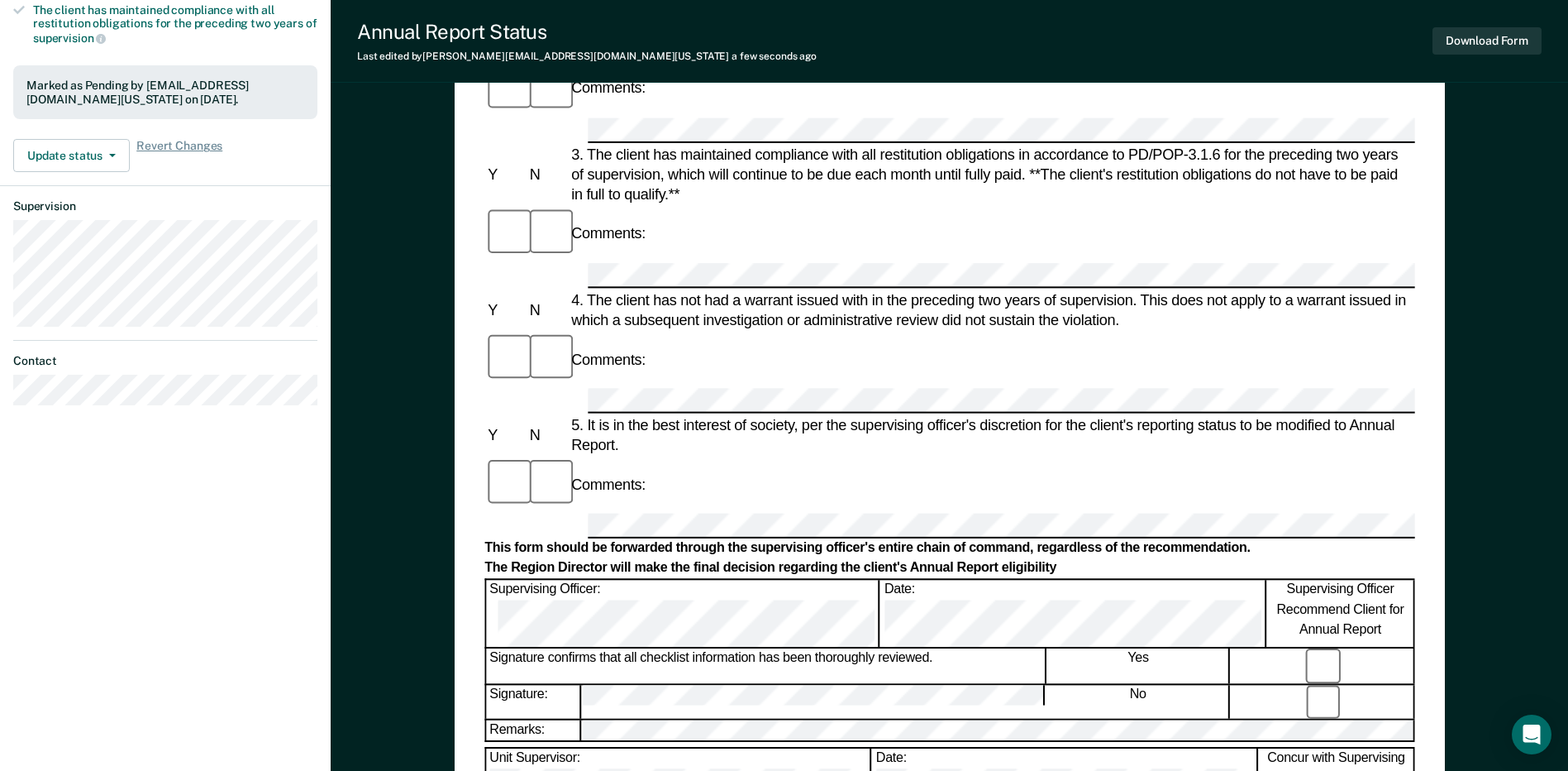
scroll to position [373, 0]
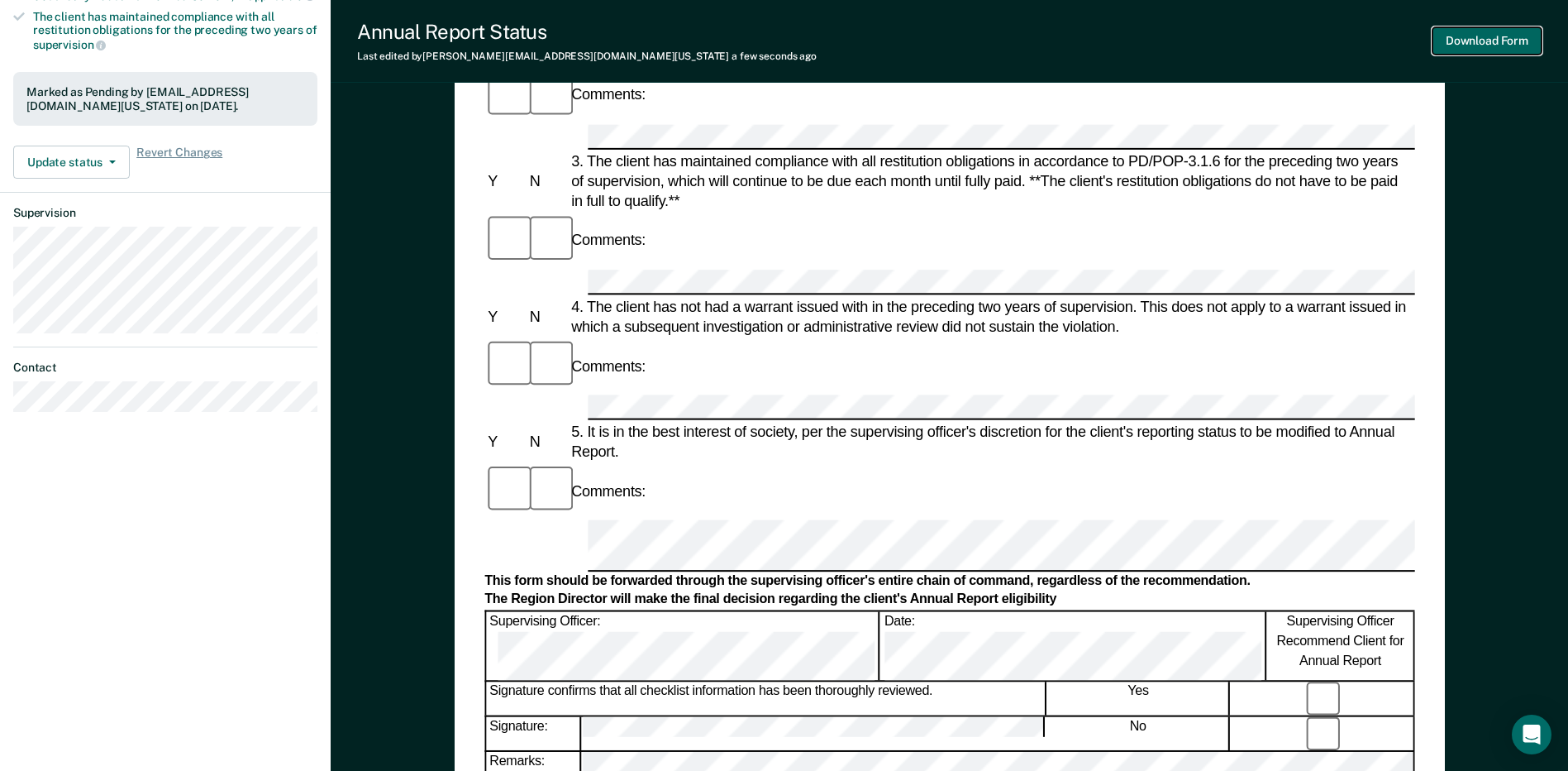
click at [786, 44] on button "Download Form" at bounding box center [1486, 40] width 109 height 27
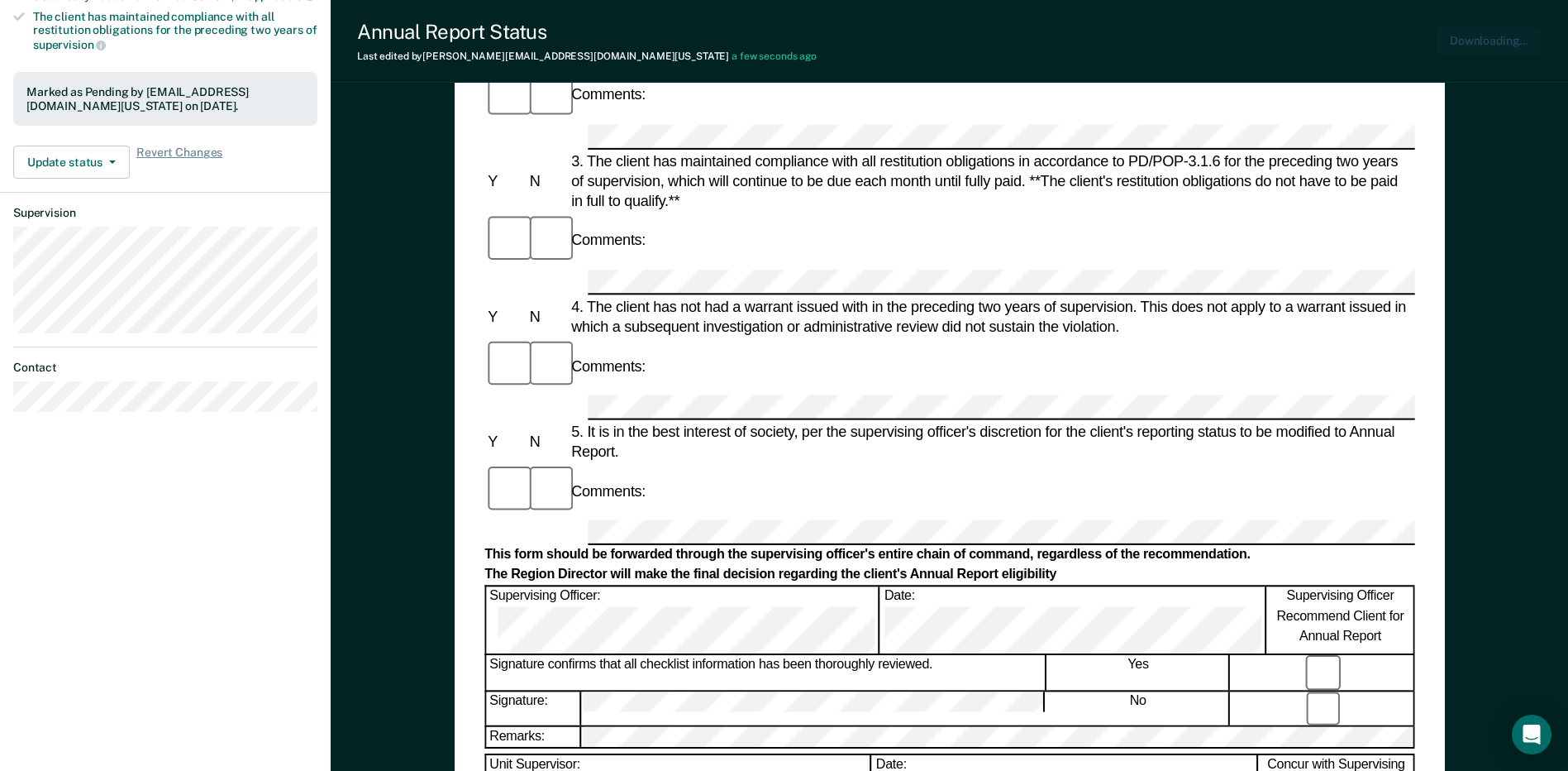
scroll to position [0, 0]
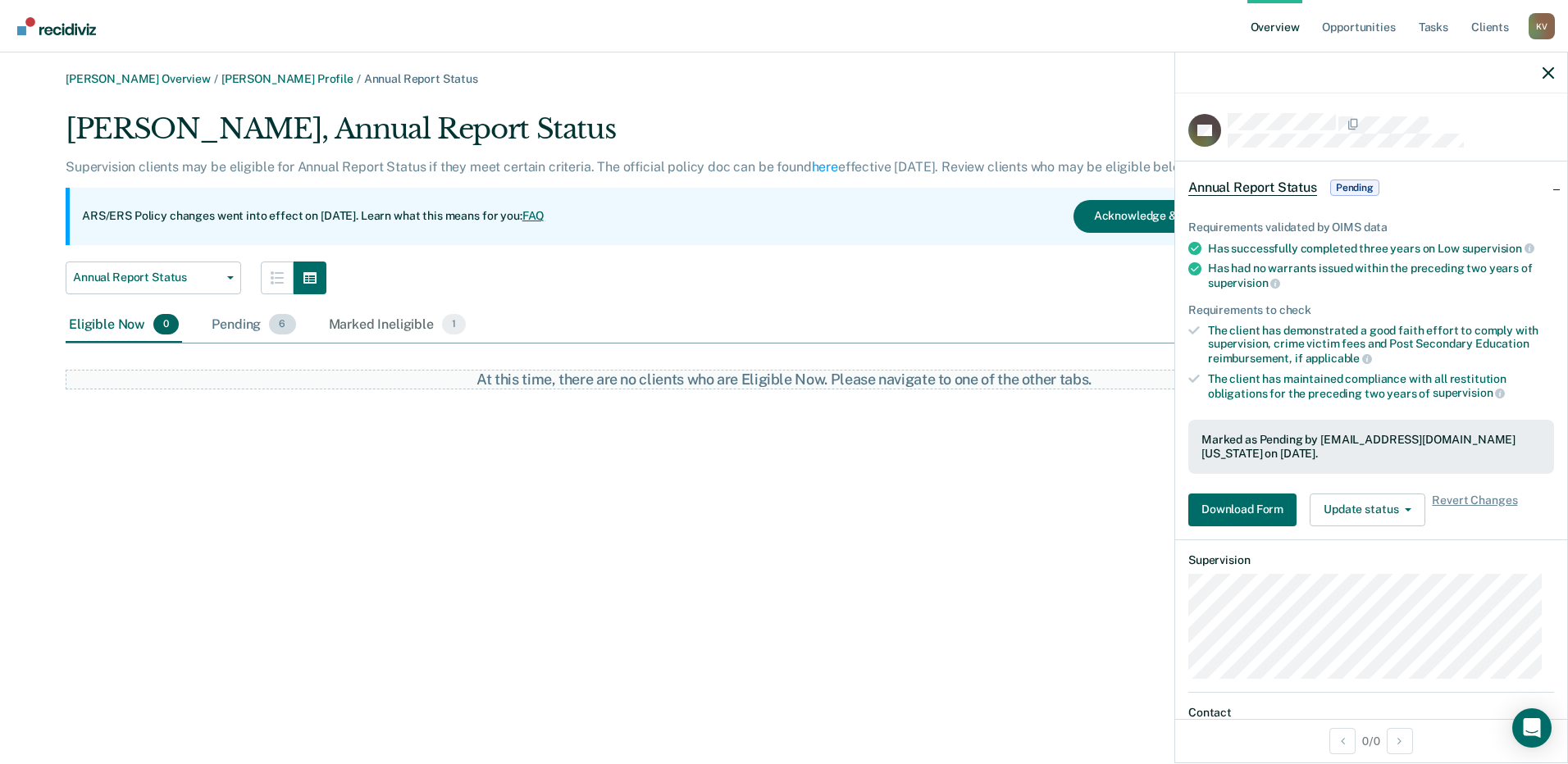
click at [253, 332] on div "Pending 6" at bounding box center [253, 325] width 91 height 36
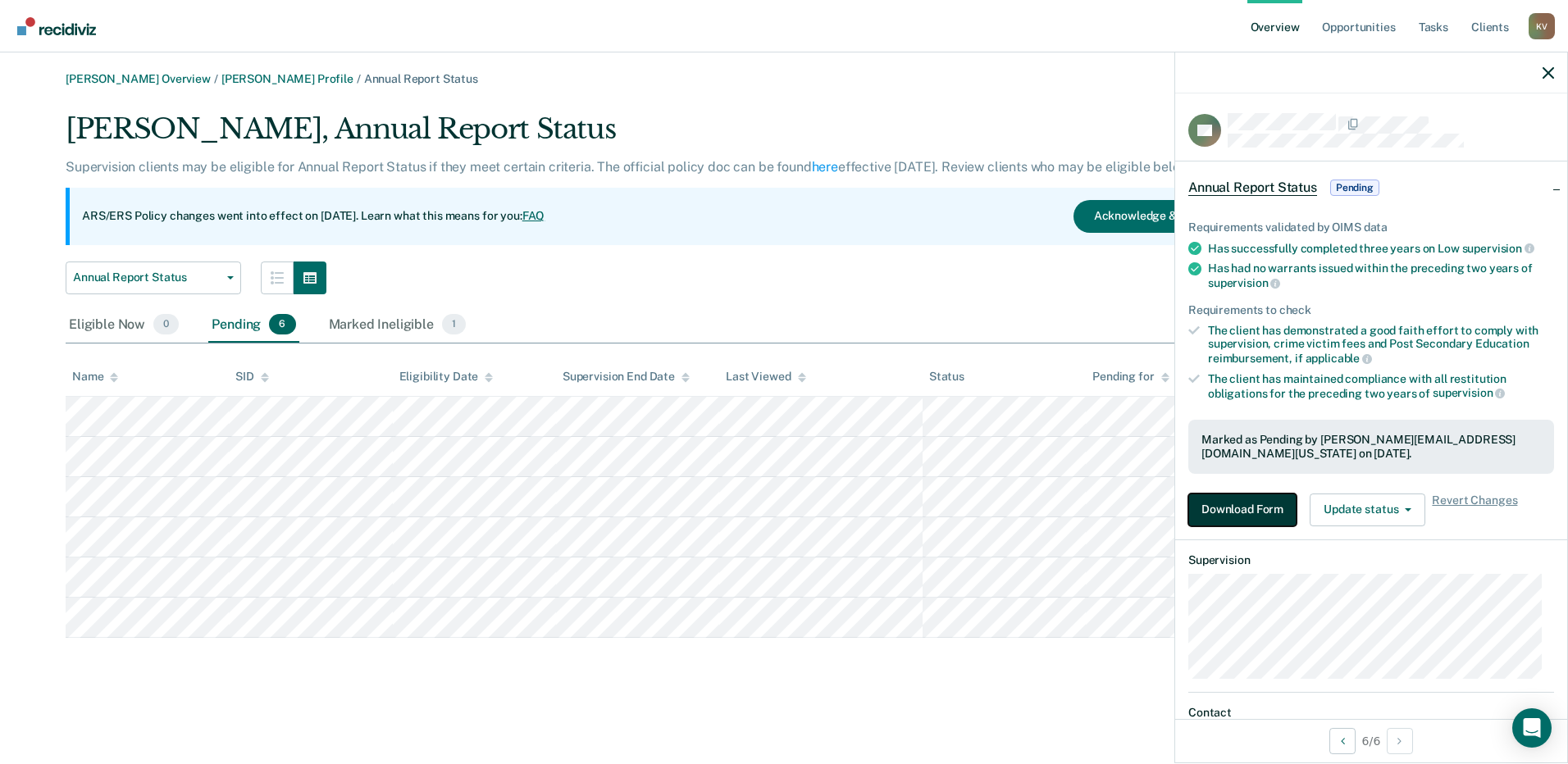
click at [780, 506] on button "Download Form" at bounding box center [1242, 509] width 108 height 32
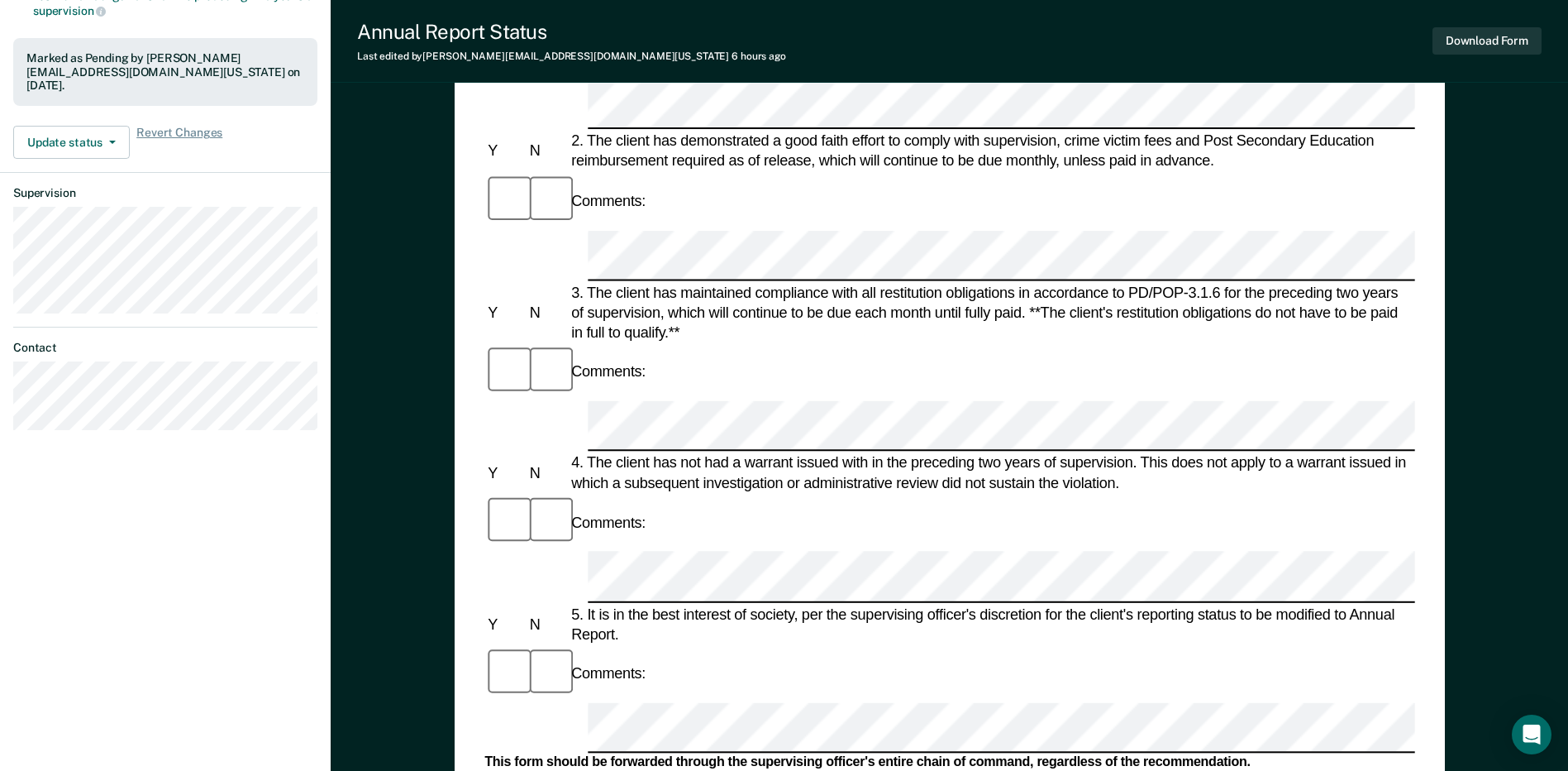
scroll to position [414, 0]
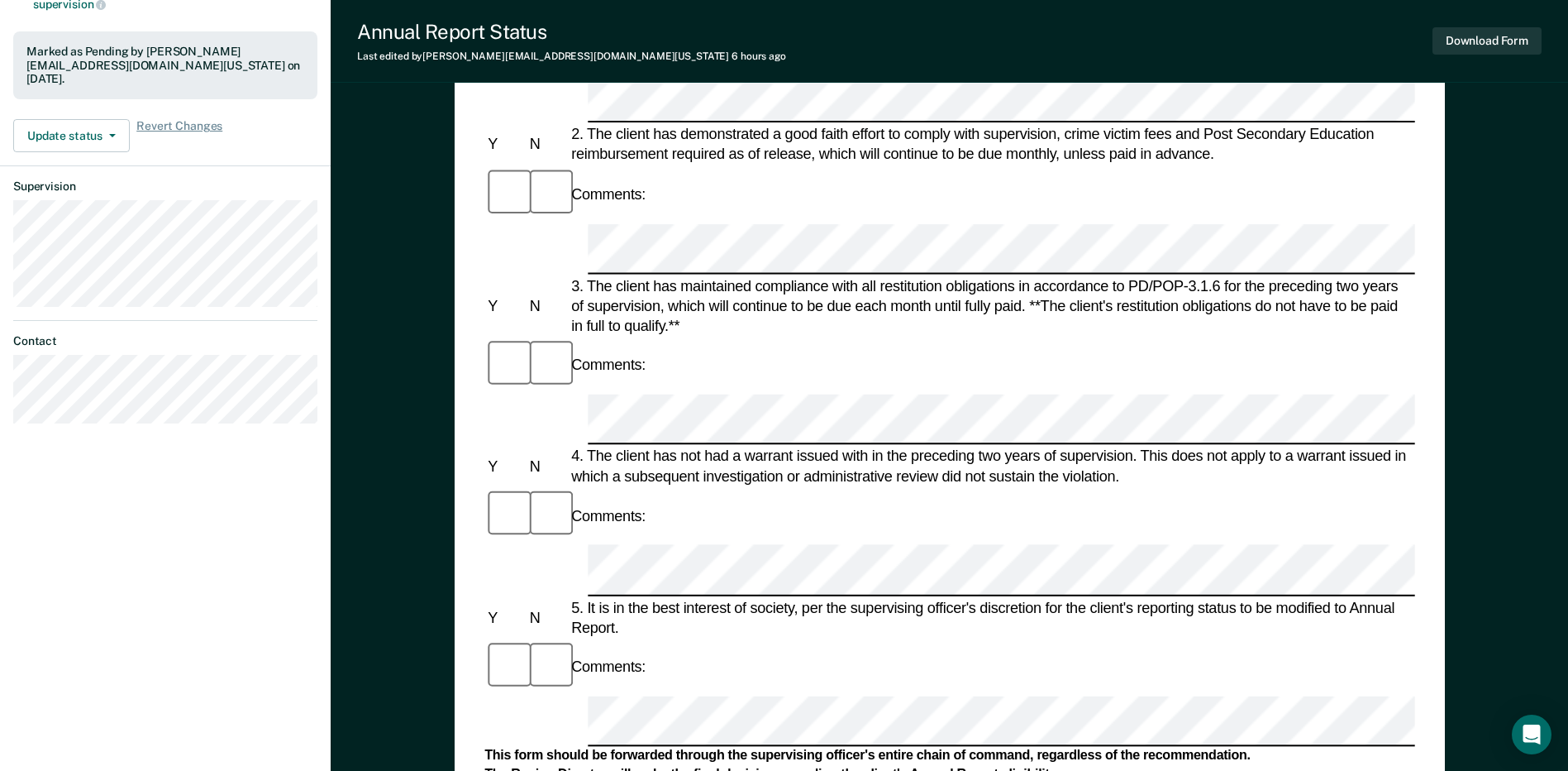
click at [786, 26] on div "Download Form" at bounding box center [1486, 41] width 109 height 42
click at [786, 32] on button "Download Form" at bounding box center [1486, 40] width 109 height 27
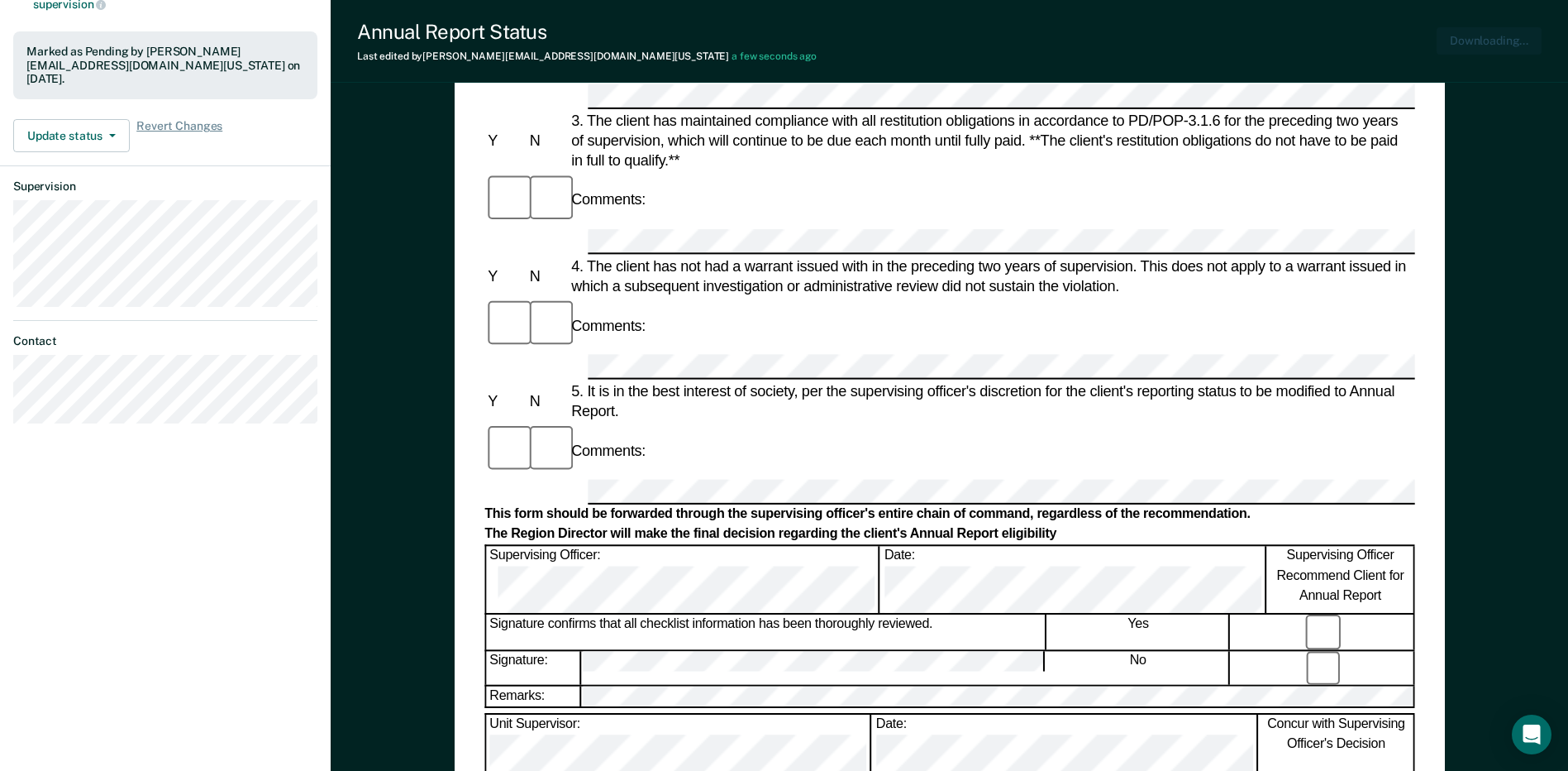
scroll to position [0, 0]
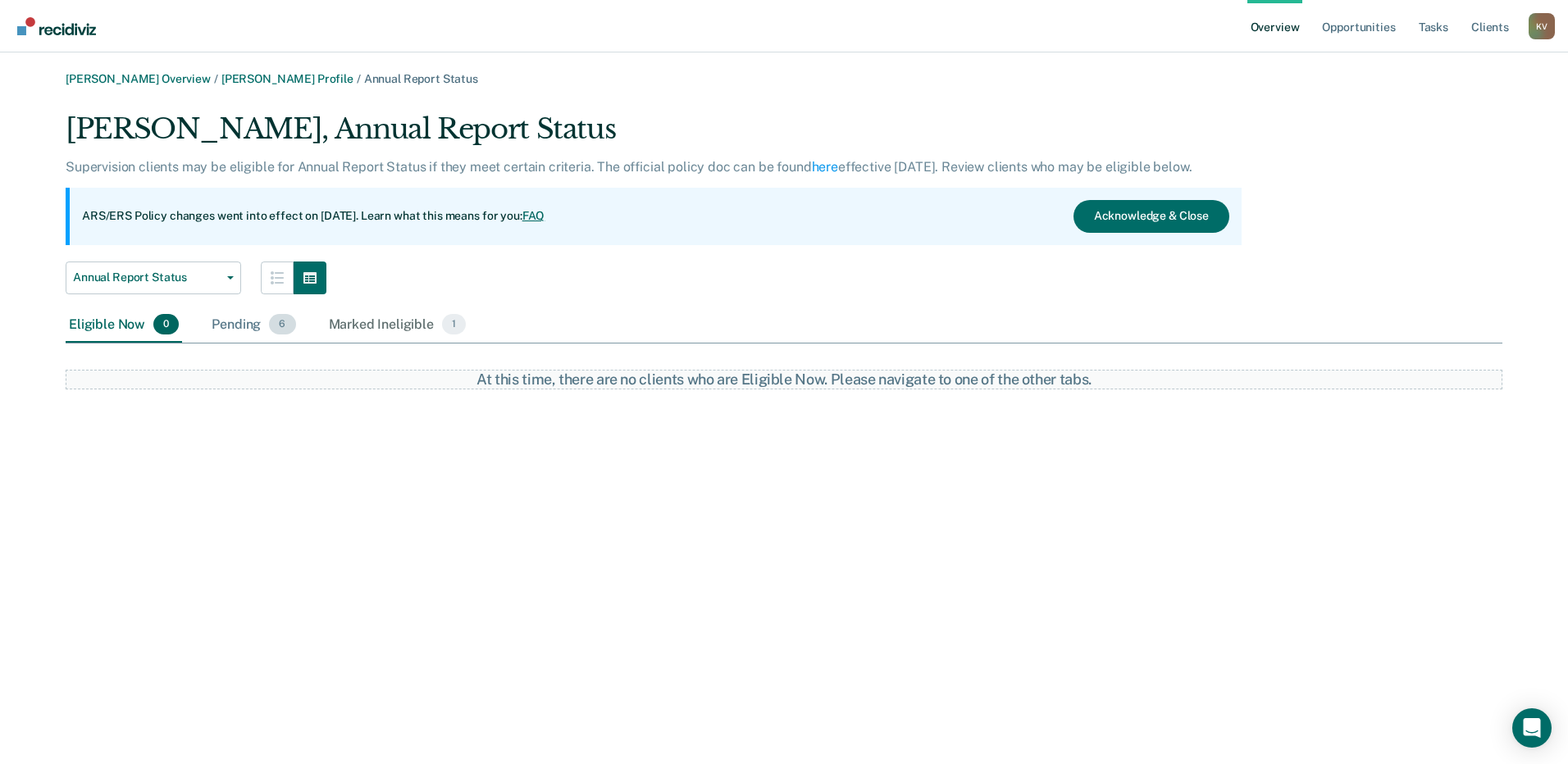
click at [230, 323] on div "Pending 6" at bounding box center [253, 325] width 91 height 36
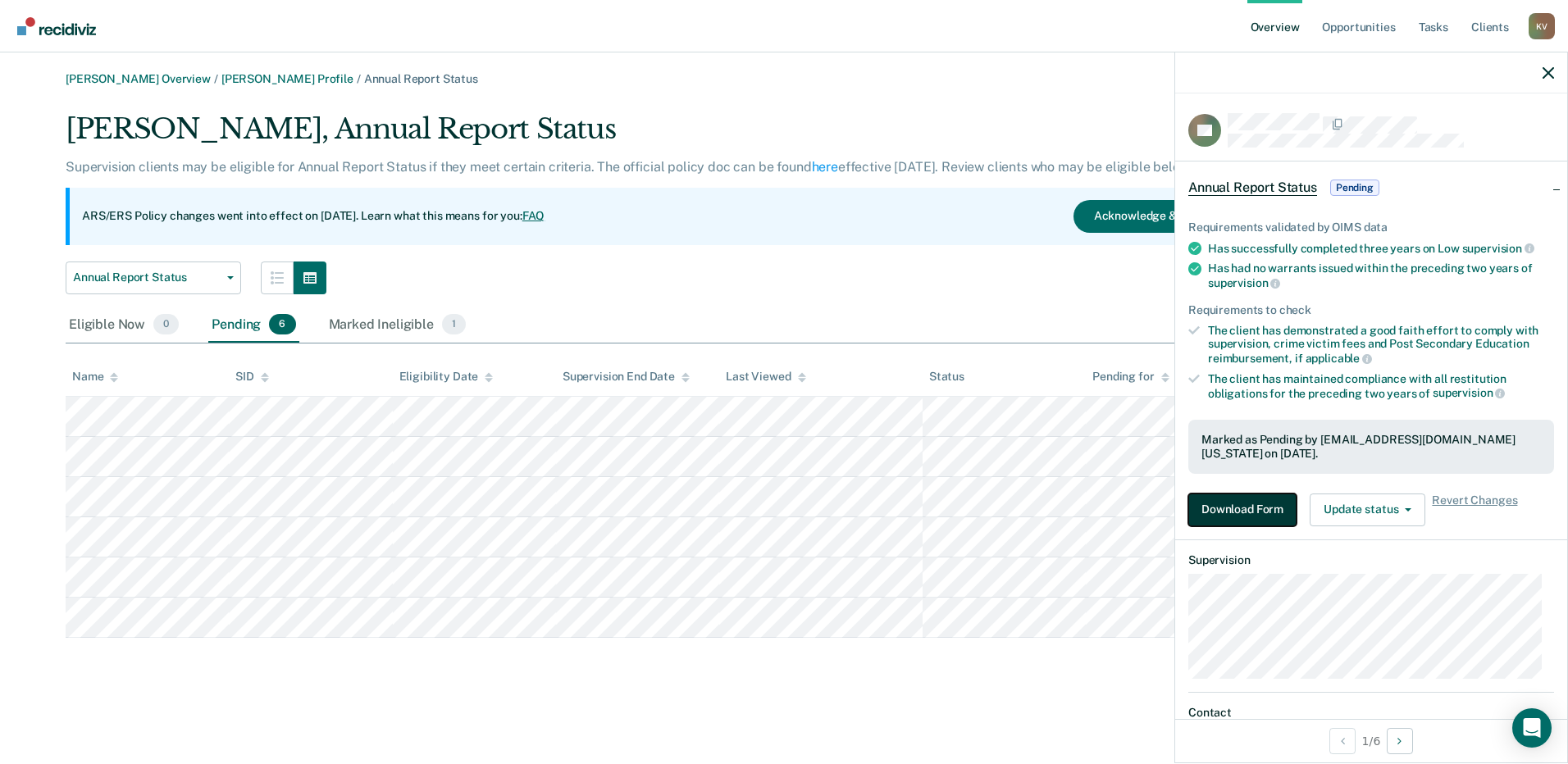
click at [780, 494] on button "Download Form" at bounding box center [1242, 509] width 108 height 32
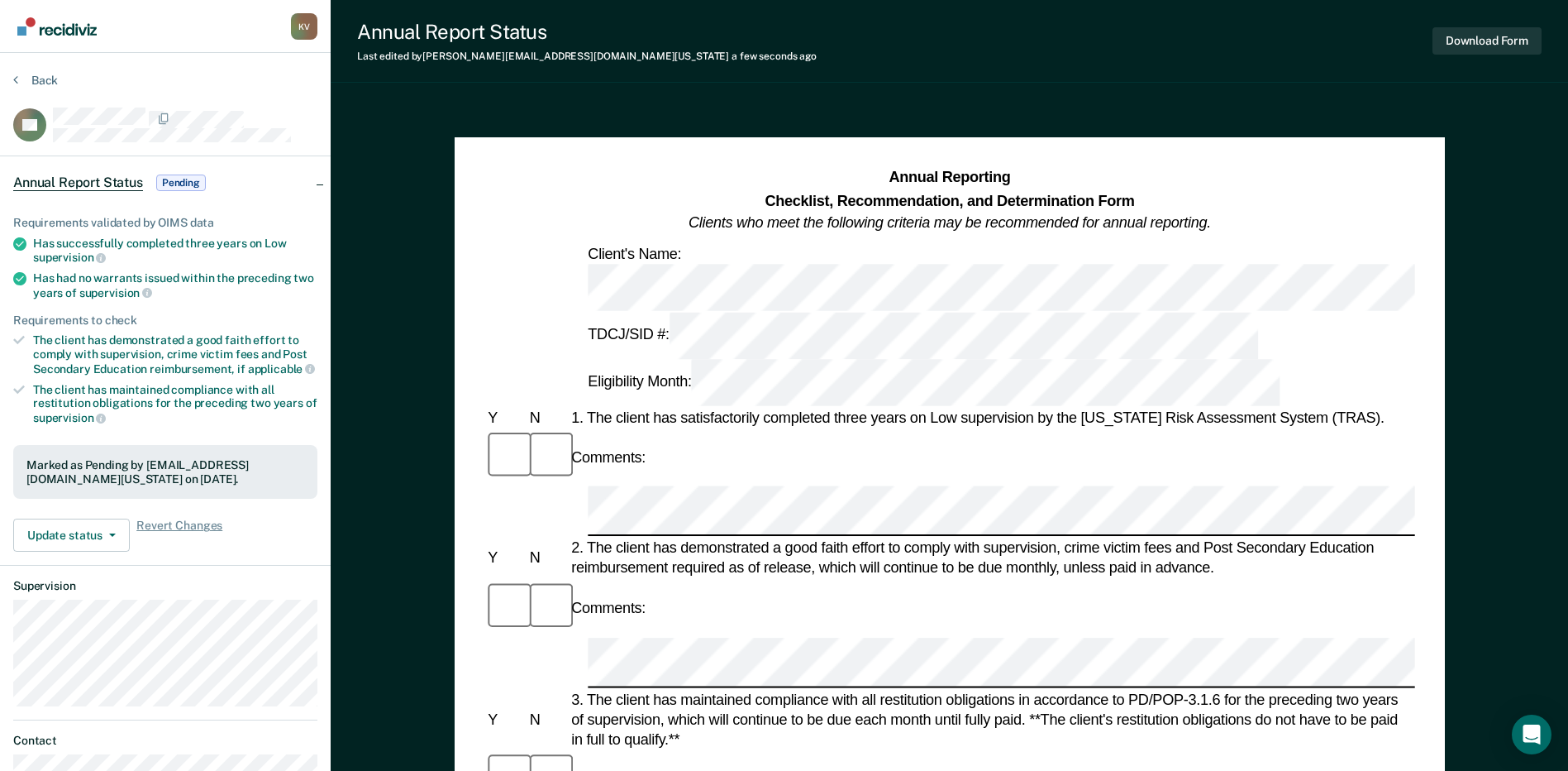
scroll to position [414, 0]
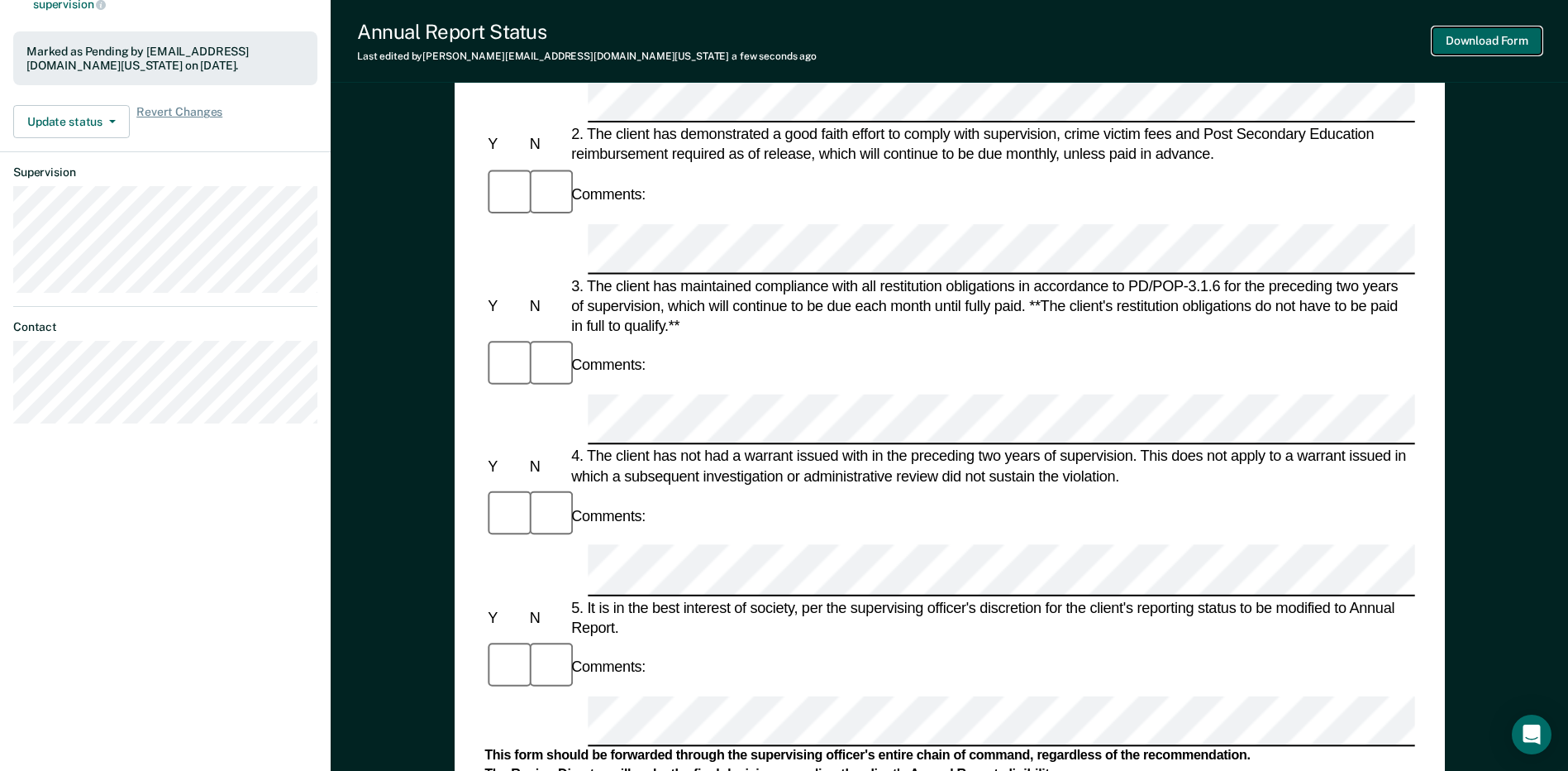
click at [786, 40] on button "Download Form" at bounding box center [1486, 40] width 109 height 27
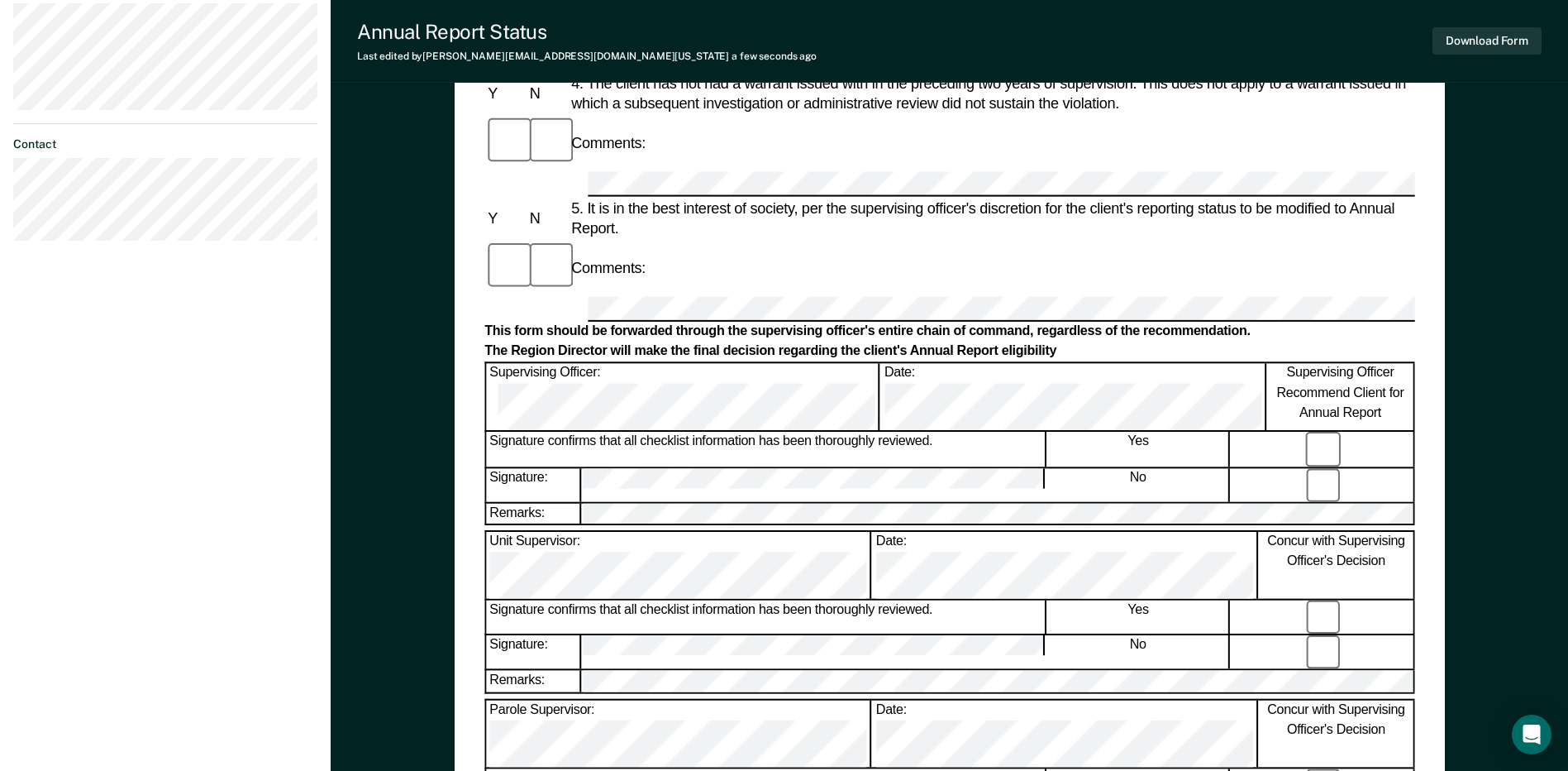
scroll to position [579, 0]
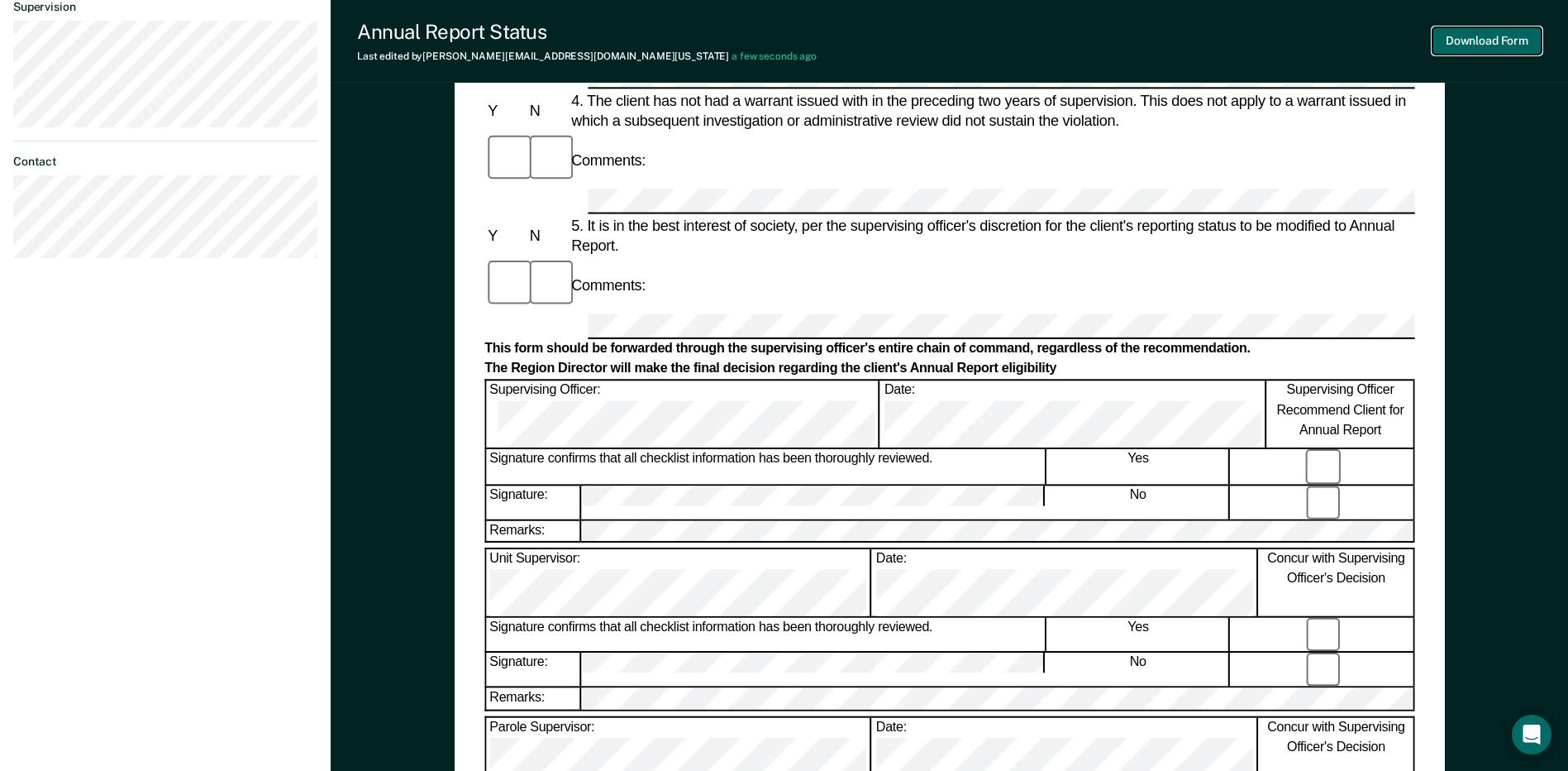
click at [786, 29] on button "Download Form" at bounding box center [1486, 40] width 109 height 27
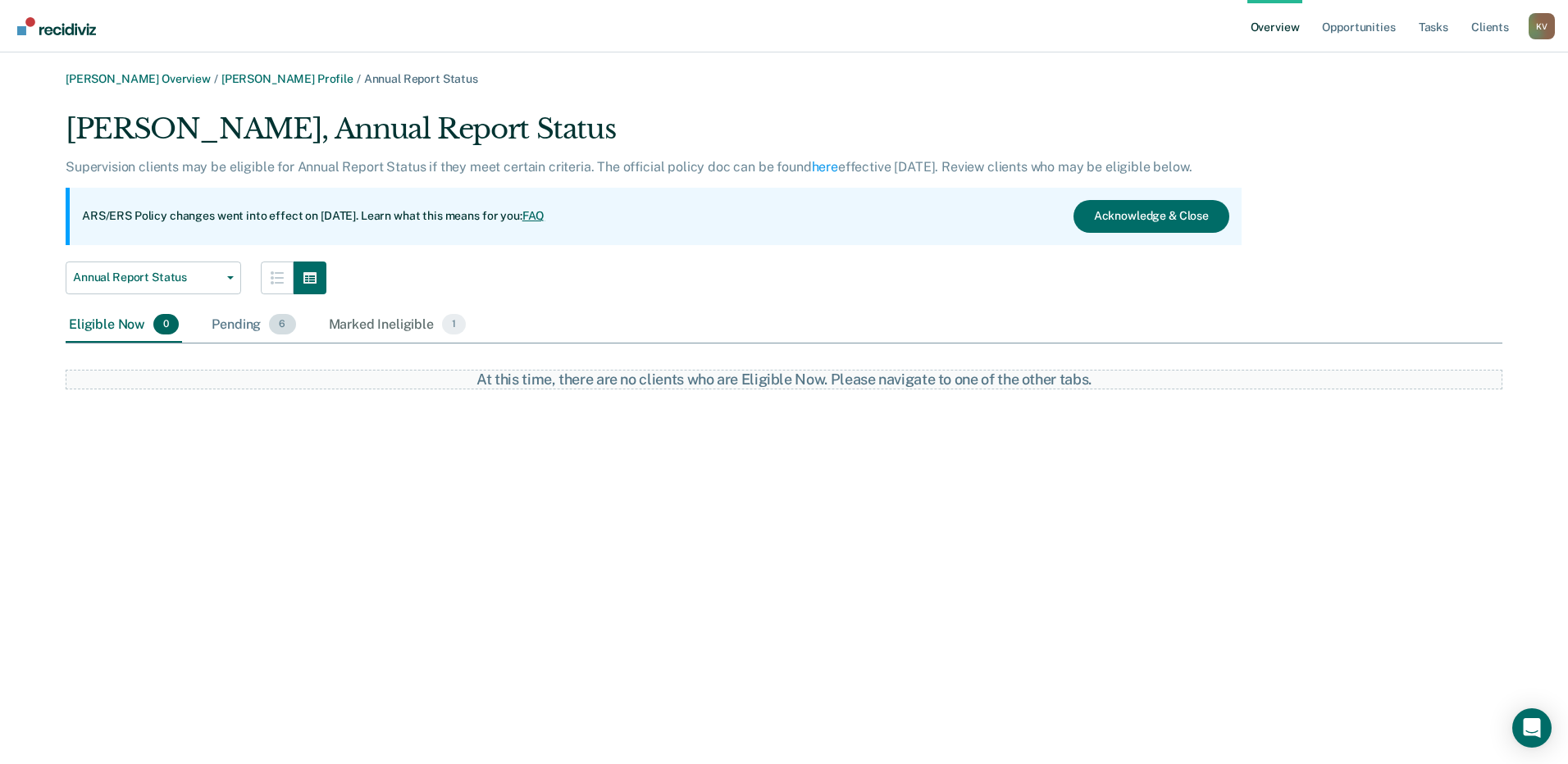
click at [267, 313] on div "Pending 6" at bounding box center [253, 325] width 91 height 36
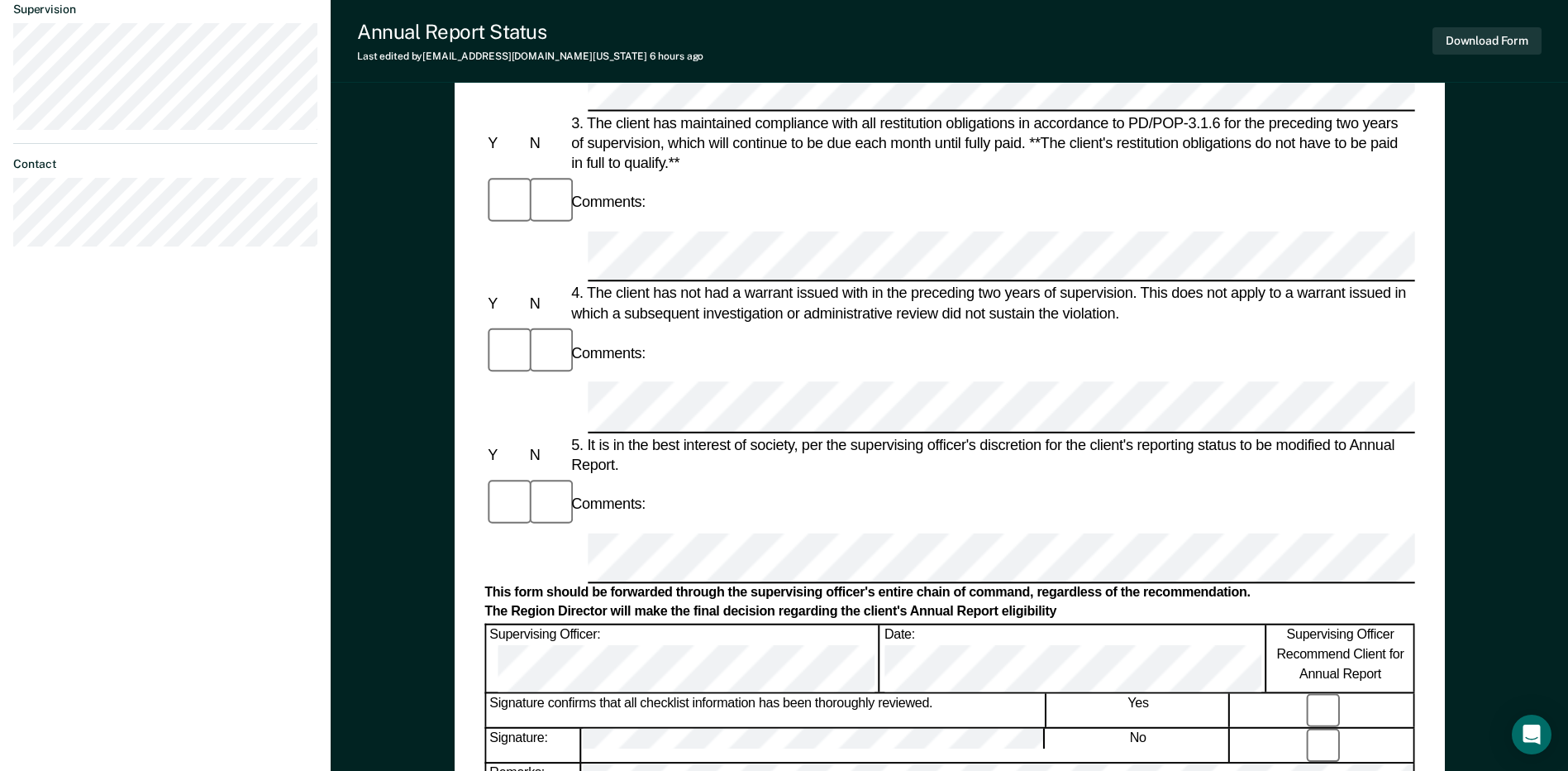
scroll to position [579, 0]
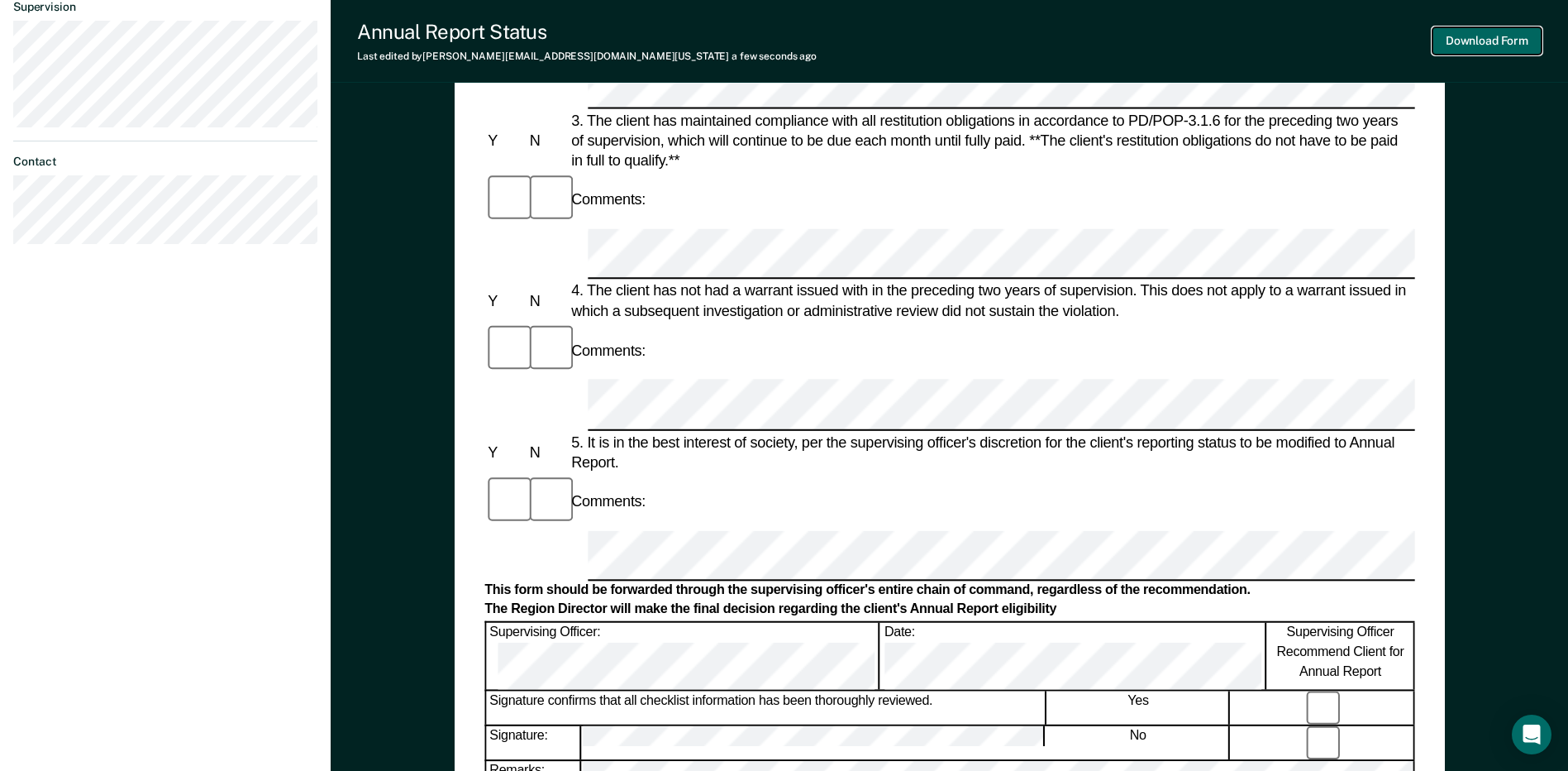
click at [786, 32] on button "Download Form" at bounding box center [1486, 40] width 109 height 27
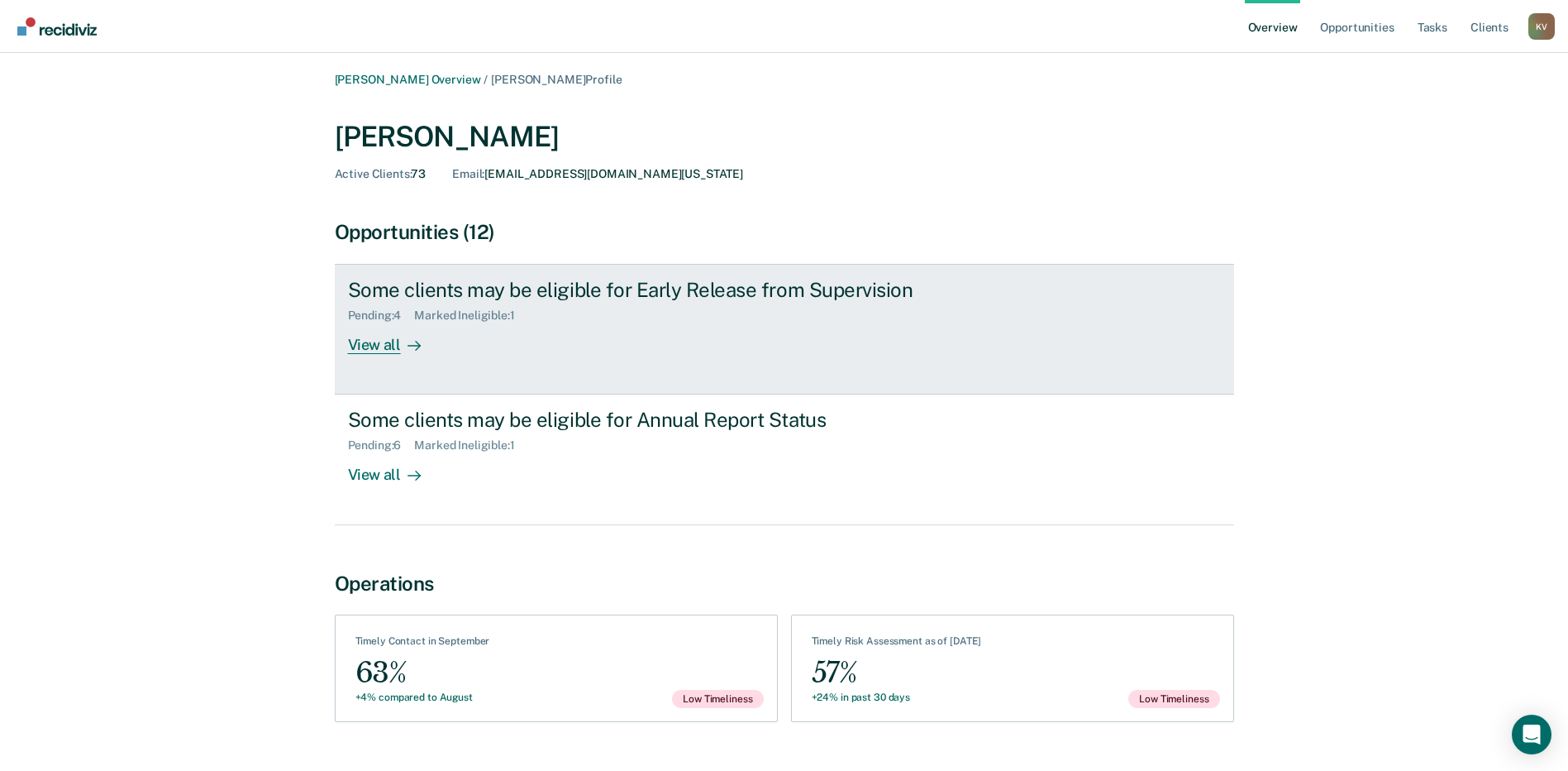
click at [384, 336] on div "View all" at bounding box center [394, 339] width 92 height 33
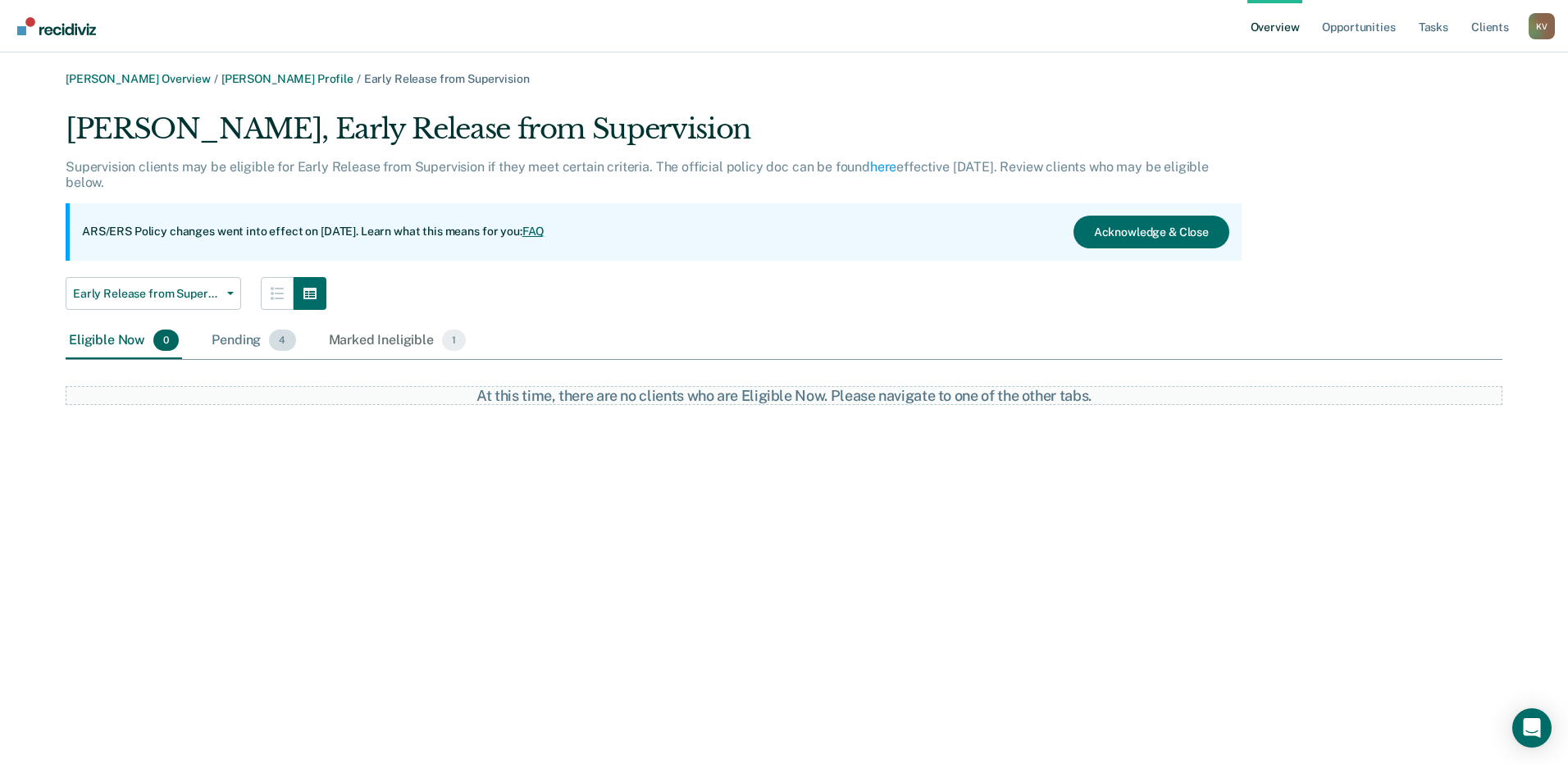
click at [250, 348] on div "Pending 4" at bounding box center [253, 341] width 91 height 36
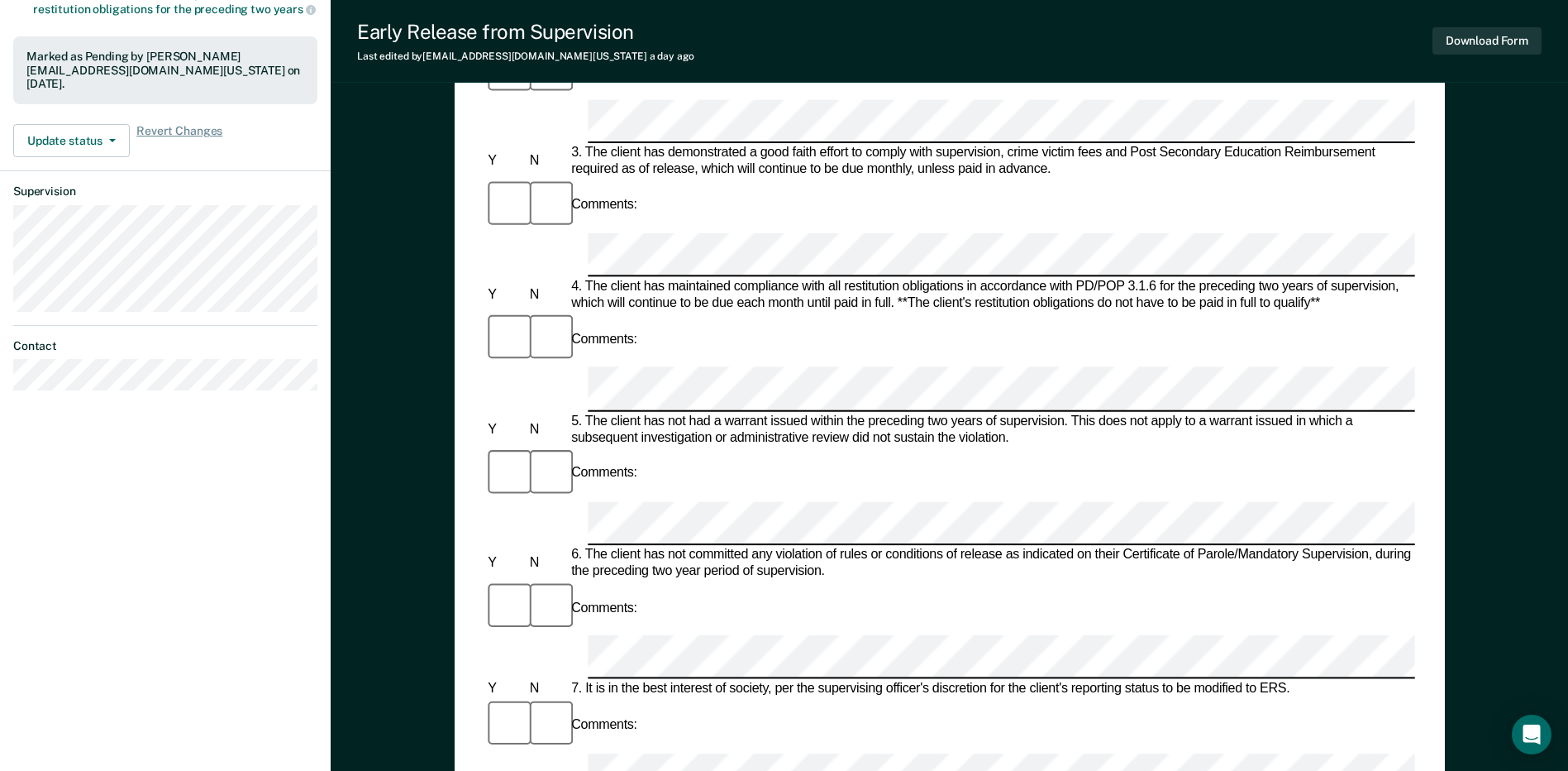
scroll to position [497, 0]
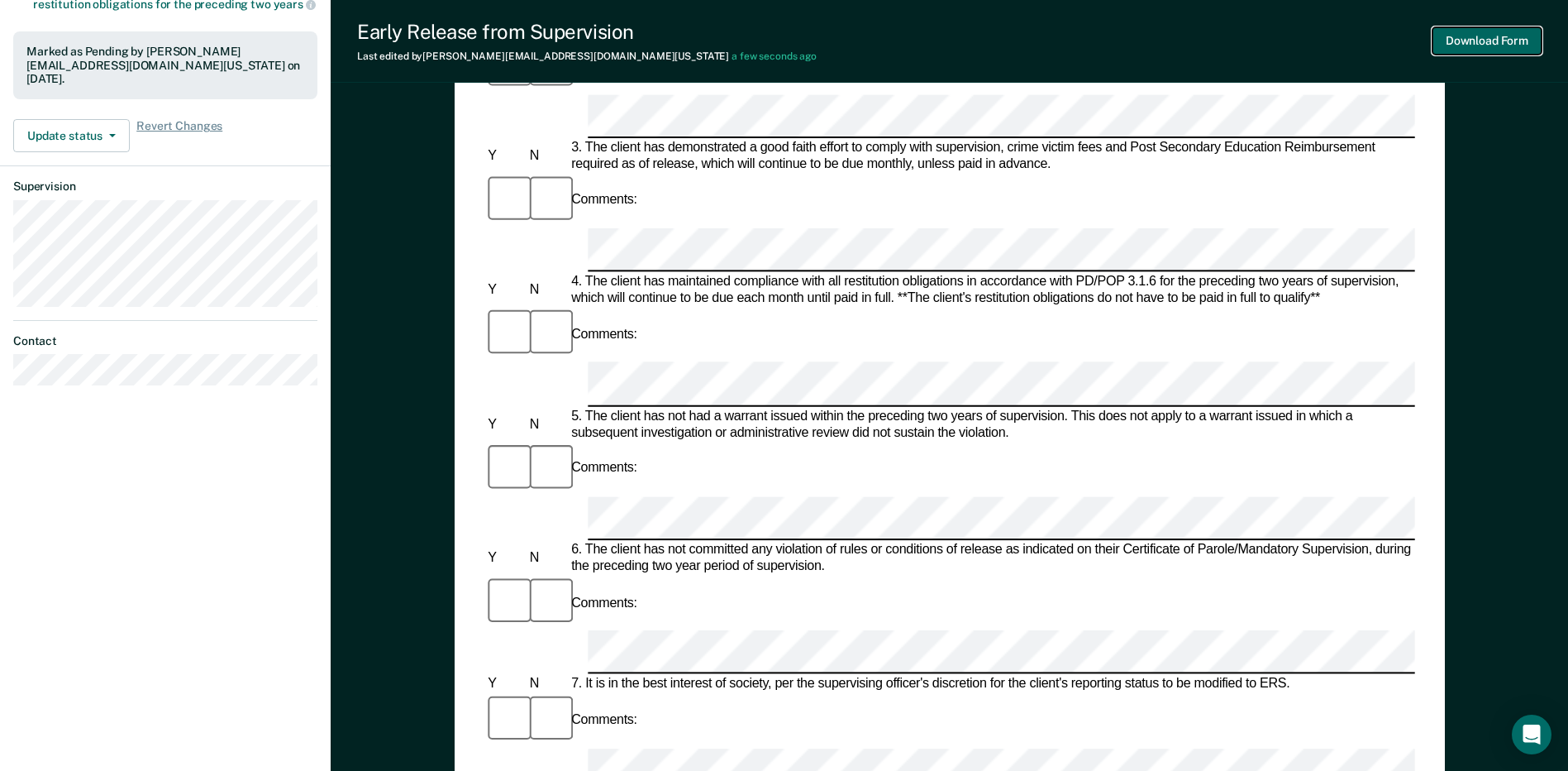
click at [786, 28] on button "Download Form" at bounding box center [1486, 40] width 109 height 27
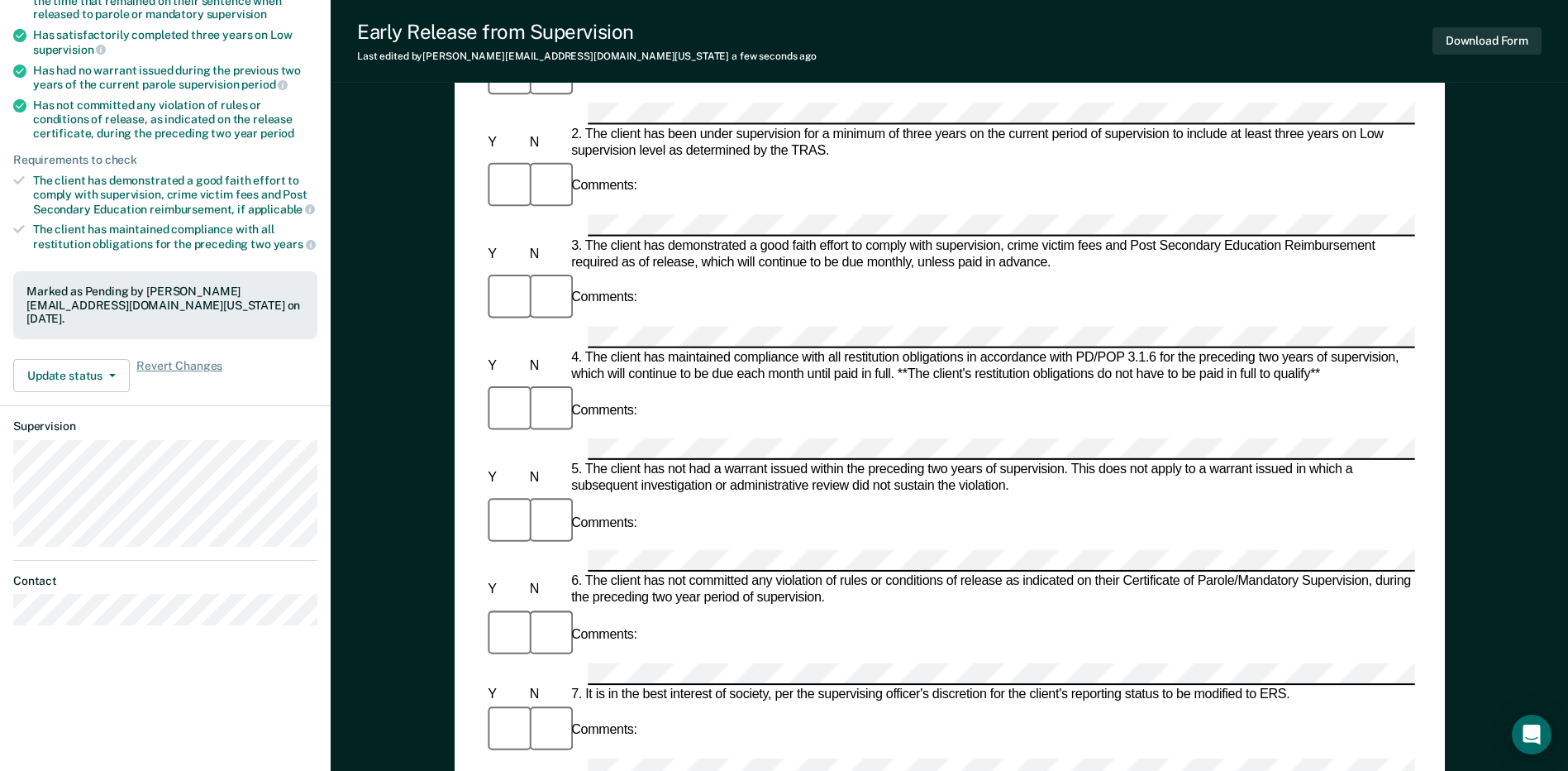
scroll to position [248, 0]
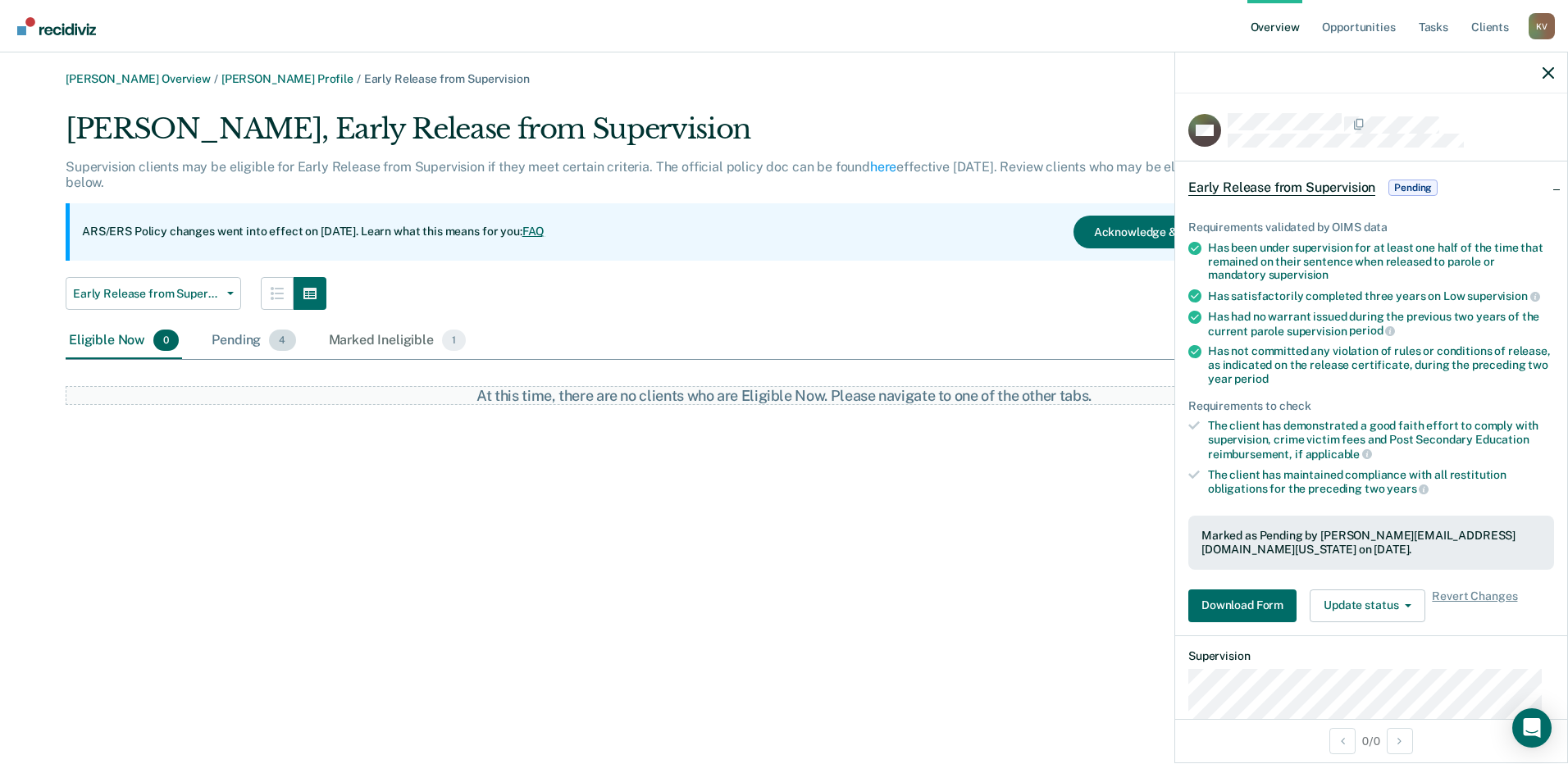
click at [248, 324] on div "Pending 4" at bounding box center [253, 341] width 91 height 36
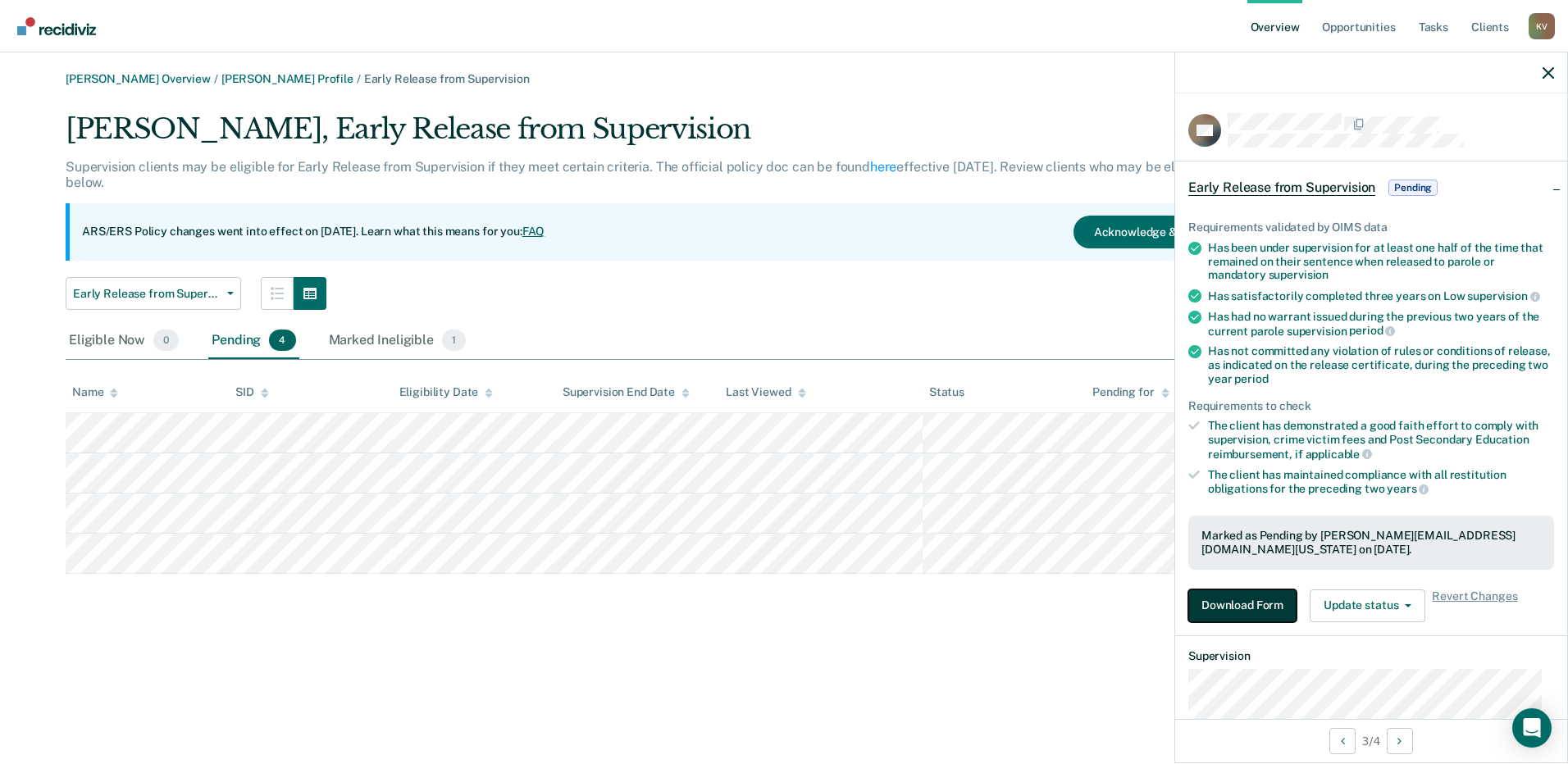
click at [780, 606] on button "Download Form" at bounding box center [1242, 606] width 108 height 32
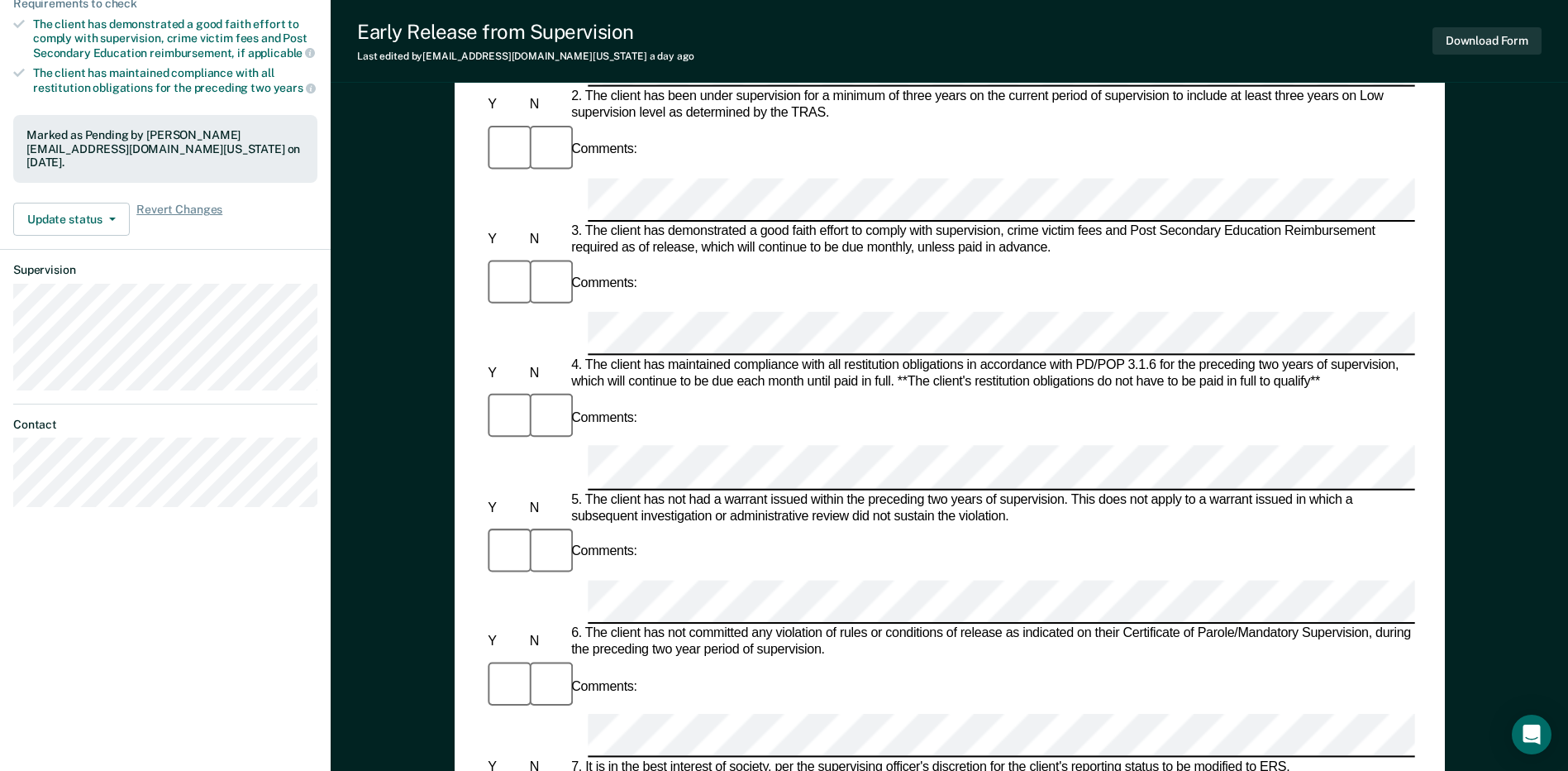
scroll to position [414, 0]
click at [786, 45] on button "Download Form" at bounding box center [1486, 40] width 109 height 27
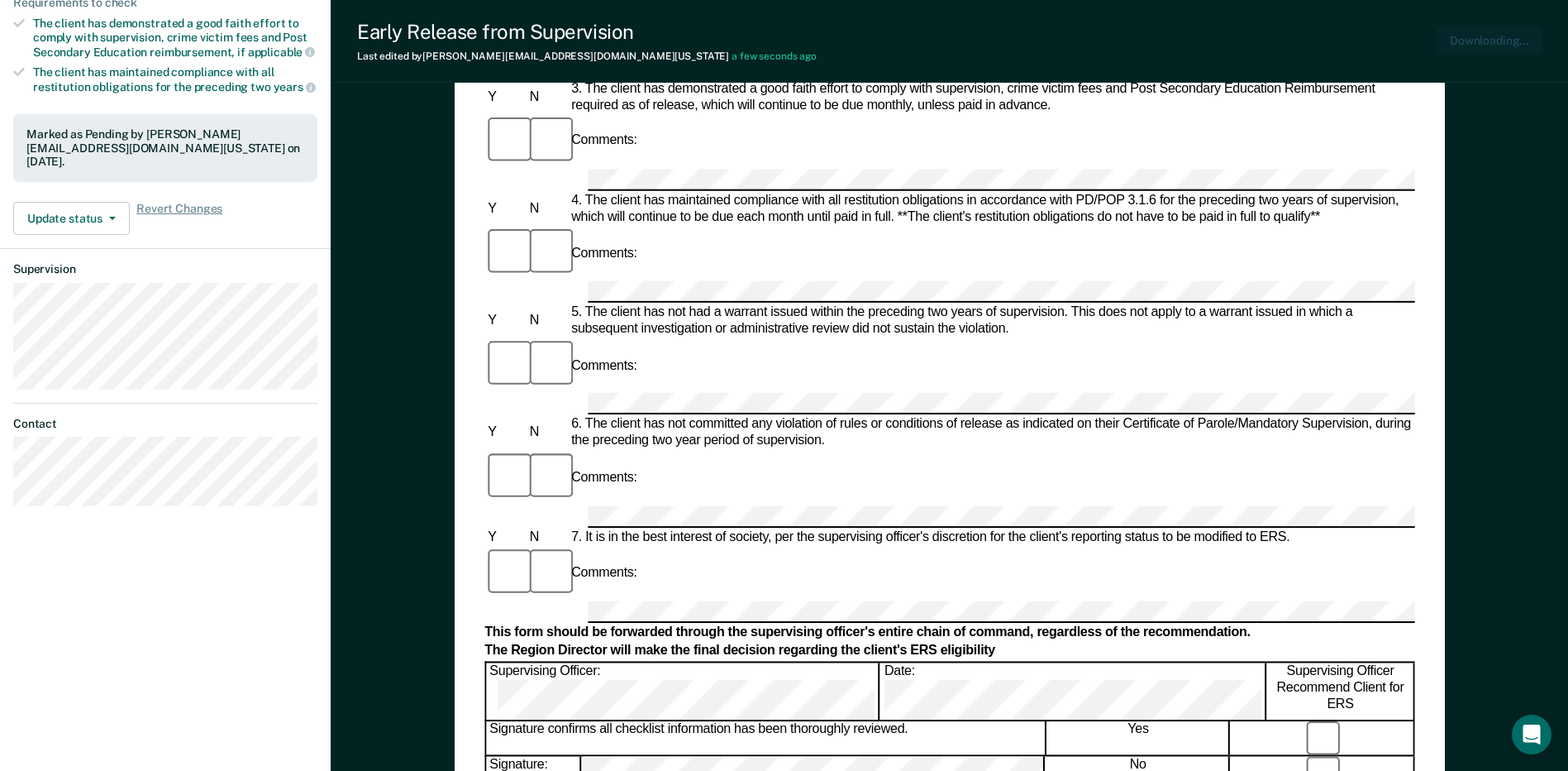
scroll to position [0, 0]
